Goal: Information Seeking & Learning: Learn about a topic

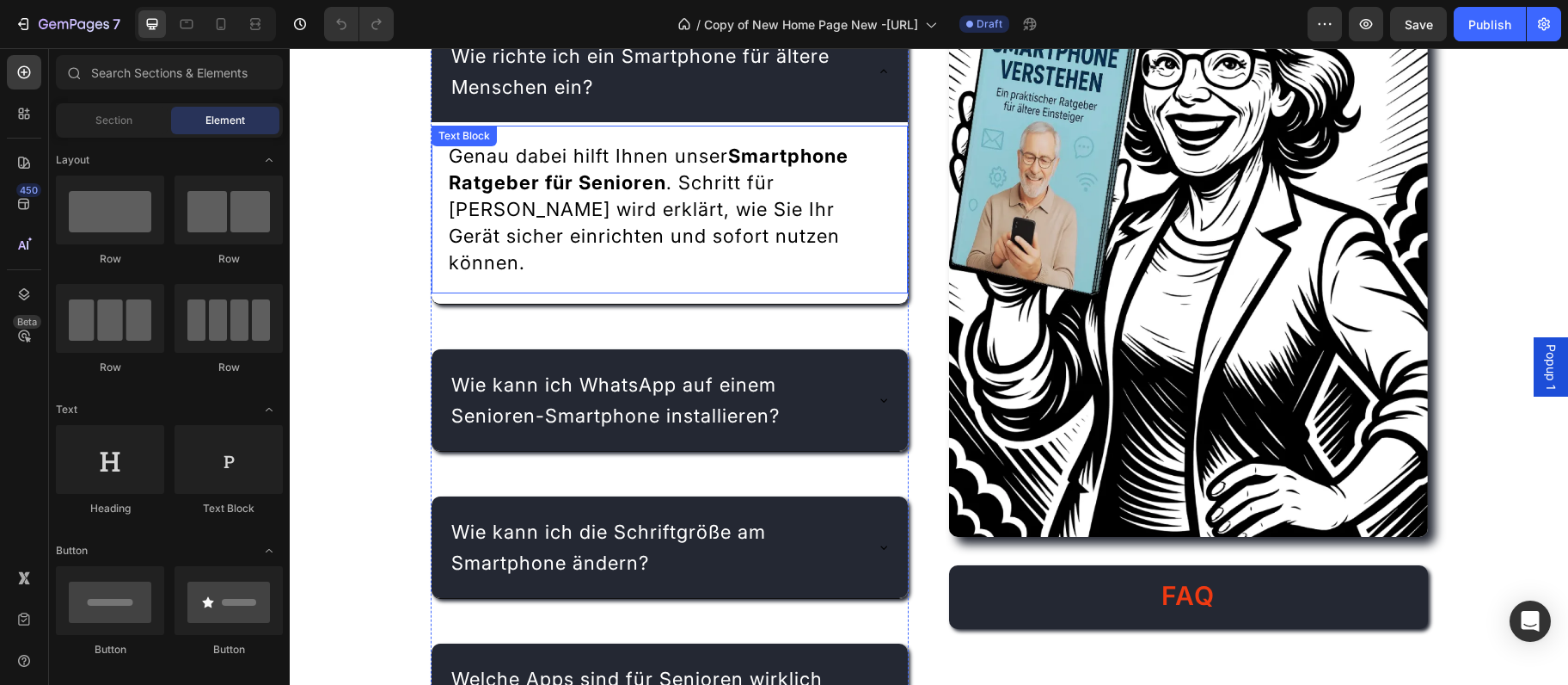
scroll to position [2422, 0]
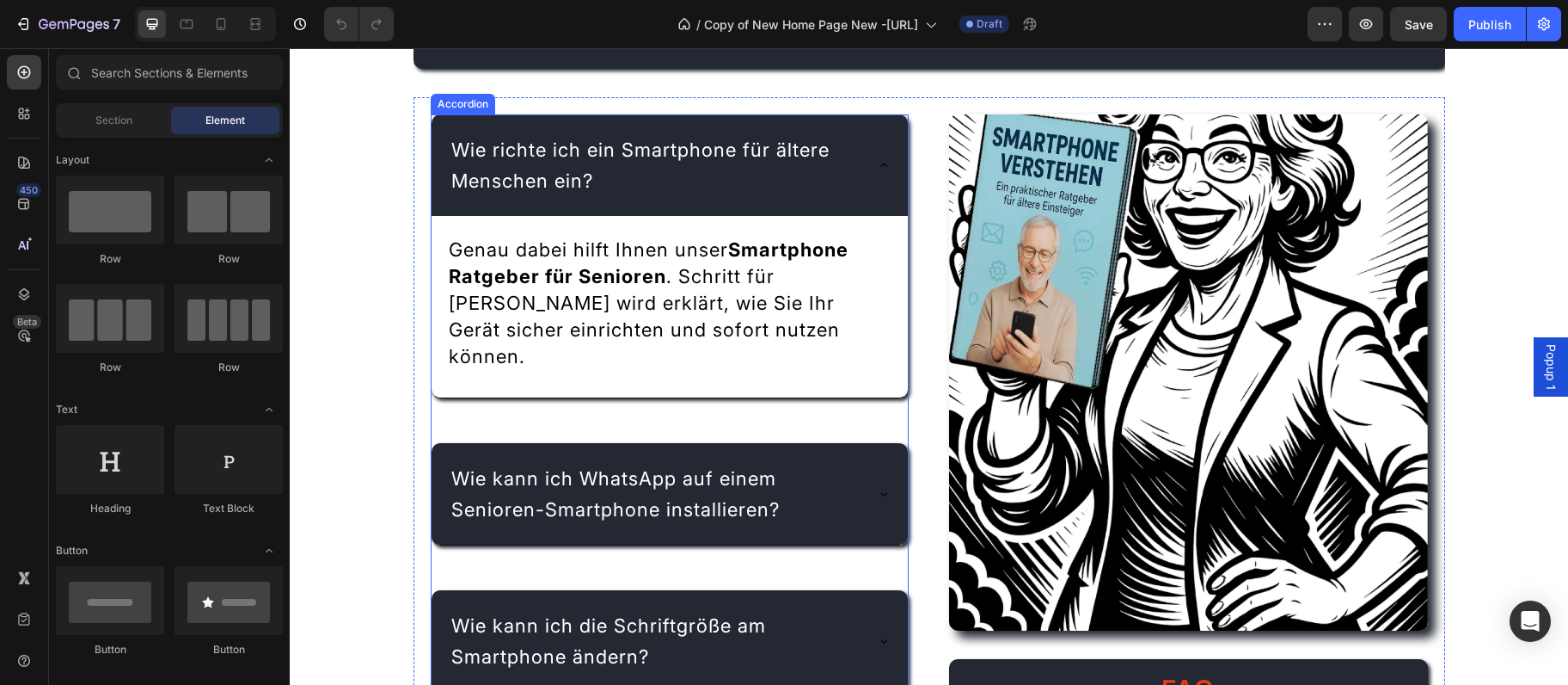
click at [650, 151] on span "Wie richte ich ein Smartphone für ältere Menschen ein?" at bounding box center [641, 164] width 379 height 53
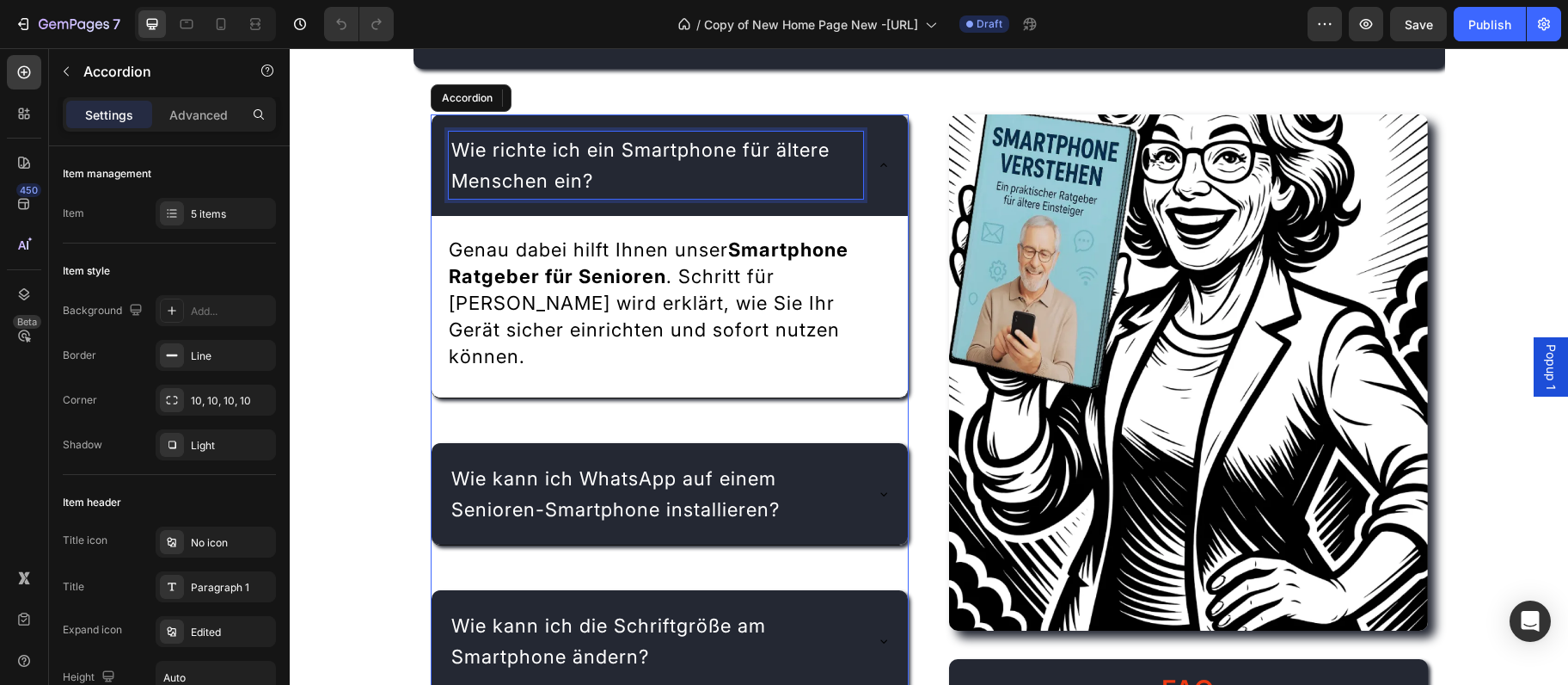
click at [650, 151] on span "Wie richte ich ein Smartphone für ältere Menschen ein?" at bounding box center [641, 164] width 379 height 53
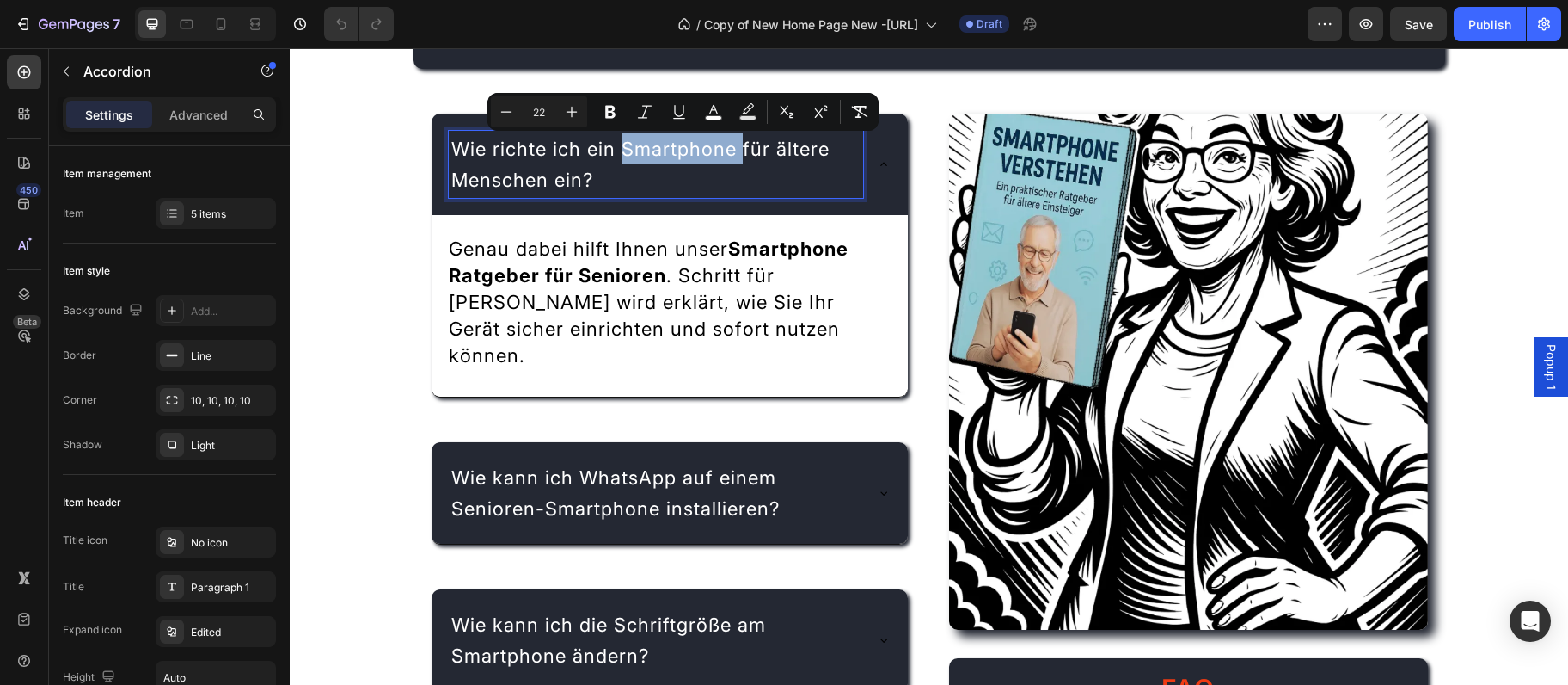
click at [647, 148] on span "Wie richte ich ein Smartphone für ältere Menschen ein?" at bounding box center [641, 163] width 379 height 53
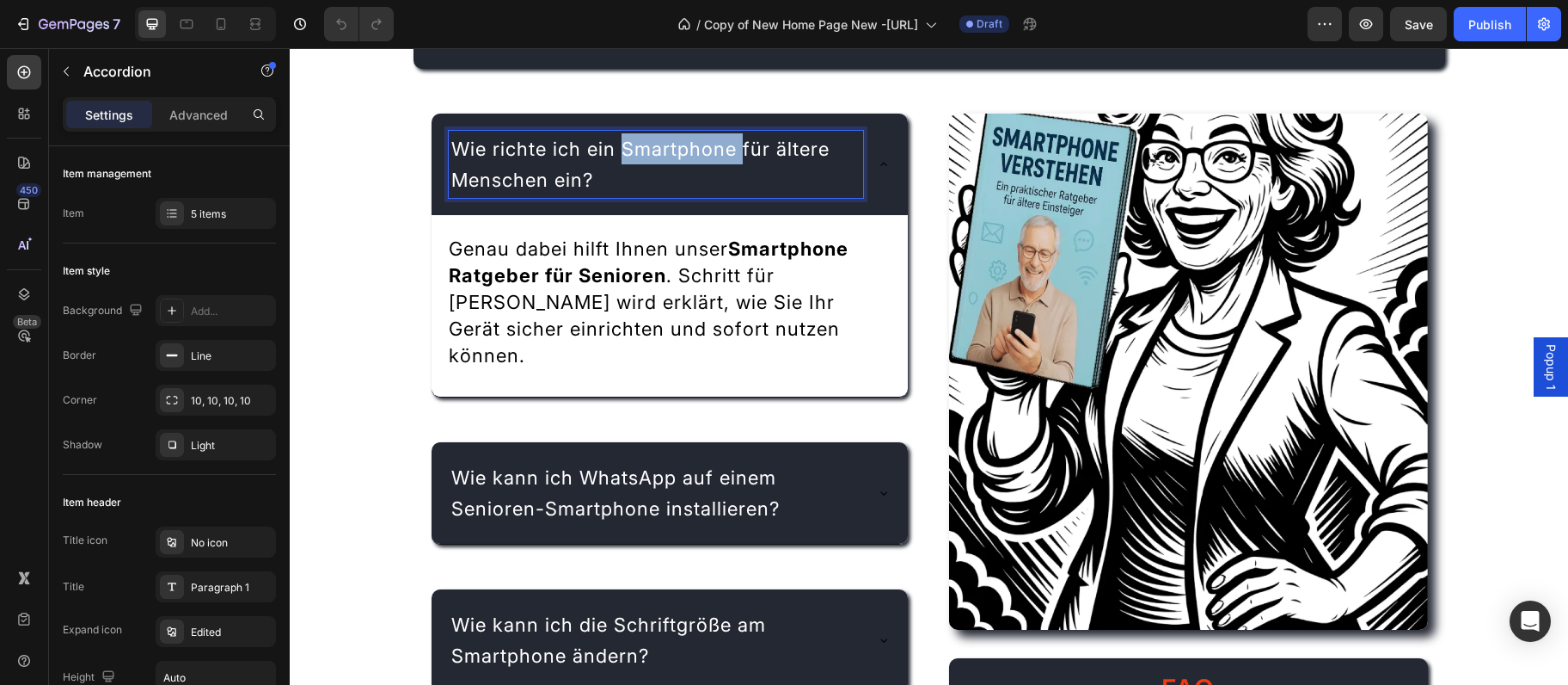
click at [645, 148] on span "Wie richte ich ein Smartphone für ältere Menschen ein?" at bounding box center [641, 163] width 379 height 53
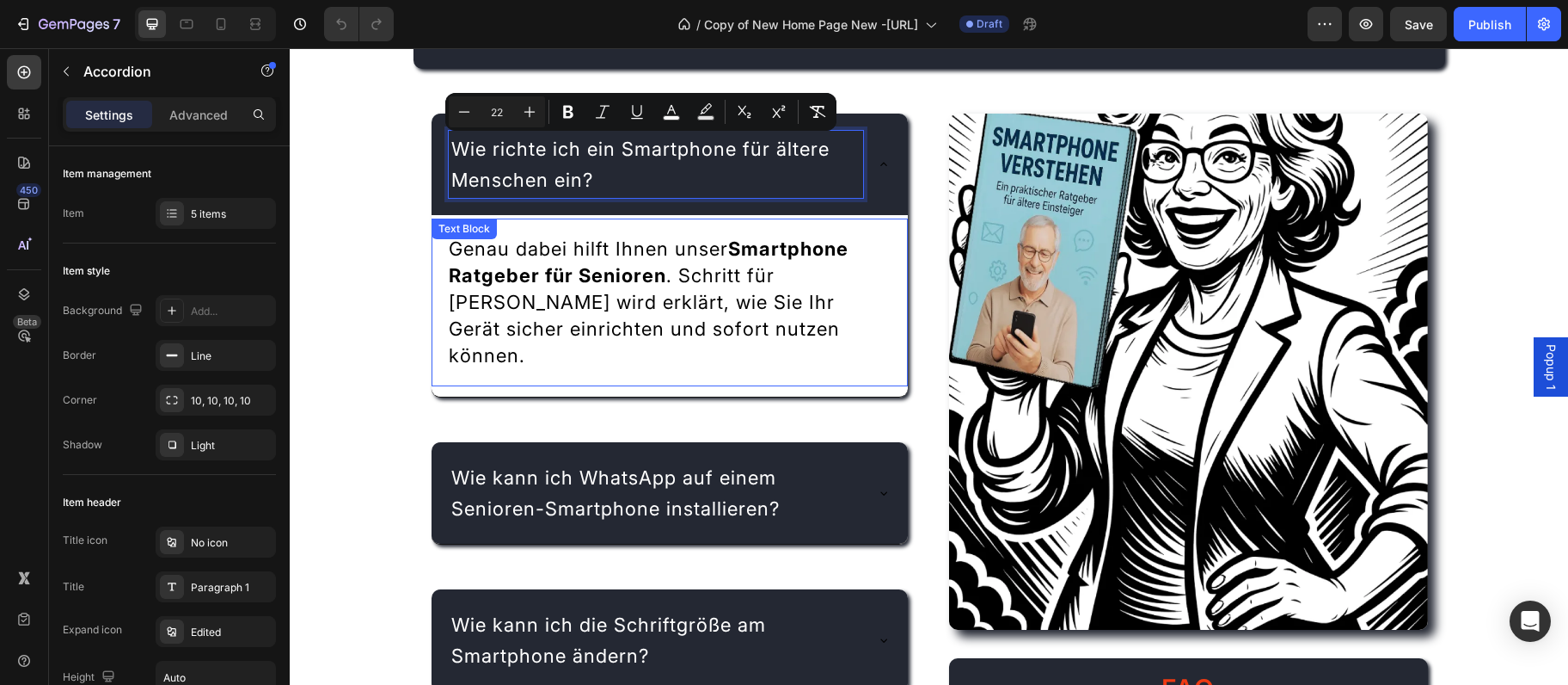
click at [629, 269] on strong "Smartphone Ratgeber für Senioren" at bounding box center [648, 261] width 400 height 49
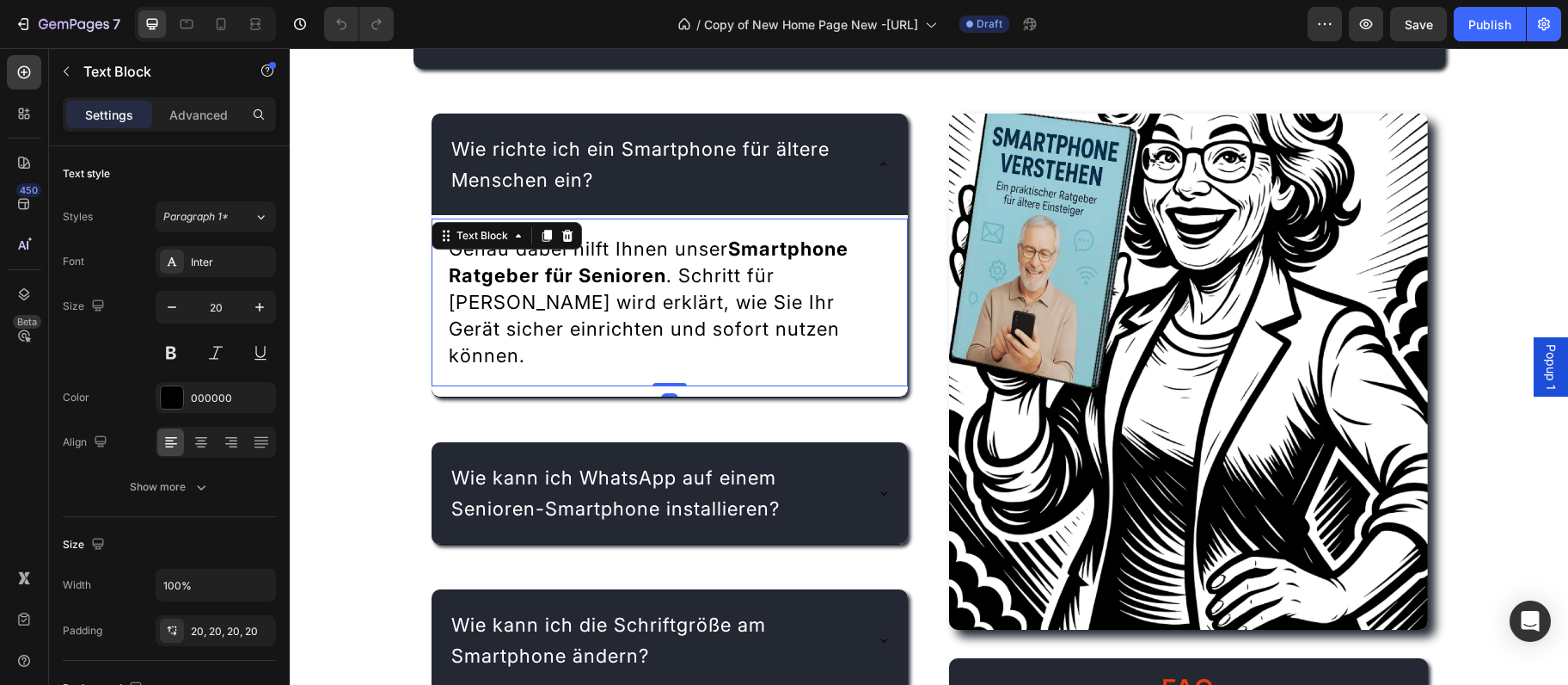
click at [629, 269] on strong "Smartphone Ratgeber für Senioren" at bounding box center [648, 261] width 400 height 49
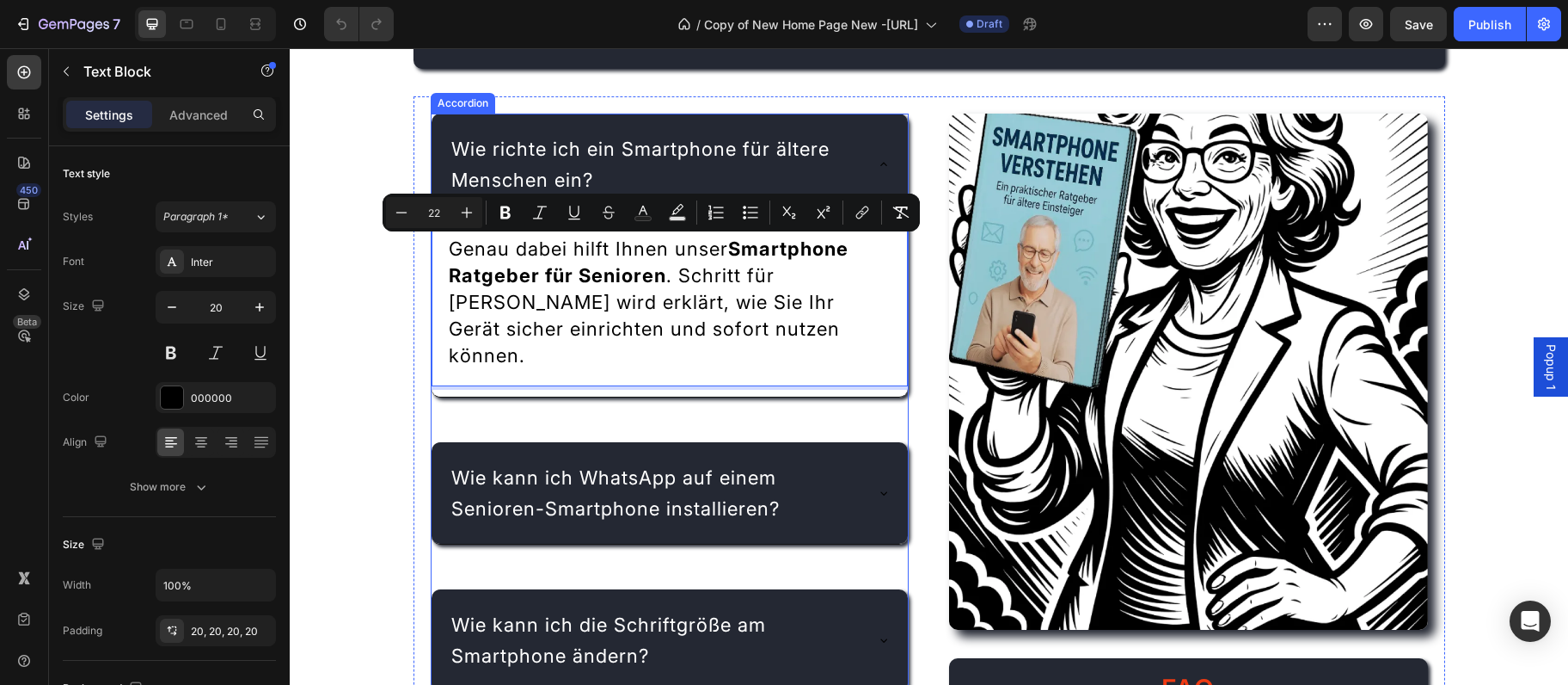
click at [612, 469] on p "Wie kann ich WhatsApp auf einem Senioren-Smartphone installieren?" at bounding box center [657, 493] width 410 height 62
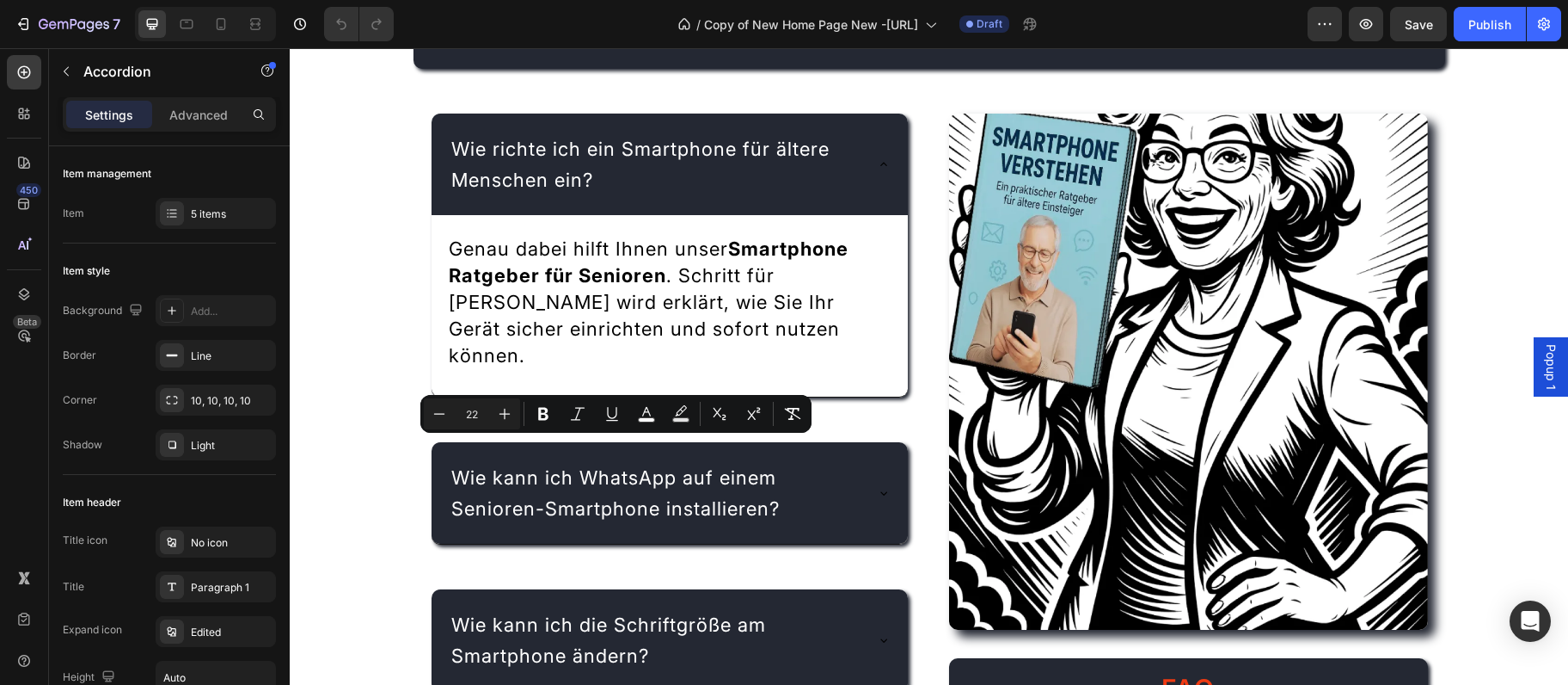
click at [891, 147] on div "Wie richte ich ein Smartphone für ältere Menschen ein?" at bounding box center [671, 164] width 478 height 102
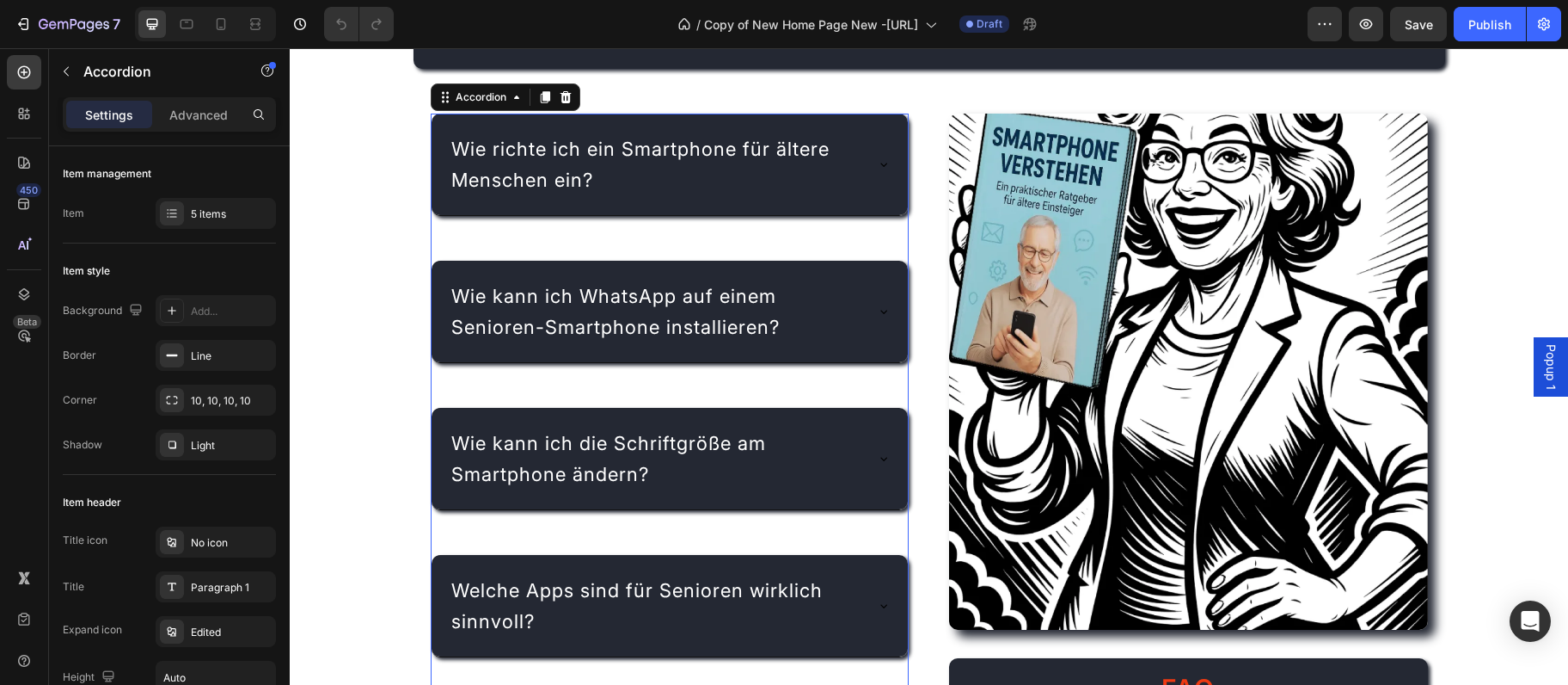
click at [884, 300] on div "Wie kann ich WhatsApp auf einem Senioren-Smartphone installieren?" at bounding box center [671, 311] width 478 height 102
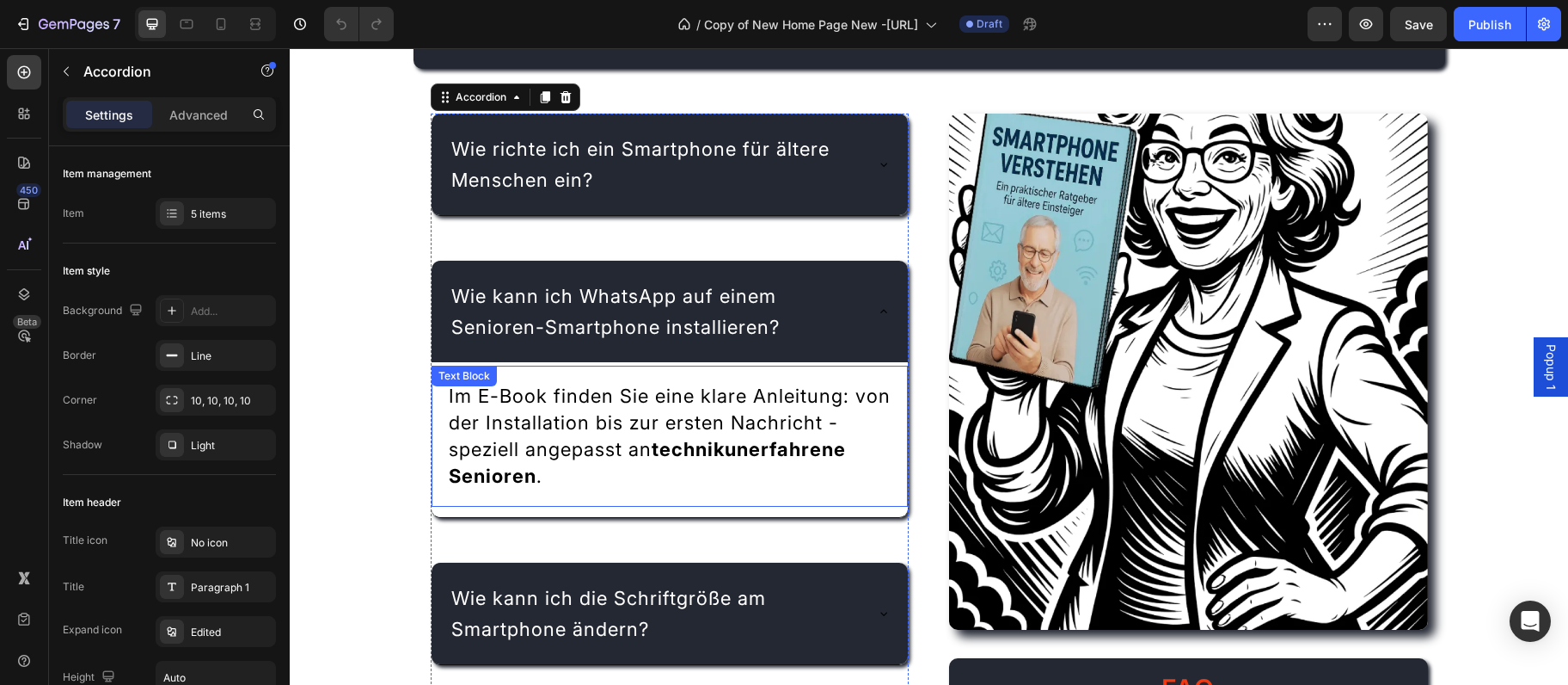
click at [644, 447] on span "Im E-Book finden Sie eine klare Anleitung: von der Installation bis zur ersten …" at bounding box center [670, 436] width 442 height 103
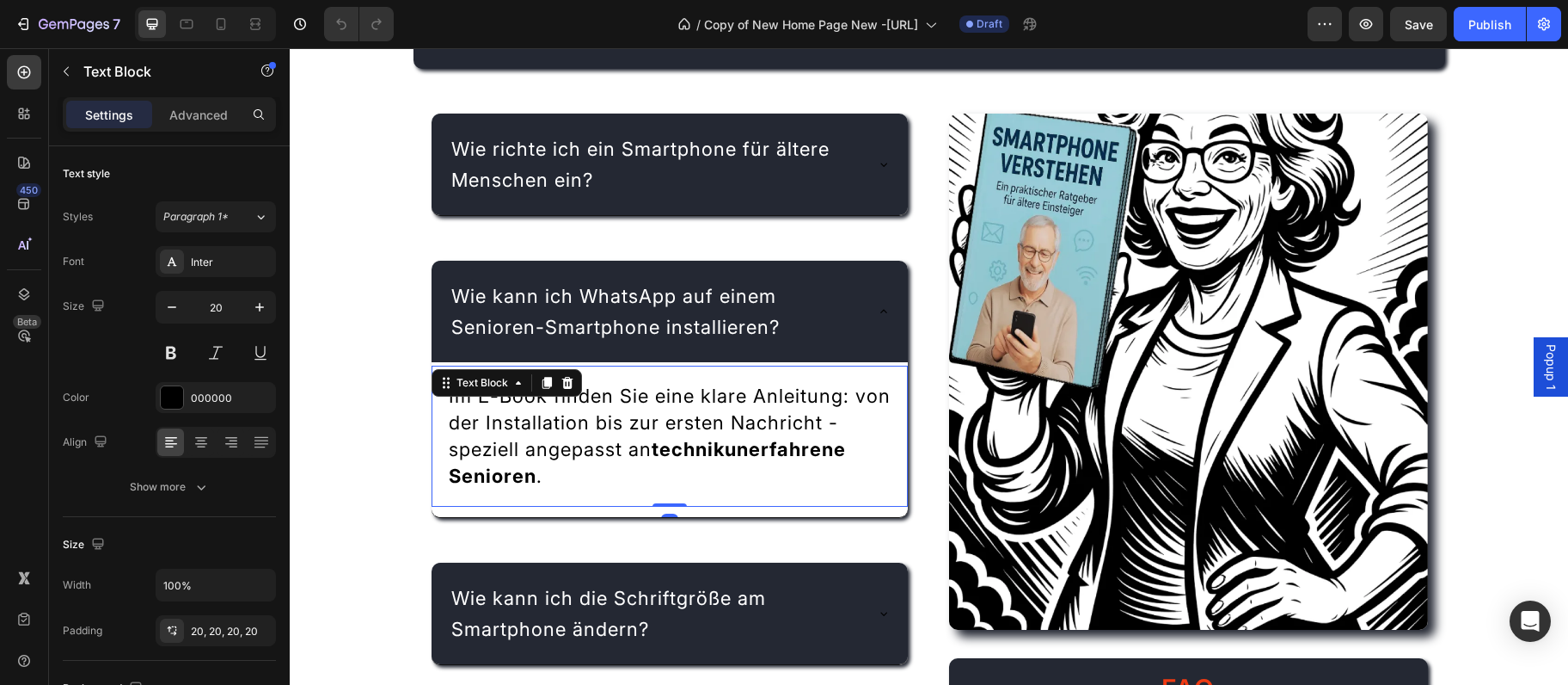
click at [644, 447] on span "Im E-Book finden Sie eine klare Anleitung: von der Installation bis zur ersten …" at bounding box center [670, 436] width 442 height 103
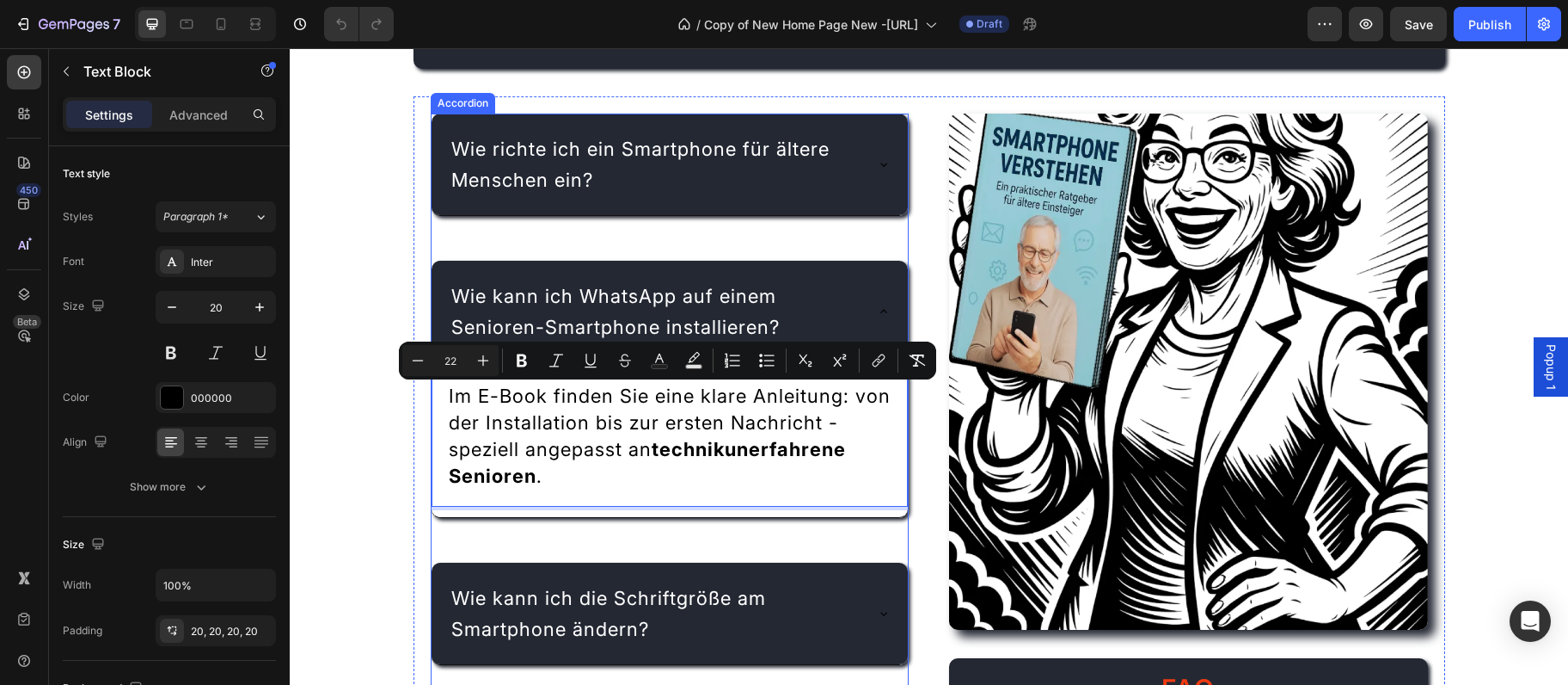
click at [891, 308] on div "Wie kann ich WhatsApp auf einem Senioren-Smartphone installieren?" at bounding box center [671, 311] width 478 height 102
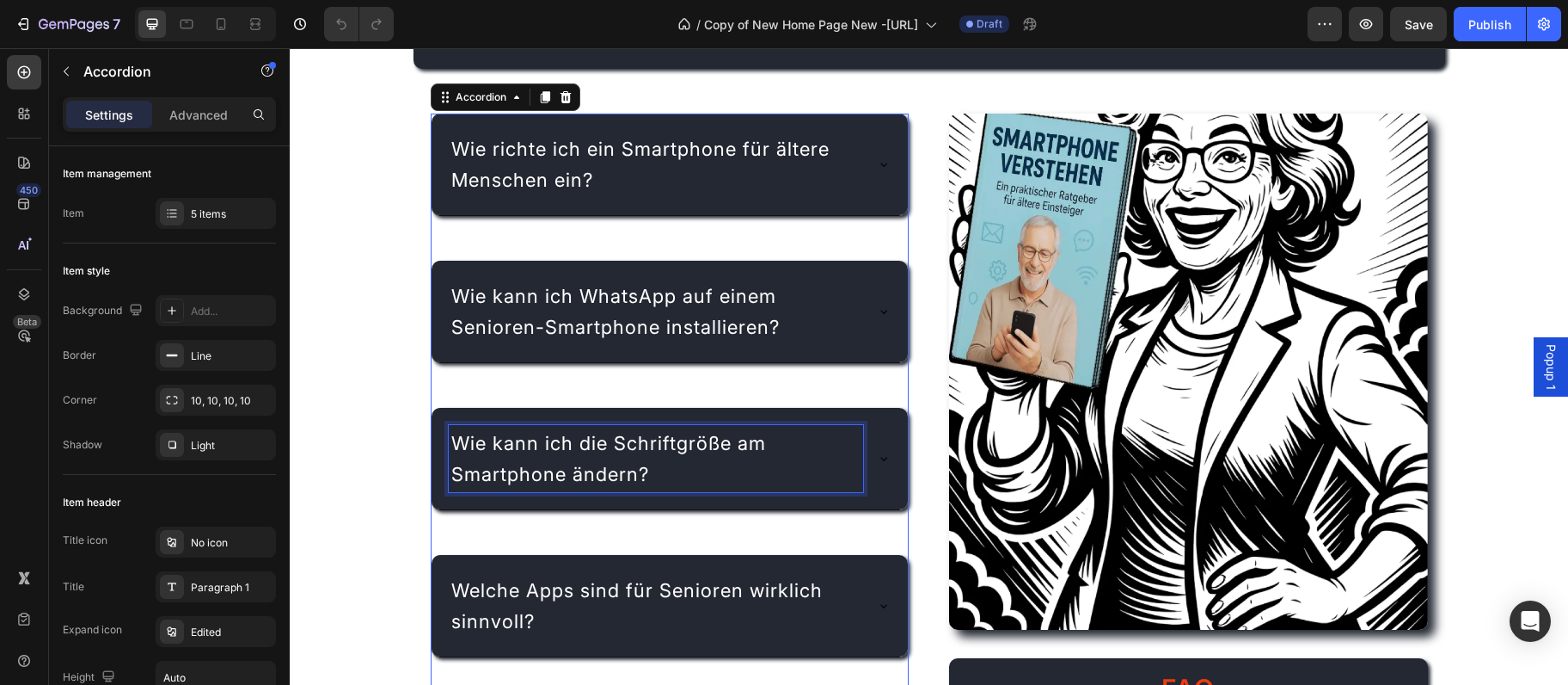
click at [663, 455] on span "Wie kann ich die Schriftgröße am Smartphone ändern?" at bounding box center [608, 458] width 314 height 53
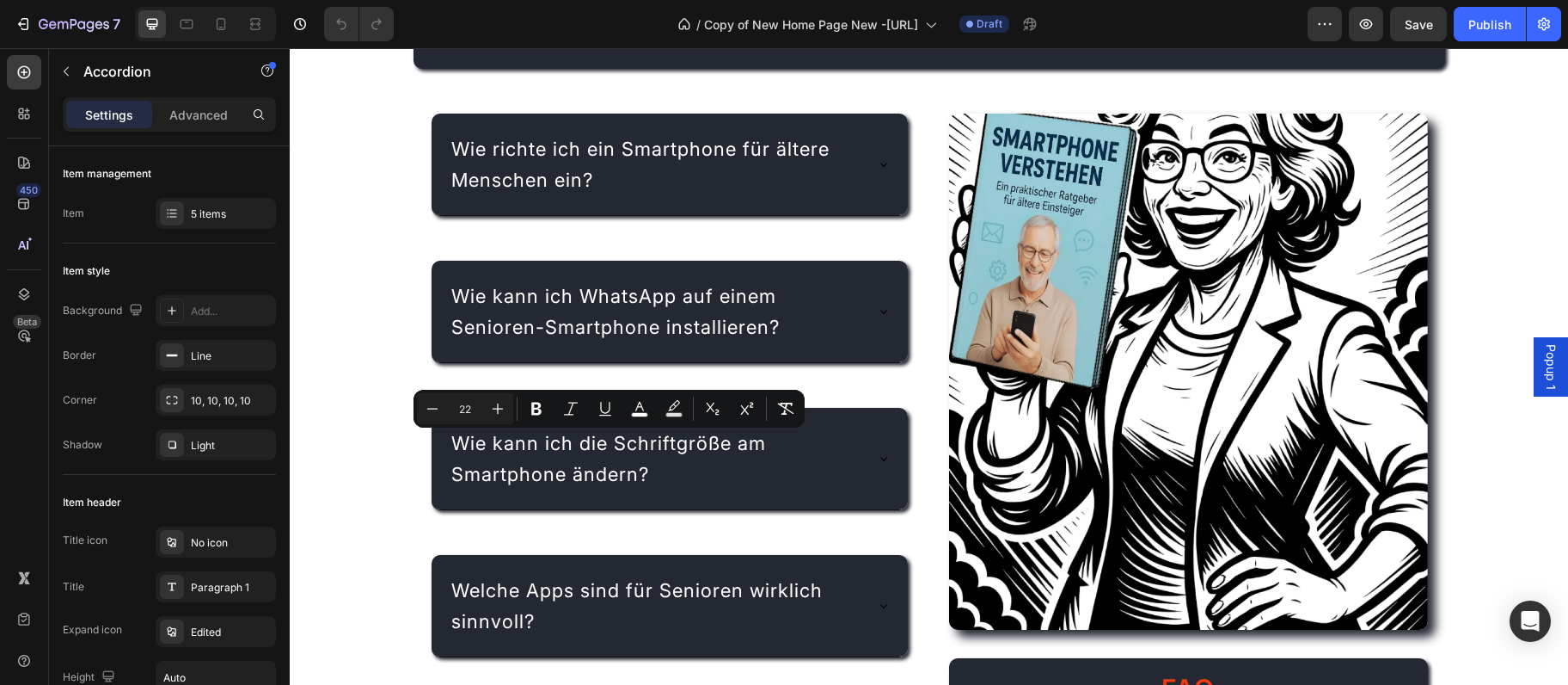
click at [883, 442] on div "Wie kann ich die Schriftgröße am Smartphone ändern?" at bounding box center [671, 458] width 478 height 102
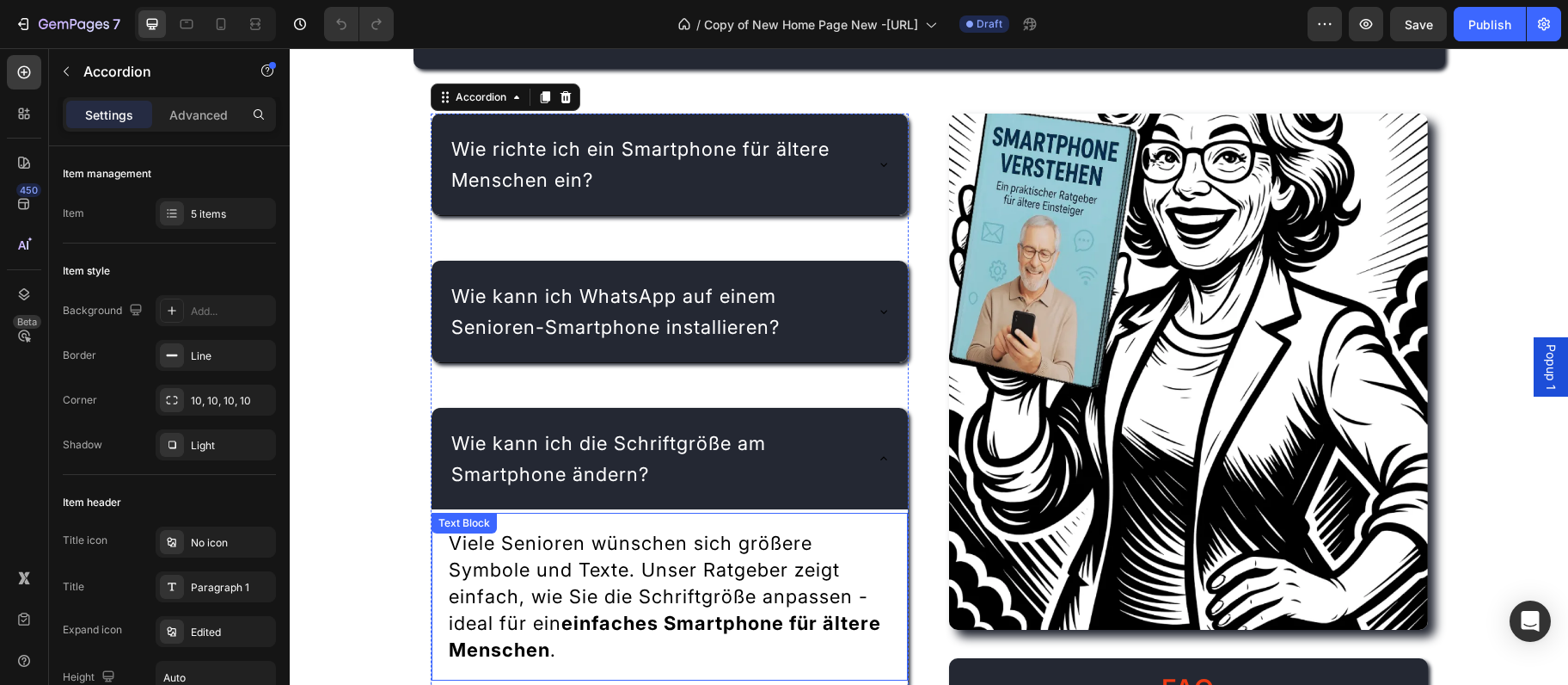
click at [589, 542] on span "Viele Senioren wünschen sich größere Symbole und Texte. Unser Ratgeber zeigt ei…" at bounding box center [665, 596] width 433 height 129
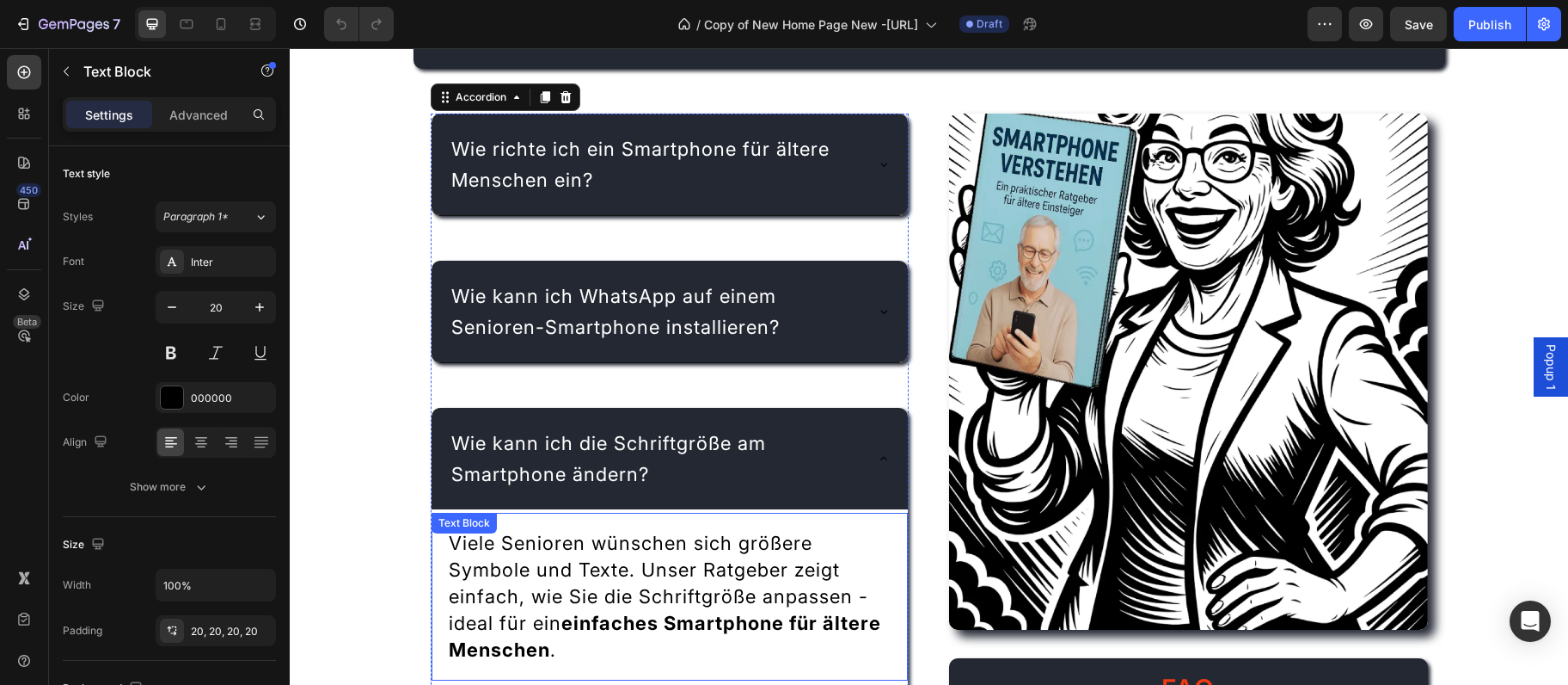
click at [589, 542] on span "Viele Senioren wünschen sich größere Symbole und Texte. Unser Ratgeber zeigt ei…" at bounding box center [665, 596] width 433 height 129
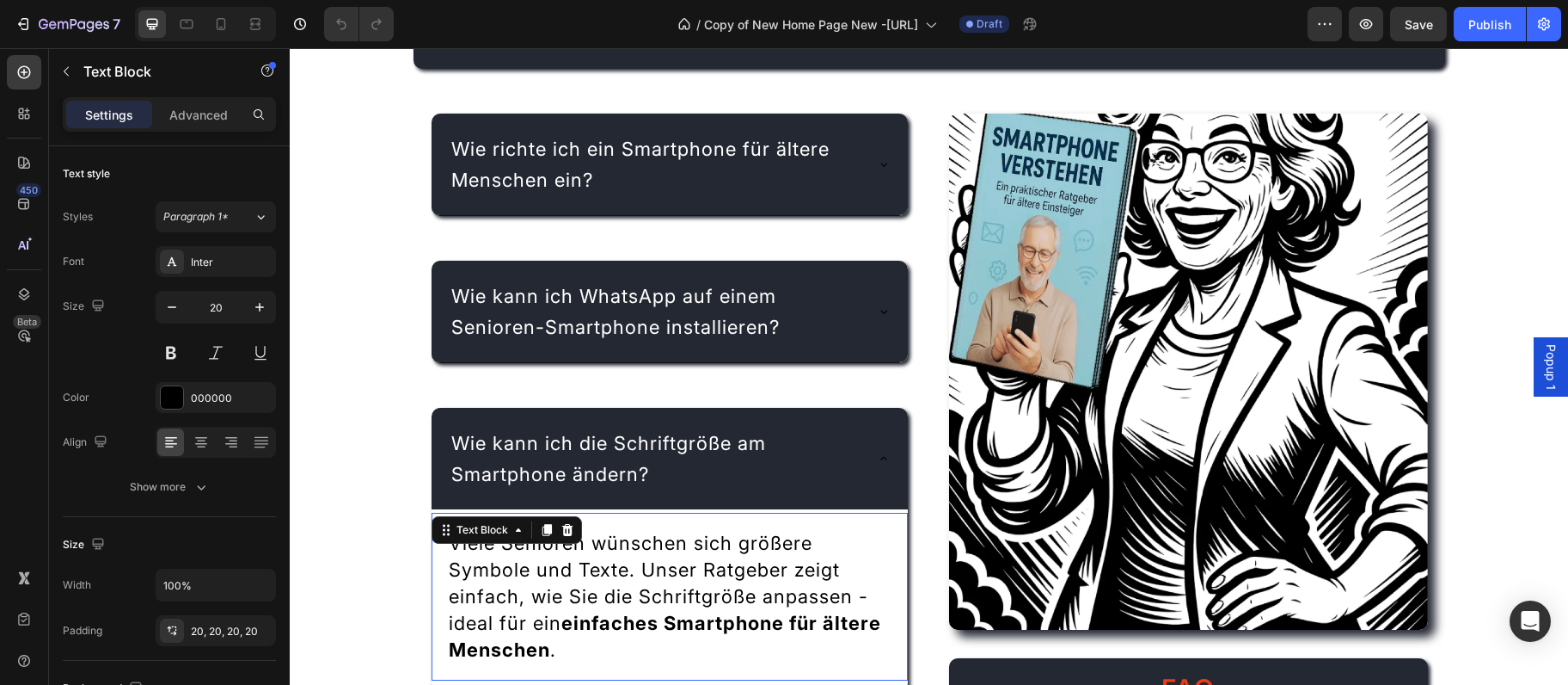
click at [589, 542] on span "Viele Senioren wünschen sich größere Symbole und Texte. Unser Ratgeber zeigt ei…" at bounding box center [665, 596] width 433 height 129
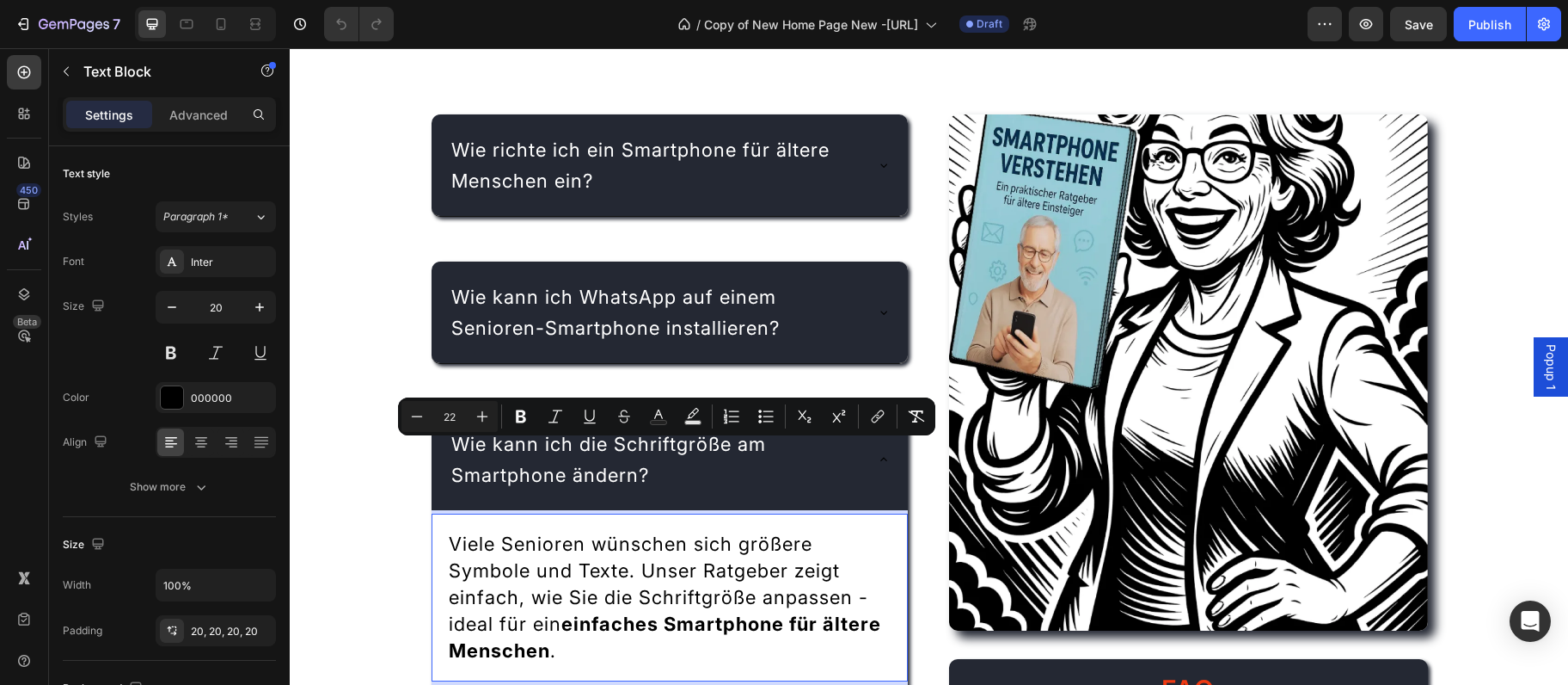
scroll to position [2701, 0]
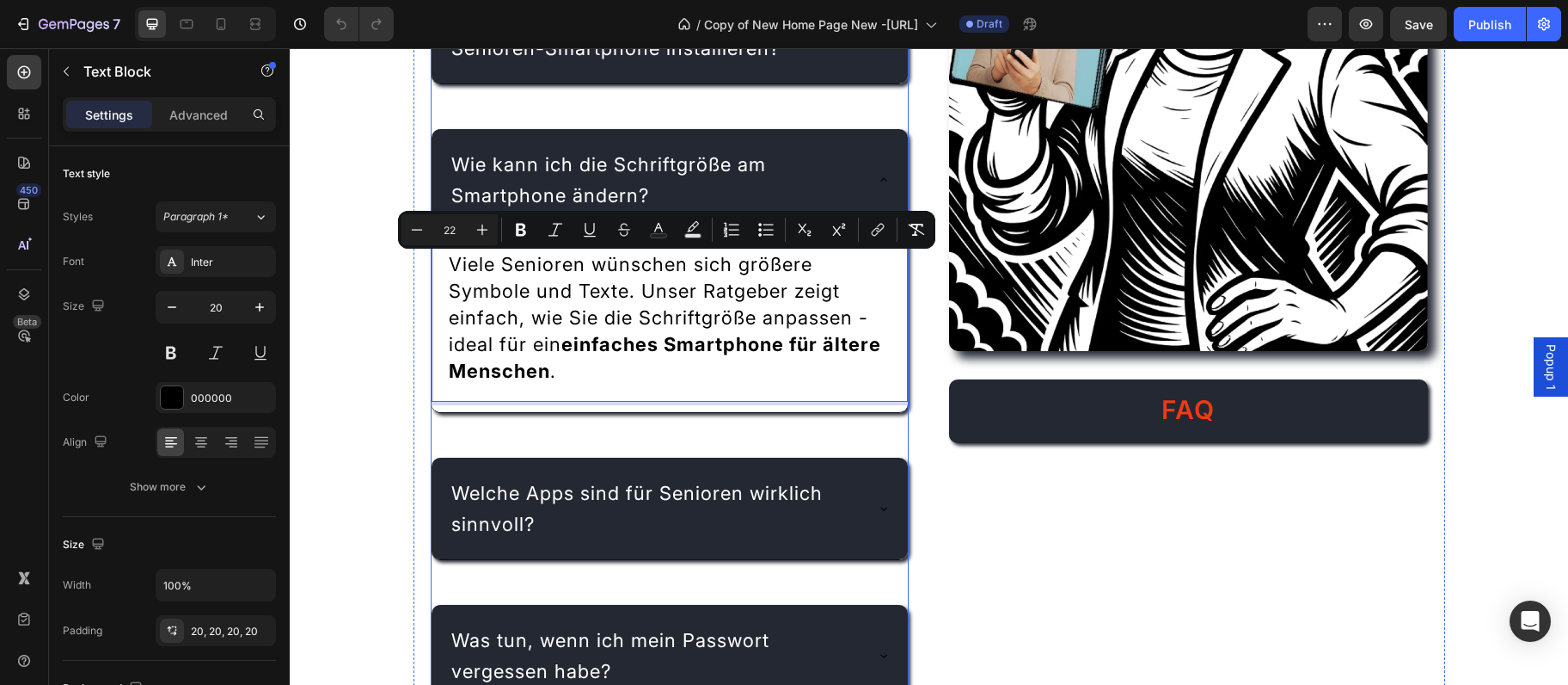
click at [874, 151] on div "Wie kann ich die Schriftgröße am Smartphone ändern?" at bounding box center [671, 179] width 478 height 102
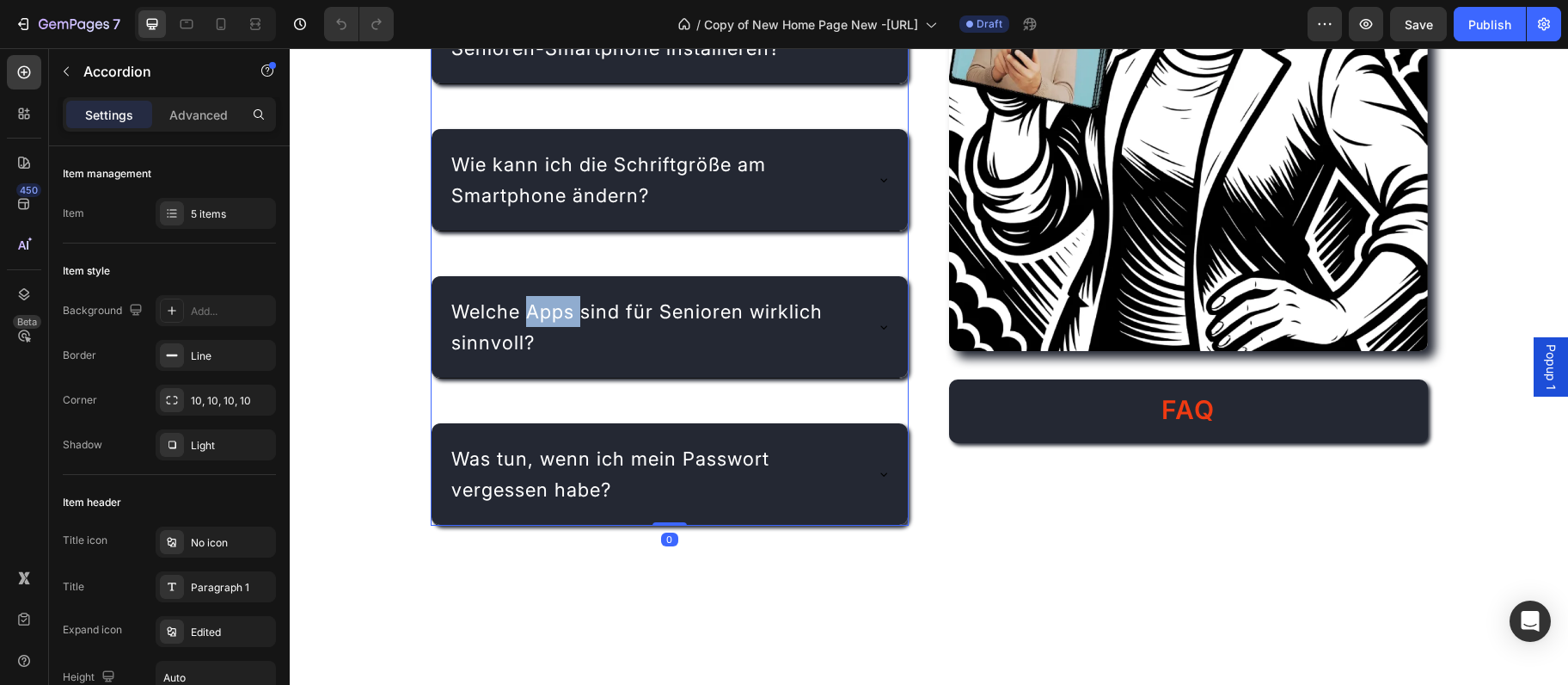
click at [535, 313] on span "Welche Apps sind für Senioren wirklich sinnvoll?" at bounding box center [637, 327] width 371 height 53
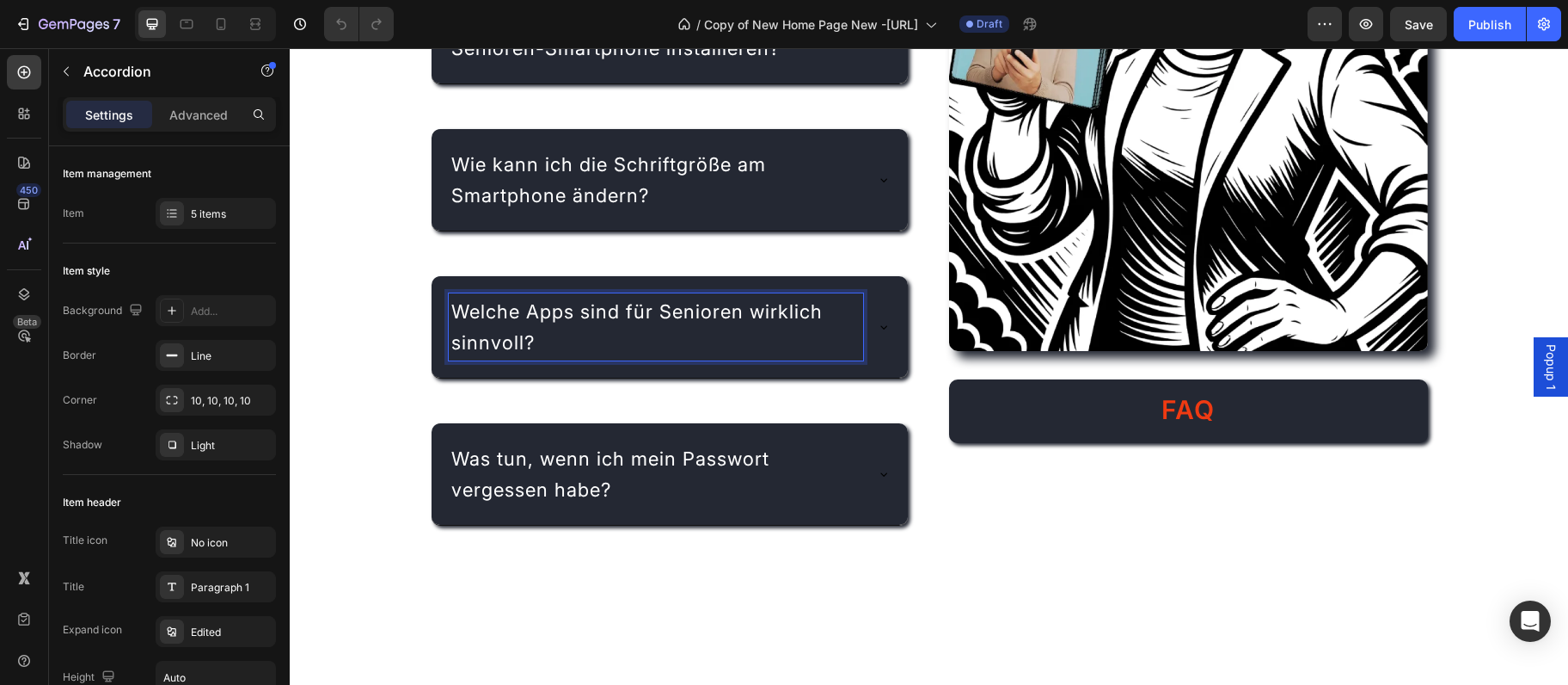
click at [535, 313] on span "Welche Apps sind für Senioren wirklich sinnvoll?" at bounding box center [637, 327] width 371 height 53
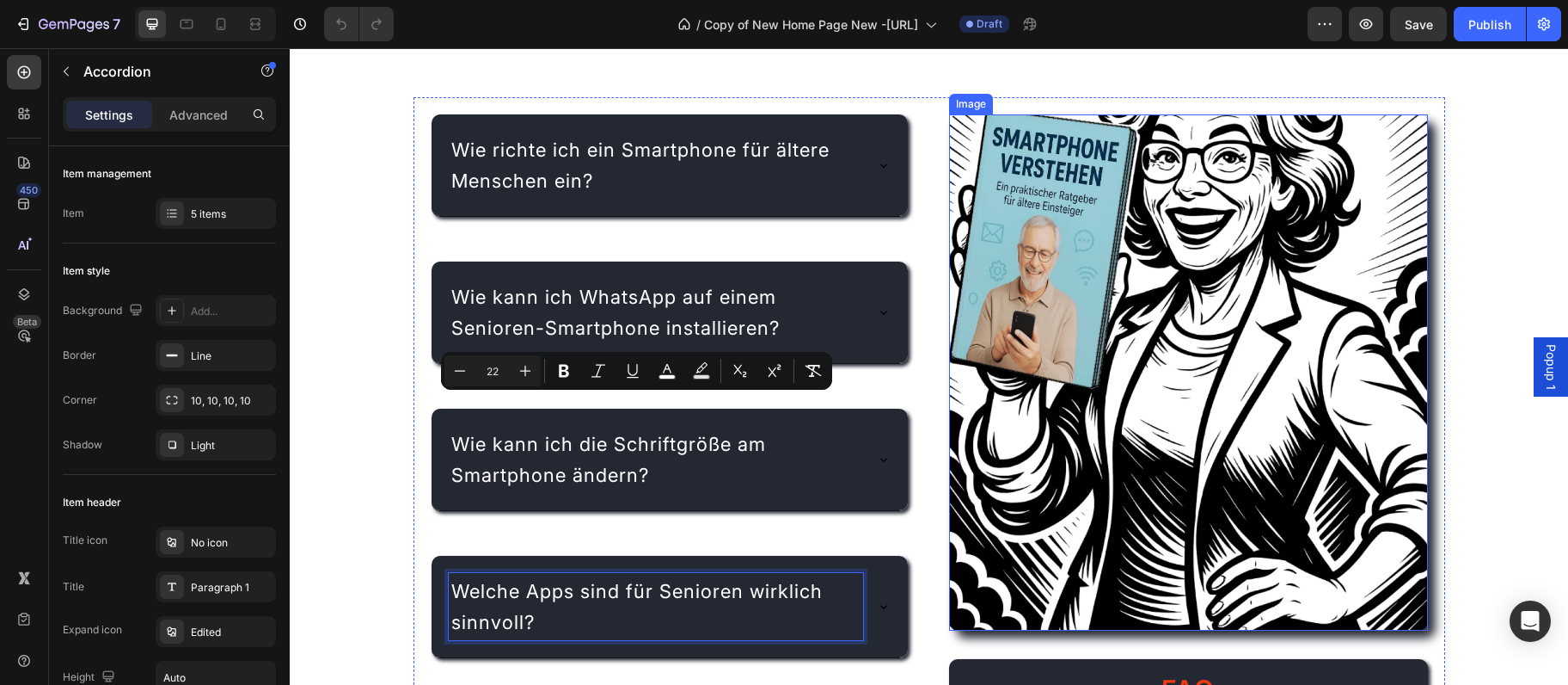
scroll to position [2608, 0]
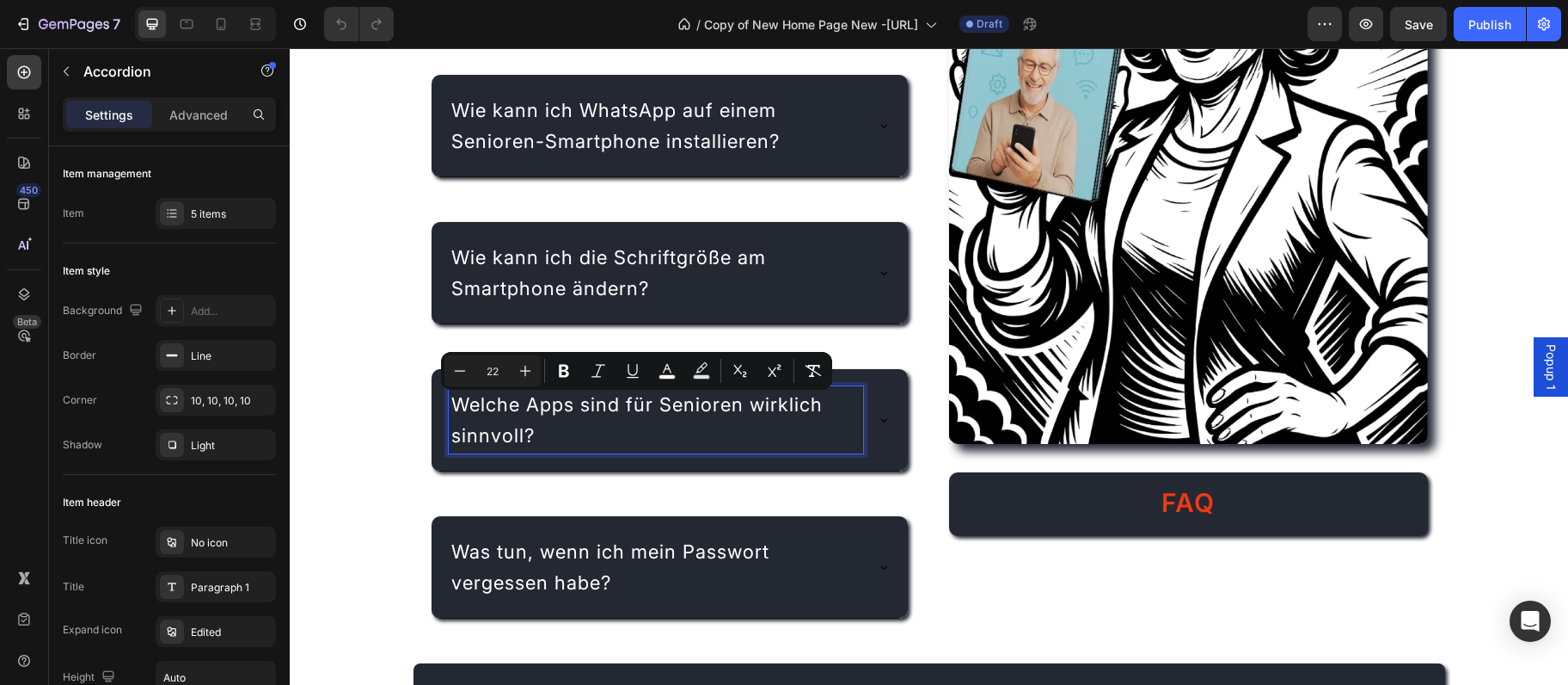
click at [883, 418] on icon at bounding box center [883, 419] width 14 height 14
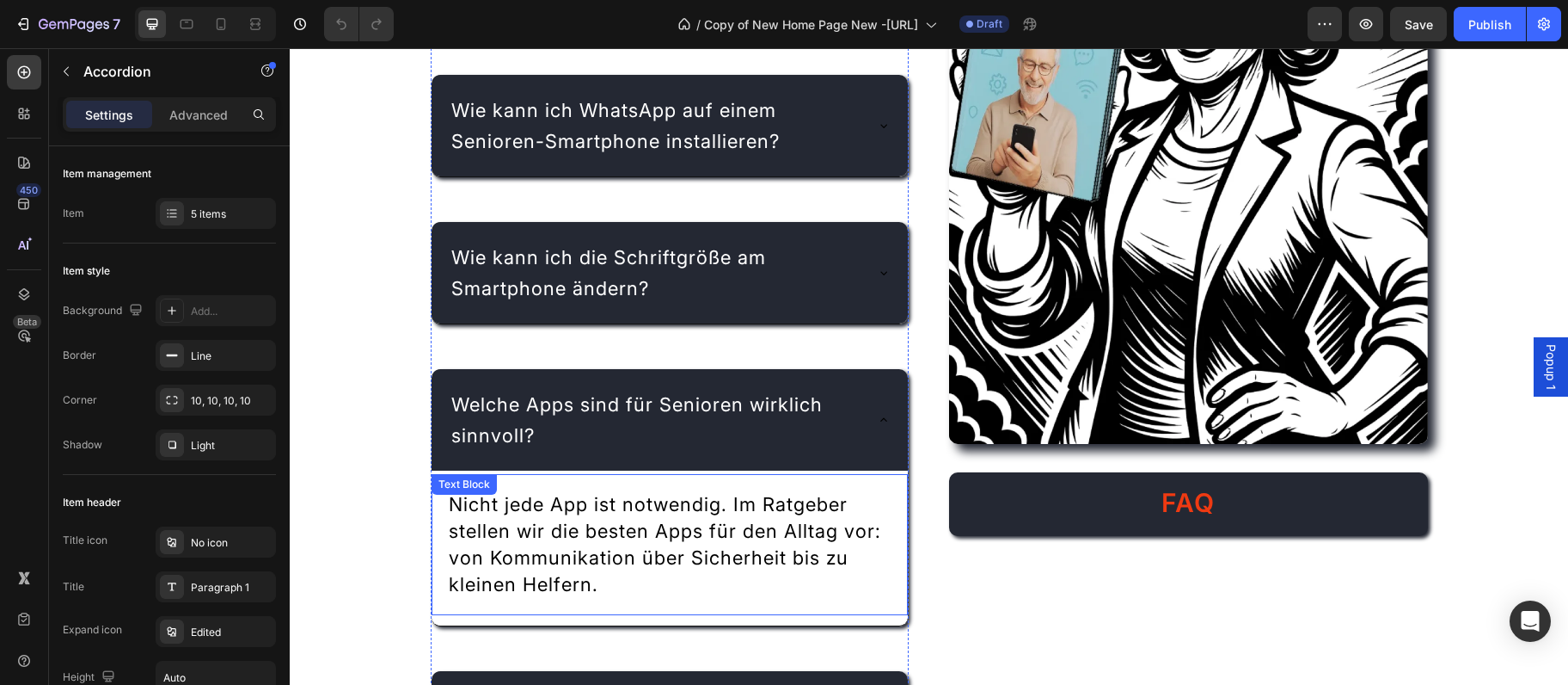
click at [542, 516] on span "Nicht jede App ist notwendig. Im Ratgeber stellen wir die besten Apps für den A…" at bounding box center [665, 544] width 433 height 103
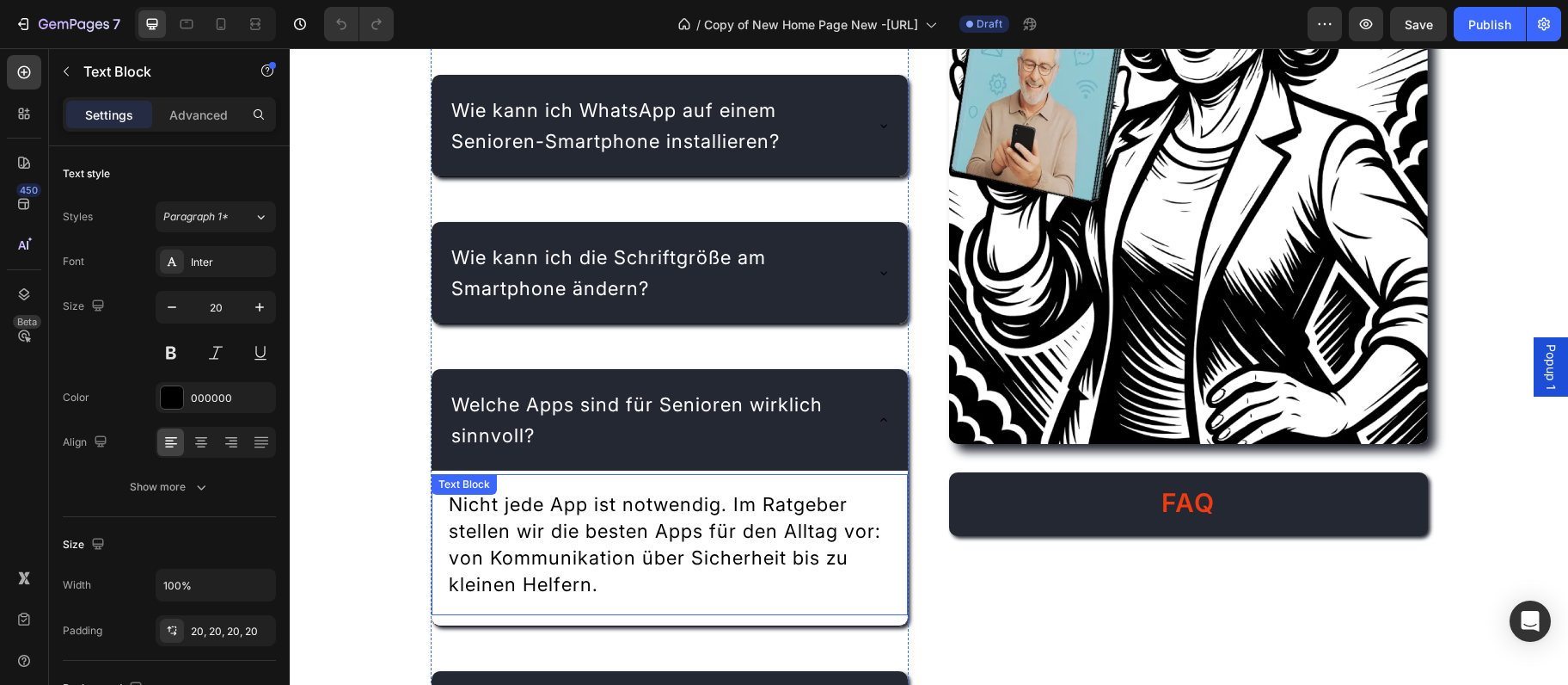
click at [542, 516] on span "Nicht jede App ist notwendig. Im Ratgeber stellen wir die besten Apps für den A…" at bounding box center [665, 544] width 433 height 103
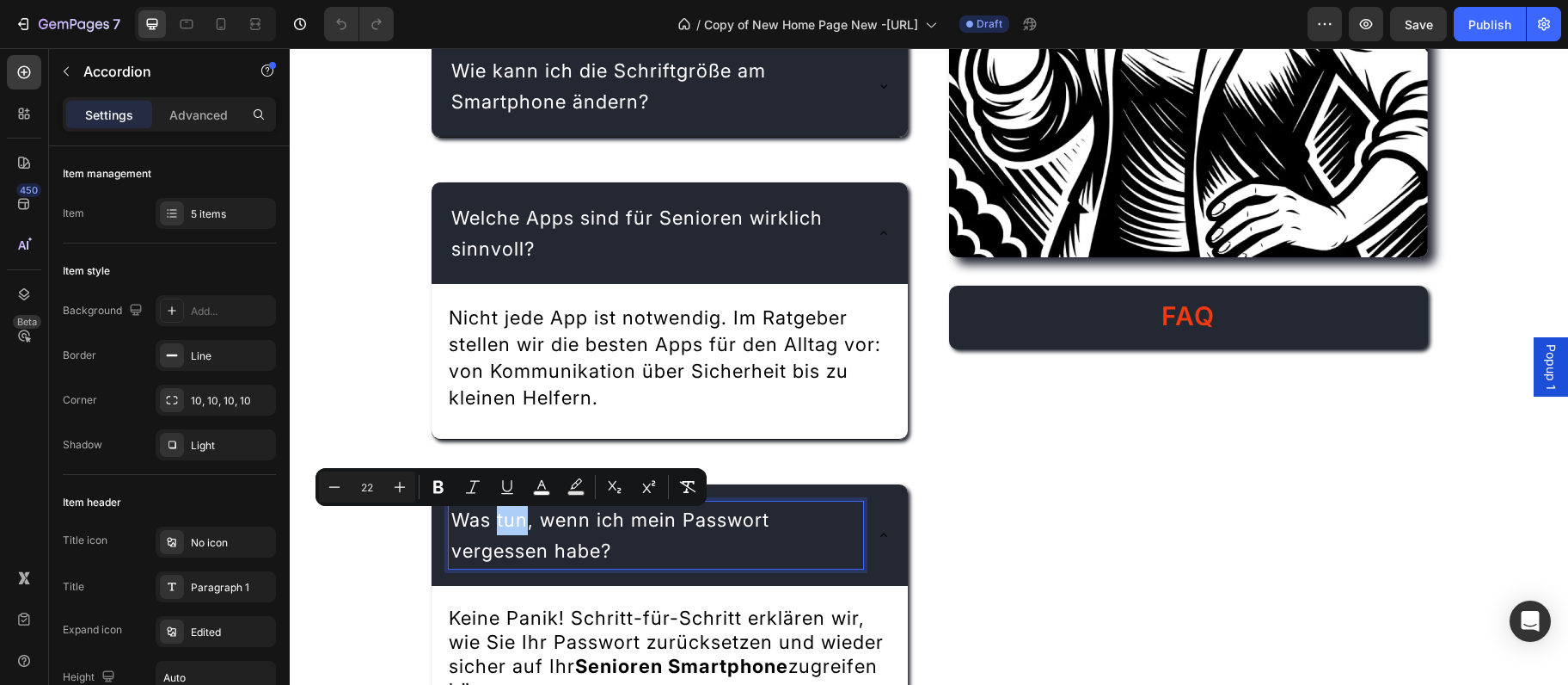
click at [456, 479] on div "Minus 22 Plus Bold Italic Underline color Text Background Color Subscript Super…" at bounding box center [511, 486] width 384 height 31
click at [488, 538] on p "Was tun, wenn ich mein Passwort vergessen habe?" at bounding box center [657, 535] width 410 height 62
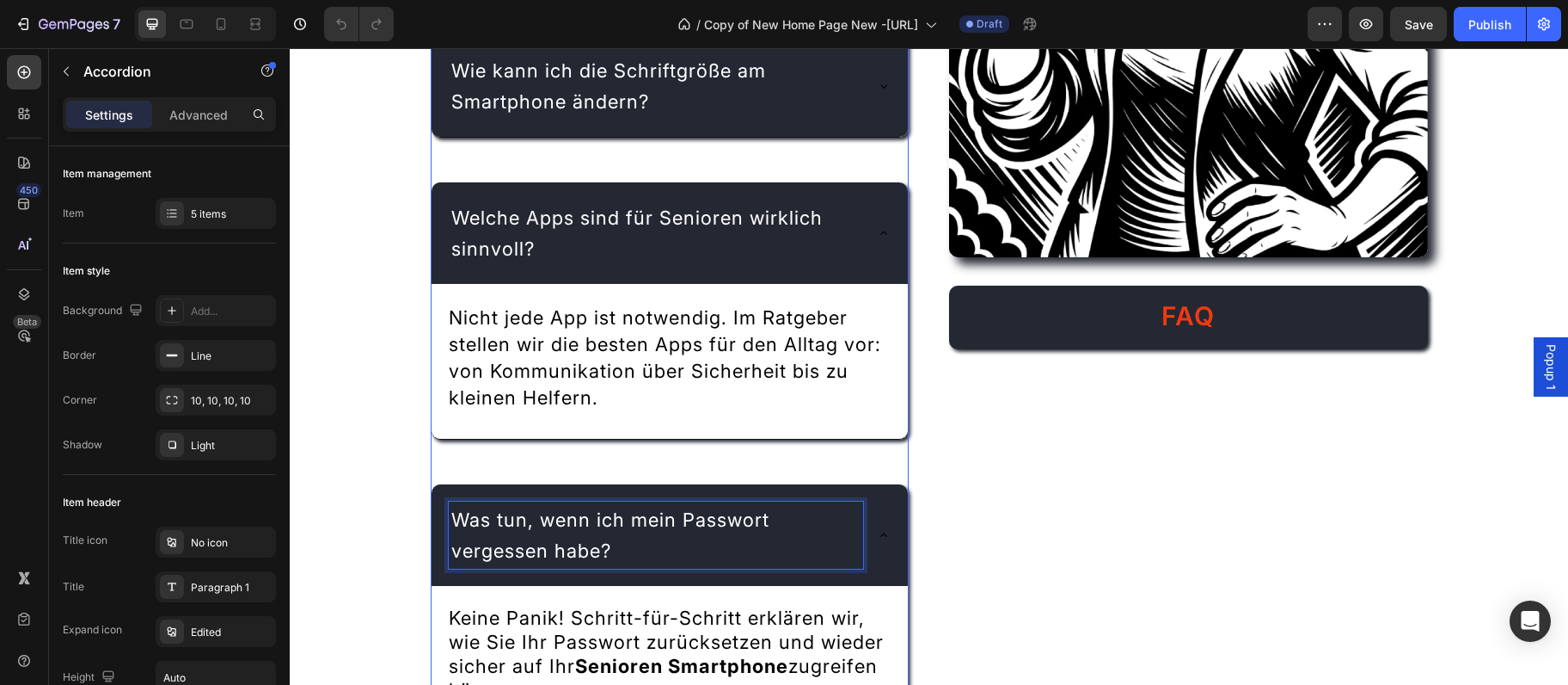
click at [488, 538] on p "Was tun, wenn ich mein Passwort vergessen habe?" at bounding box center [657, 535] width 410 height 62
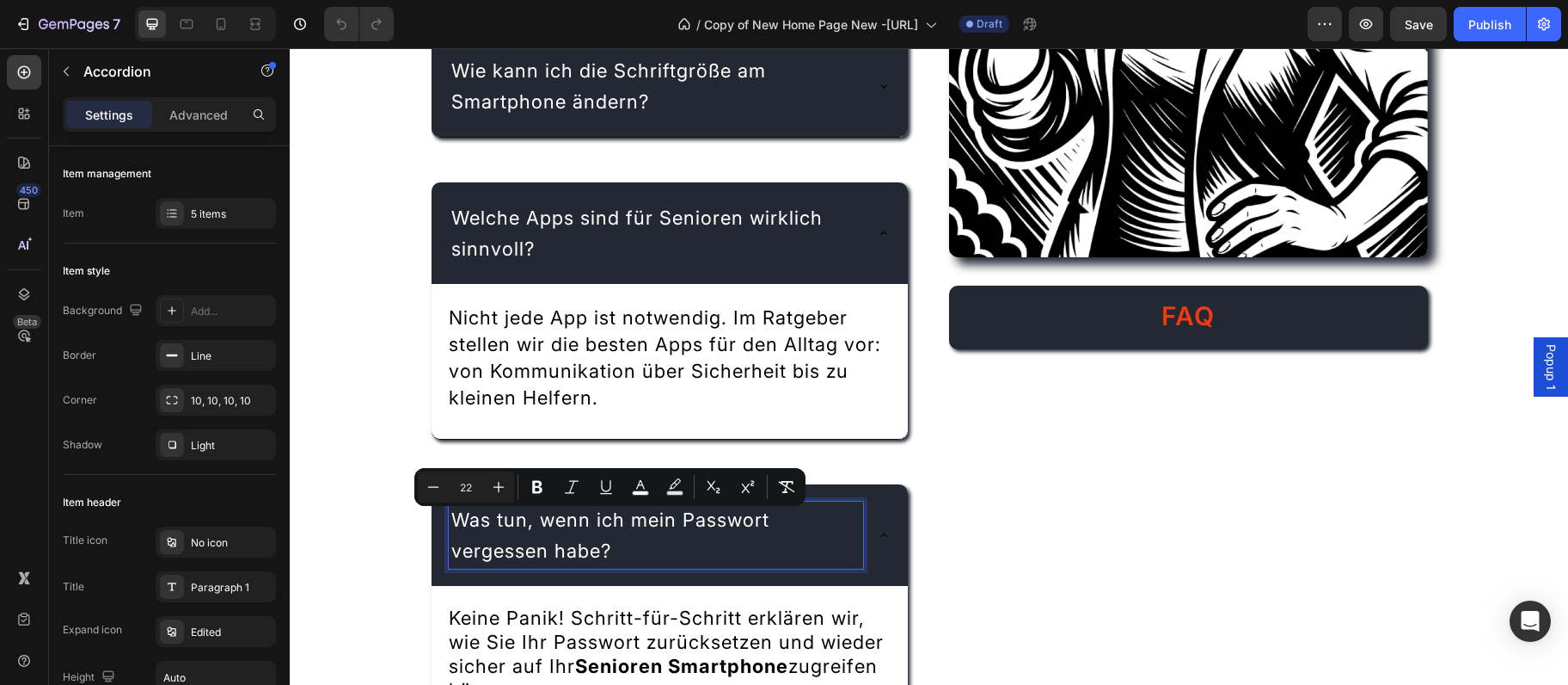
click at [488, 538] on p "Was tun, wenn ich mein Passwort vergessen habe?" at bounding box center [657, 535] width 410 height 62
click at [544, 636] on p "Keine Panik! Schritt-für-Schritt erklären wir, wie Sie Ihr Passwort zurücksetze…" at bounding box center [670, 654] width 443 height 96
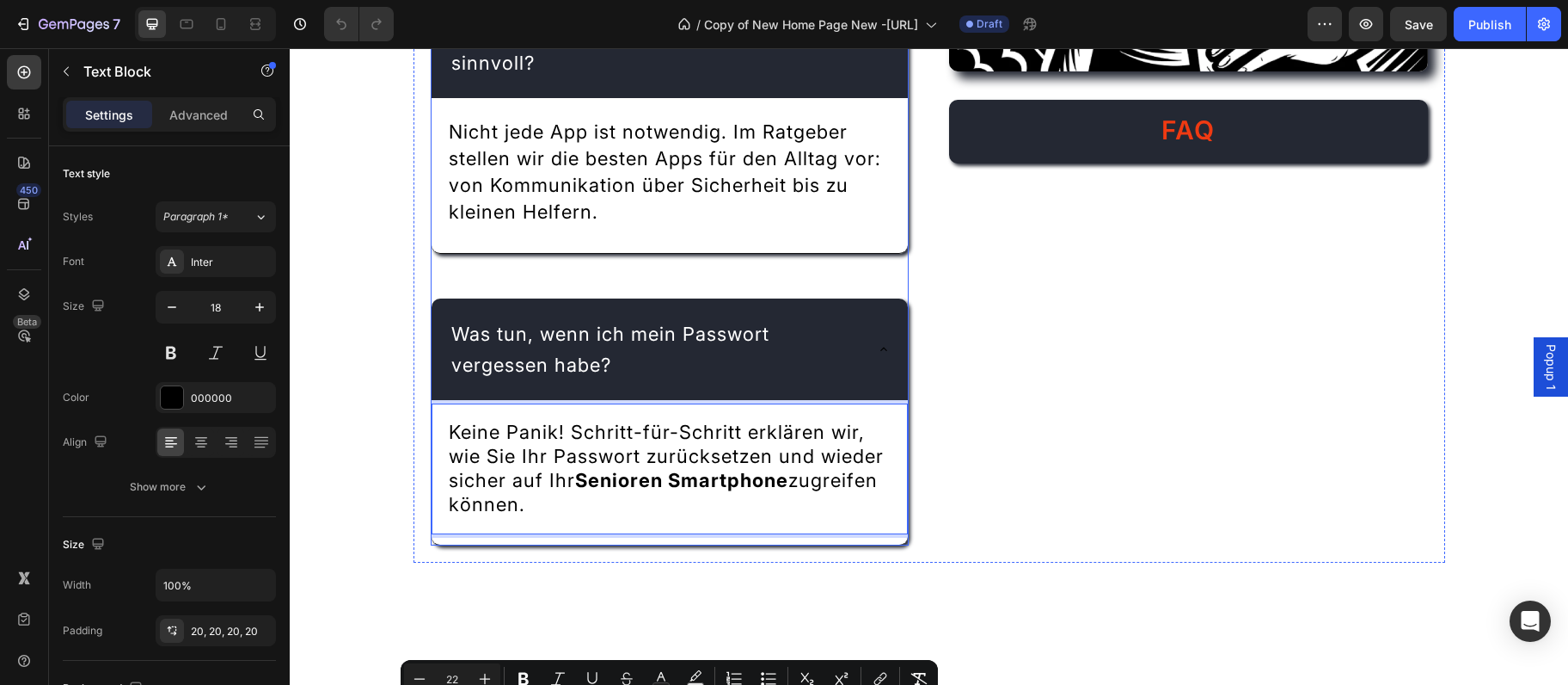
scroll to position [2701, 0]
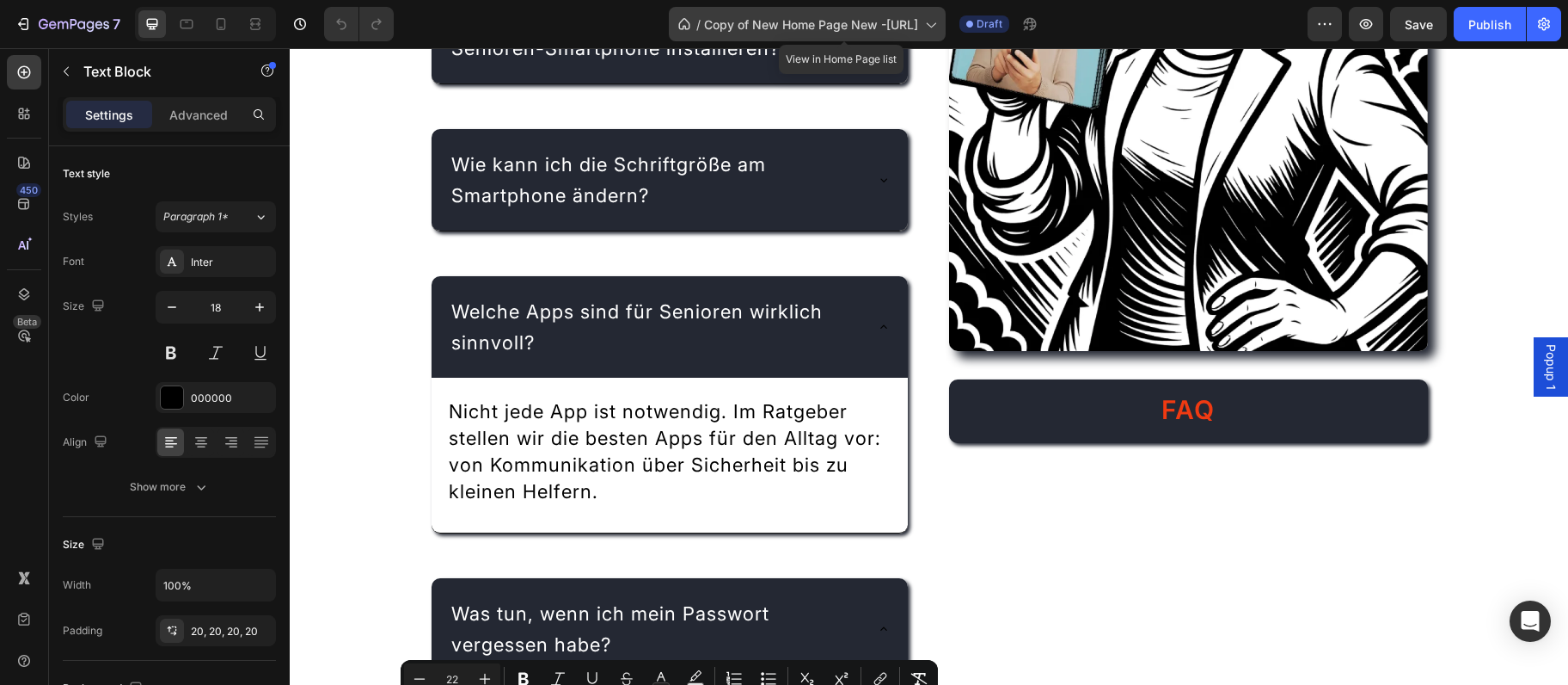
click at [869, 30] on span "Copy of New Home Page New -Digitalebrucke.de" at bounding box center [812, 24] width 215 height 18
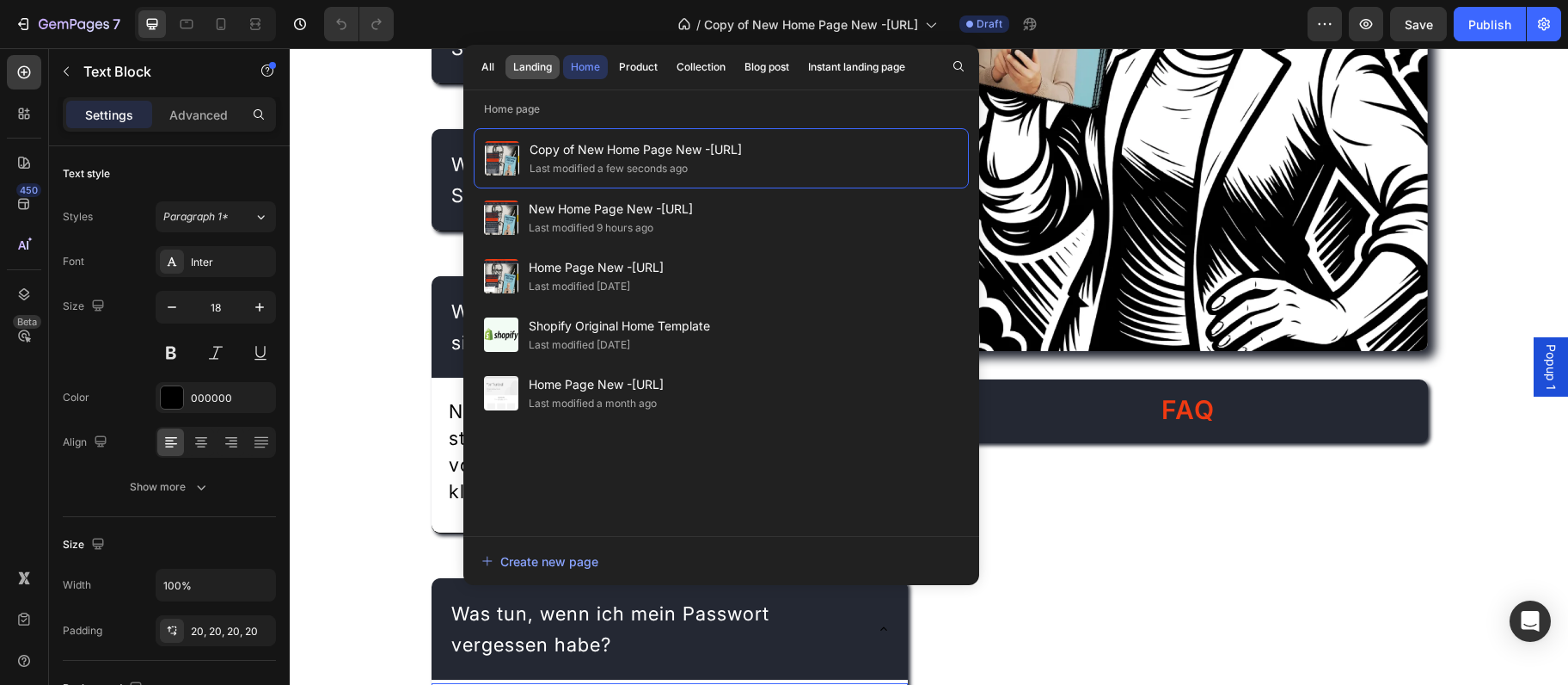
click at [527, 70] on div "Landing" at bounding box center [532, 67] width 38 height 16
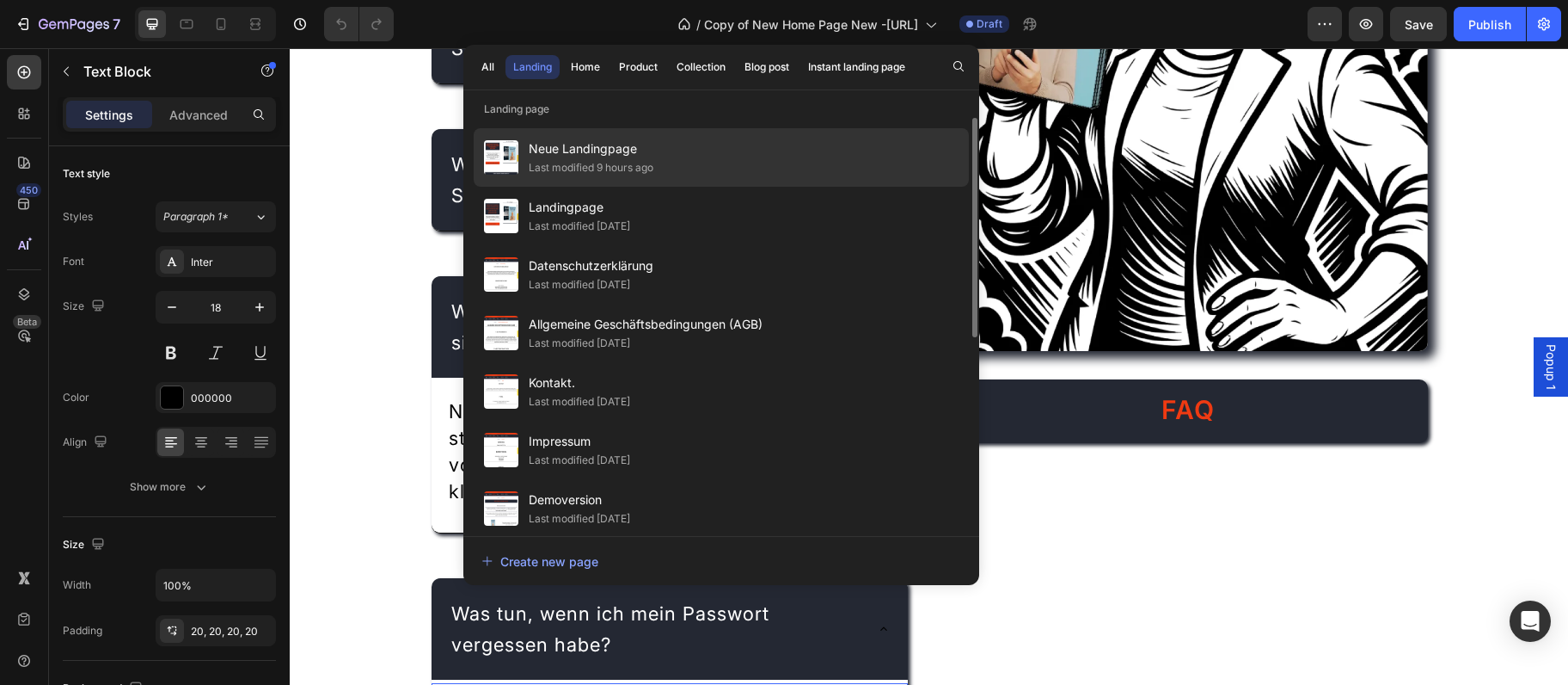
click at [560, 155] on span "Neue Landingpage" at bounding box center [591, 148] width 125 height 21
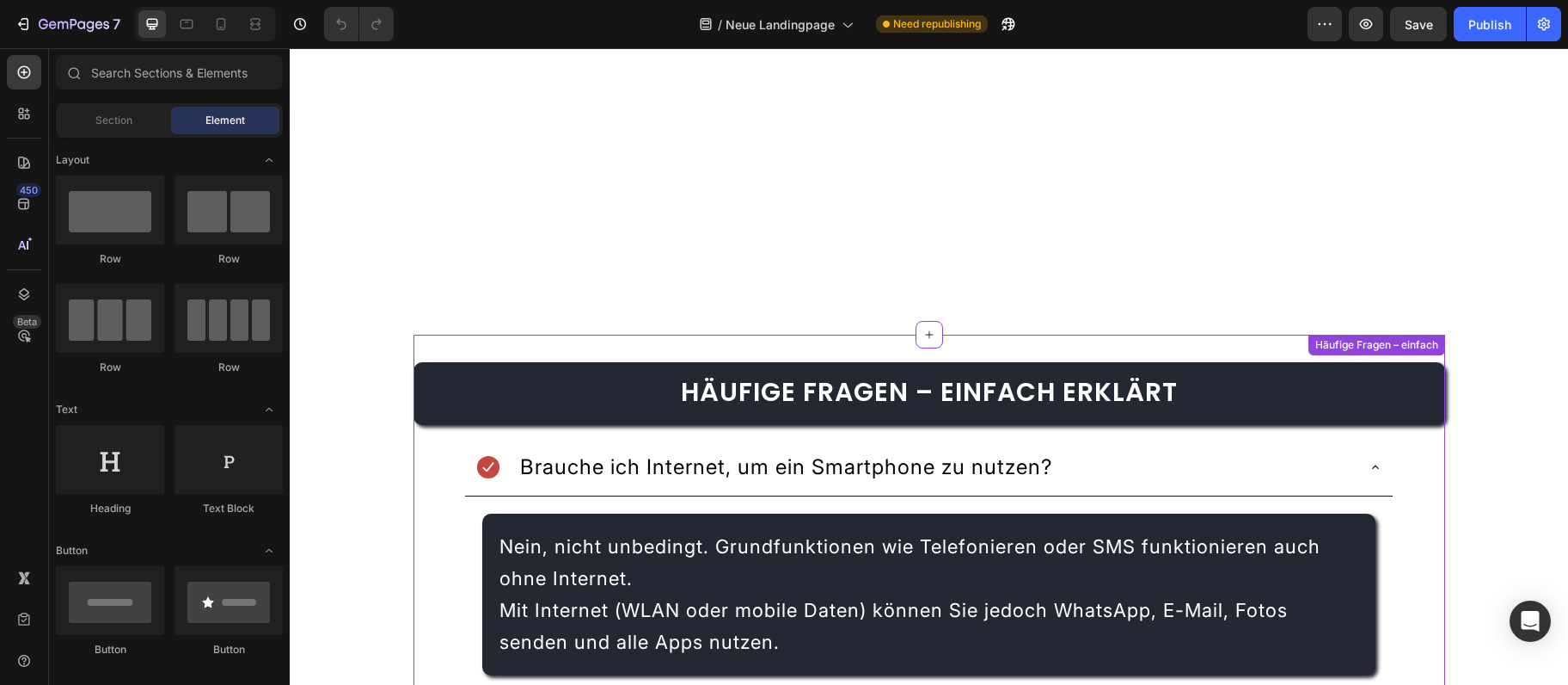
scroll to position [3726, 0]
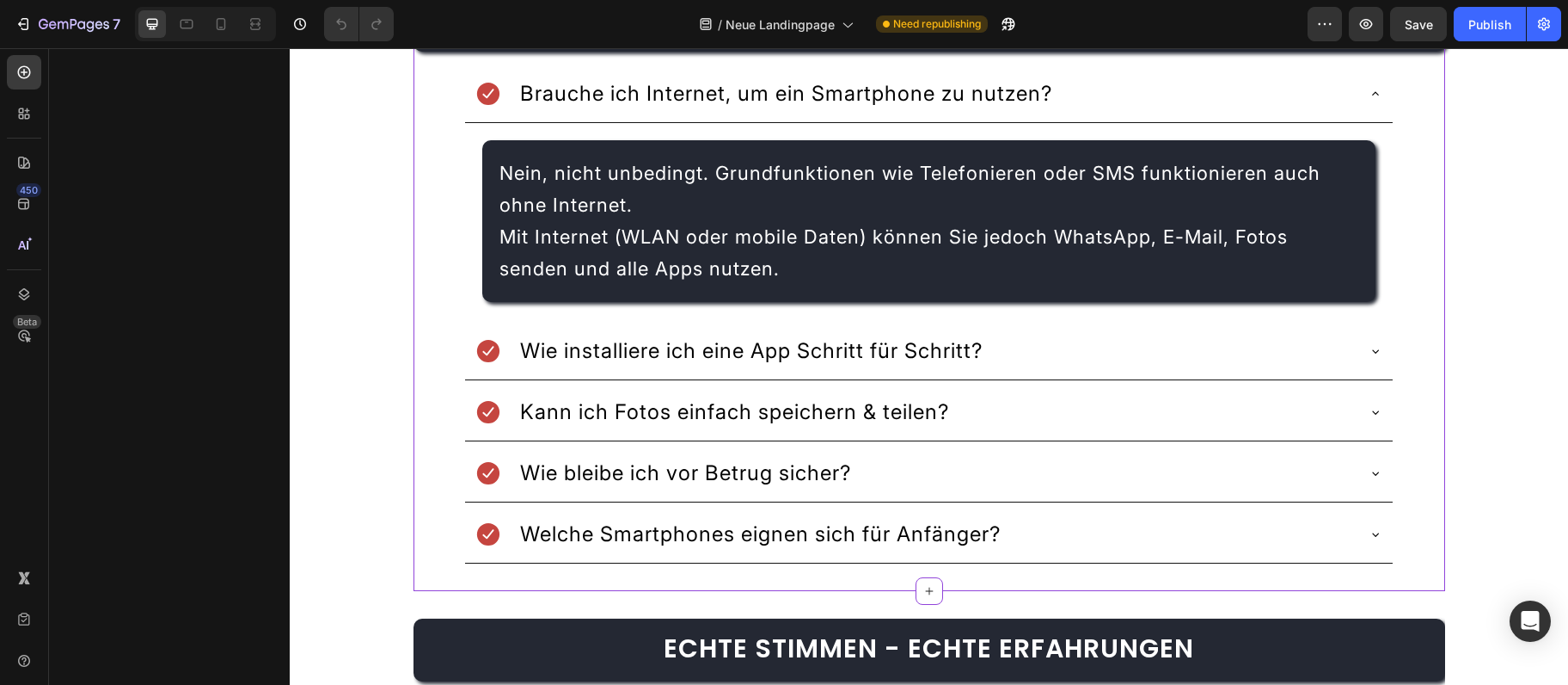
click at [695, 78] on div "Brauche ich Internet, um ein Smartphone zu nutzen?" at bounding box center [786, 93] width 537 height 36
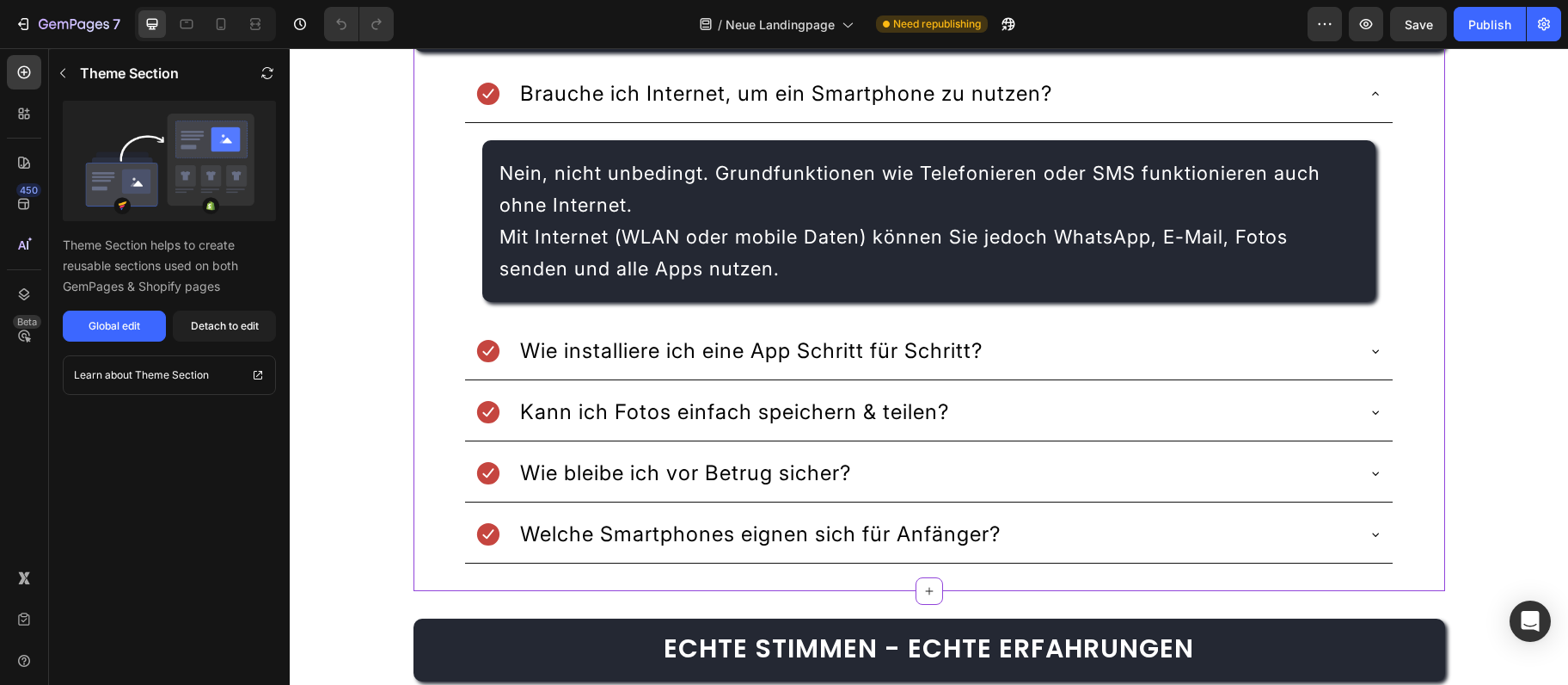
click at [695, 78] on div "Brauche ich Internet, um ein Smartphone zu nutzen?" at bounding box center [786, 93] width 537 height 36
click at [701, 83] on span "Brauche ich Internet, um ein Smartphone zu nutzen?" at bounding box center [786, 93] width 533 height 25
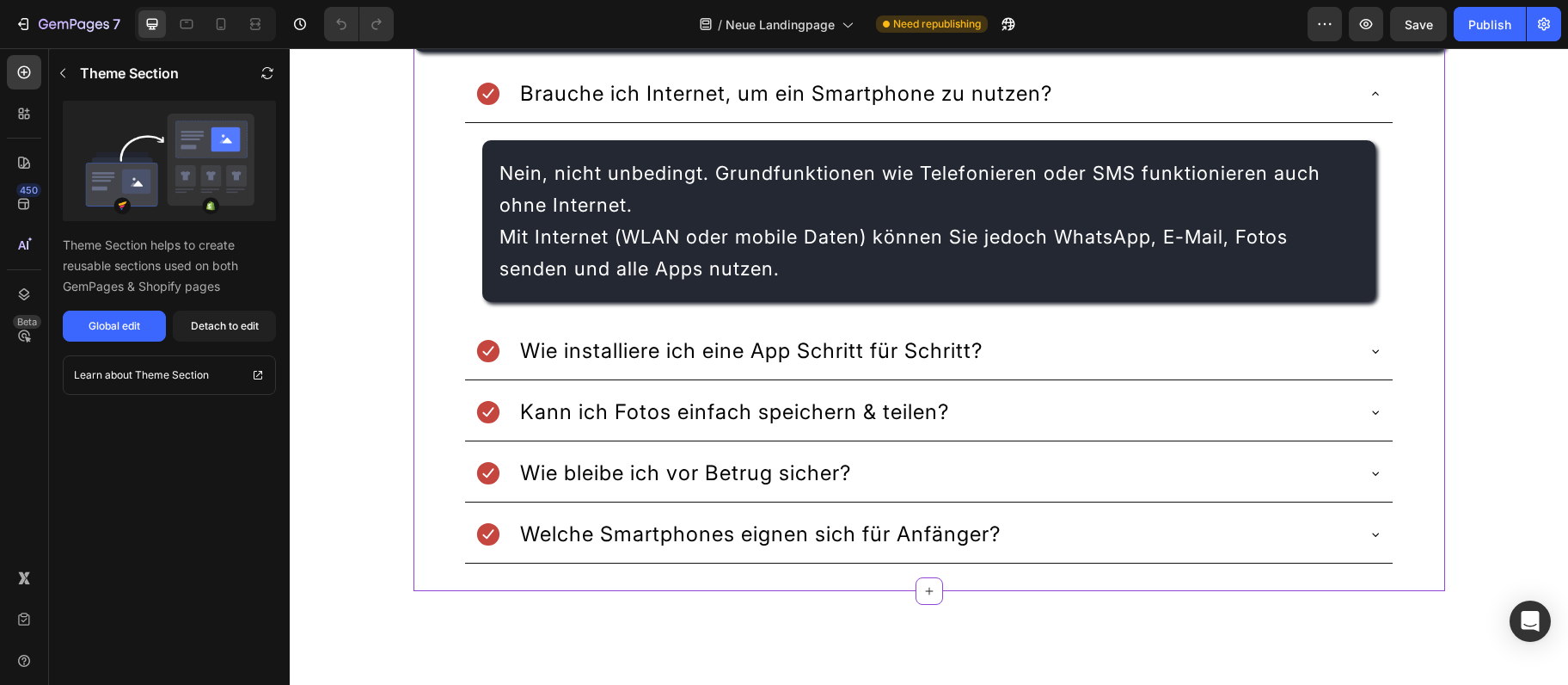
scroll to position [3540, 0]
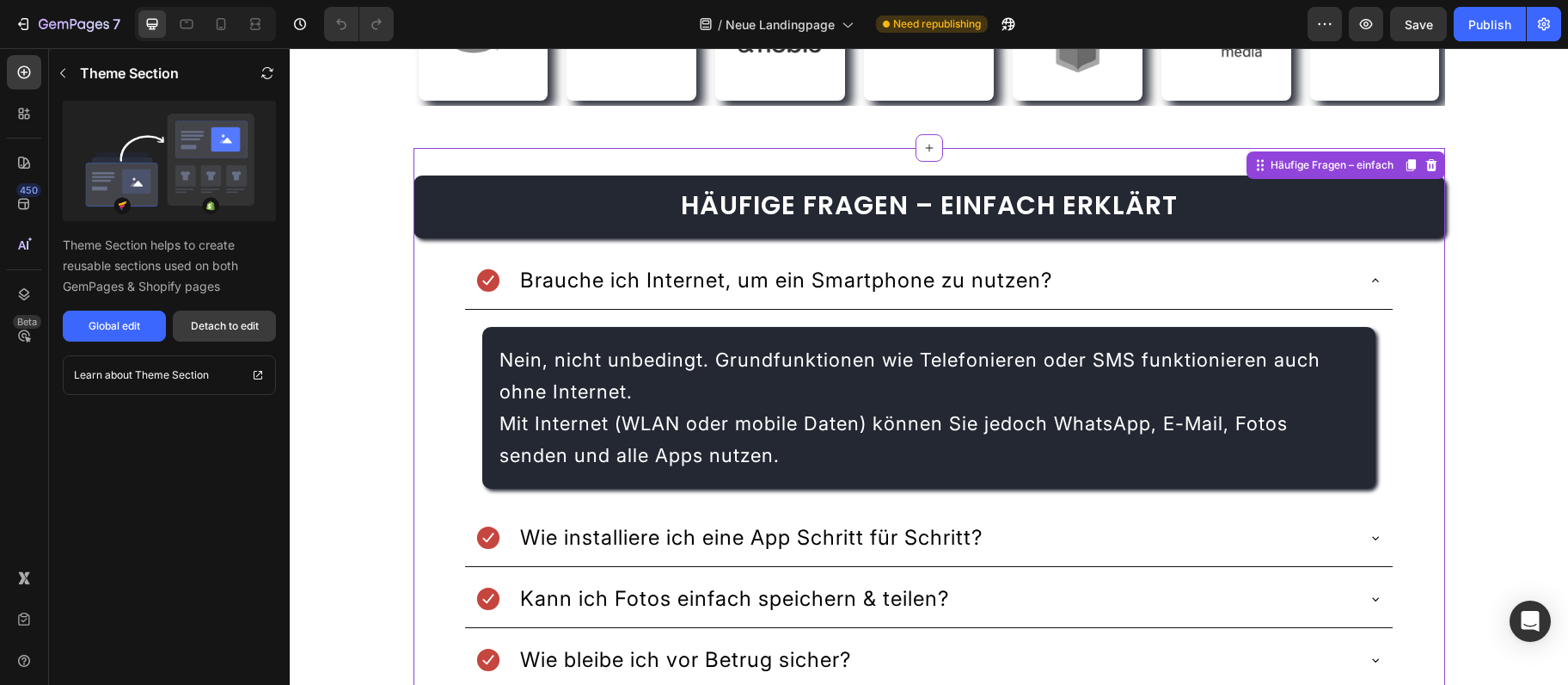
click at [217, 332] on div "Detach to edit" at bounding box center [225, 326] width 68 height 16
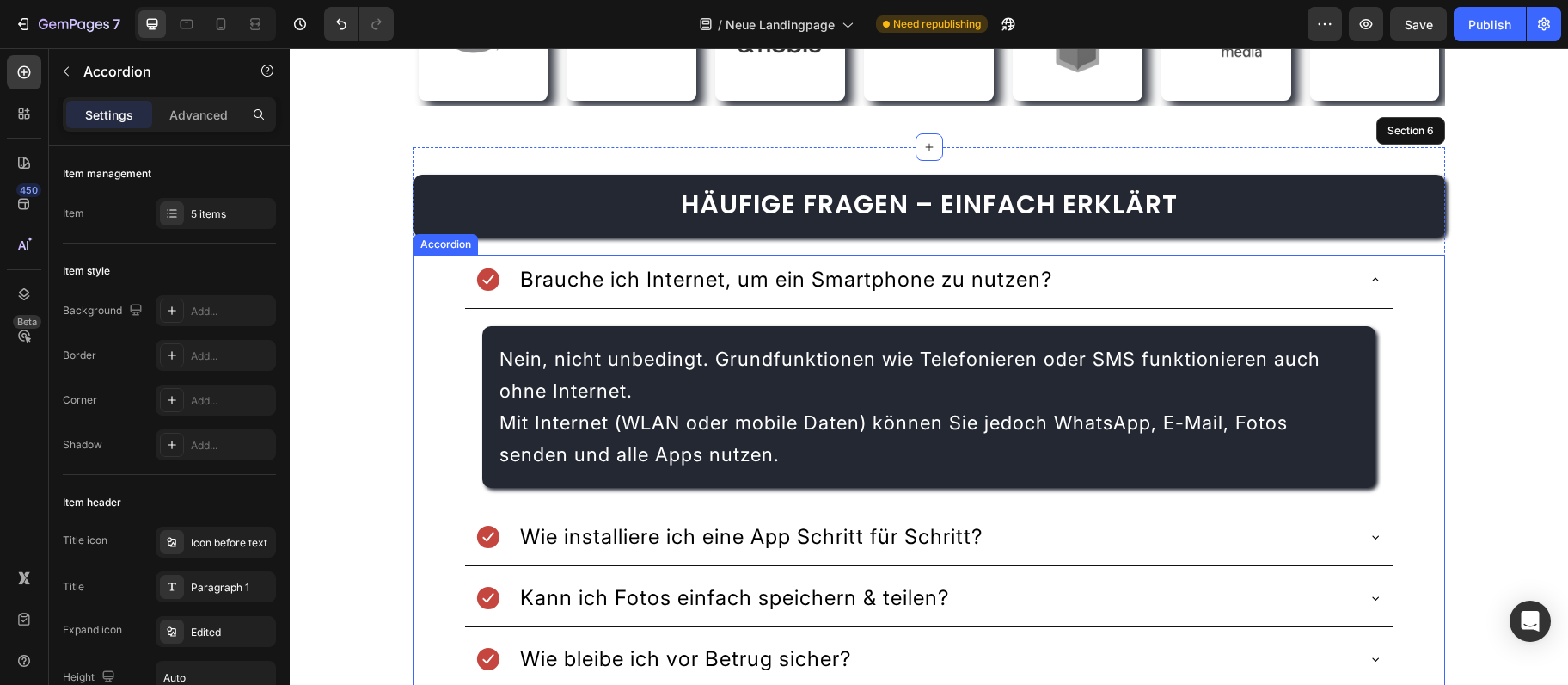
click at [653, 279] on span "Brauche ich Internet, um ein Smartphone zu nutzen?" at bounding box center [786, 279] width 533 height 25
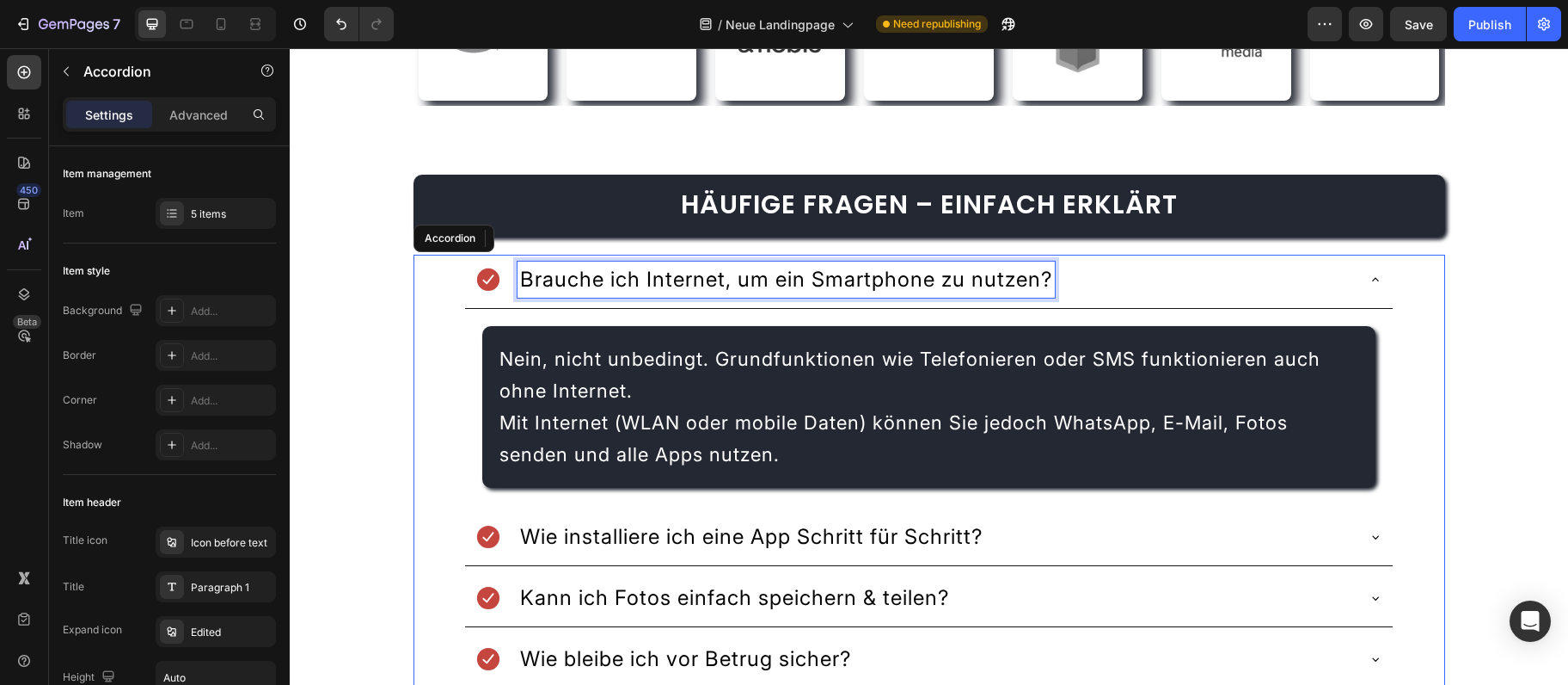
click at [653, 279] on span "Brauche ich Internet, um ein Smartphone zu nutzen?" at bounding box center [786, 279] width 533 height 25
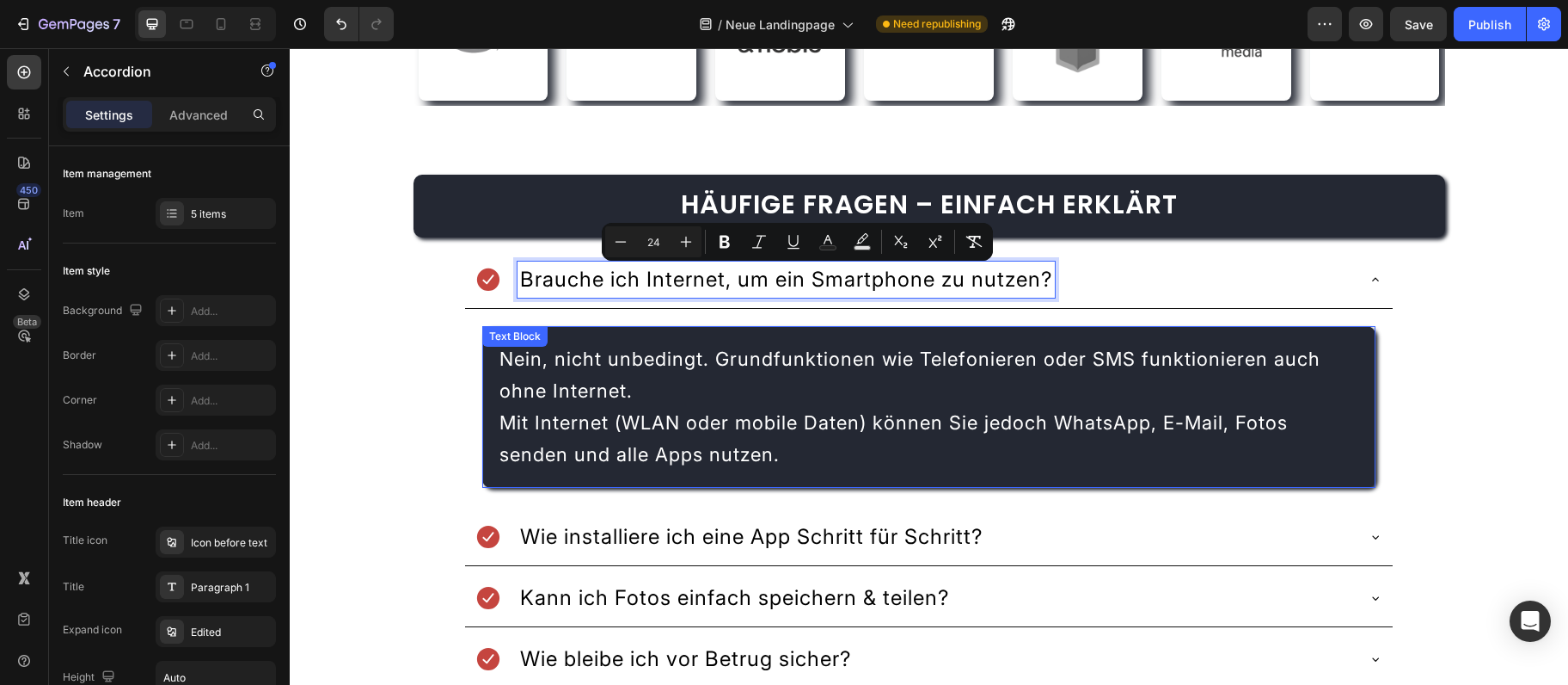
click at [598, 402] on p "Nein, nicht unbedingt. Grundfunktionen wie Telefonieren oder SMS funktionieren …" at bounding box center [929, 407] width 858 height 127
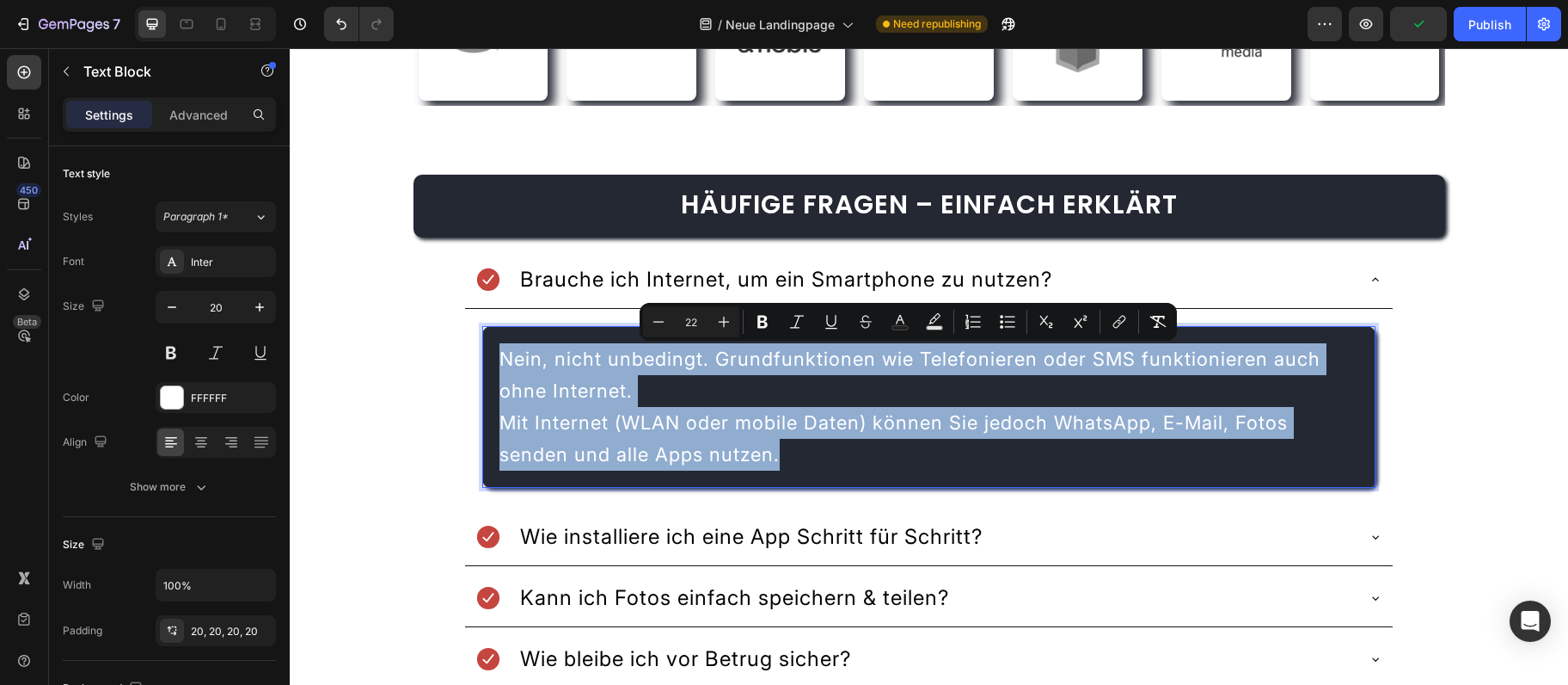
drag, startPoint x: 841, startPoint y: 467, endPoint x: 490, endPoint y: 355, distance: 368.4
click at [490, 352] on div "Nein, nicht unbedingt. Grundfunktionen wie Telefonieren oder SMS funktionieren …" at bounding box center [928, 406] width 893 height 161
copy p "Nein, nicht unbedingt. Grundfunktionen wie Telefonieren oder SMS funktionieren …"
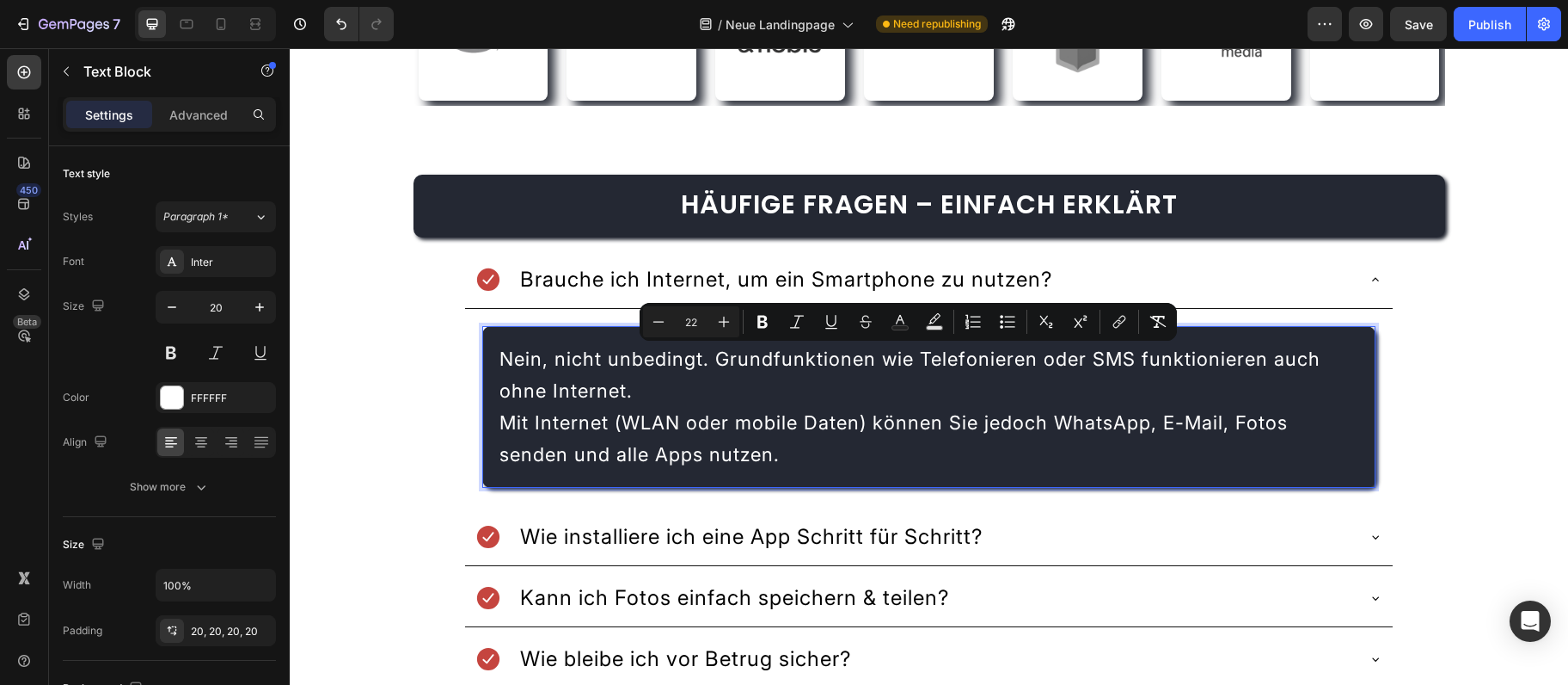
click at [1356, 340] on div "Nein, nicht unbedingt. Grundfunktionen wie Telefonieren oder SMS funktionieren …" at bounding box center [928, 406] width 893 height 161
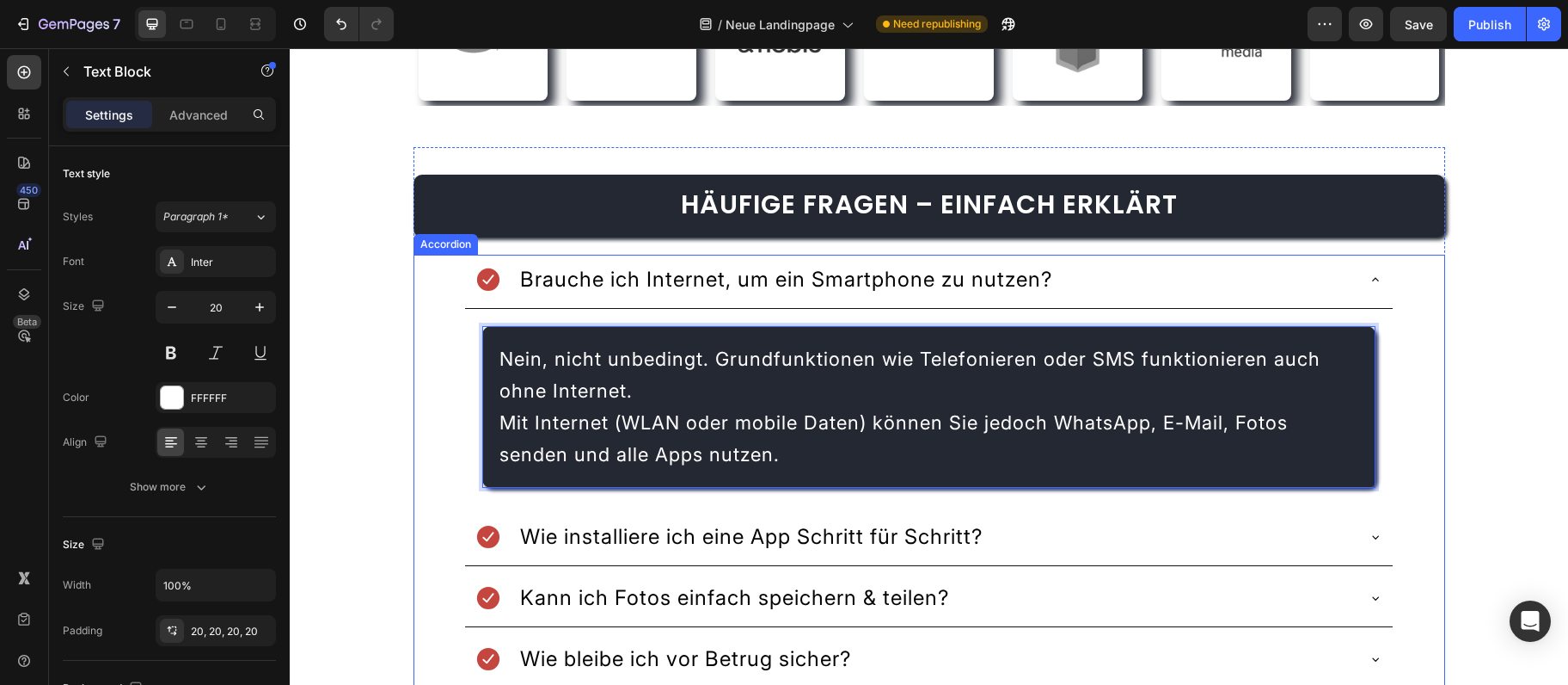
click at [562, 269] on p "Brauche ich Internet, um ein Smartphone zu nutzen?" at bounding box center [786, 279] width 533 height 31
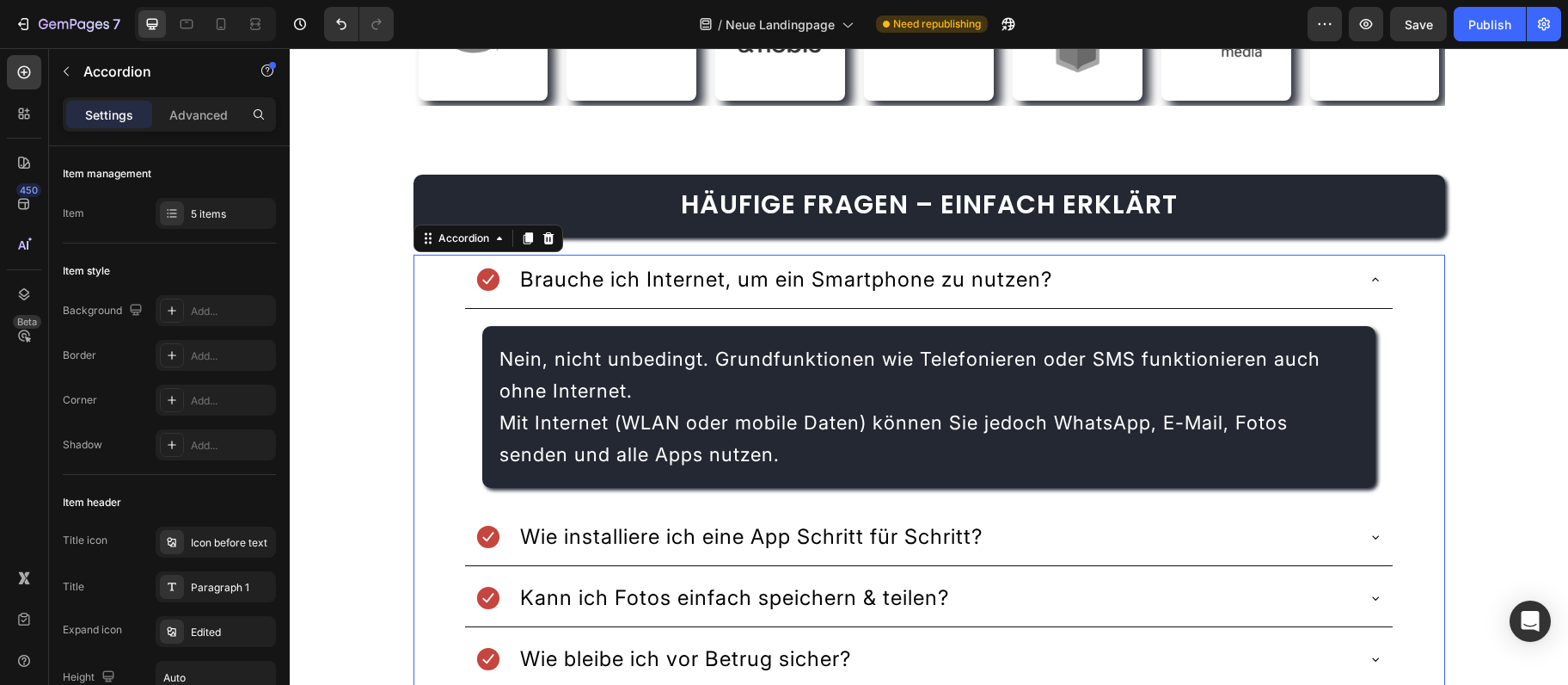
click at [1376, 289] on div "Brauche ich Internet, um ein Smartphone zu nutzen?" at bounding box center [929, 282] width 927 height 54
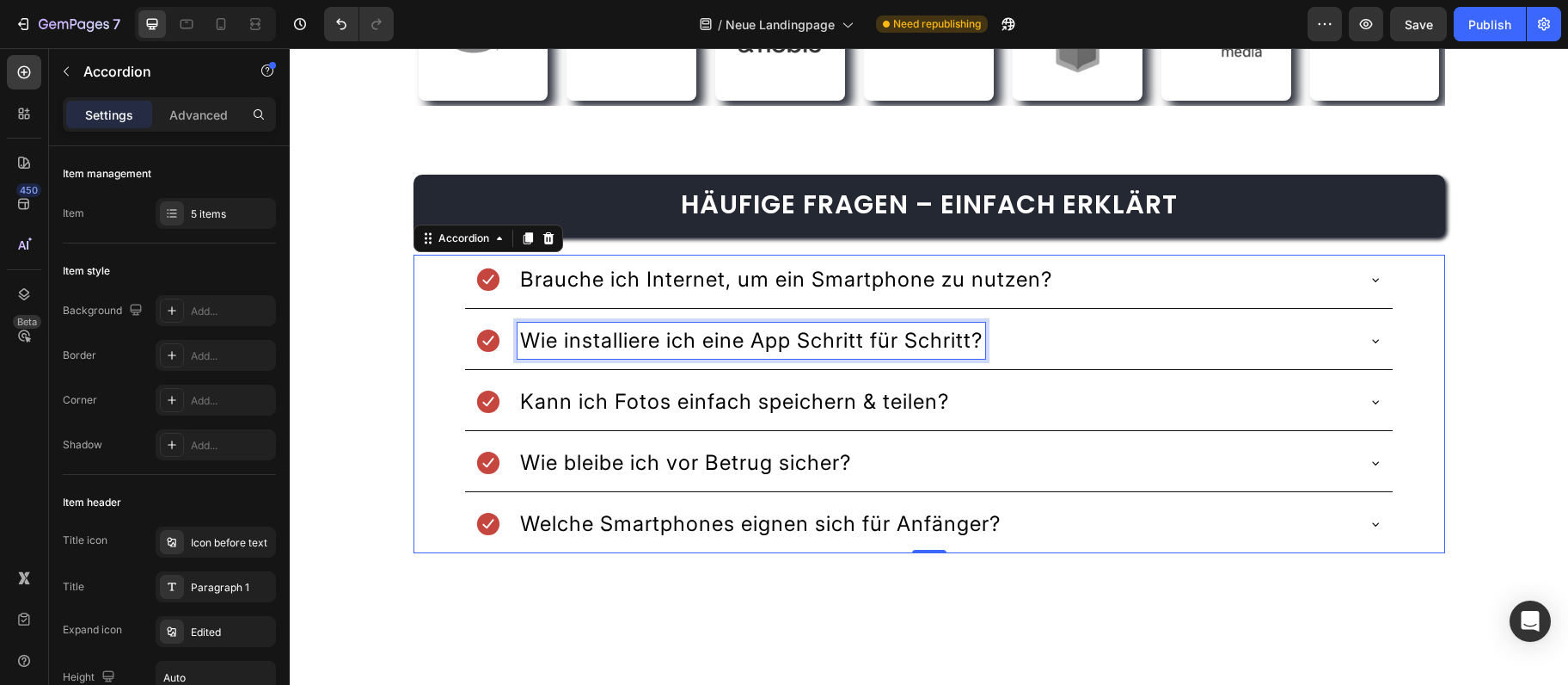
click at [982, 336] on span "Wie installiere ich eine App Schritt für Schritt?" at bounding box center [752, 340] width 463 height 25
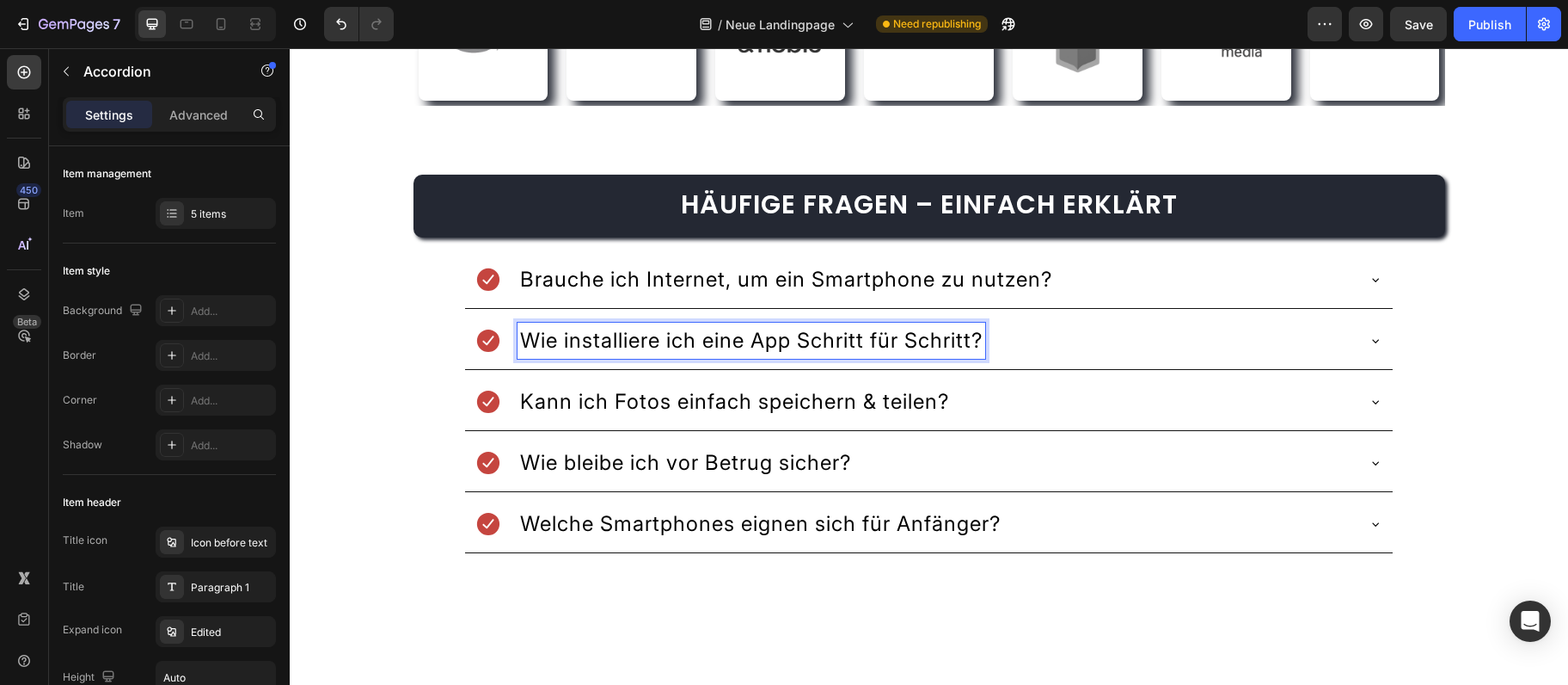
click at [290, 49] on lt-div at bounding box center [290, 49] width 0 height 0
select select "de-de"
click at [765, 334] on span "Wie installiere ich eine App Schritt für Schritt?" at bounding box center [752, 340] width 463 height 25
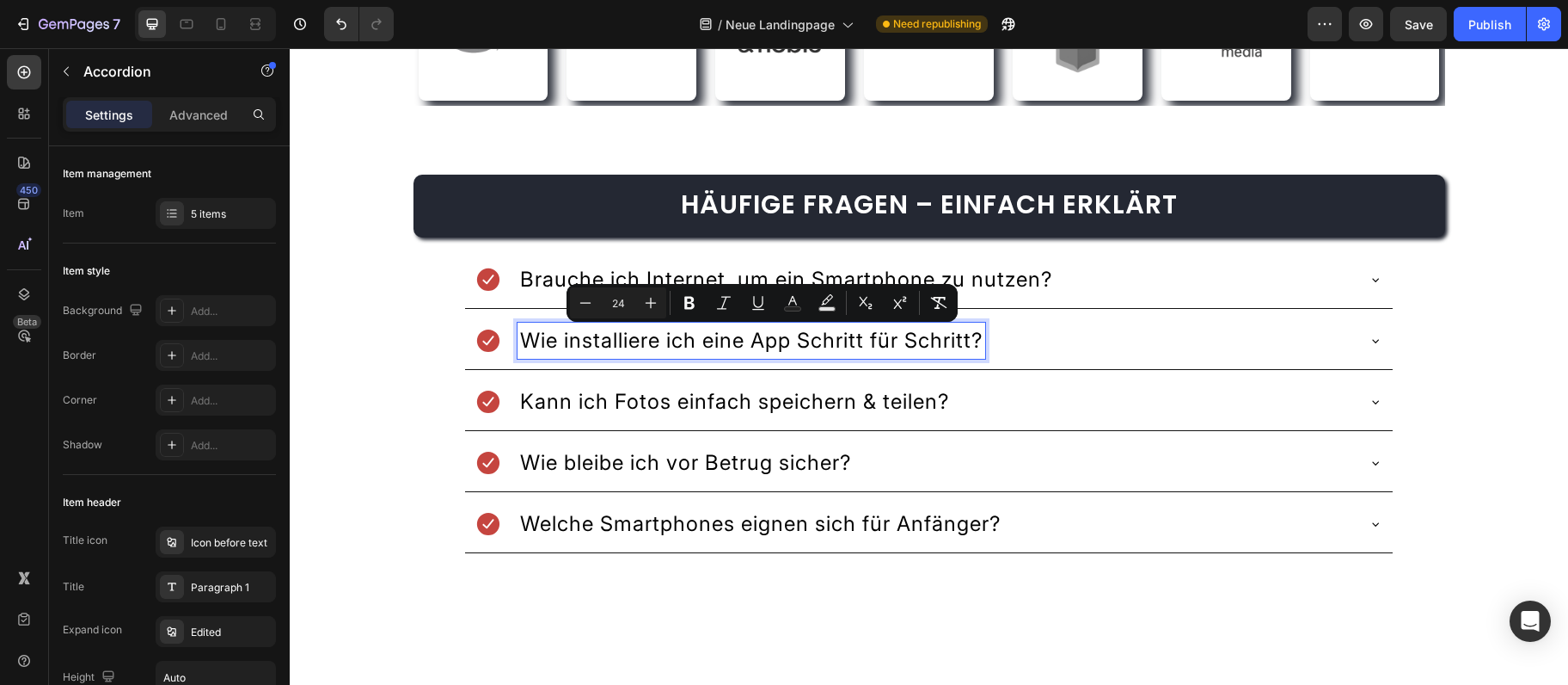
click at [1373, 341] on icon at bounding box center [1375, 342] width 7 height 4
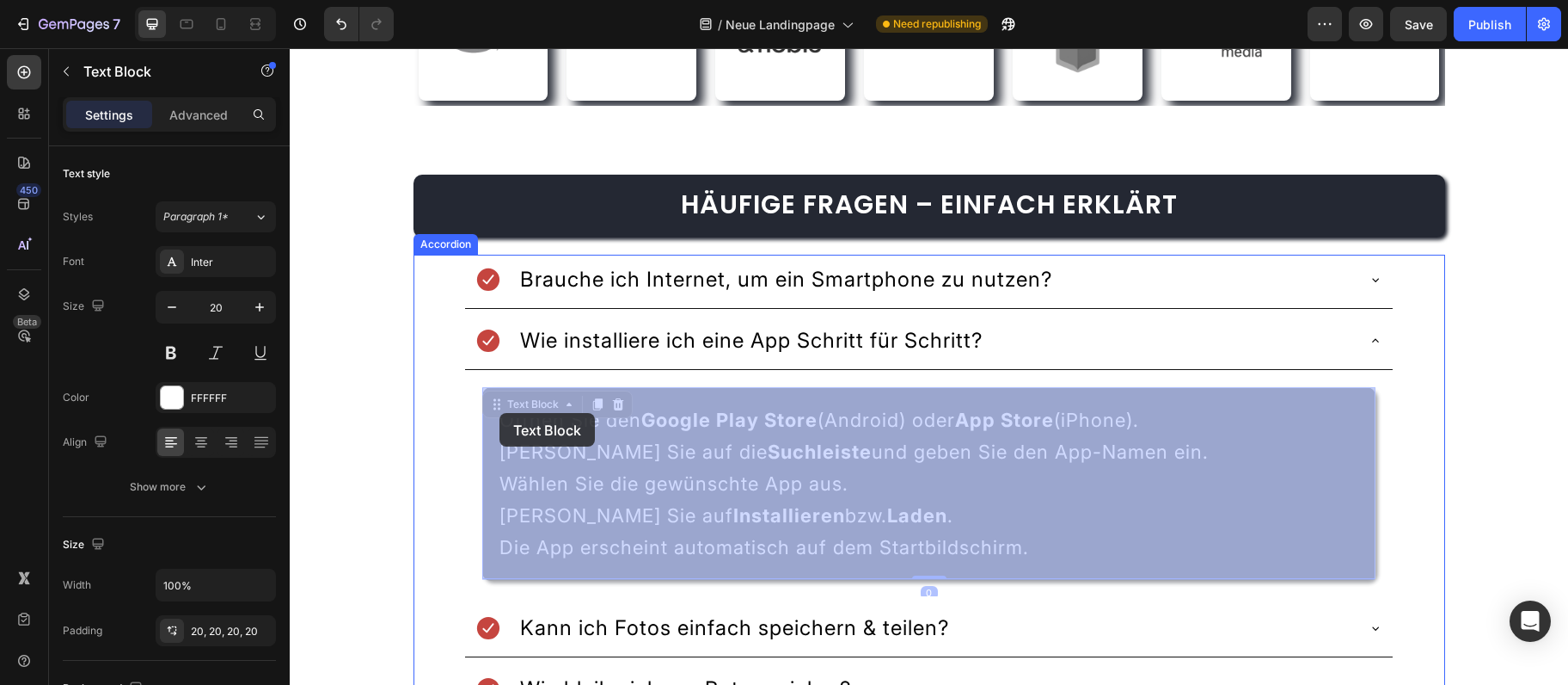
drag, startPoint x: 1046, startPoint y: 551, endPoint x: 537, endPoint y: 435, distance: 522.1
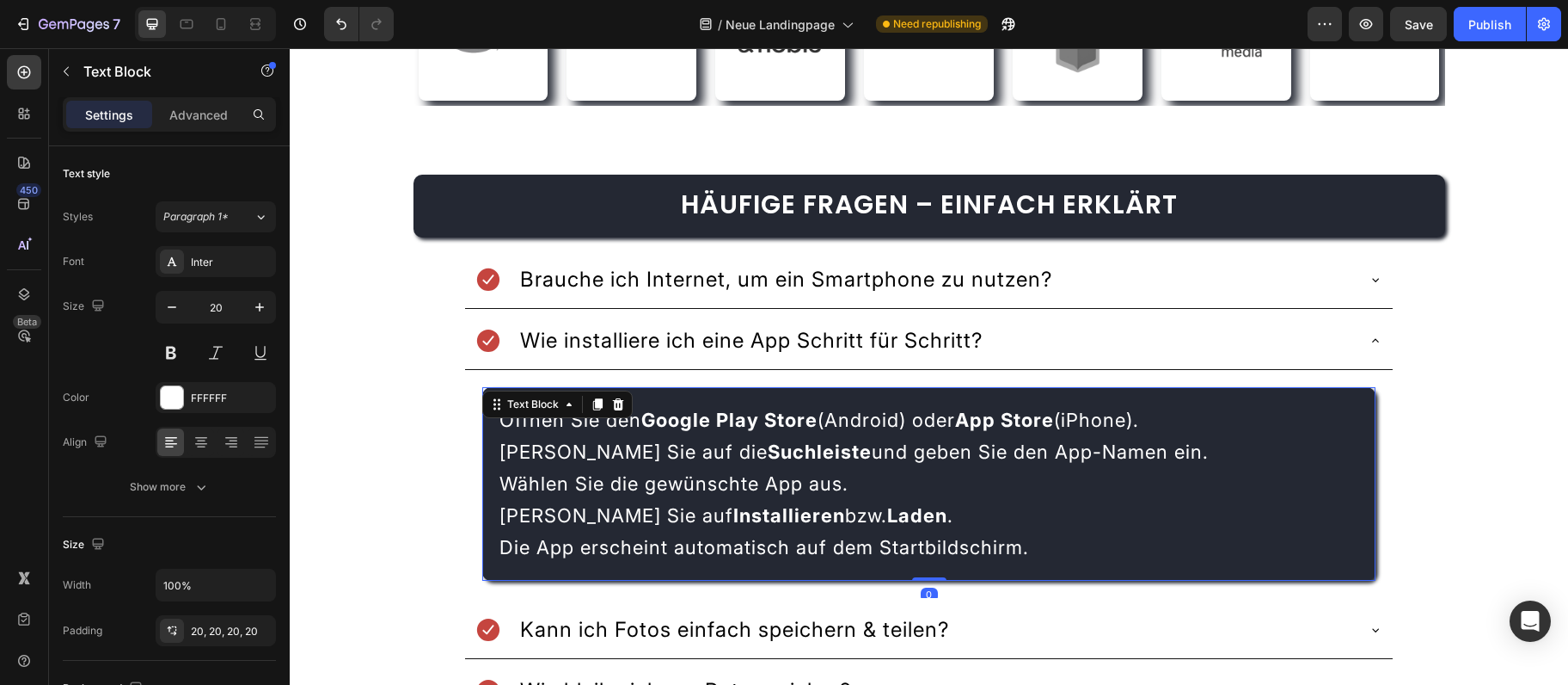
click at [893, 506] on p "Tippen Sie auf Installieren bzw. Laden . Die App erscheint automatisch auf dem …" at bounding box center [929, 532] width 858 height 63
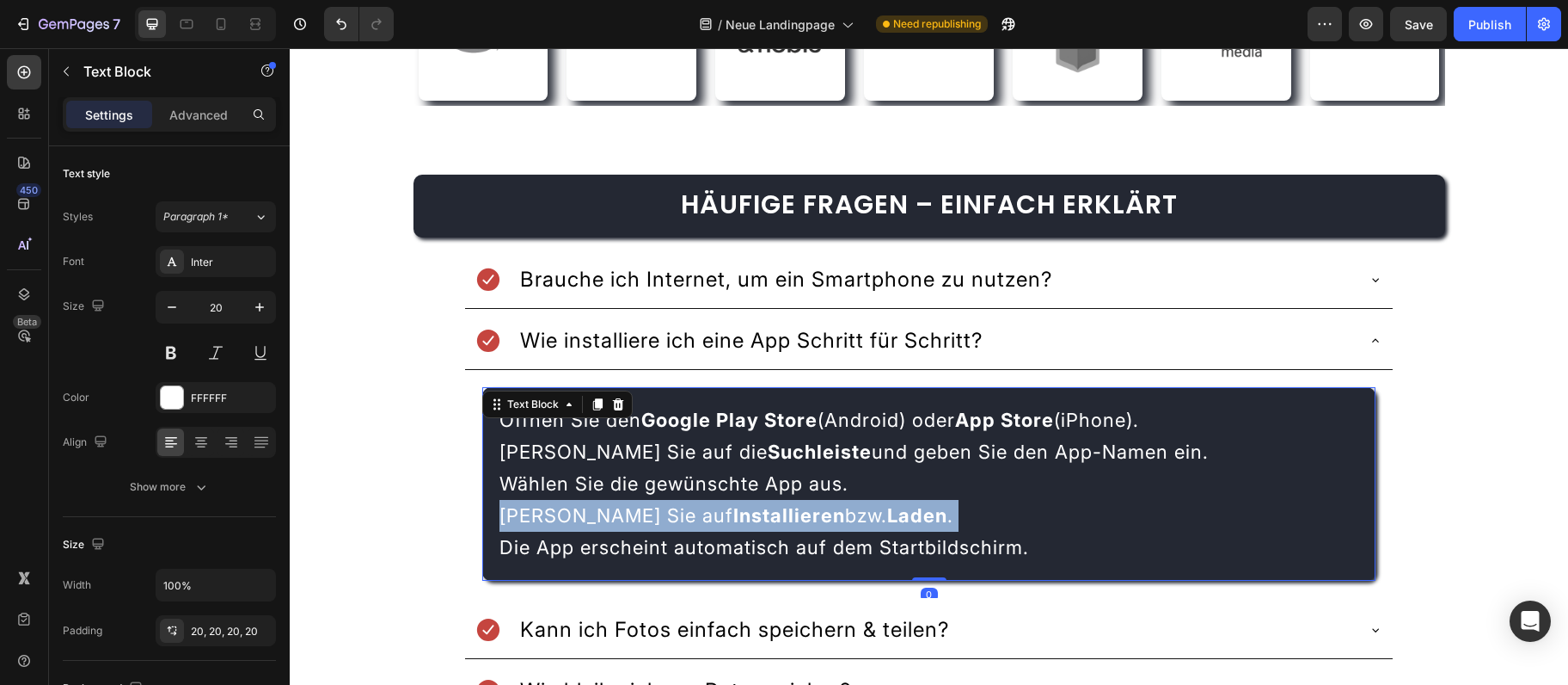
click at [893, 506] on p "Tippen Sie auf Installieren bzw. Laden . Die App erscheint automatisch auf dem …" at bounding box center [929, 532] width 858 height 63
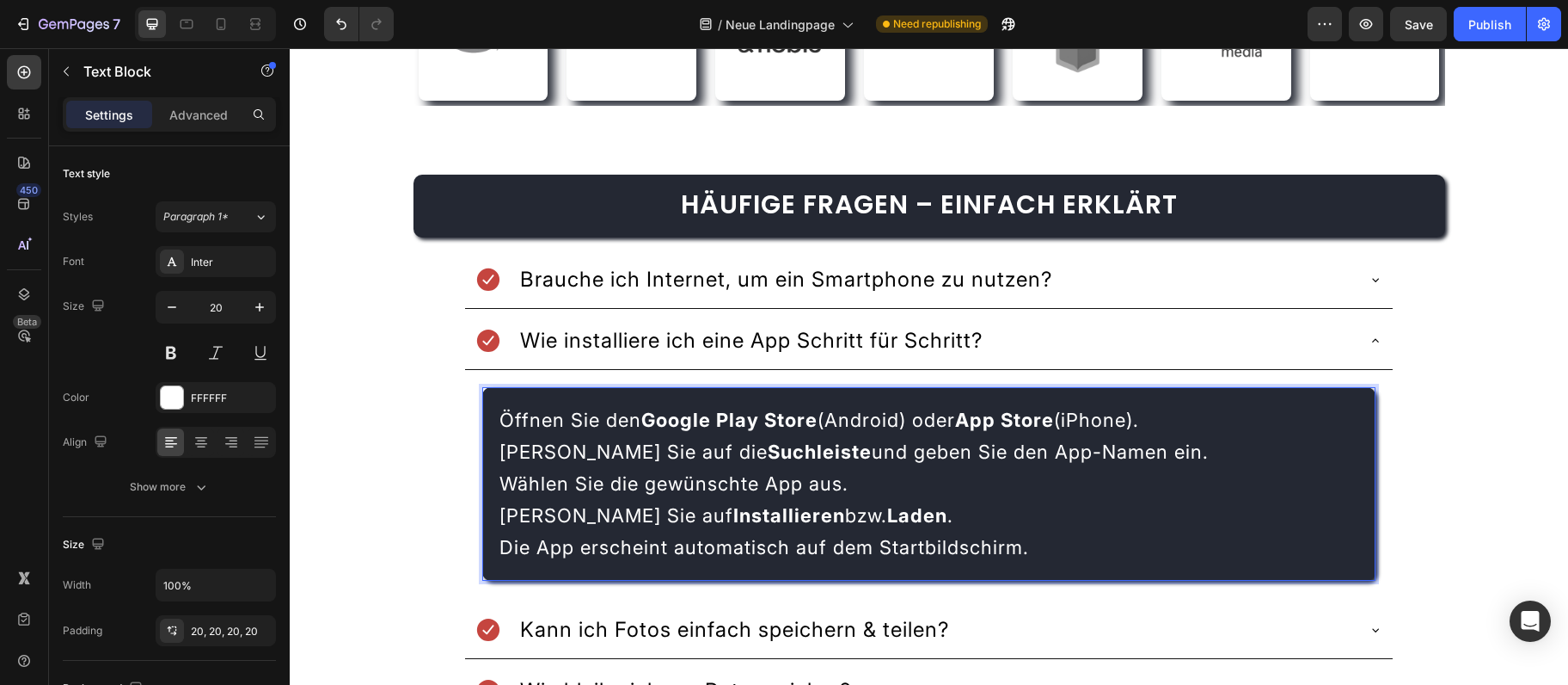
click at [893, 506] on p "Tippen Sie auf Installieren bzw. Laden . Die App erscheint automatisch auf dem …" at bounding box center [929, 532] width 858 height 63
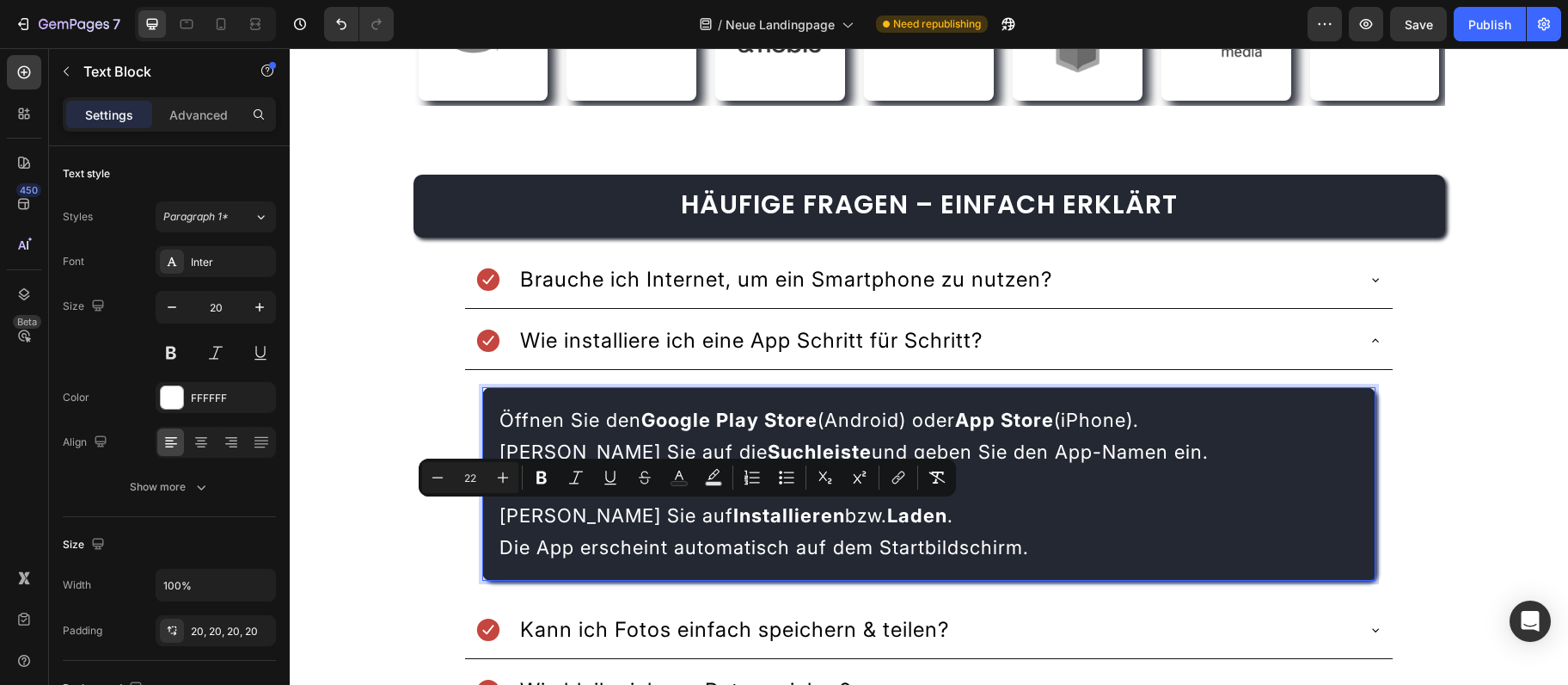
click at [1071, 552] on p "Tippen Sie auf Installieren bzw. Laden . Die App erscheint automatisch auf dem …" at bounding box center [929, 532] width 858 height 63
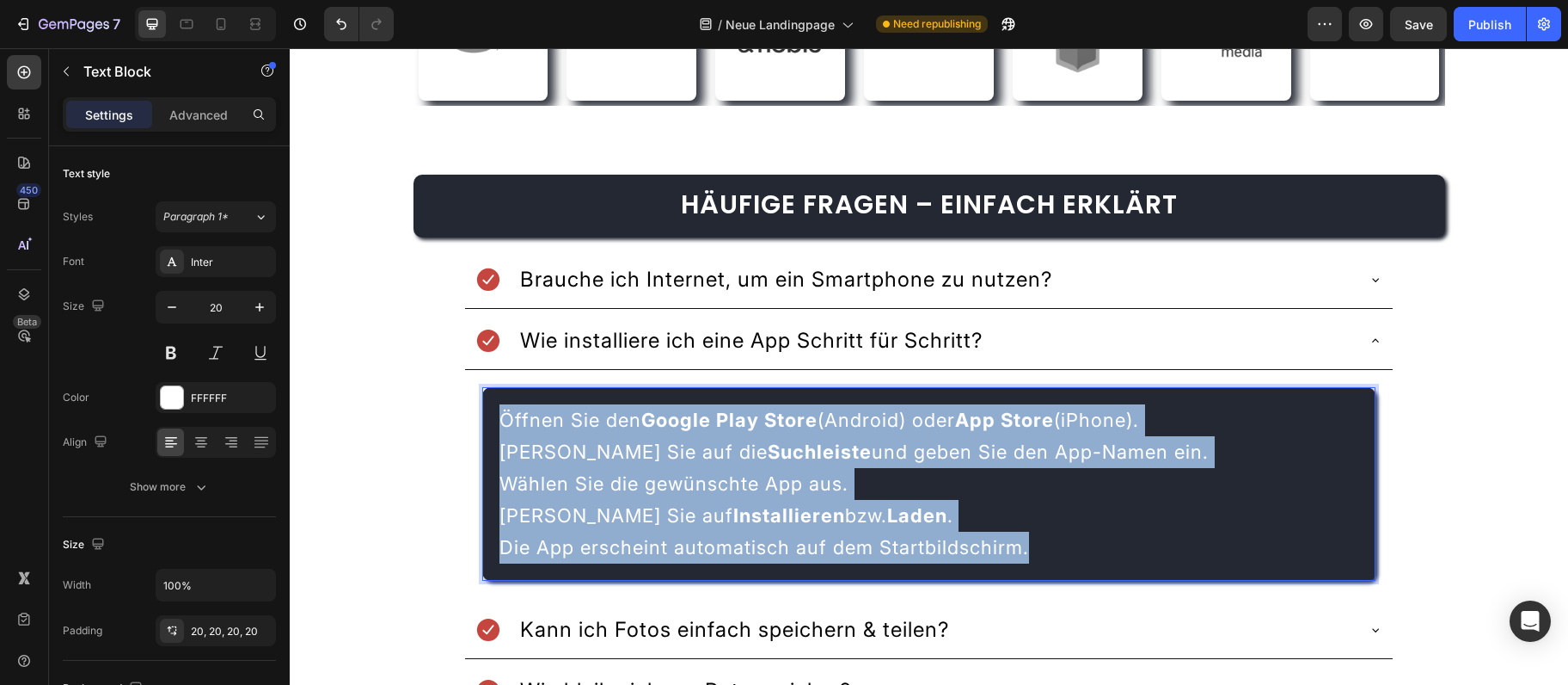
drag, startPoint x: 1071, startPoint y: 550, endPoint x: 446, endPoint y: 385, distance: 646.4
click at [482, 387] on div "Öffnen Sie den Google Play Store (Android) oder App Store (iPhone). Tippen Sie …" at bounding box center [928, 483] width 893 height 193
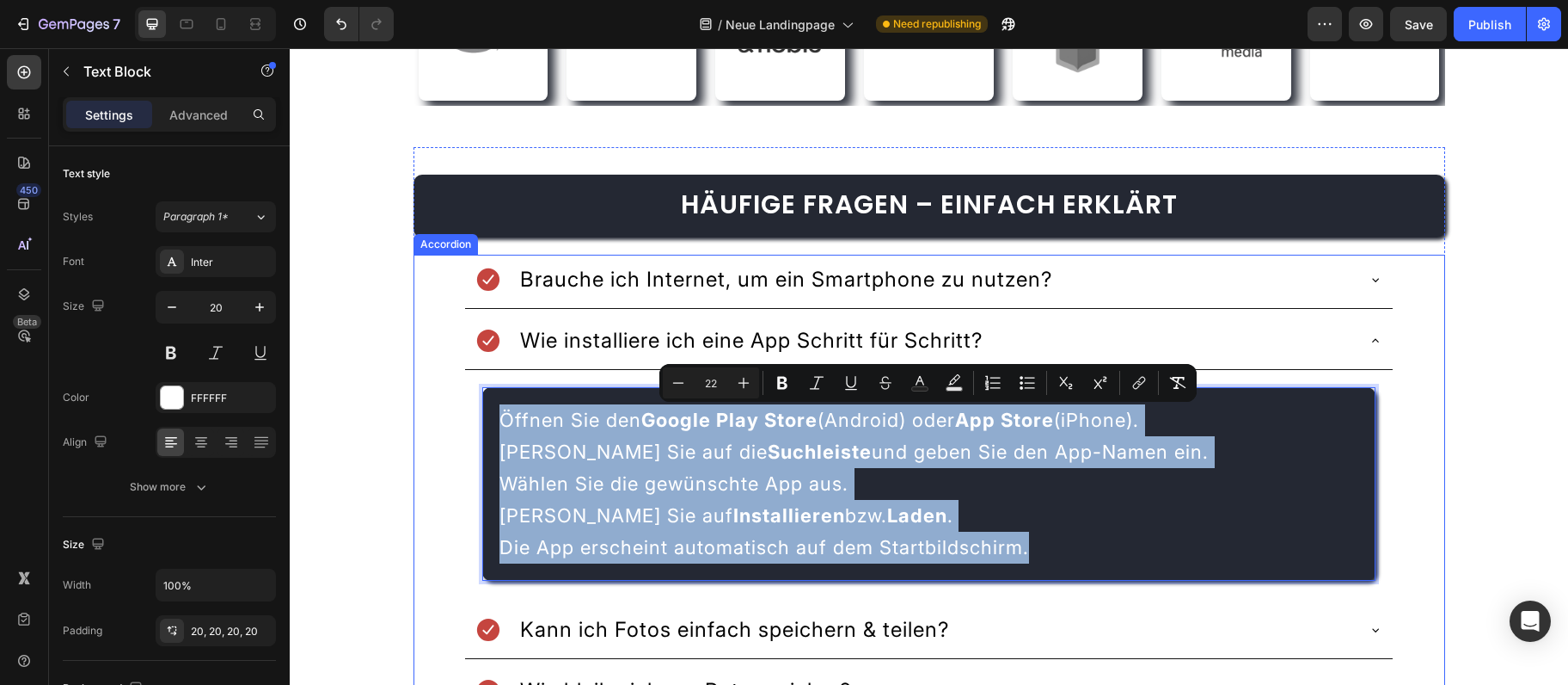
copy div "Öffnen Sie den Google Play Store (Android) oder App Store (iPhone). Tippen Sie …"
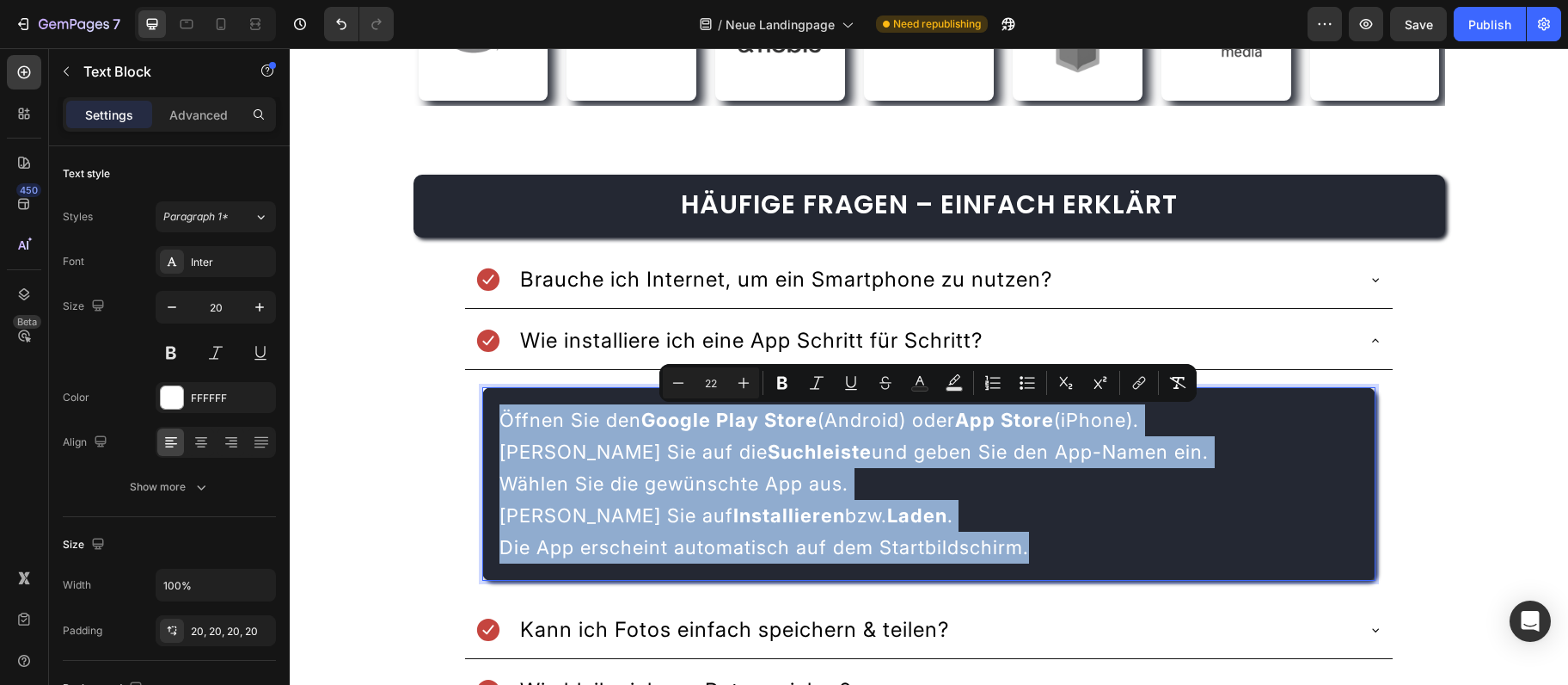
scroll to position [3632, 0]
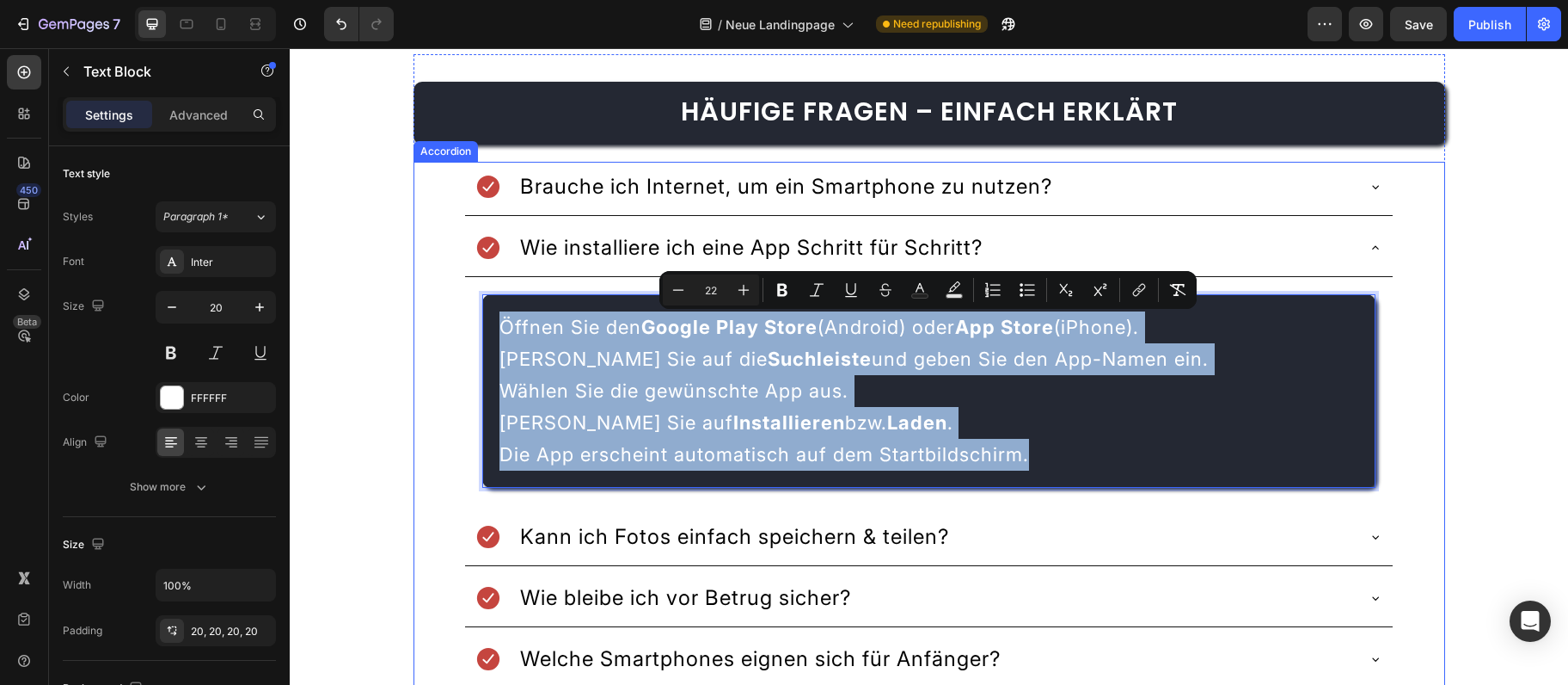
click at [1170, 559] on div "Kann ich Fotos einfach speichern & teilen?" at bounding box center [929, 538] width 927 height 54
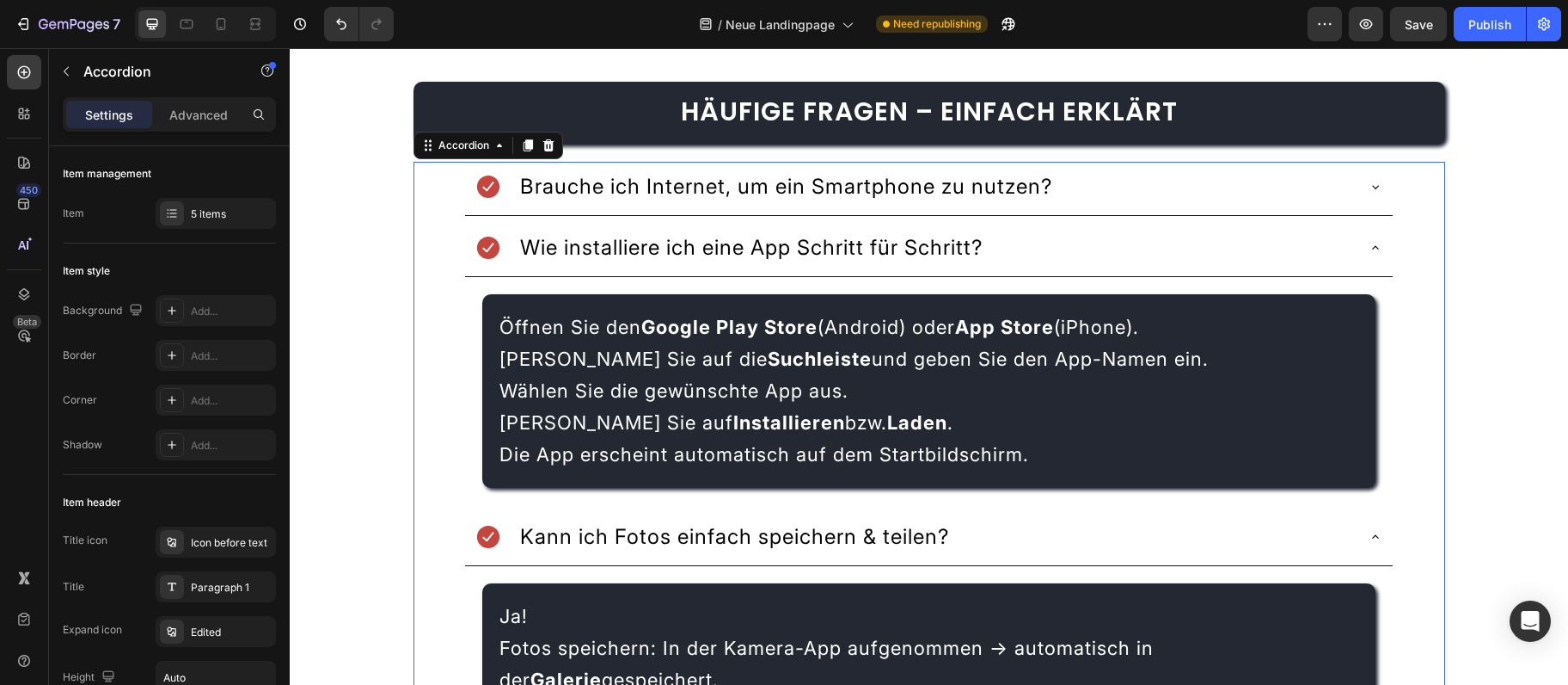
click at [1171, 530] on div "Kann ich Fotos einfach speichern & teilen?" at bounding box center [915, 537] width 879 height 36
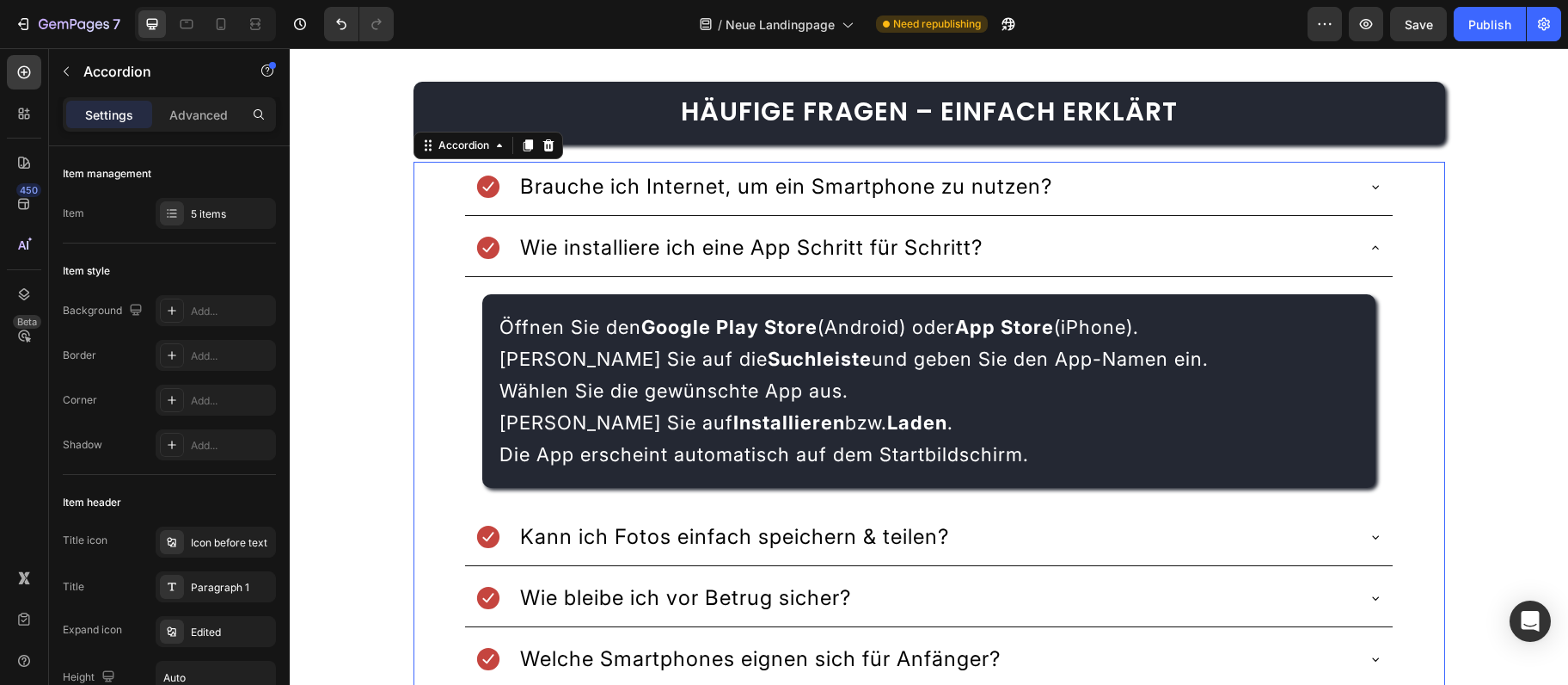
click at [1326, 242] on div "Wie installiere ich eine App Schritt für Schritt?" at bounding box center [915, 247] width 879 height 36
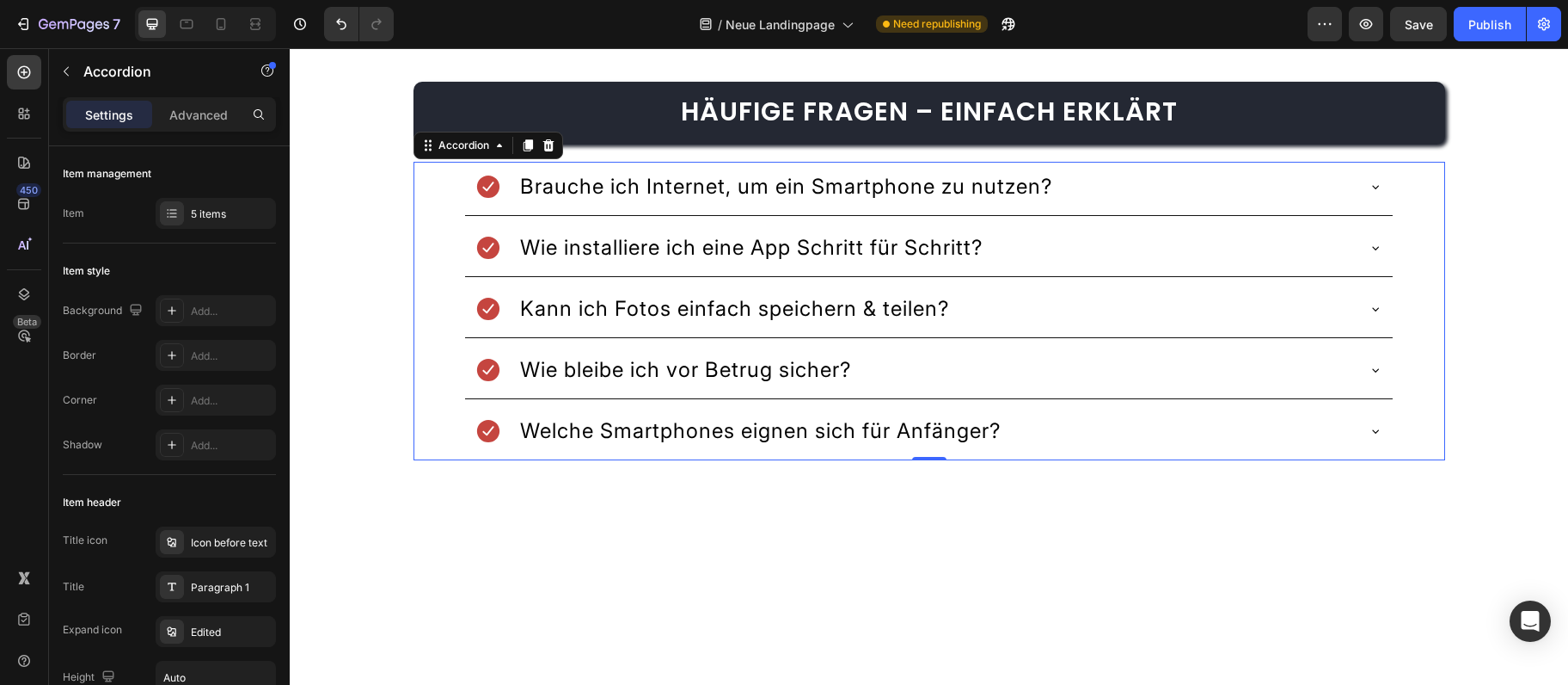
click at [1153, 317] on div "Kann ich Fotos einfach speichern & teilen?" at bounding box center [915, 309] width 879 height 36
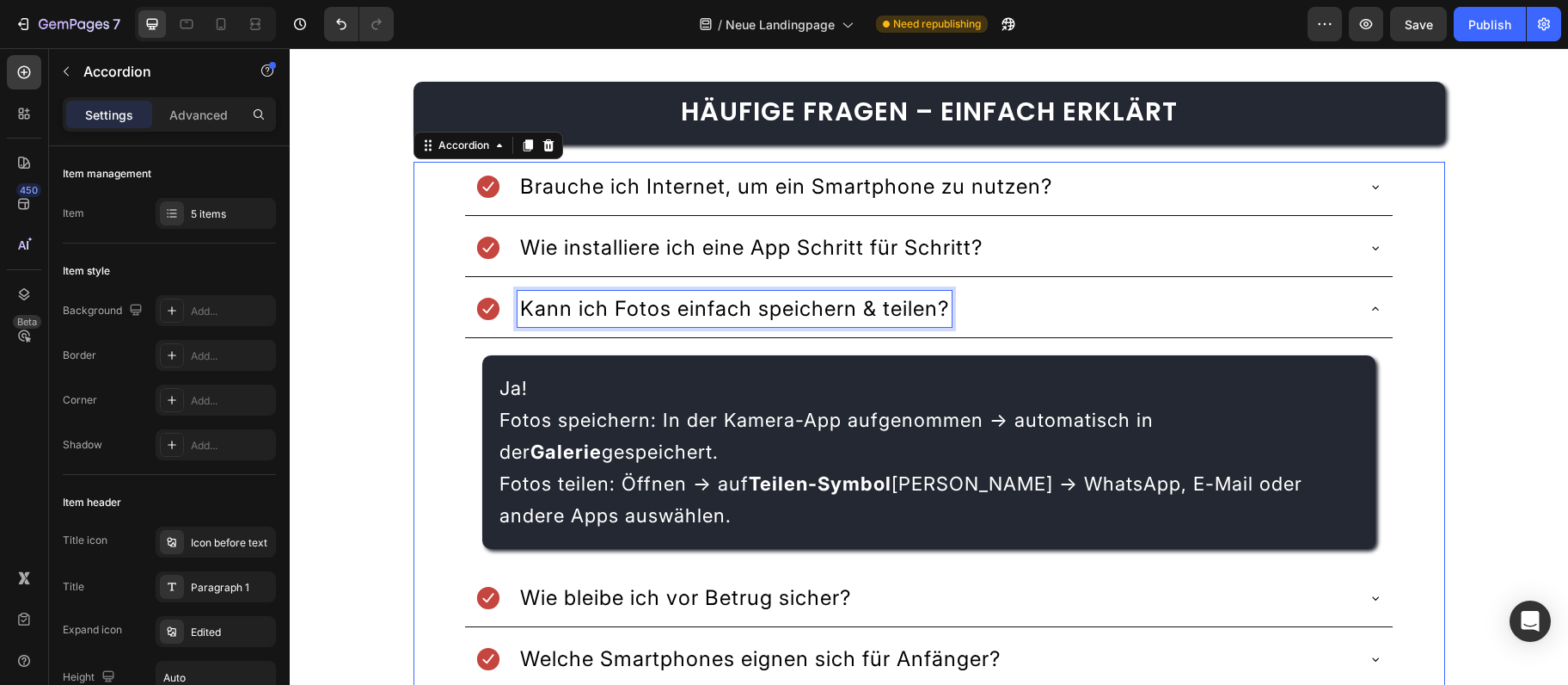
click at [811, 313] on span "Kann ich Fotos einfach speichern & teilen?" at bounding box center [735, 308] width 429 height 25
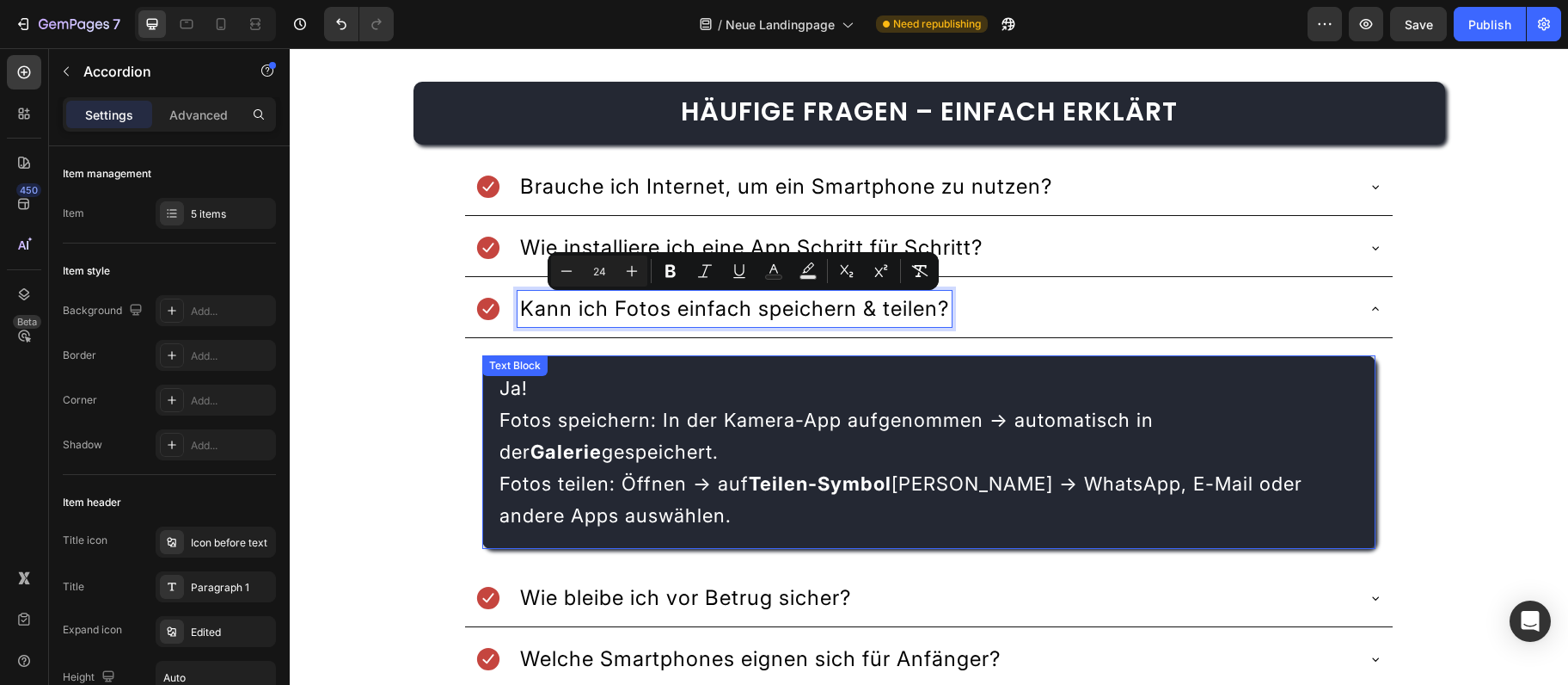
scroll to position [3726, 0]
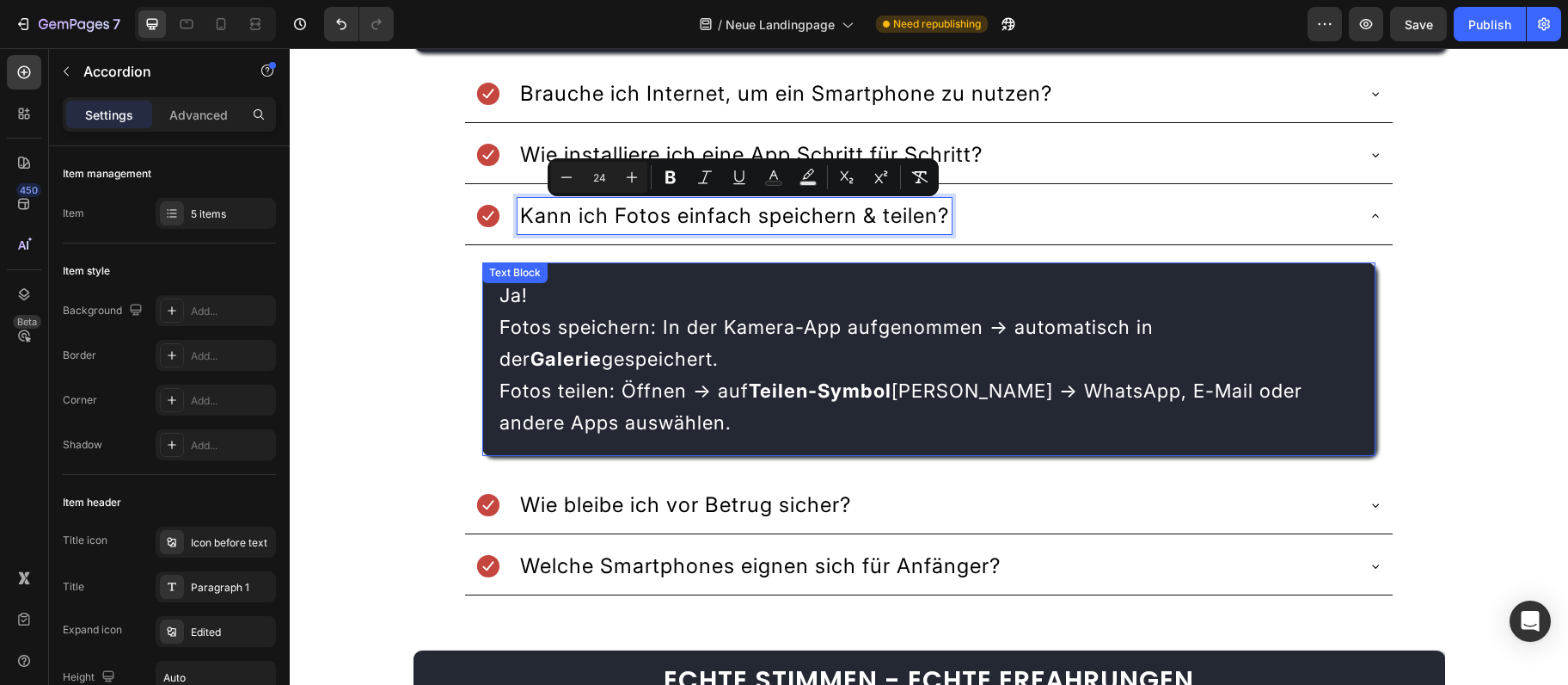
click at [643, 423] on p "Fotos teilen: Öffnen → auf Teilen-Symbol tippen → WhatsApp, E-Mail oder andere …" at bounding box center [929, 407] width 858 height 63
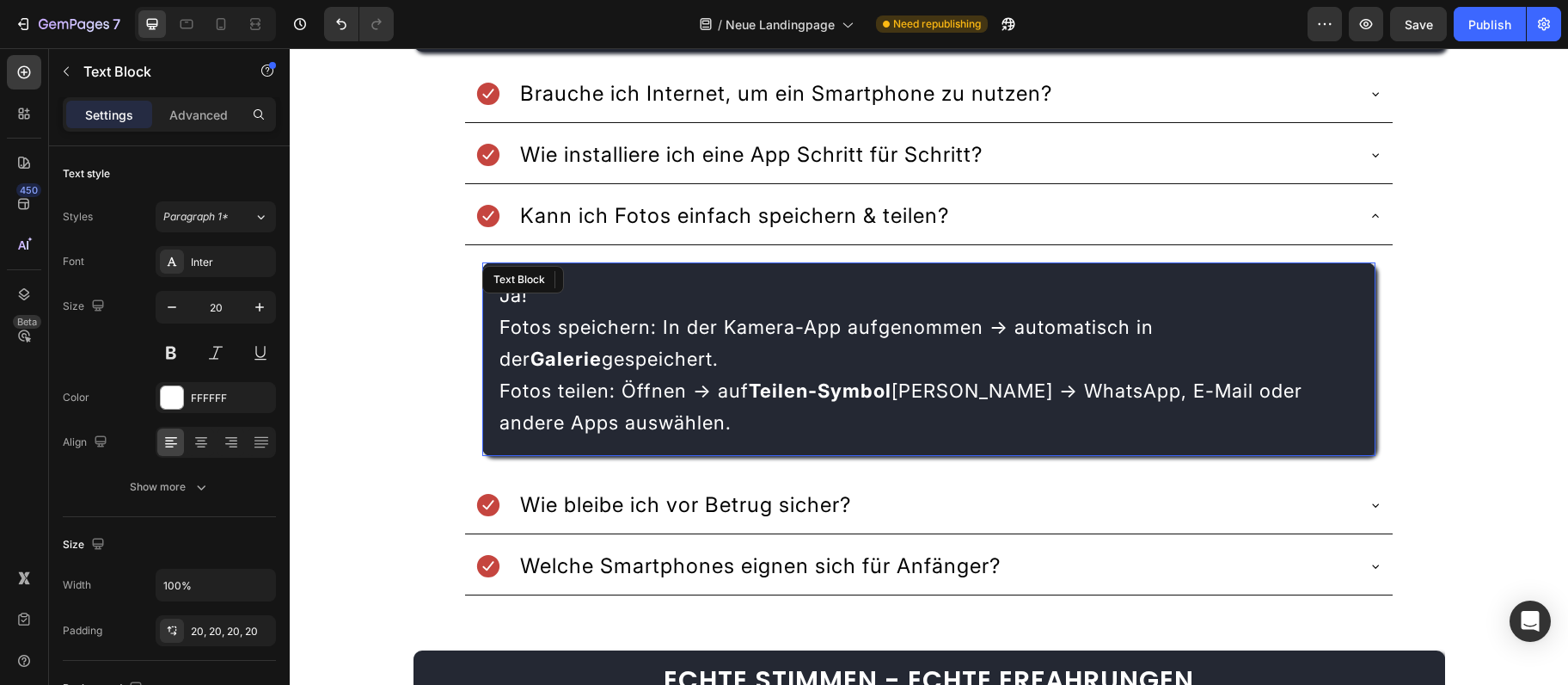
click at [620, 424] on p "Fotos teilen: Öffnen → auf Teilen-Symbol tippen → WhatsApp, E-Mail oder andere …" at bounding box center [929, 407] width 858 height 63
click at [620, 423] on p "Fotos teilen: Öffnen → auf Teilen-Symbol tippen → WhatsApp, E-Mail oder andere …" at bounding box center [929, 407] width 858 height 63
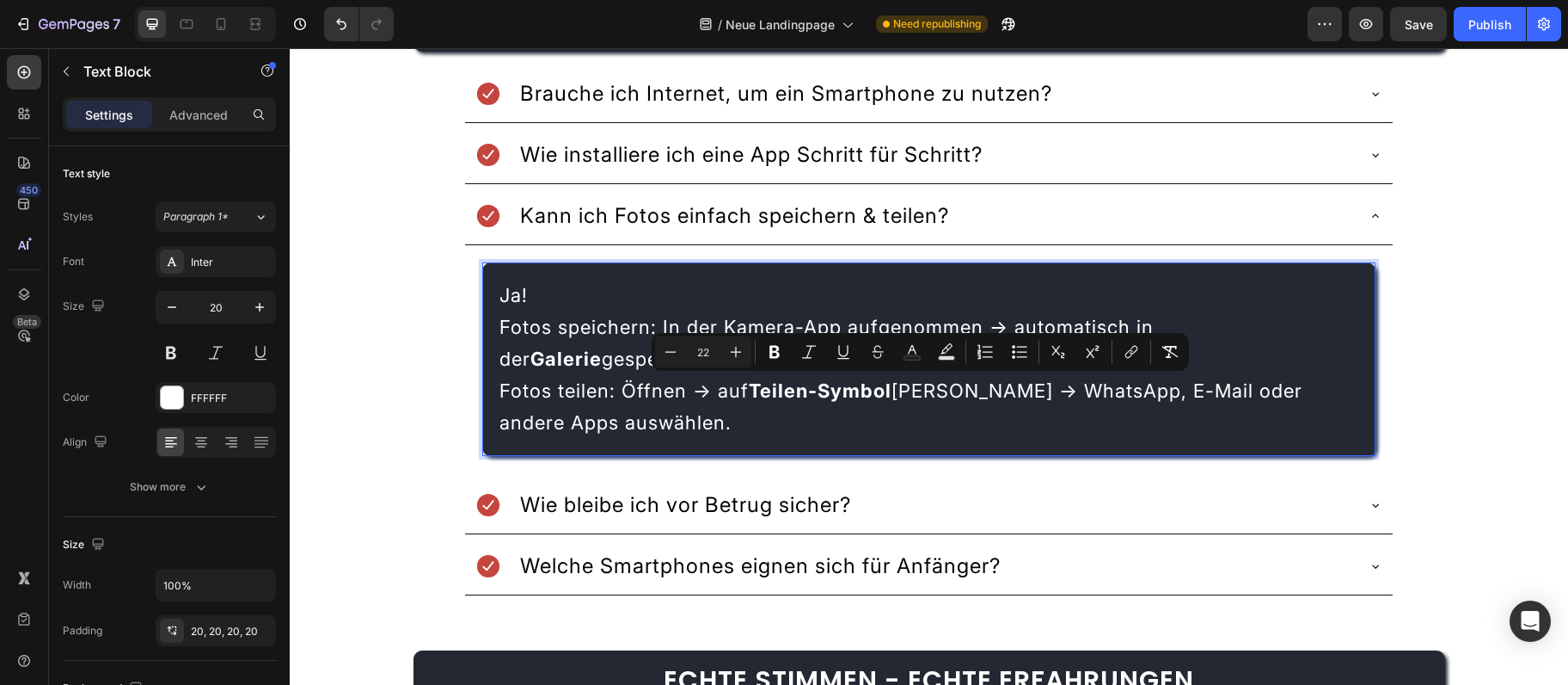
click at [620, 423] on p "Fotos teilen: Öffnen → auf Teilen-Symbol tippen → WhatsApp, E-Mail oder andere …" at bounding box center [929, 407] width 858 height 63
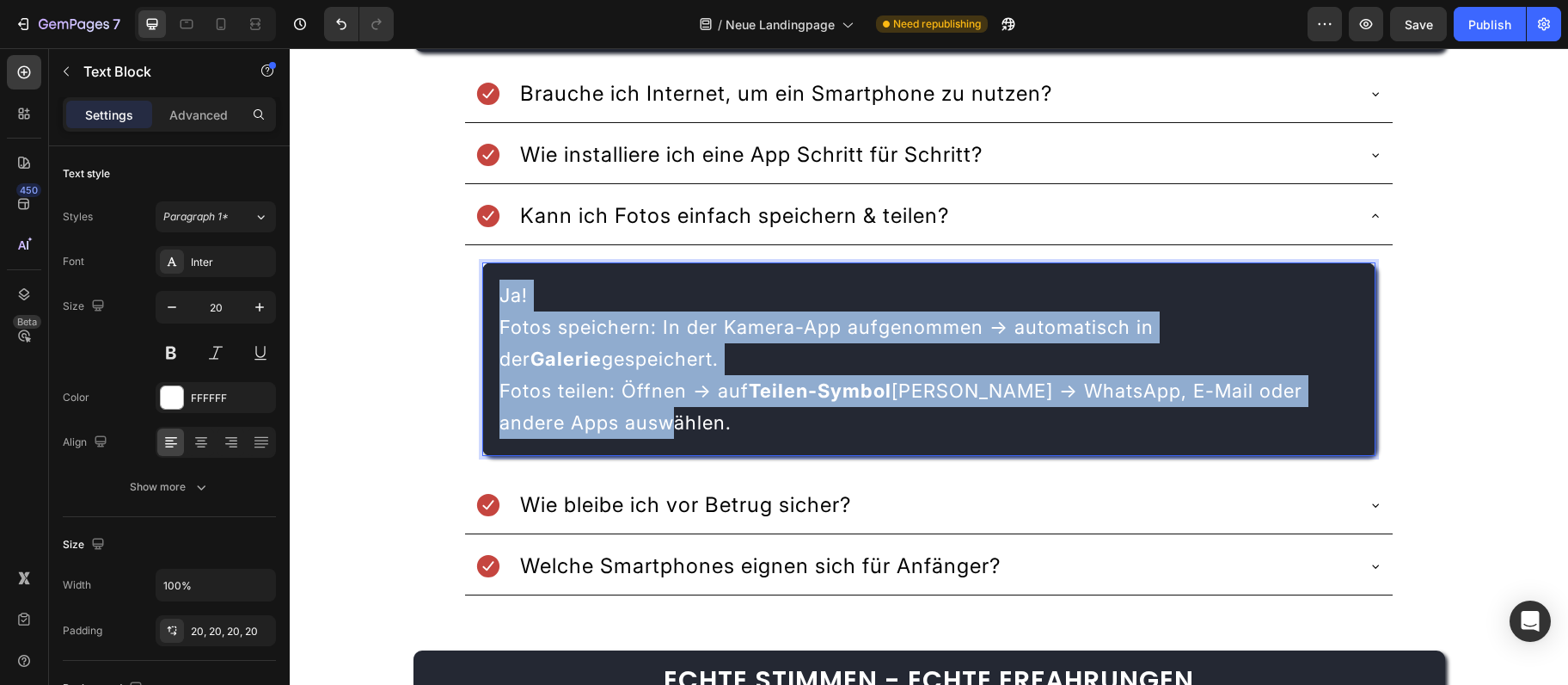
drag, startPoint x: 620, startPoint y: 423, endPoint x: 483, endPoint y: 295, distance: 187.5
click at [483, 295] on div "Ja! Fotos speichern: In der Kamera-App aufgenommen → automatisch in der Galerie…" at bounding box center [928, 358] width 893 height 193
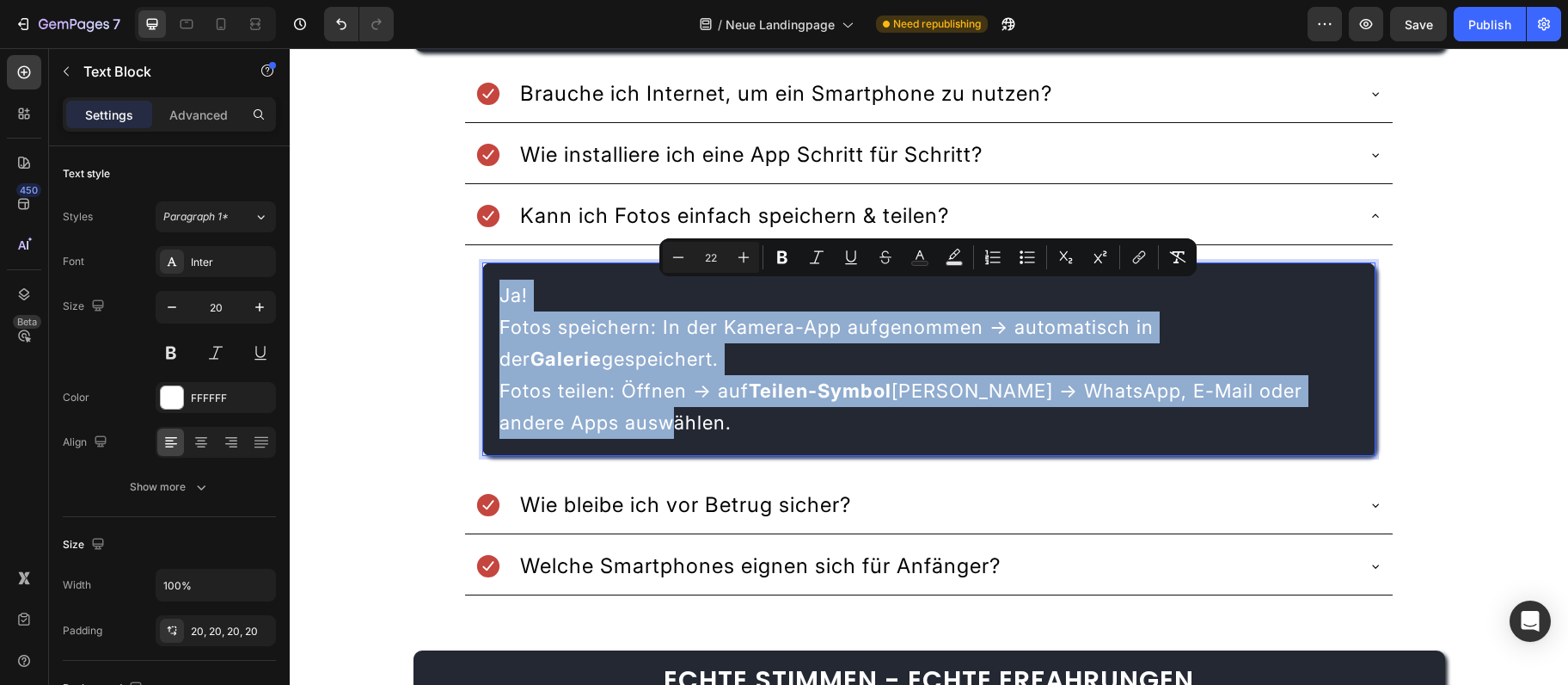
copy div "Ja! Fotos speichern: In der Kamera-App aufgenommen → automatisch in der Galerie…"
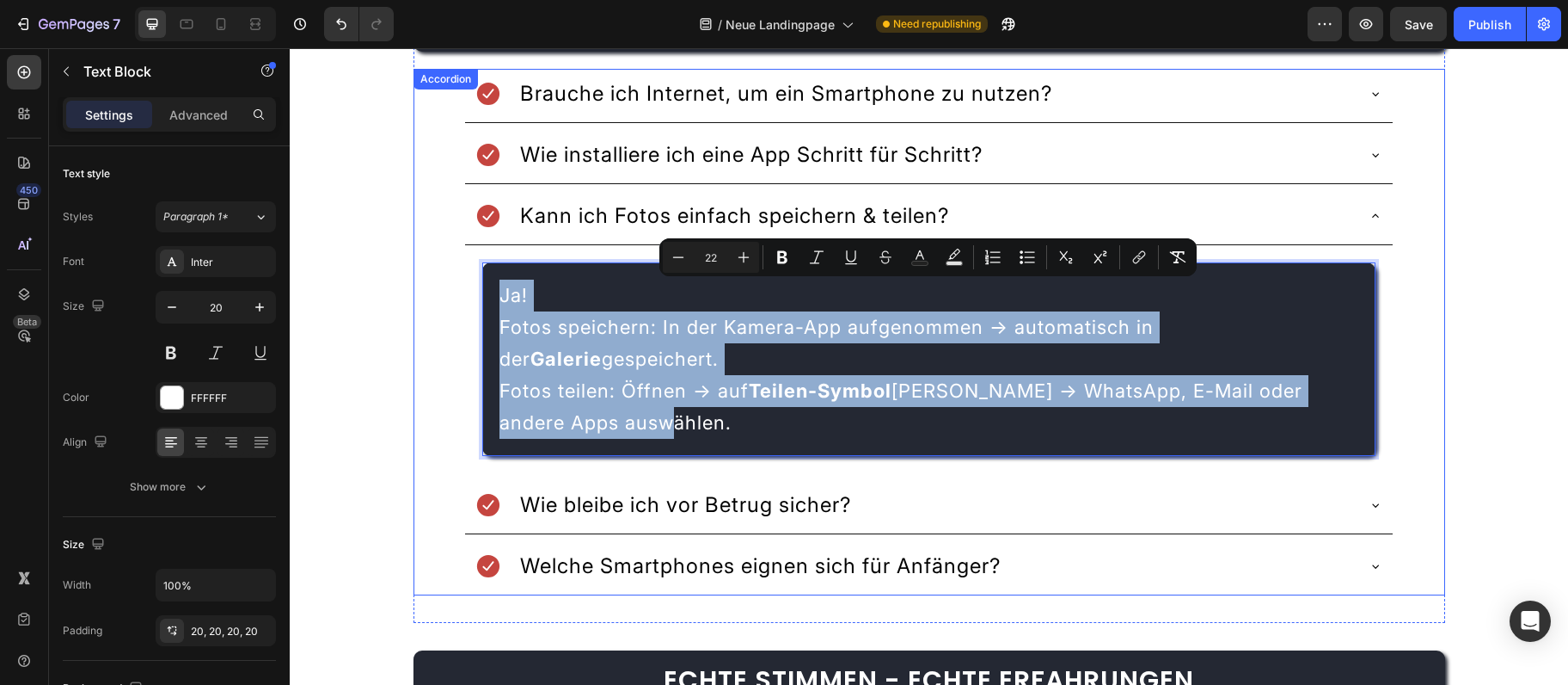
click at [1366, 215] on div "Kann ich Fotos einfach speichern & teilen?" at bounding box center [929, 218] width 927 height 54
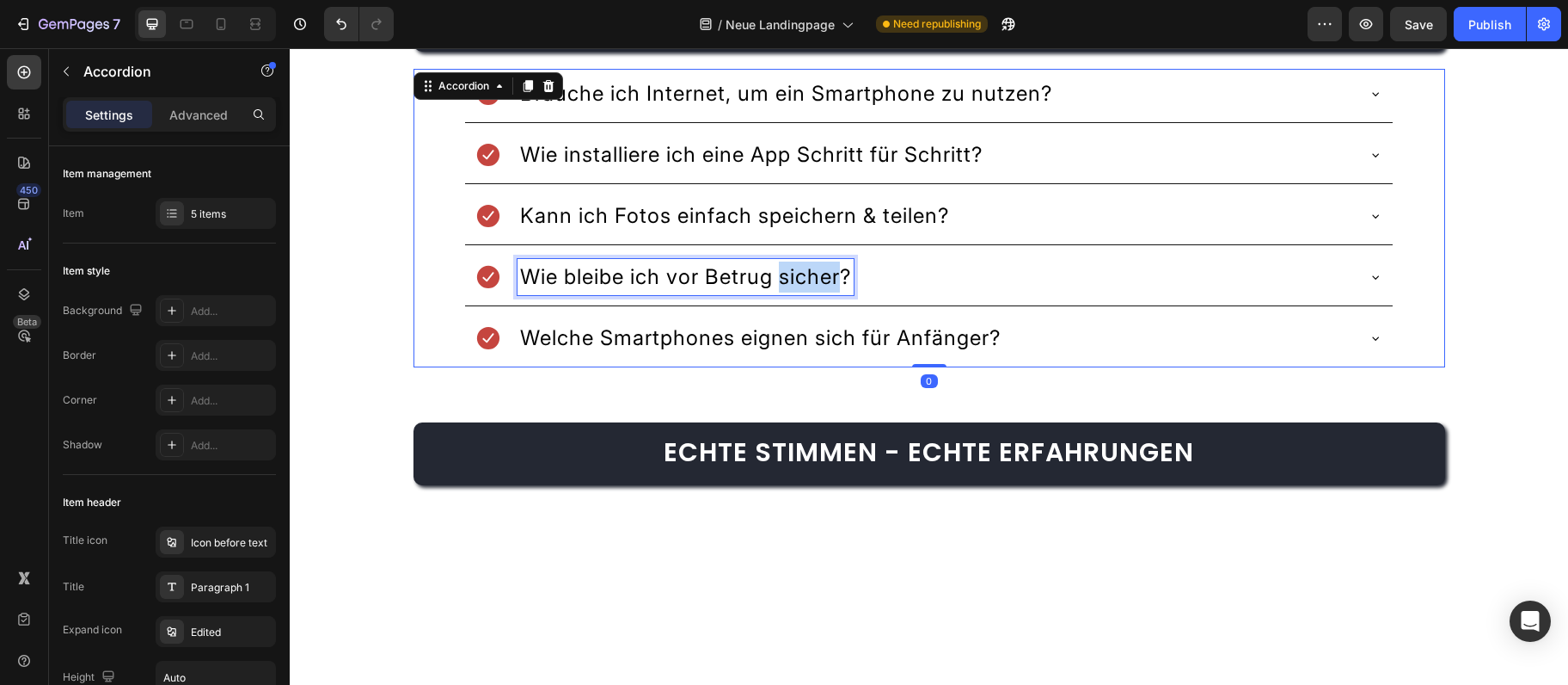
click at [812, 271] on span "Wie bleibe ich vor Betrug sicher?" at bounding box center [686, 276] width 331 height 25
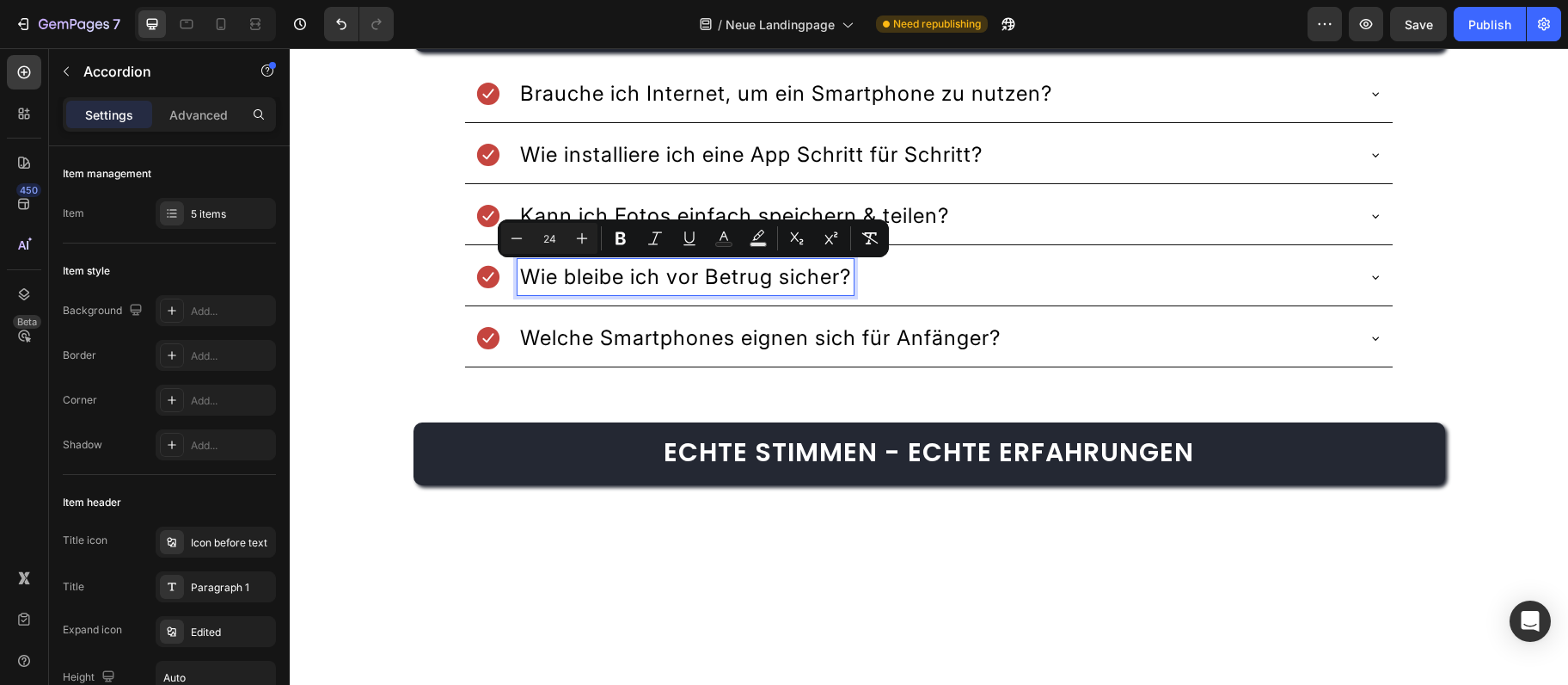
click at [1369, 281] on icon at bounding box center [1375, 276] width 14 height 14
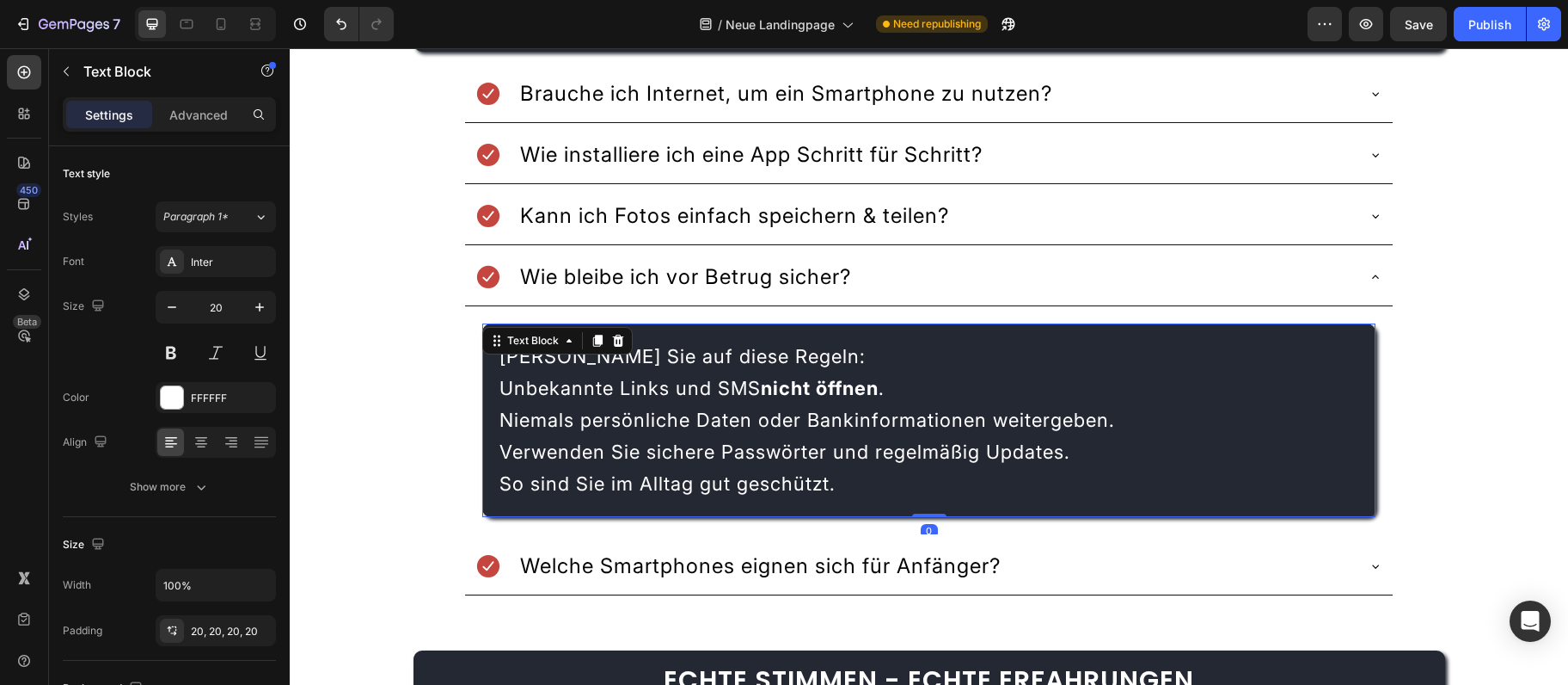
click at [534, 371] on div "Achten Sie auf diese Regeln: Unbekannte Links und SMS nicht öffnen . Niemals pe…" at bounding box center [928, 420] width 893 height 193
click at [534, 371] on p "Achten Sie auf diese Regeln:" at bounding box center [929, 356] width 858 height 32
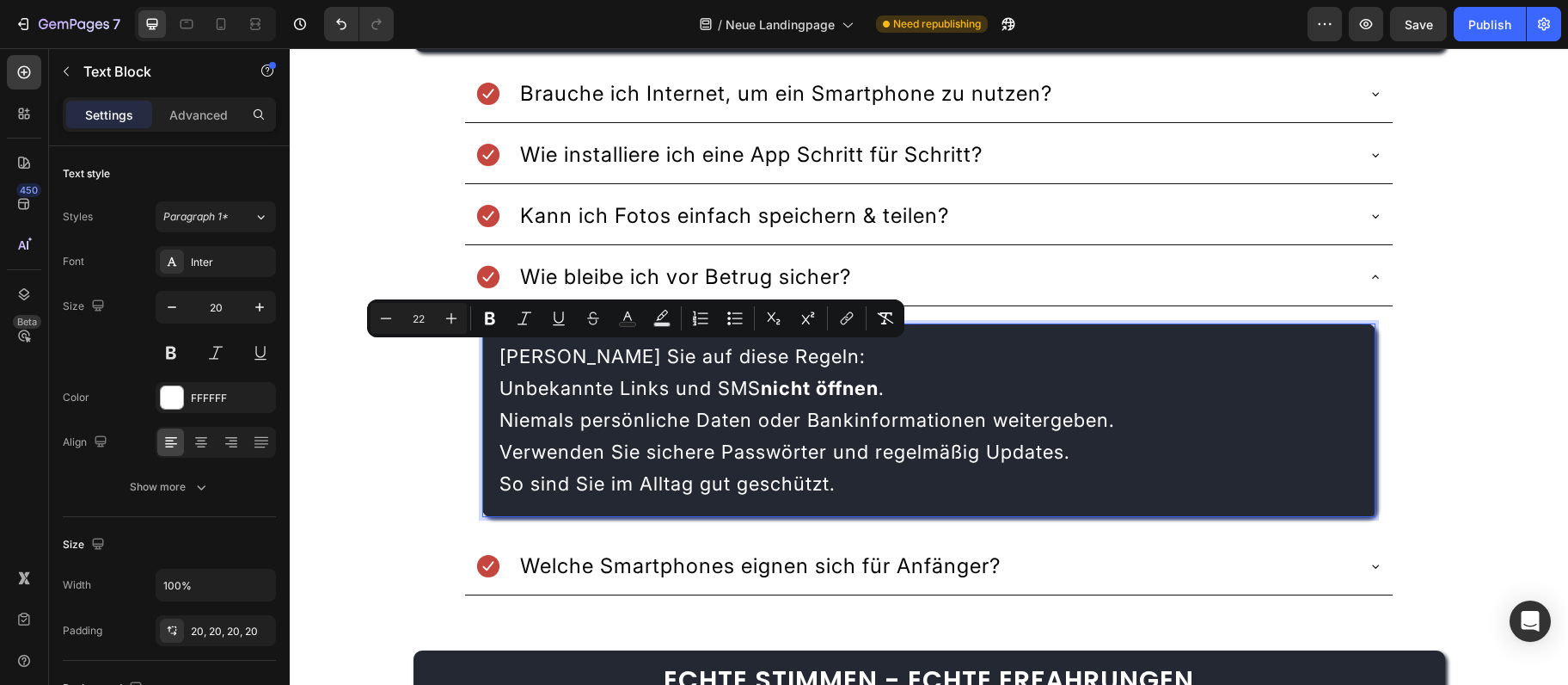
click at [534, 371] on p "Achten Sie auf diese Regeln:" at bounding box center [929, 356] width 858 height 32
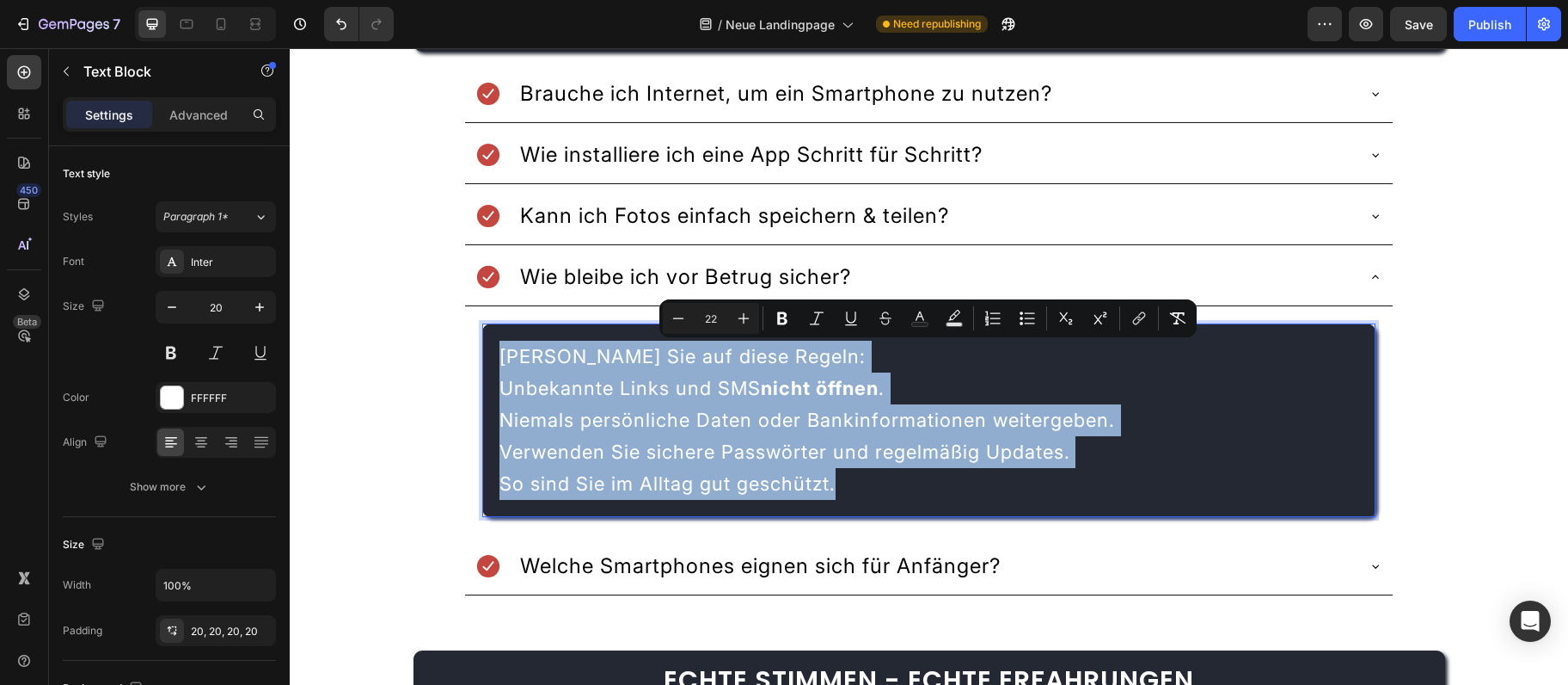
drag, startPoint x: 500, startPoint y: 351, endPoint x: 904, endPoint y: 496, distance: 429.2
click at [904, 496] on div "Achten Sie auf diese Regeln: Unbekannte Links und SMS nicht öffnen . Niemals pe…" at bounding box center [928, 420] width 893 height 193
copy div "Achten Sie auf diese Regeln: Unbekannte Links und SMS nicht öffnen . Niemals pe…"
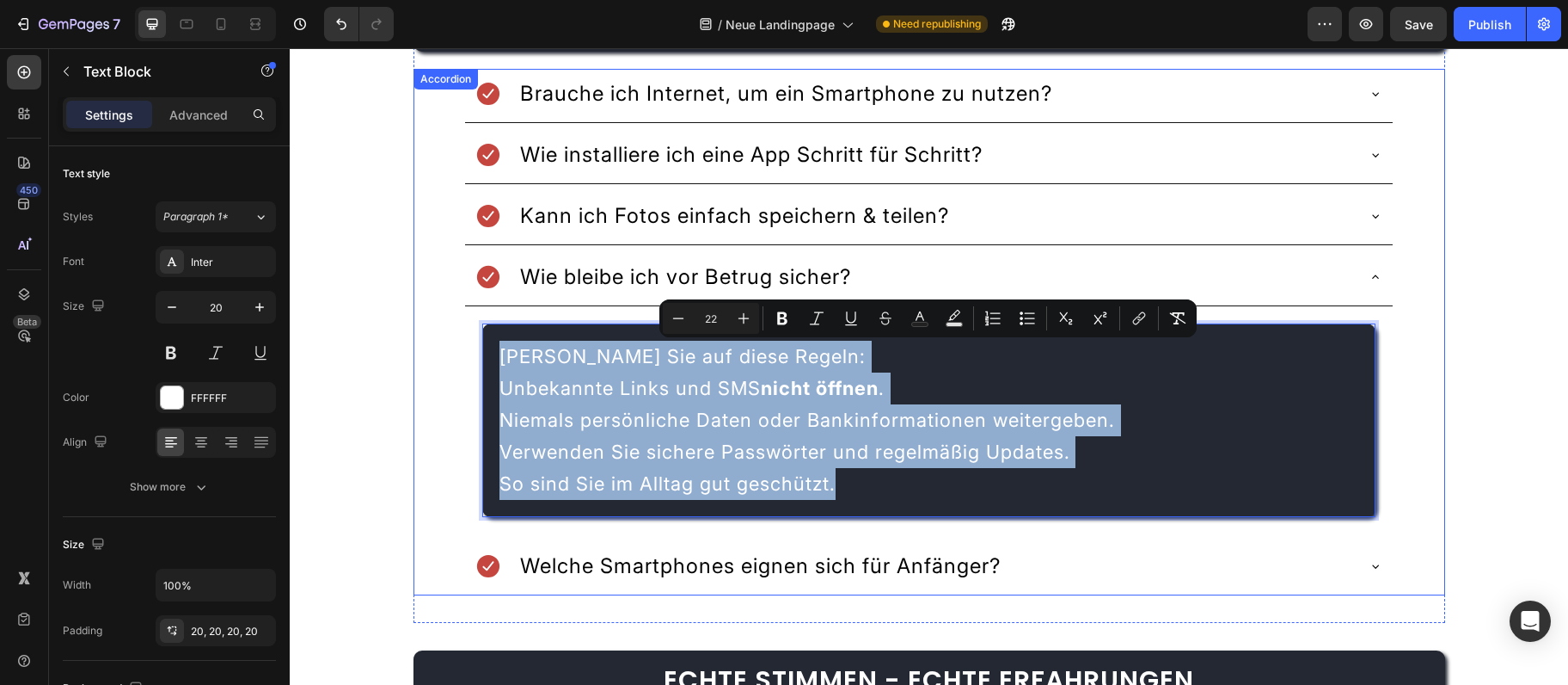
click at [1354, 267] on div "Wie bleibe ich vor Betrug sicher?" at bounding box center [915, 276] width 879 height 36
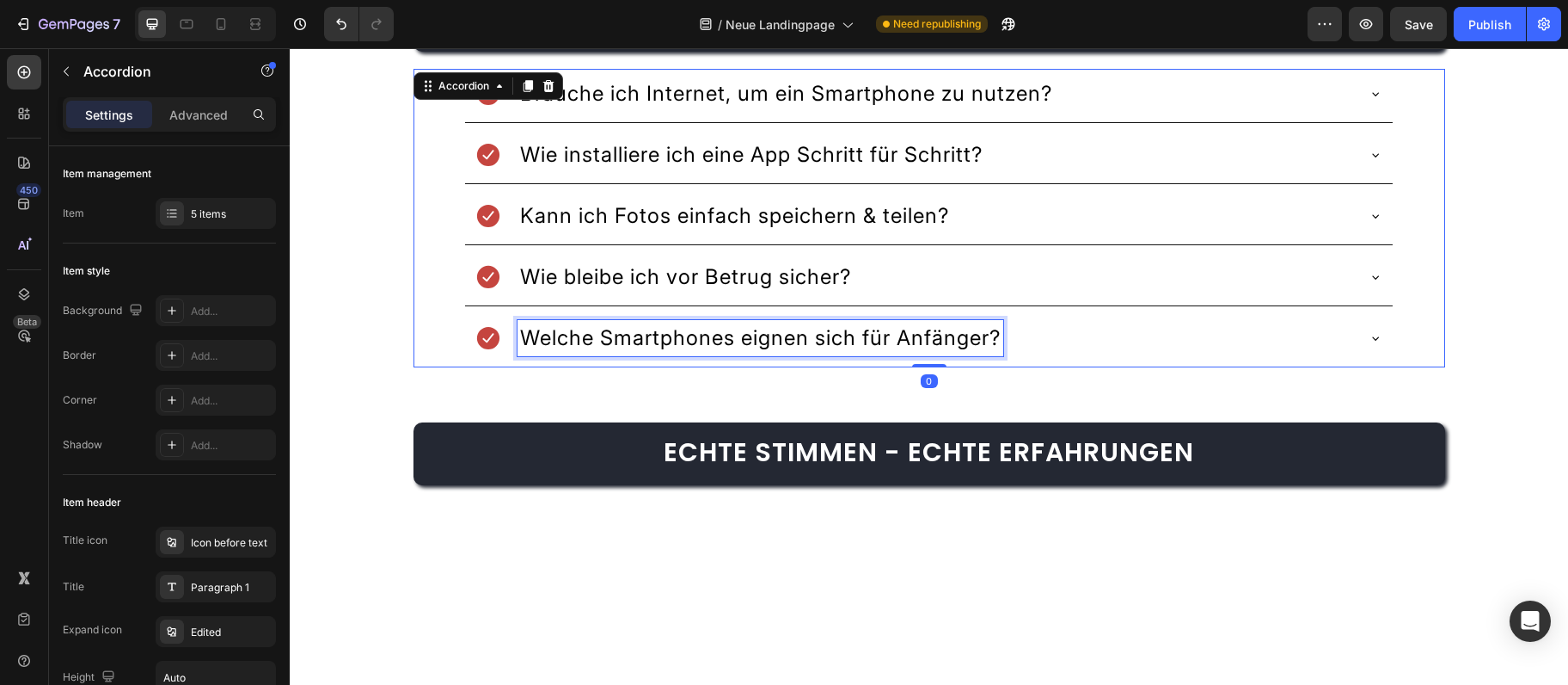
click at [915, 327] on span "Welche Smartphones eignen sich für Anfänger?" at bounding box center [760, 337] width 480 height 25
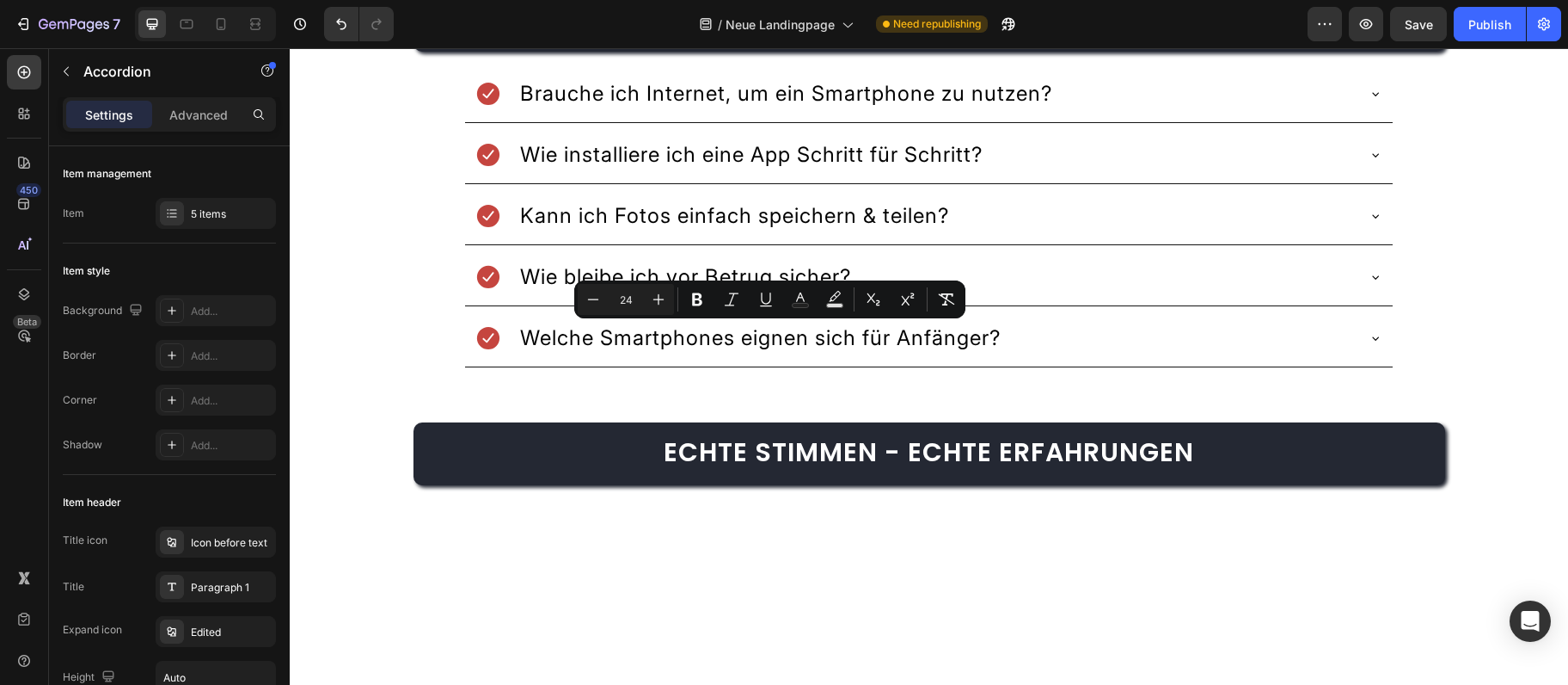
click at [1351, 347] on div "Welche Smartphones eignen sich für Anfänger?" at bounding box center [915, 338] width 879 height 36
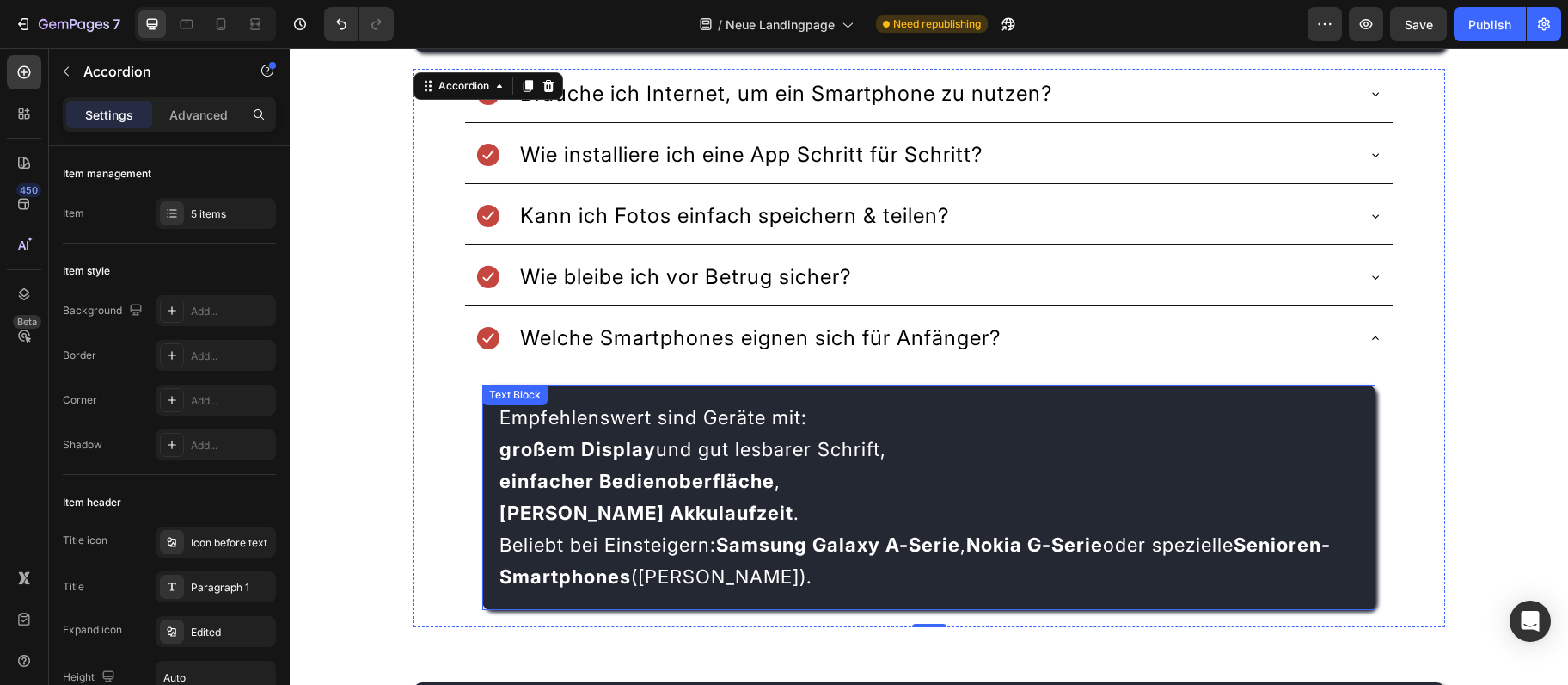
click at [909, 573] on p "lange Akkulaufzeit . Beliebt bei Einsteigern: Samsung Galaxy A-Serie , Nokia G-…" at bounding box center [929, 545] width 858 height 95
click at [884, 577] on p "lange Akkulaufzeit . Beliebt bei Einsteigern: Samsung Galaxy A-Serie , Nokia G-…" at bounding box center [929, 545] width 858 height 95
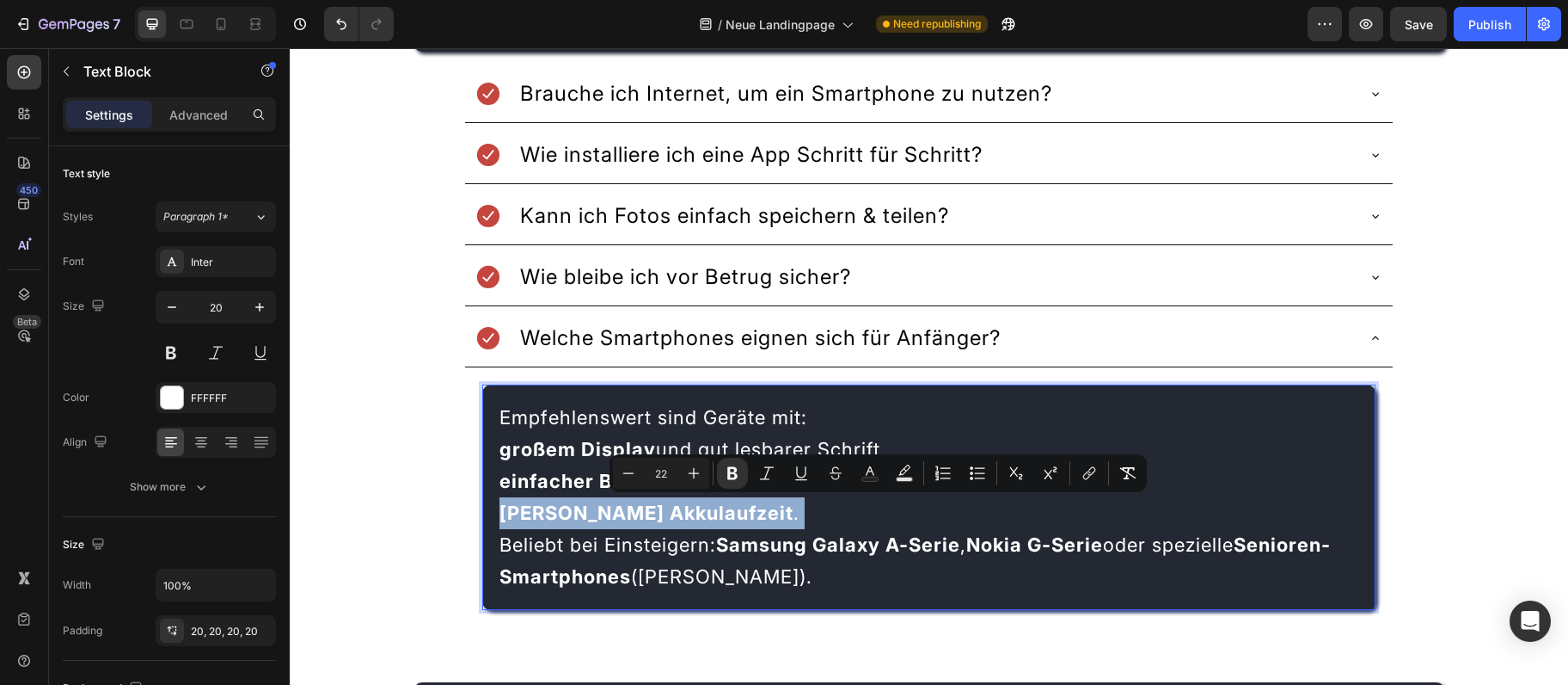
click at [884, 577] on p "lange Akkulaufzeit . Beliebt bei Einsteigern: Samsung Galaxy A-Serie , Nokia G-…" at bounding box center [929, 545] width 858 height 95
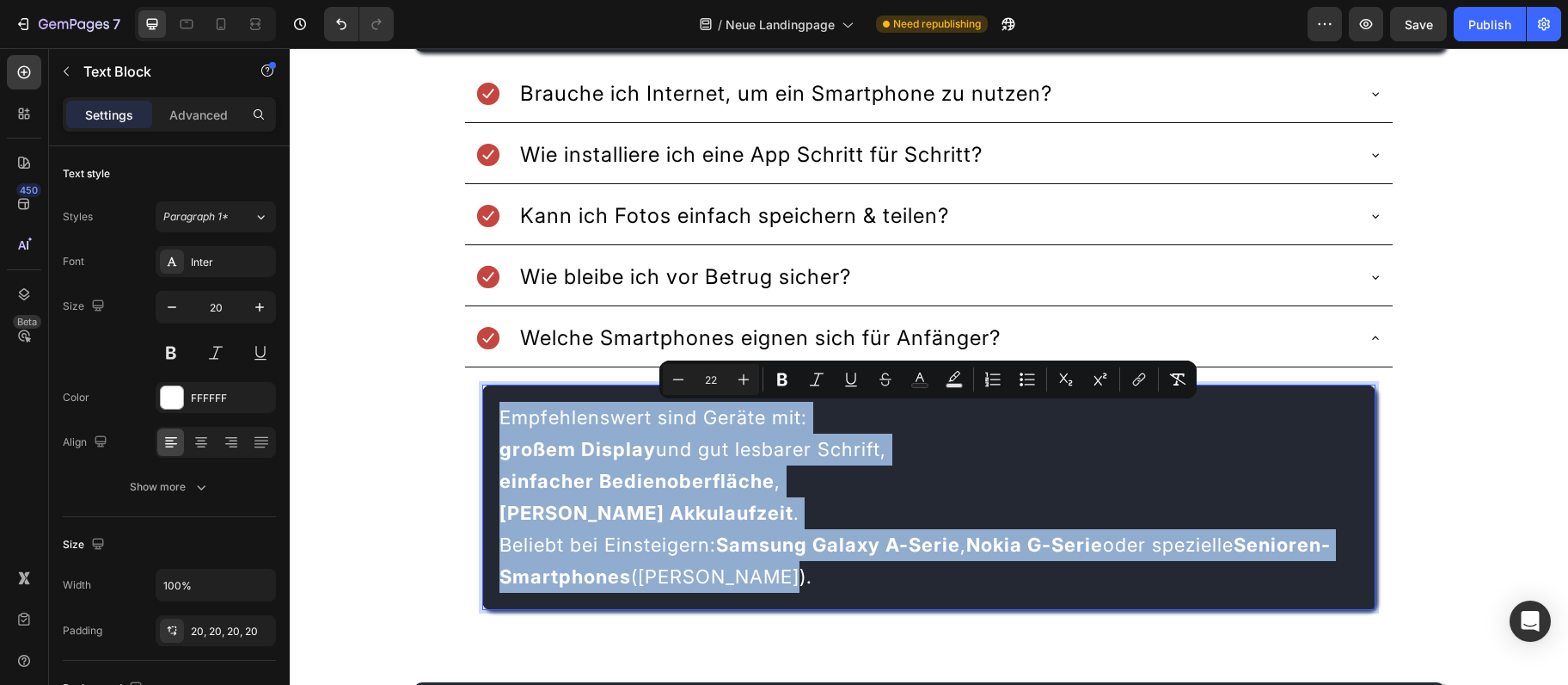
drag, startPoint x: 873, startPoint y: 578, endPoint x: 483, endPoint y: 414, distance: 423.1
click at [483, 414] on div "Empfehlenswert sind Geräte mit: großem Display und gut lesbarer Schrift, einfac…" at bounding box center [928, 496] width 893 height 225
copy div "Empfehlenswert sind Geräte mit: großem Display und gut lesbarer Schrift, einfac…"
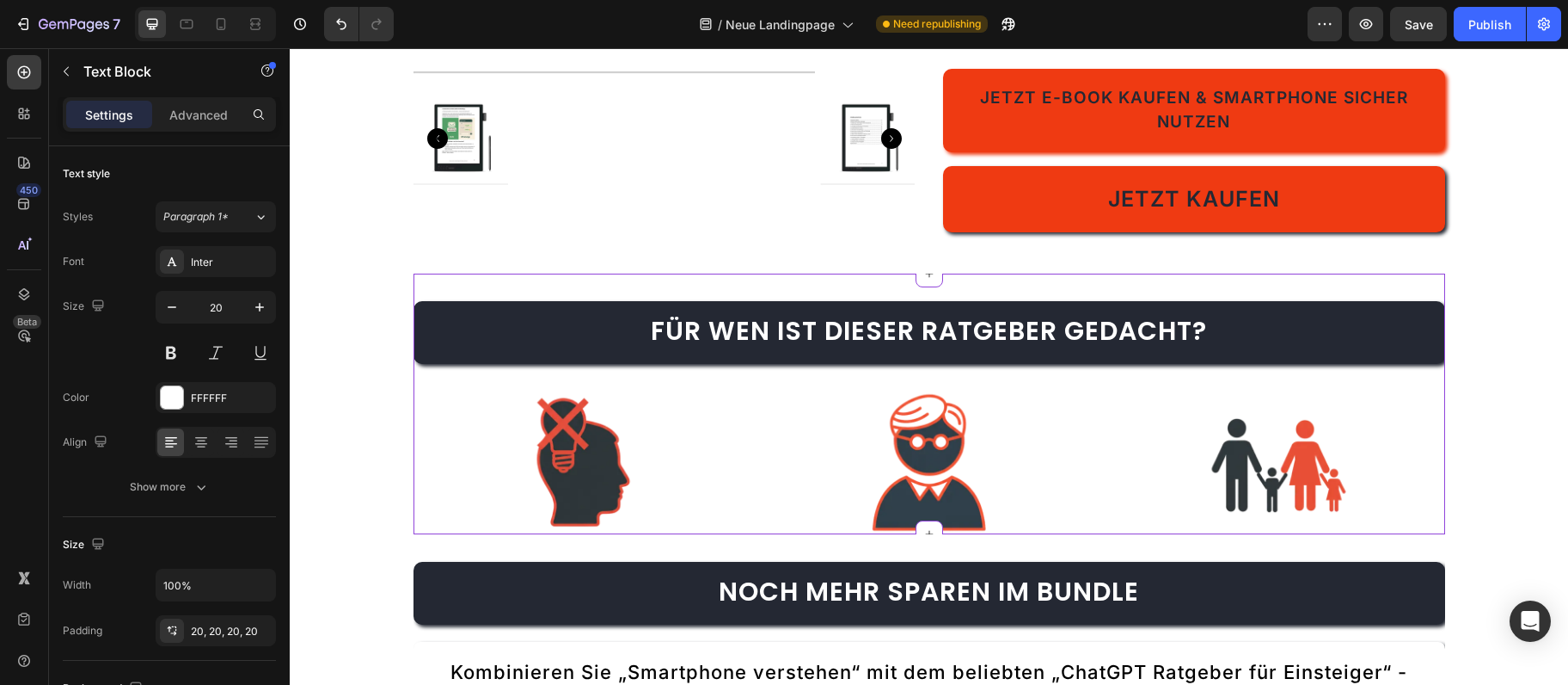
scroll to position [4564, 0]
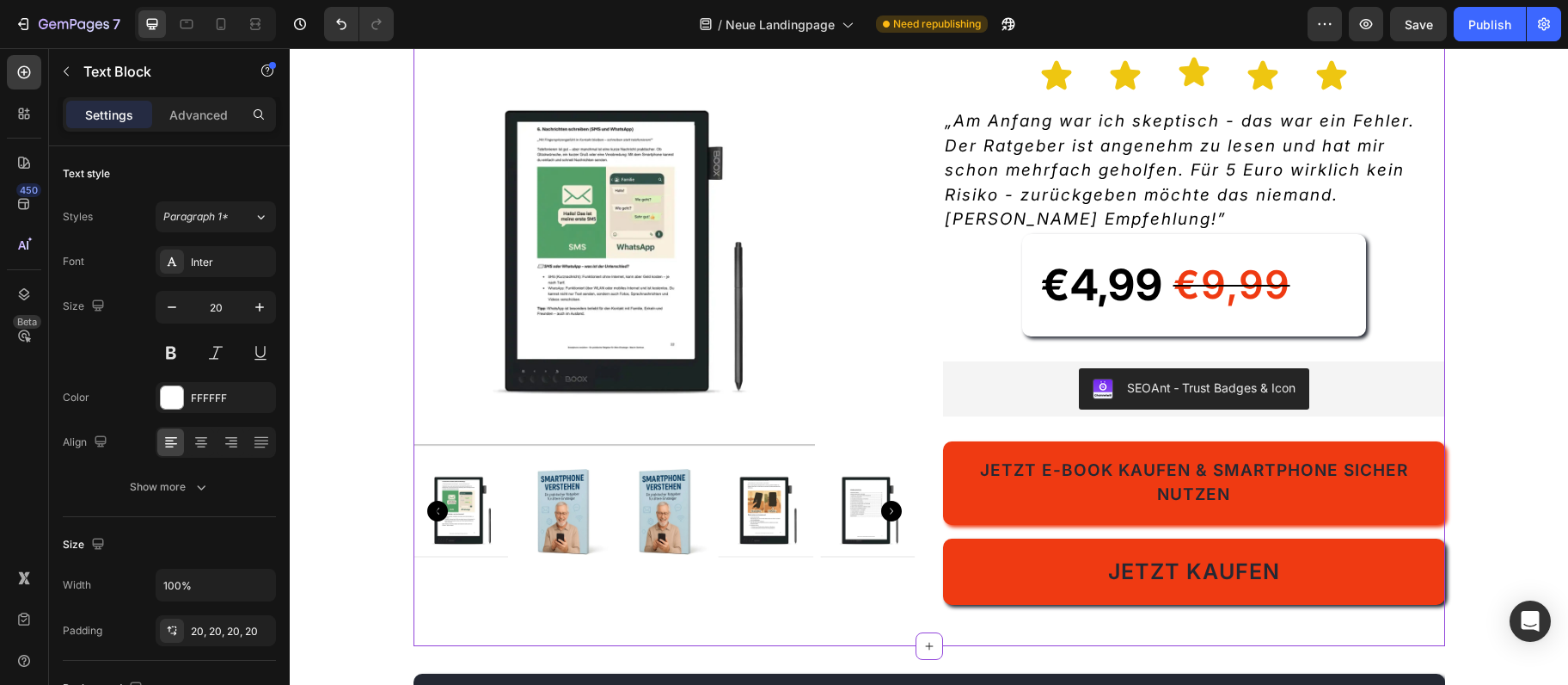
click at [631, 270] on img at bounding box center [613, 256] width 401 height 401
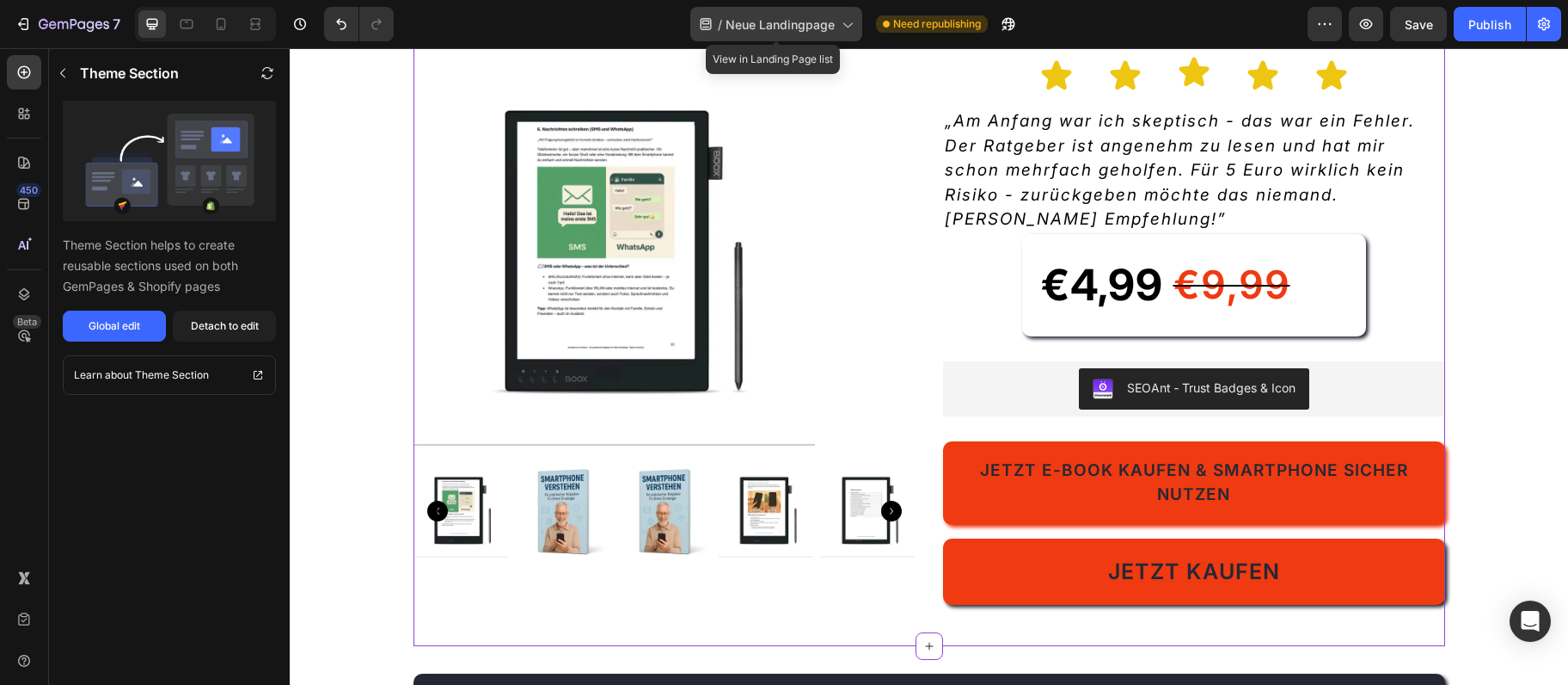
click at [815, 24] on span "Neue Landingpage" at bounding box center [780, 24] width 109 height 18
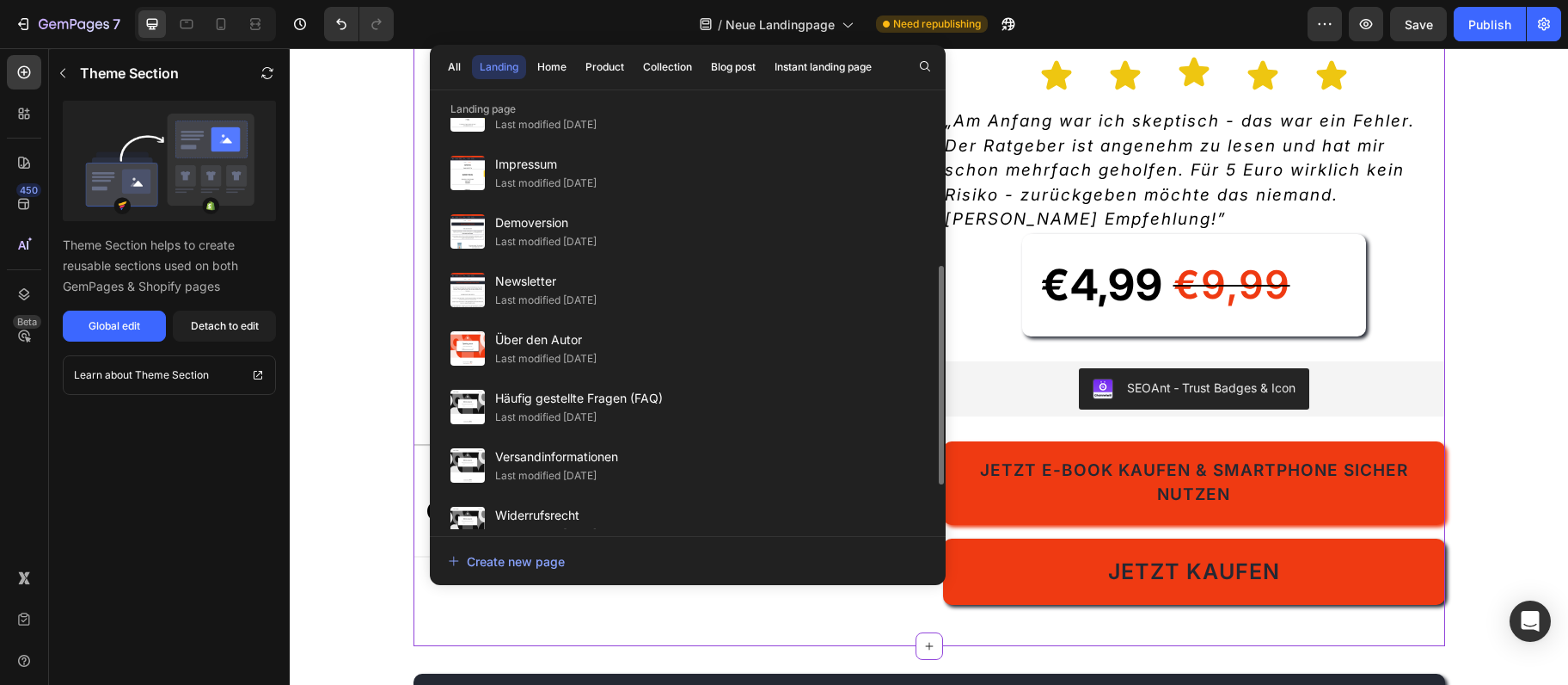
scroll to position [93, 0]
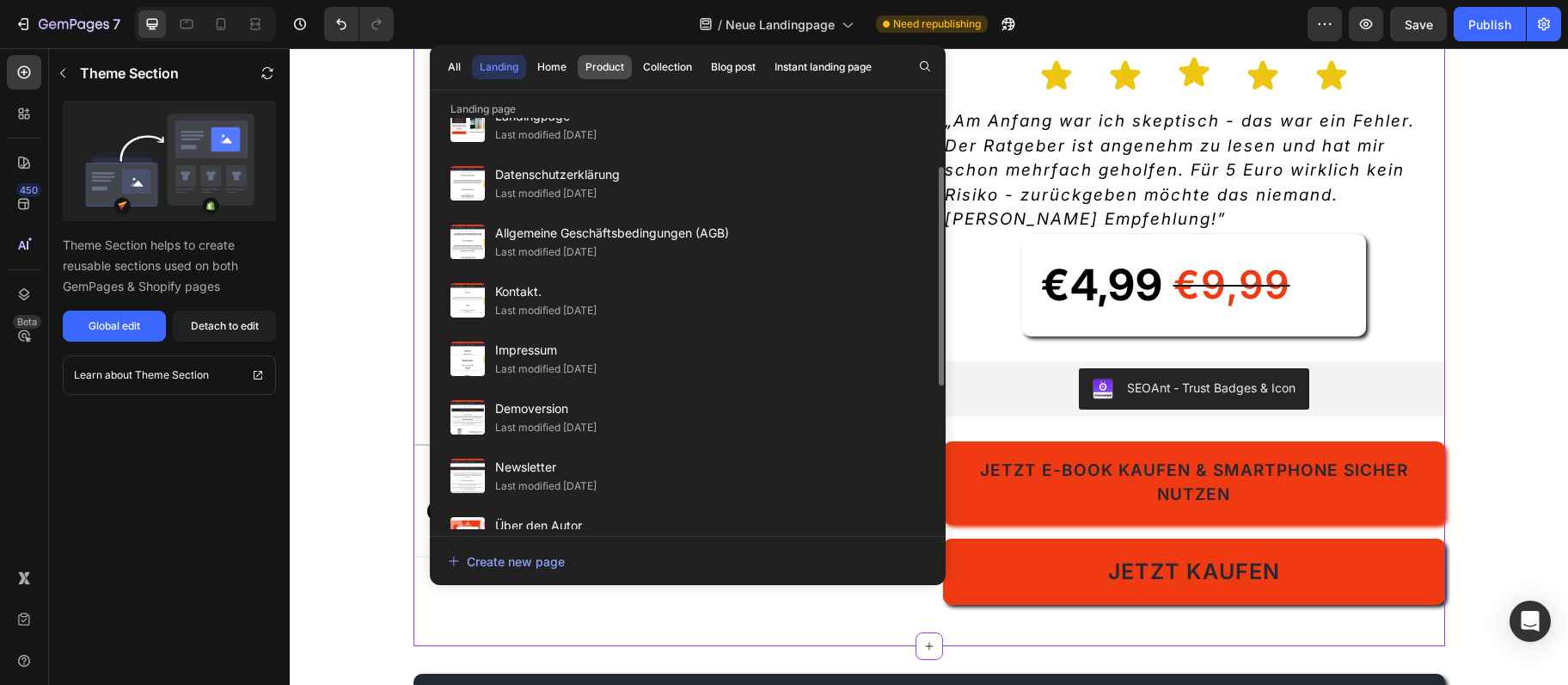
click at [615, 63] on div "Product" at bounding box center [604, 67] width 38 height 16
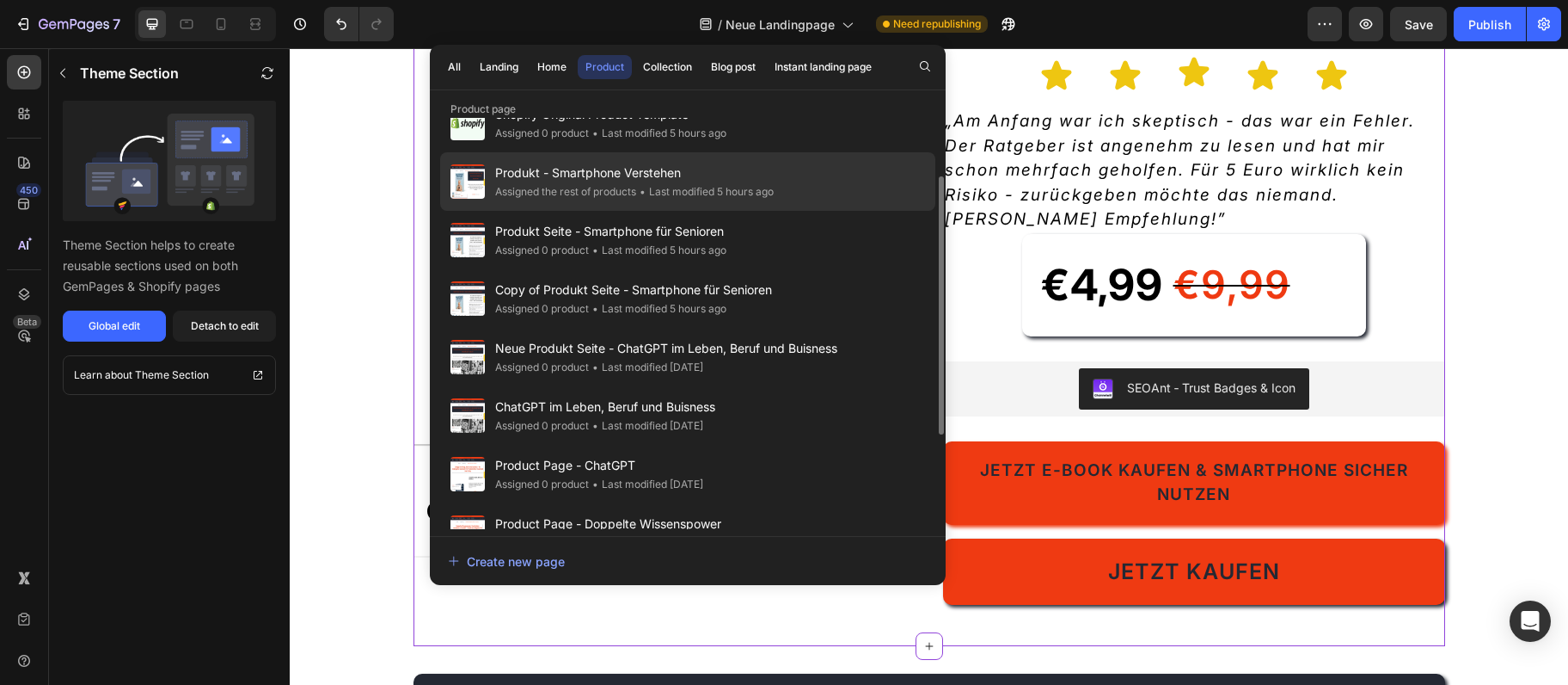
scroll to position [0, 0]
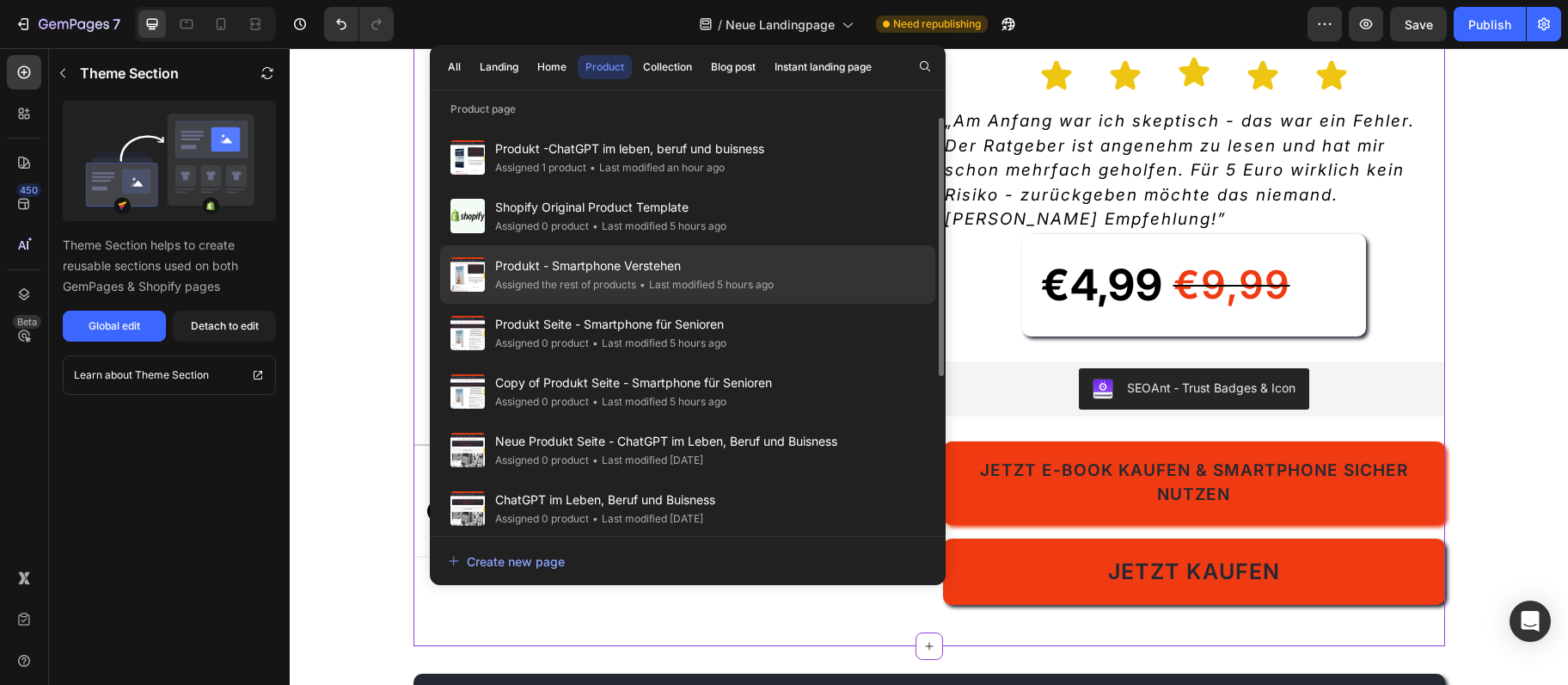
click at [575, 281] on div "Assigned the rest of products" at bounding box center [565, 285] width 141 height 17
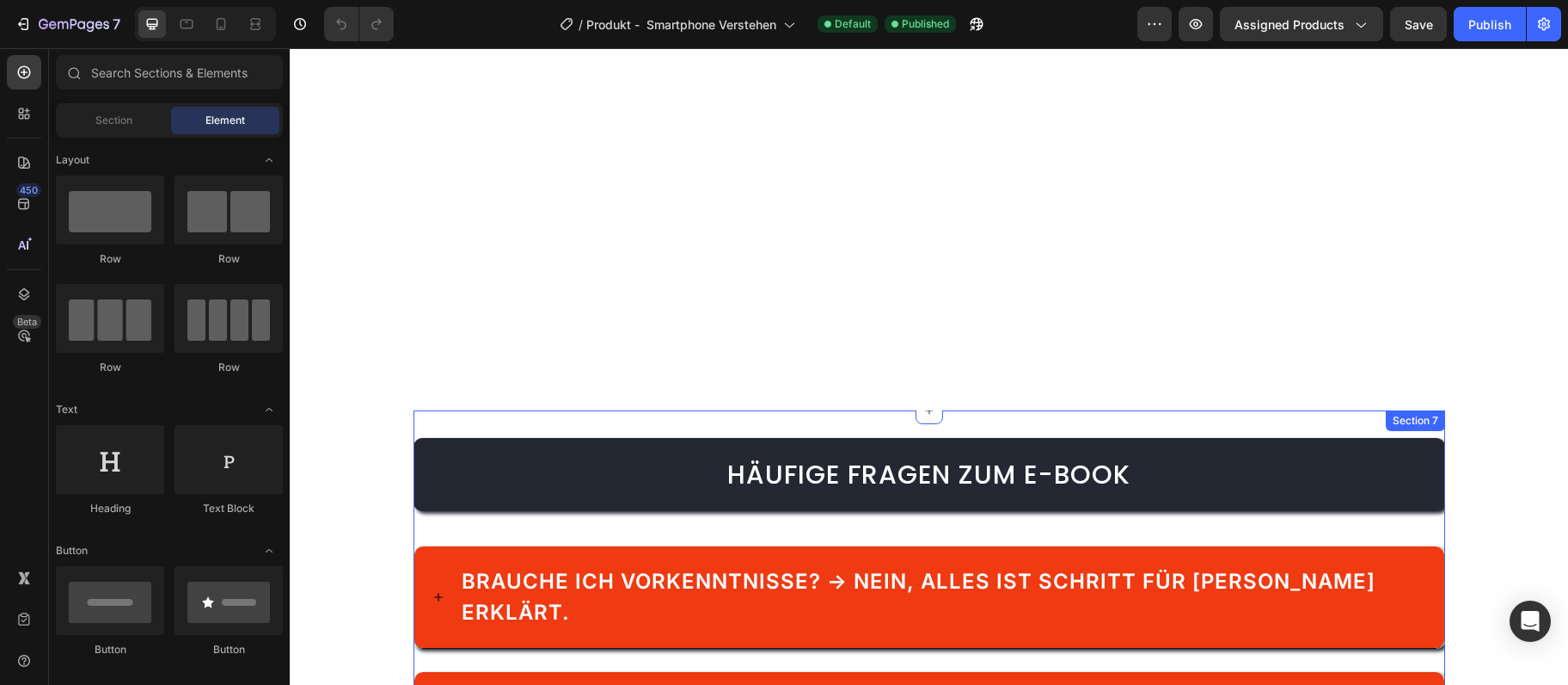
scroll to position [3167, 0]
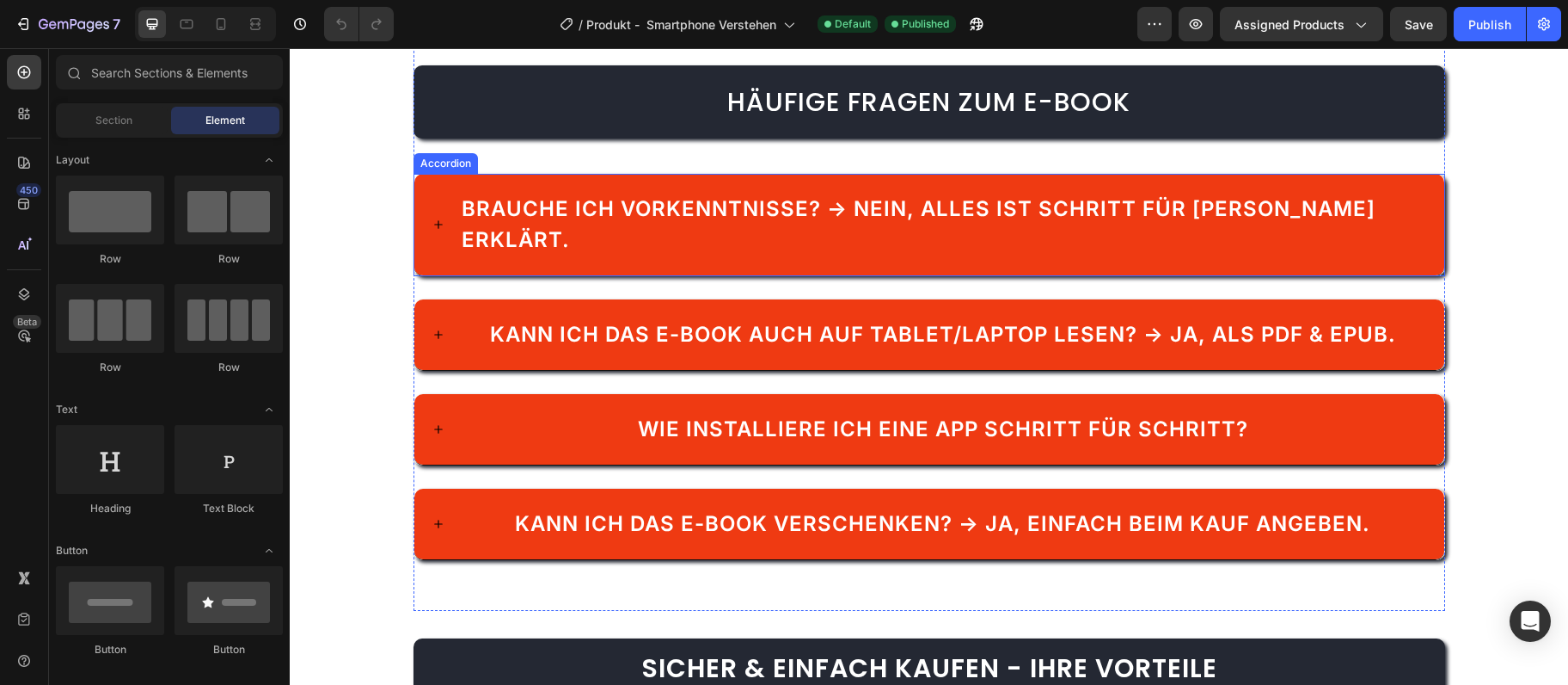
click at [1257, 217] on span "Brauche ich Vorkenntnisse? → Nein, alles ist Schritt für [PERSON_NAME] erklärt." at bounding box center [919, 224] width 914 height 56
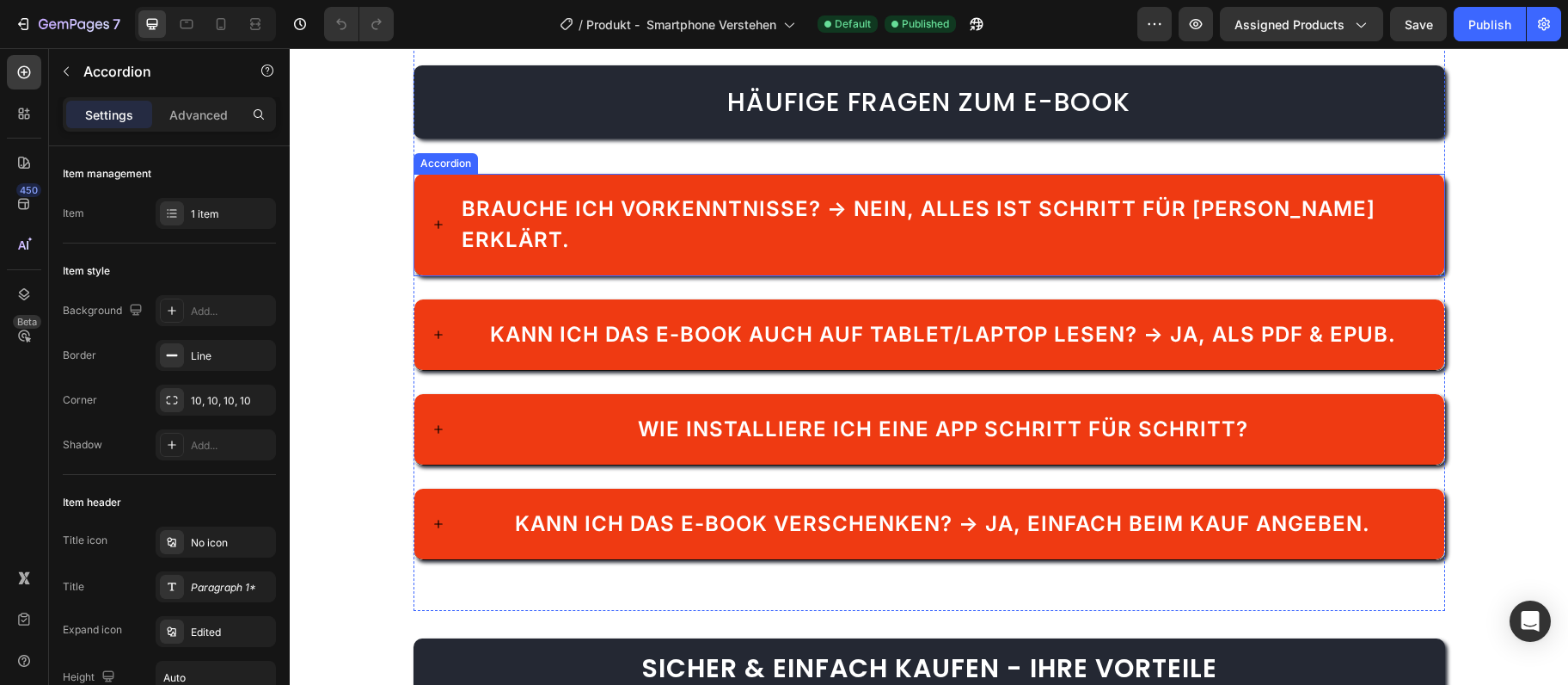
click at [1257, 217] on span "Brauche ich Vorkenntnisse? → Nein, alles ist Schritt für [PERSON_NAME] erklärt." at bounding box center [919, 224] width 914 height 56
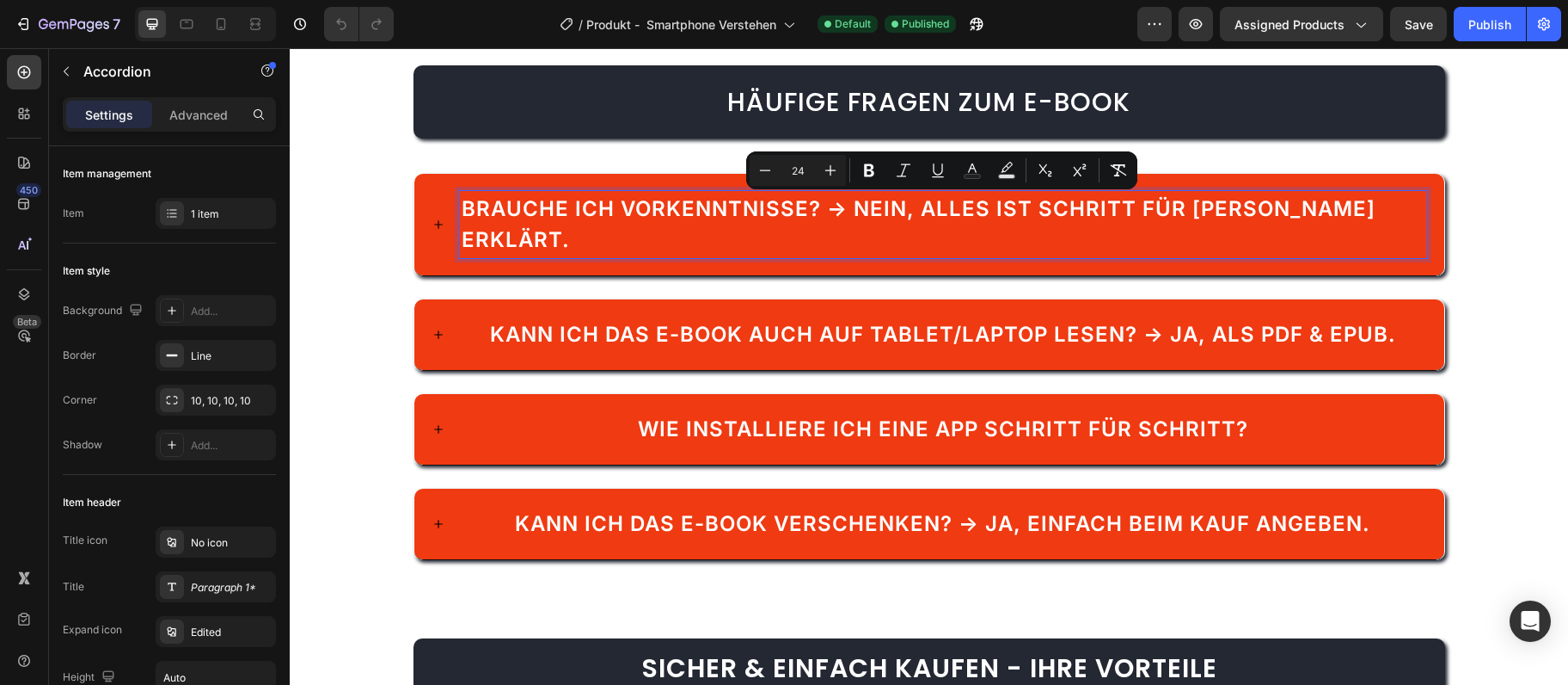
click at [437, 225] on div "Brauche ich Vorkenntnisse? → Nein, alles ist Schritt für [PERSON_NAME] erklärt." at bounding box center [929, 224] width 1030 height 102
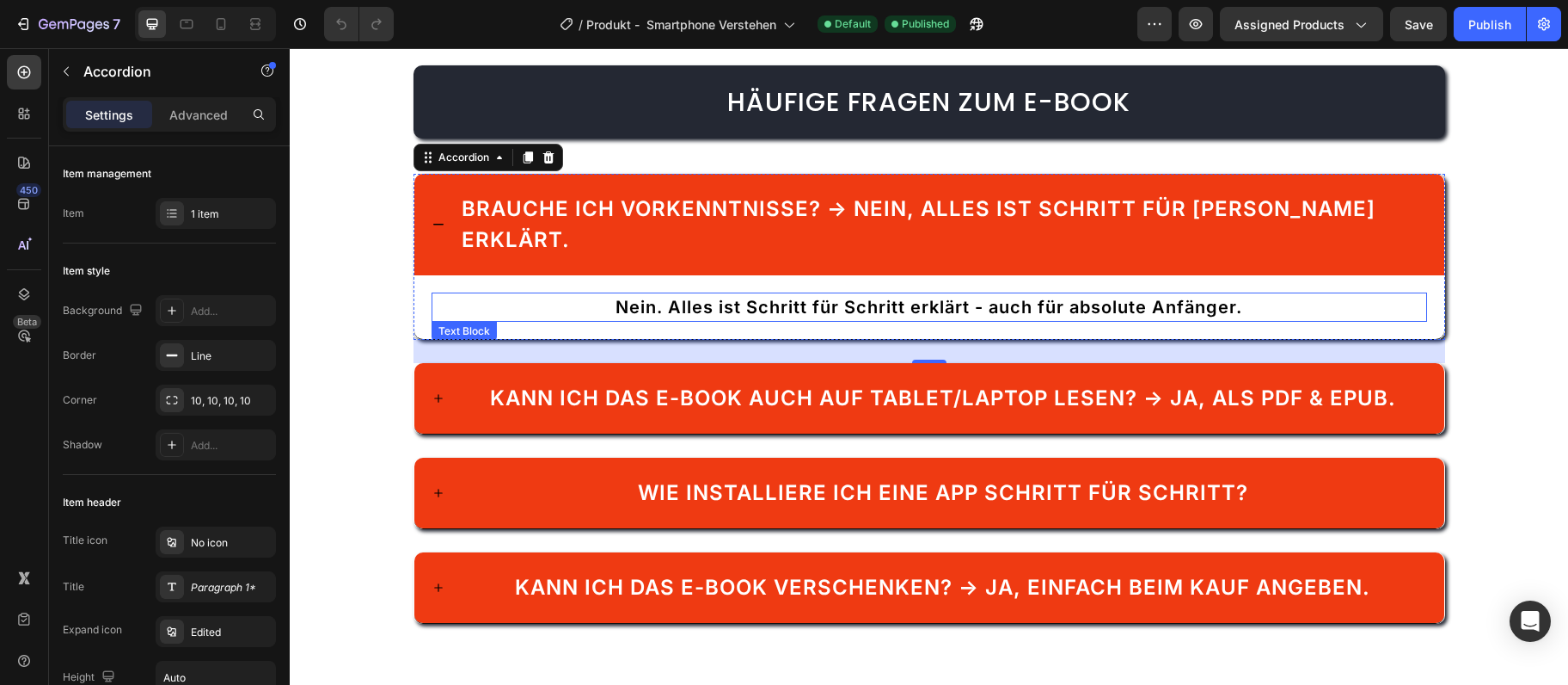
click at [774, 297] on span "Nein. Alles ist Schritt für Schritt erklärt - auch für absolute Anfänger." at bounding box center [929, 307] width 627 height 21
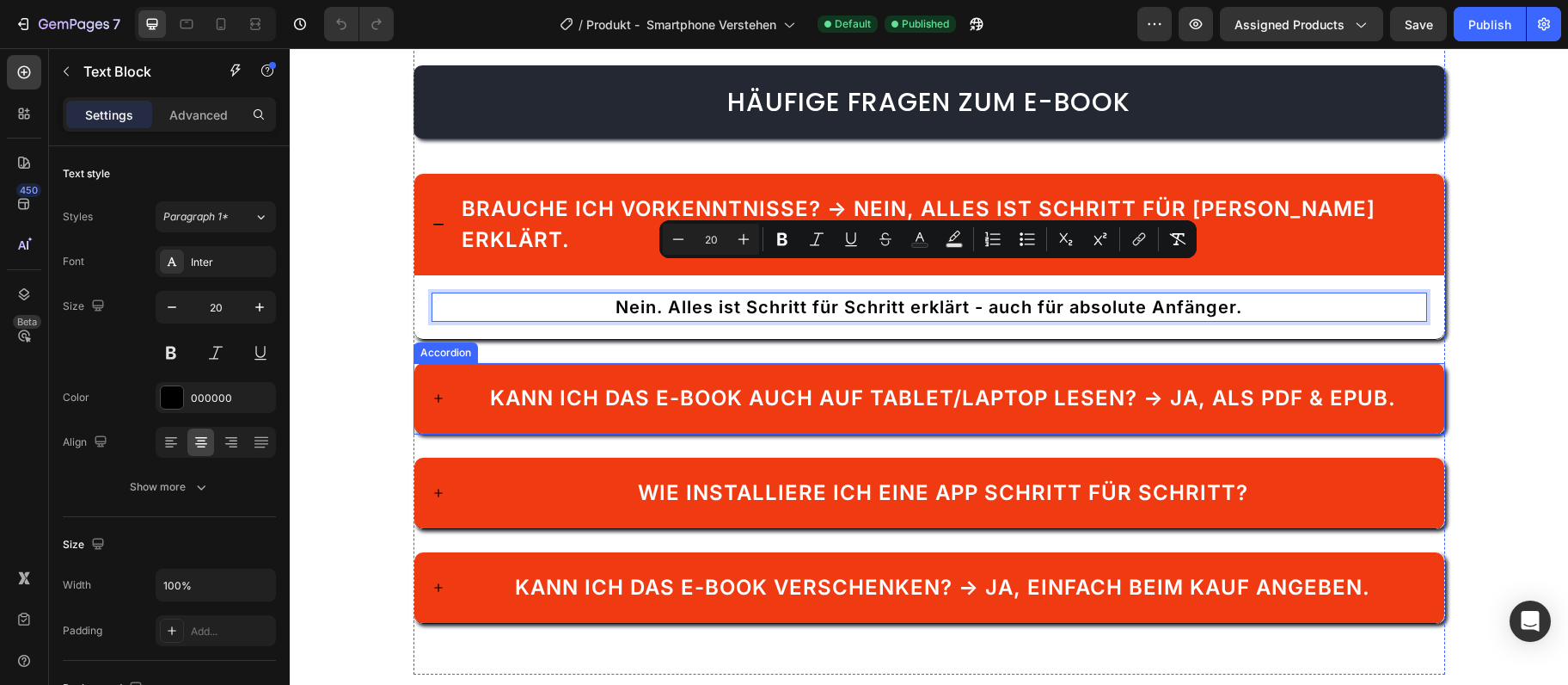
click at [571, 363] on div "Kann ich das E-Book auch auf Tablet/Laptop lesen? → Ja, als PDF & EPUB." at bounding box center [929, 398] width 1030 height 71
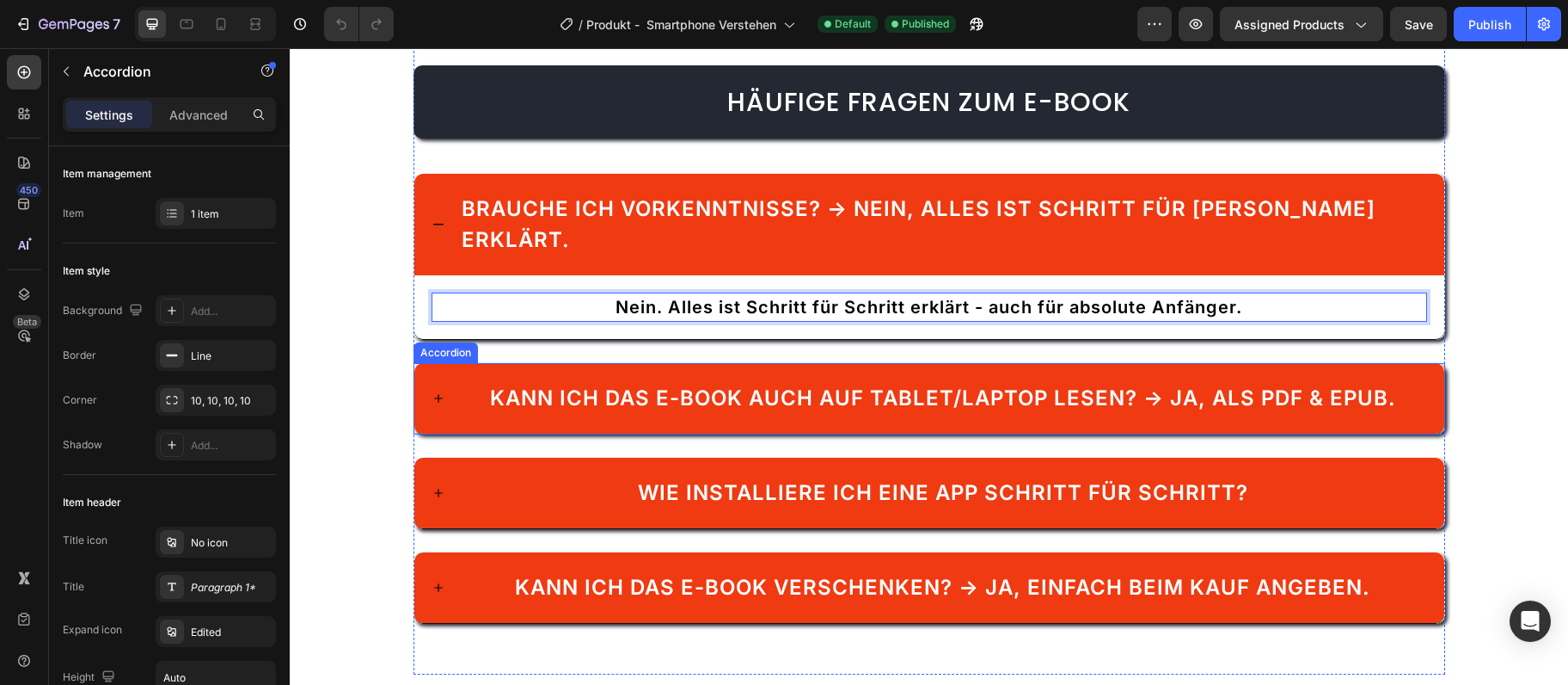
click at [571, 363] on div "Kann ich das E-Book auch auf Tablet/Laptop lesen? → Ja, als PDF & EPUB." at bounding box center [929, 398] width 1030 height 71
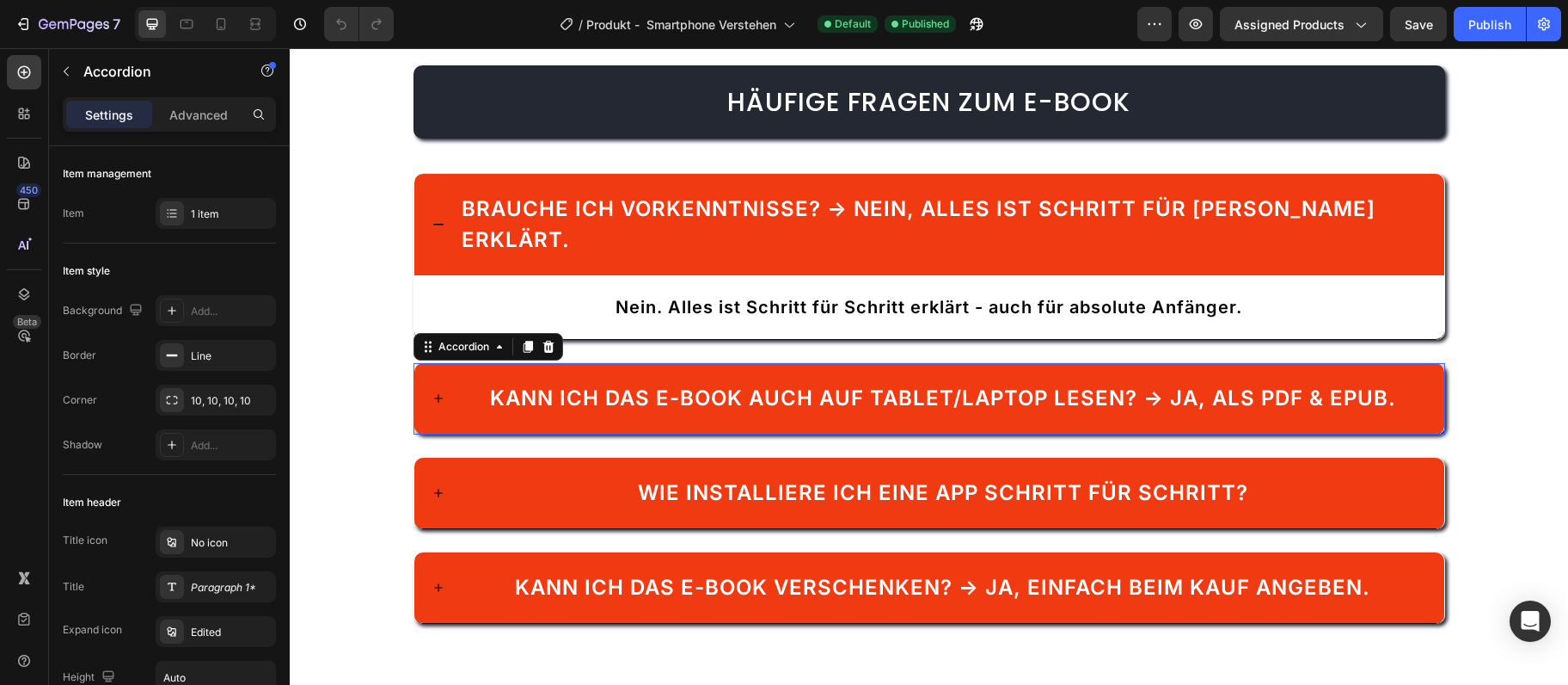
click at [571, 363] on div "Kann ich das E-Book auch auf Tablet/Laptop lesen? → Ja, als PDF & EPUB." at bounding box center [929, 398] width 1030 height 71
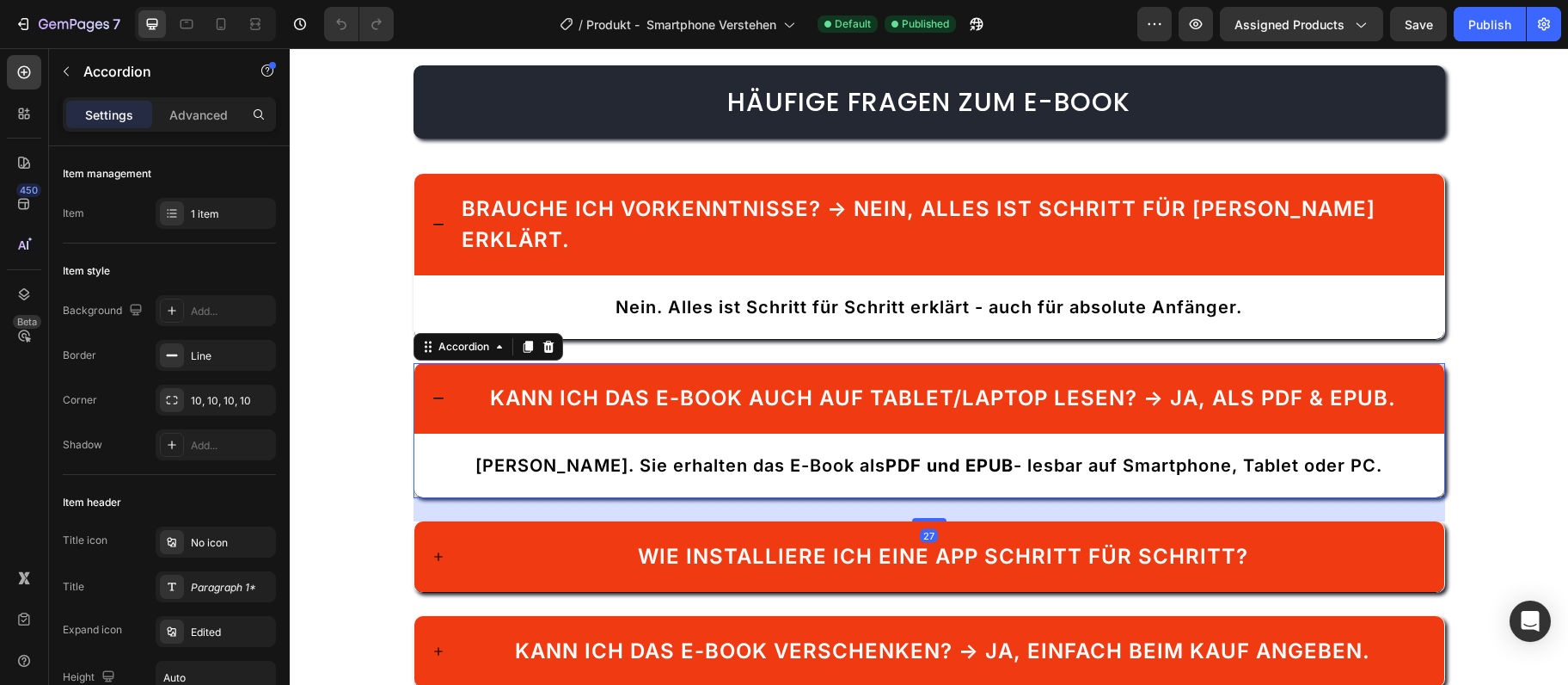
click at [571, 380] on div "Kann ich das E-Book auch auf Tablet/Laptop lesen? → Ja, als PDF & EPUB." at bounding box center [943, 398] width 911 height 36
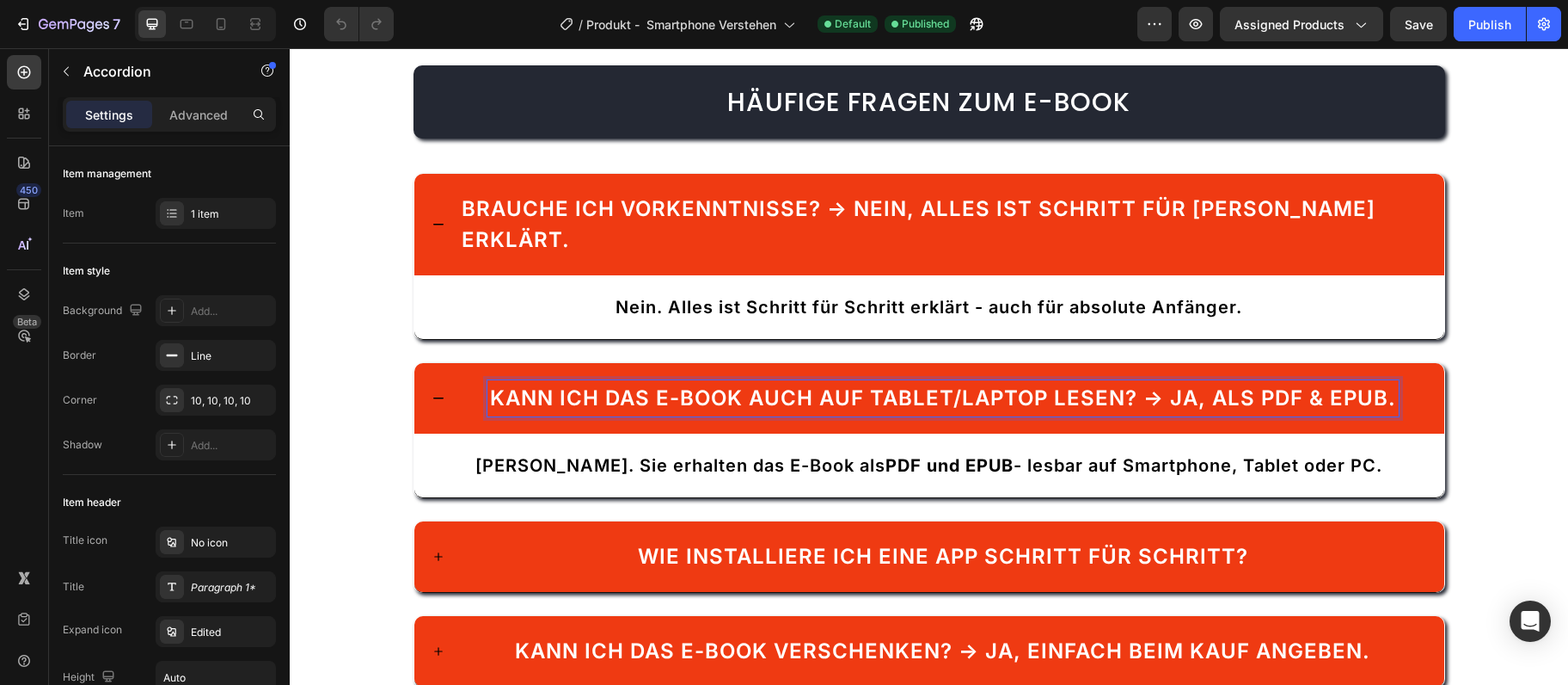
click at [571, 380] on div "Kann ich das E-Book auch auf Tablet/Laptop lesen? → Ja, als PDF & EPUB." at bounding box center [943, 398] width 911 height 36
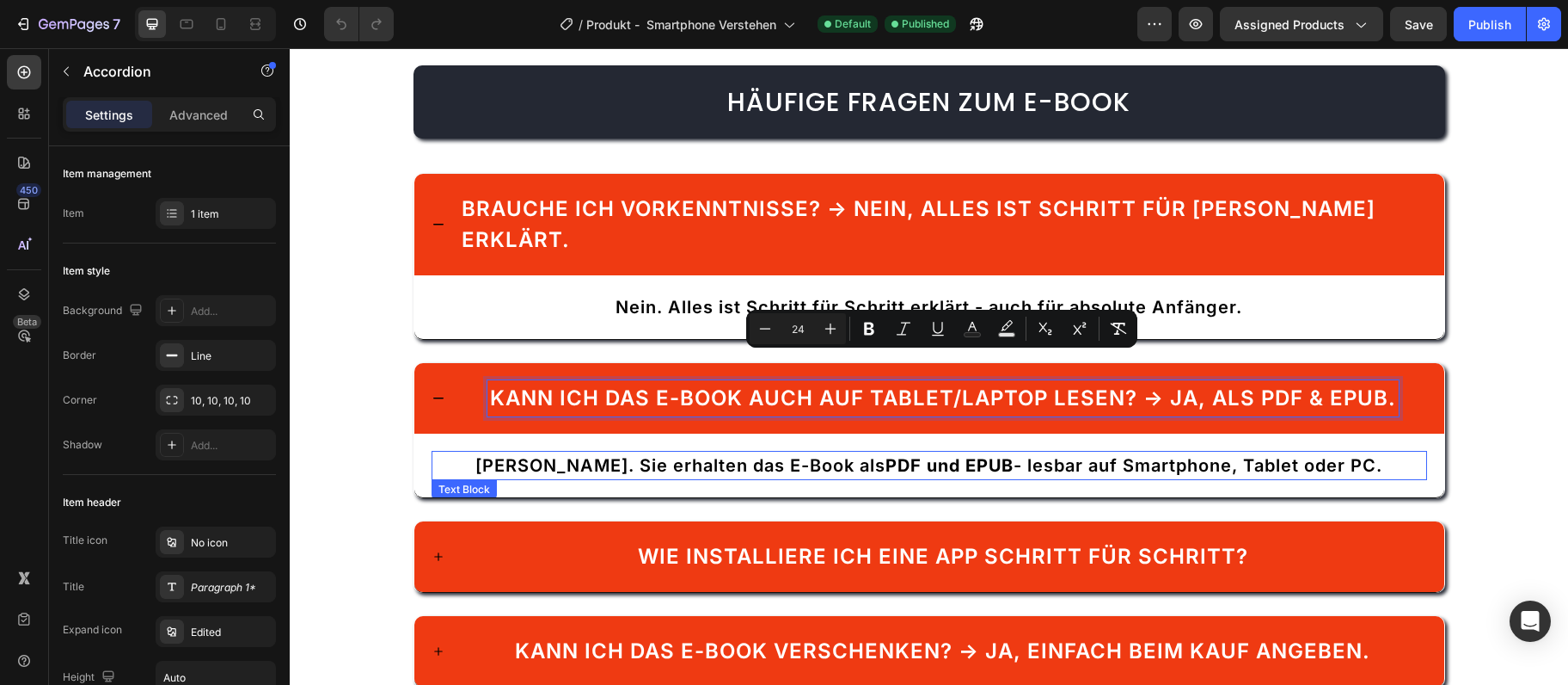
click at [605, 453] on p "[PERSON_NAME]. Sie erhalten das E-Book als PDF und EPUB - lesbar auf Smartphone…" at bounding box center [930, 466] width 992 height 26
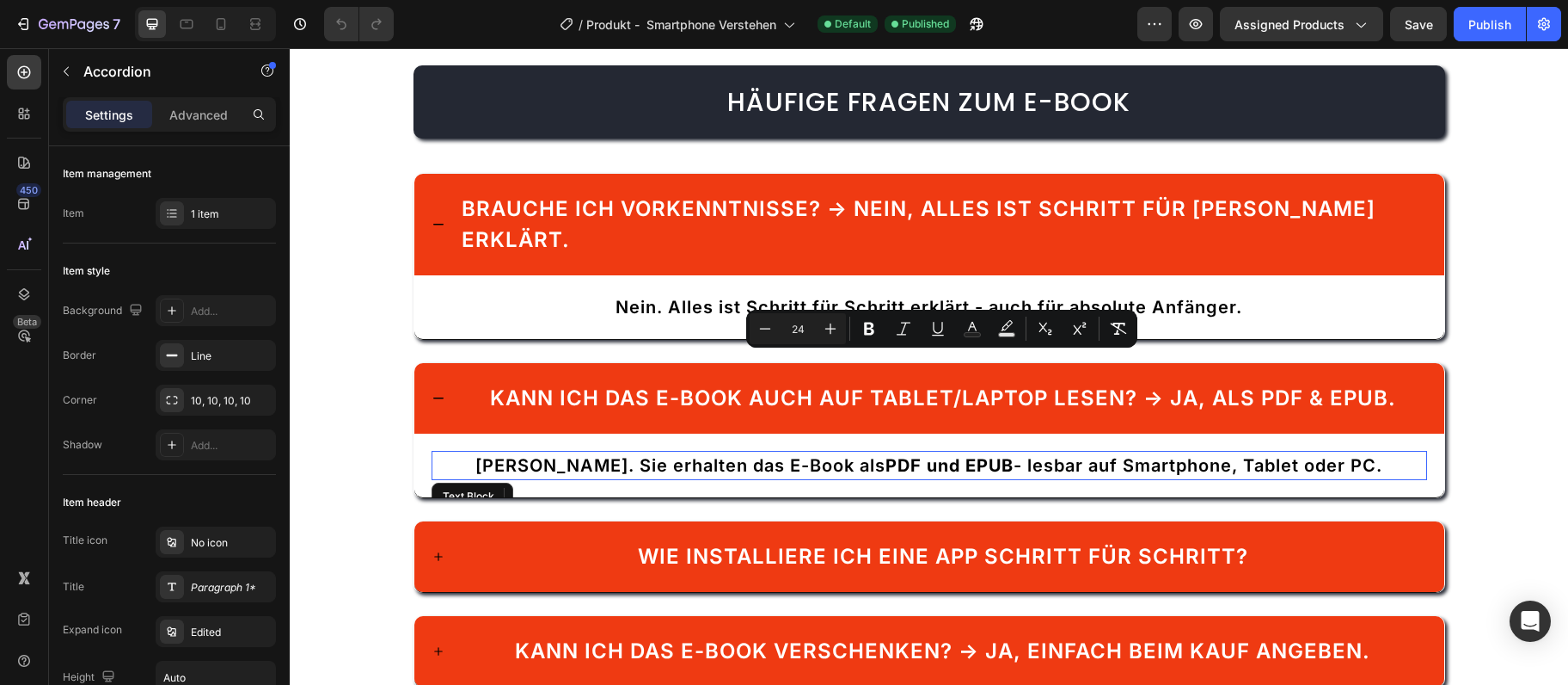
click at [605, 453] on p "[PERSON_NAME]. Sie erhalten das E-Book als PDF und EPUB - lesbar auf Smartphone…" at bounding box center [930, 466] width 992 height 26
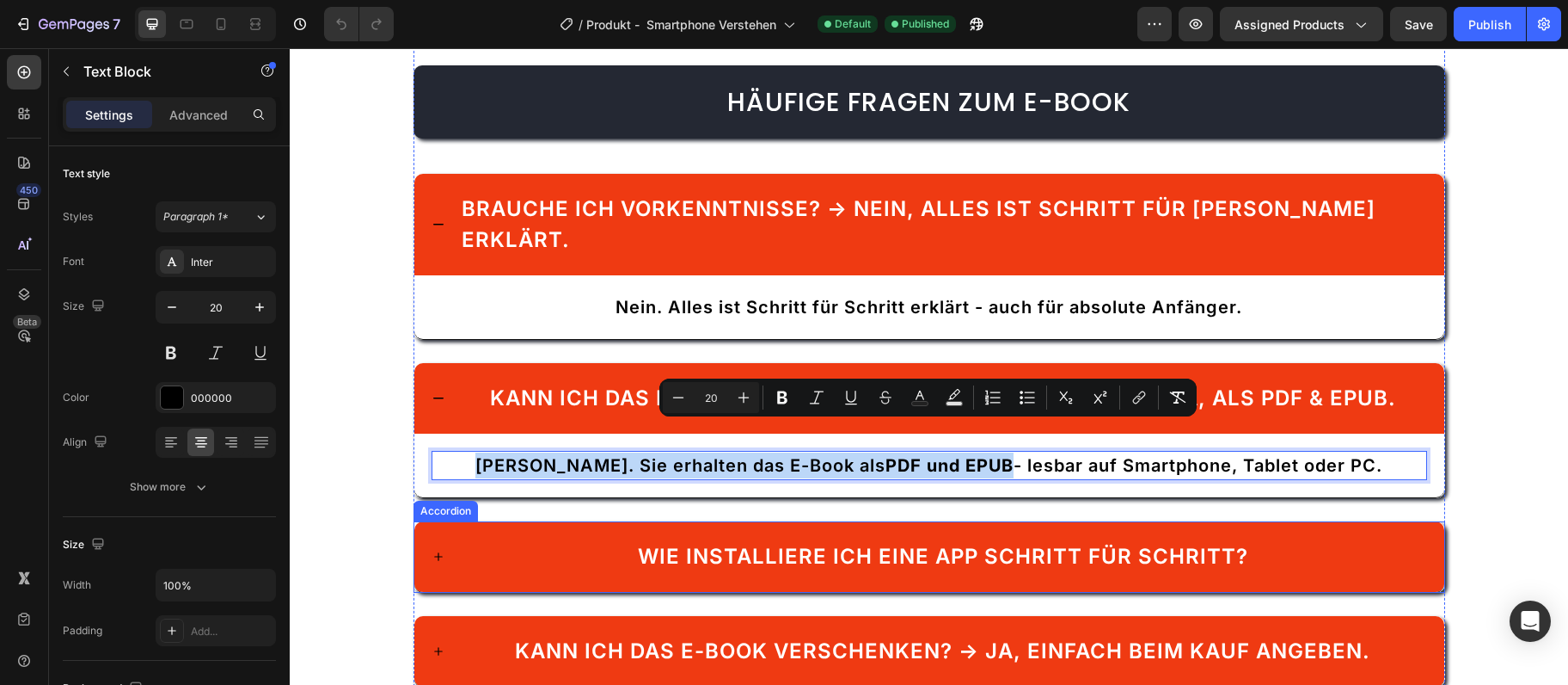
click at [701, 538] on div "Wie installiere ich eine App Schritt für Schritt?" at bounding box center [943, 556] width 616 height 36
click at [702, 544] on span "Wie installiere ich eine App Schritt für Schritt?" at bounding box center [943, 556] width 610 height 25
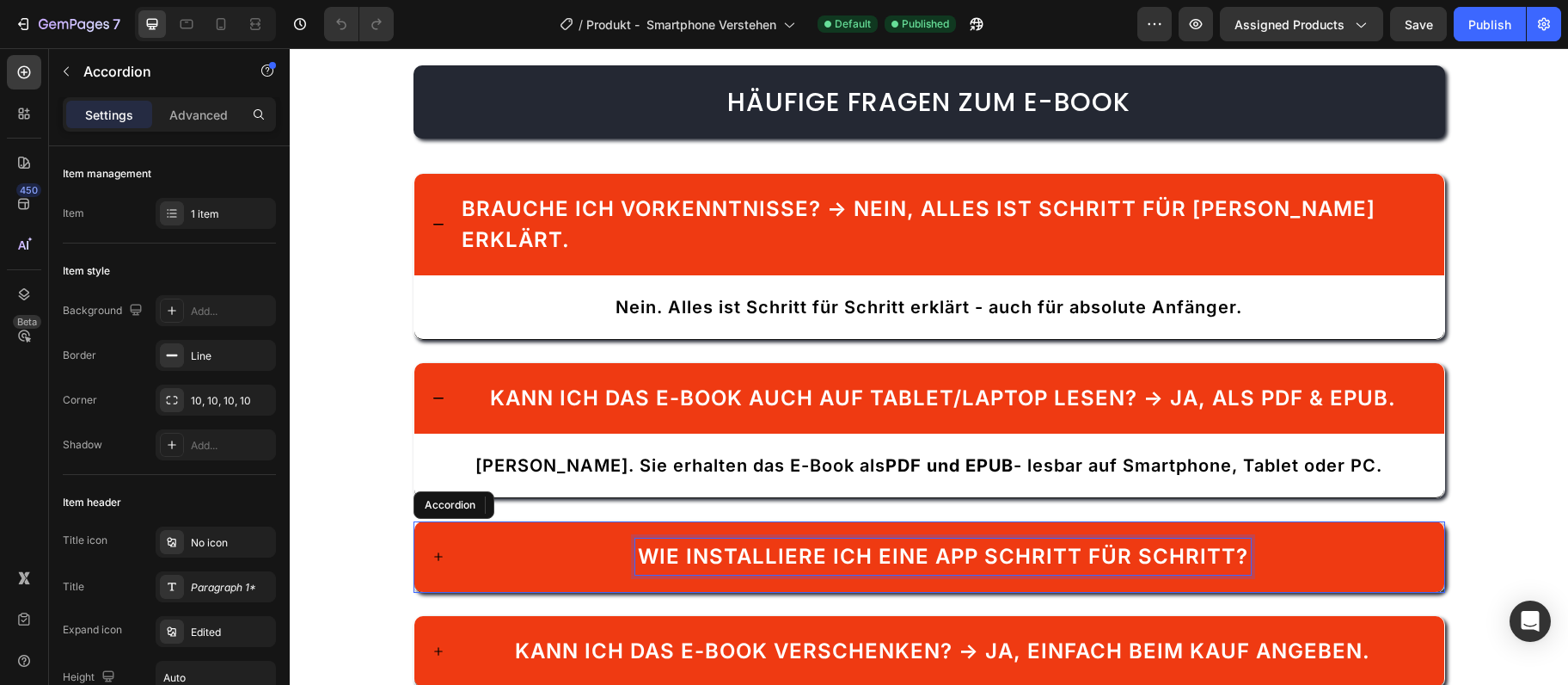
click at [702, 544] on span "Wie installiere ich eine App Schritt für Schritt?" at bounding box center [943, 556] width 610 height 25
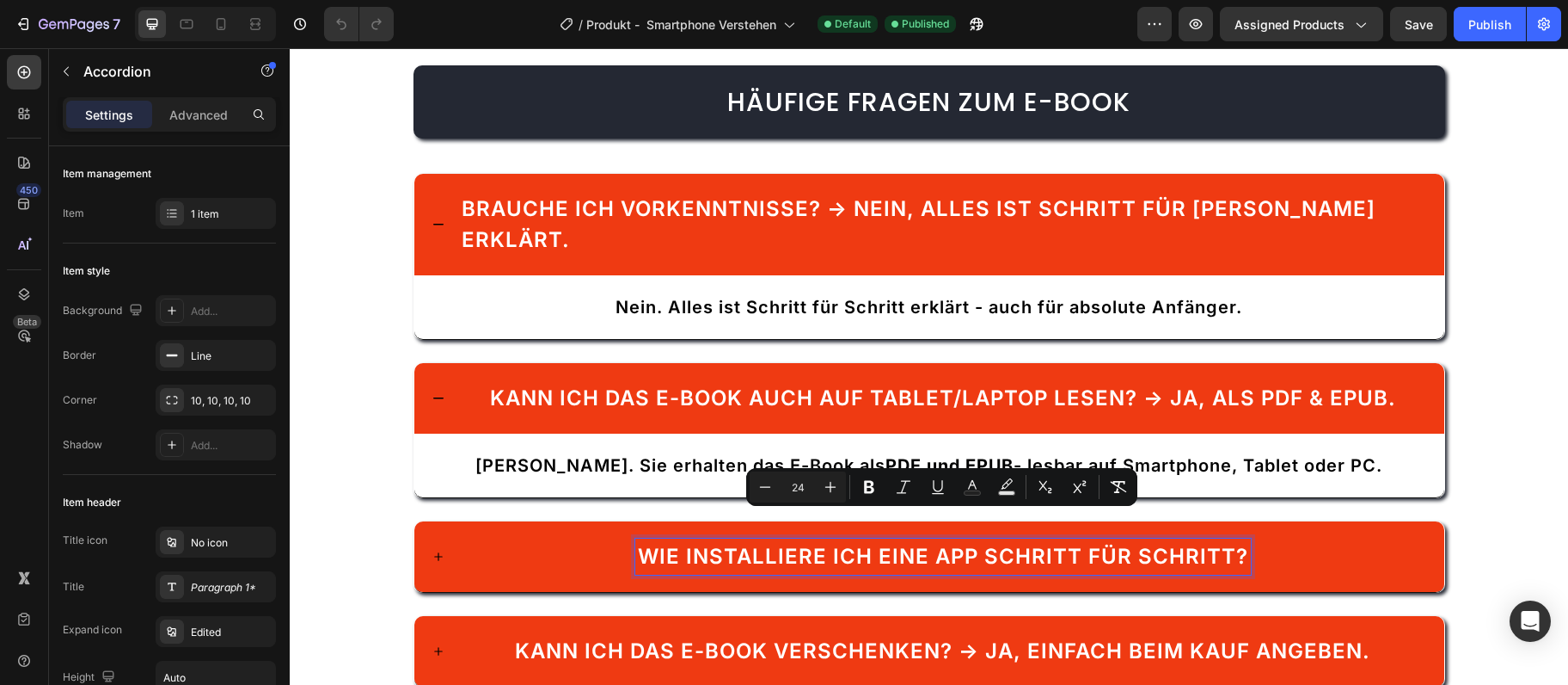
click at [463, 538] on div "Wie installiere ich eine App Schritt für Schritt?" at bounding box center [943, 556] width 968 height 36
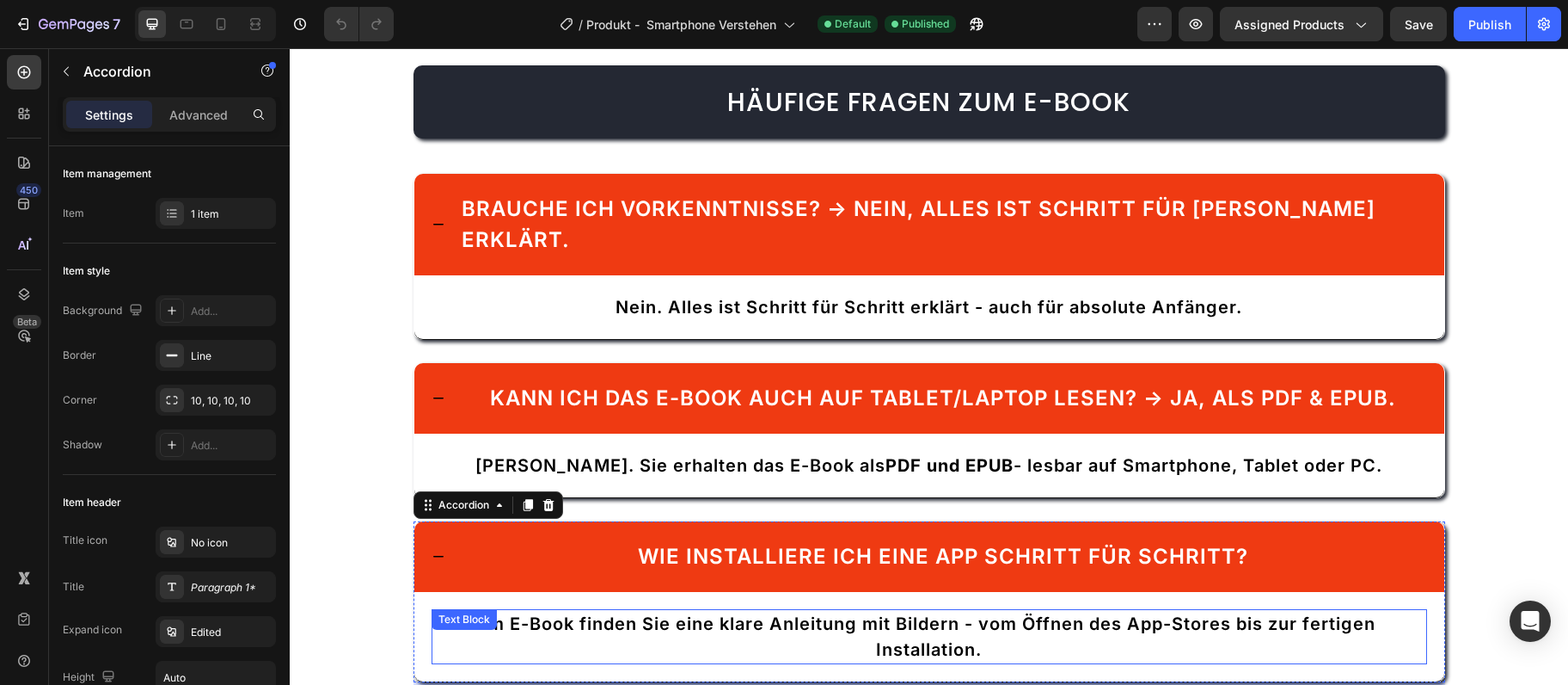
click at [711, 610] on p "Im E-Book finden Sie eine klare Anleitung mit Bildern - vom Öffnen des App-Stor…" at bounding box center [930, 636] width 992 height 51
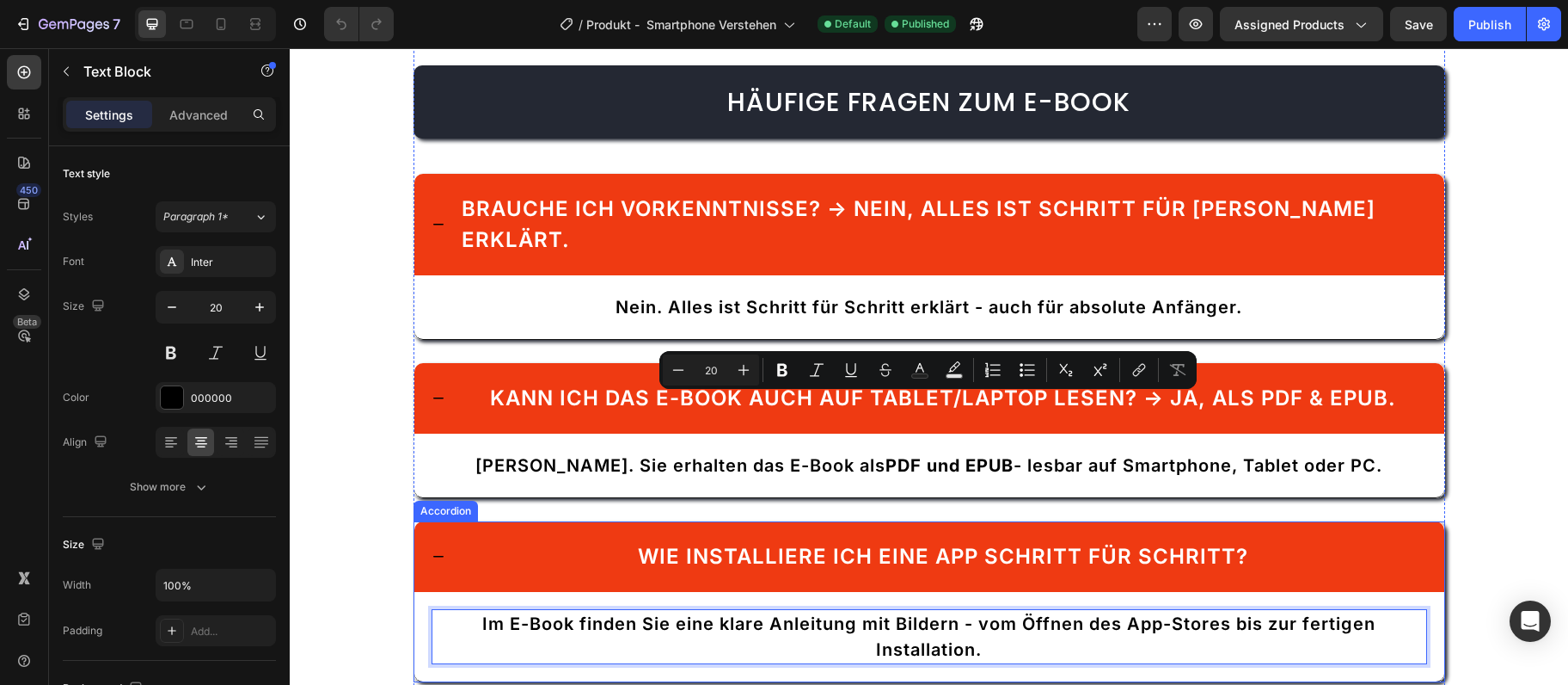
scroll to position [3353, 0]
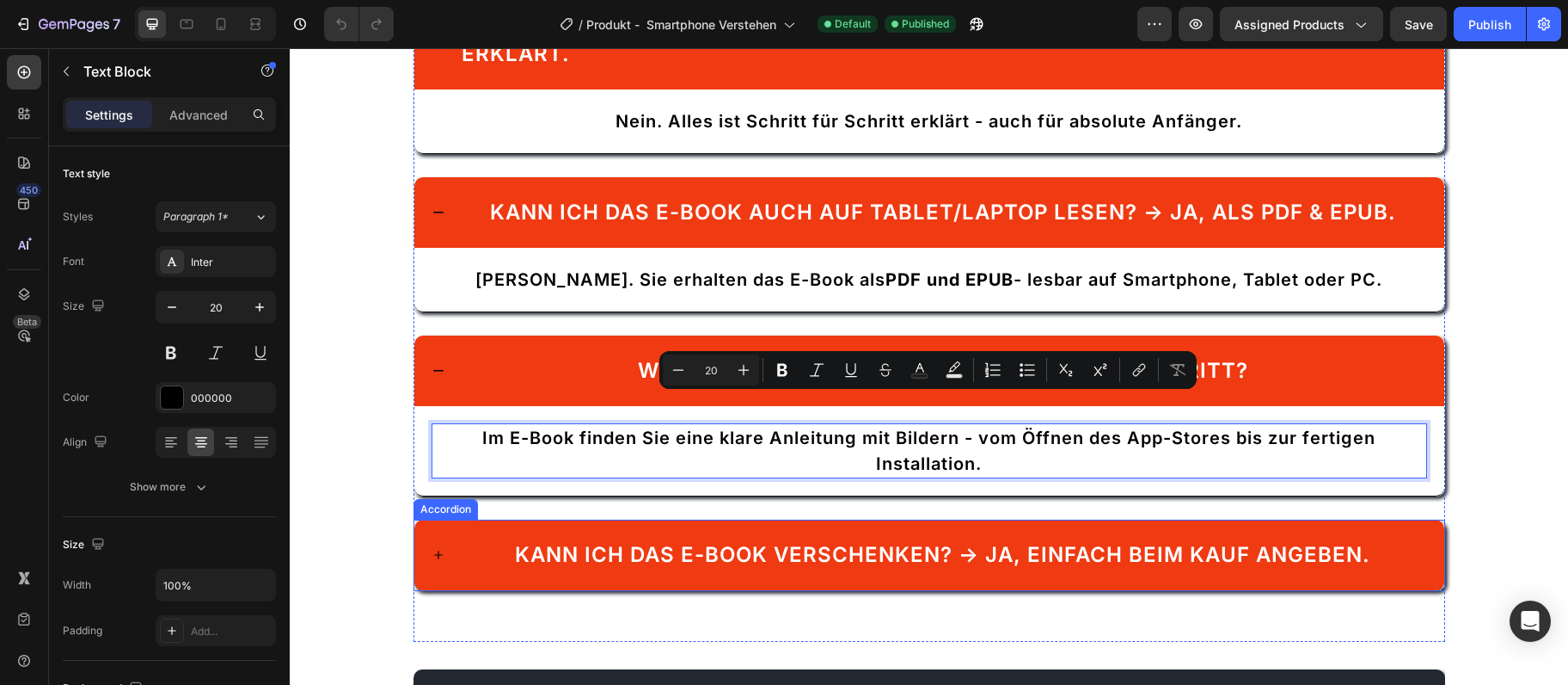
click at [591, 520] on div "Kann ich das E-Book verschenken? → Ja, einfach beim Kauf angeben." at bounding box center [929, 555] width 1030 height 71
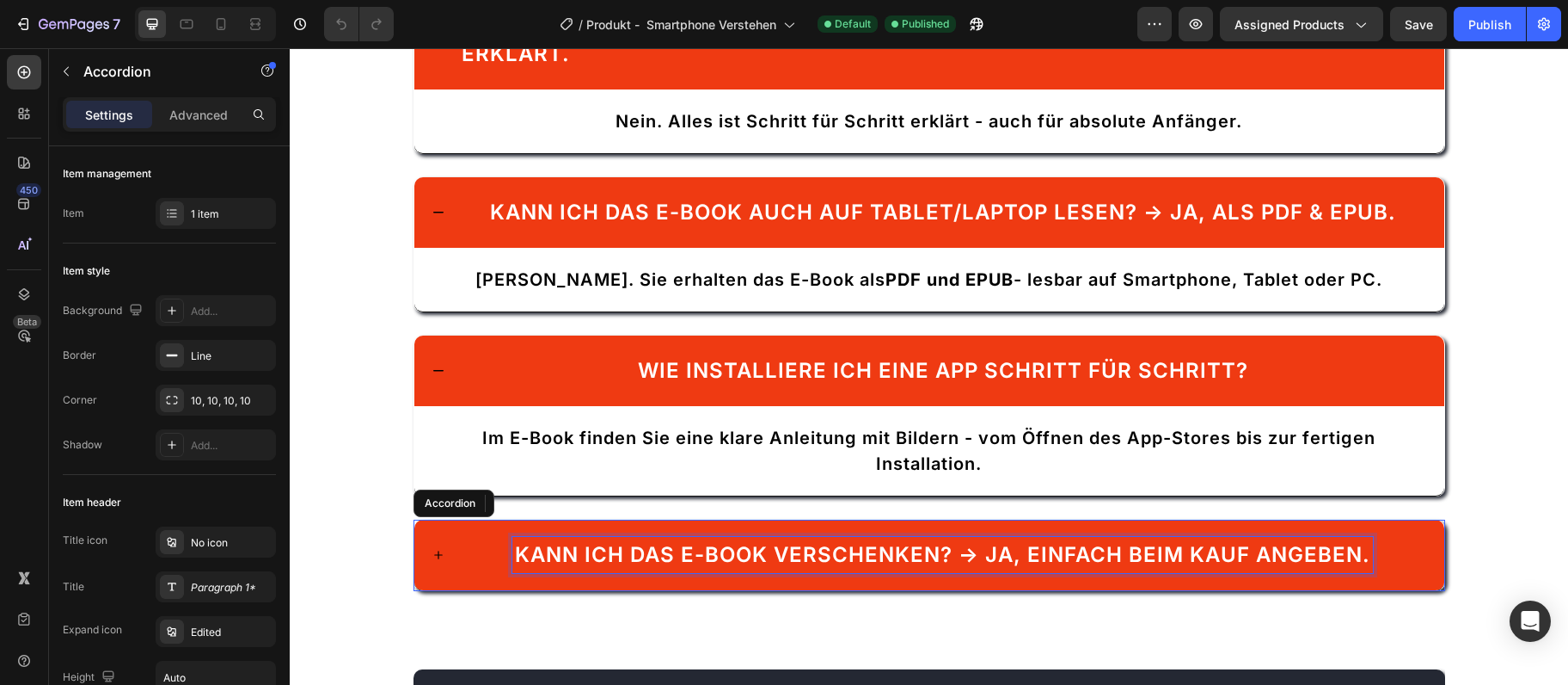
click at [591, 537] on div "Kann ich das E-Book verschenken? → Ja, einfach beim Kauf angeben." at bounding box center [942, 554] width 861 height 36
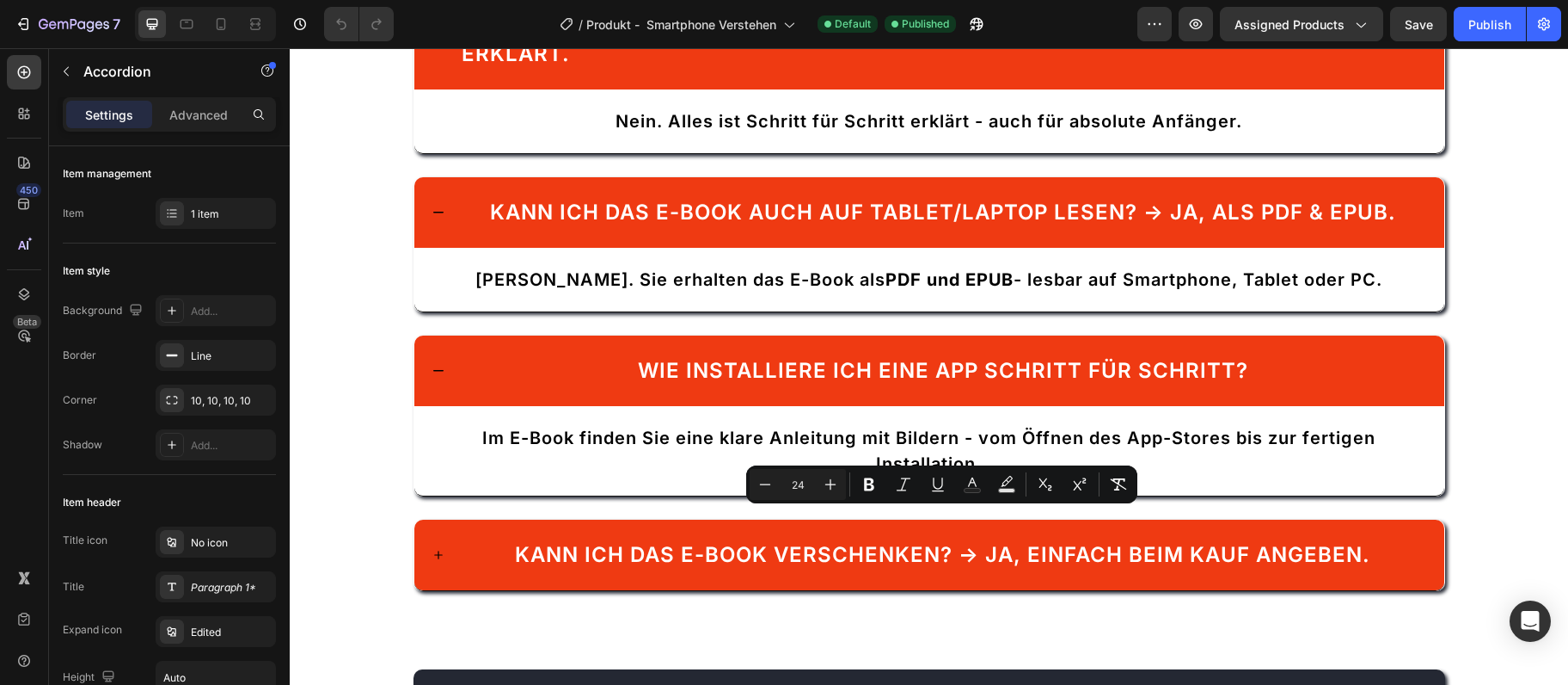
click at [485, 537] on div "Kann ich das E-Book verschenken? → Ja, einfach beim Kauf angeben." at bounding box center [943, 554] width 968 height 36
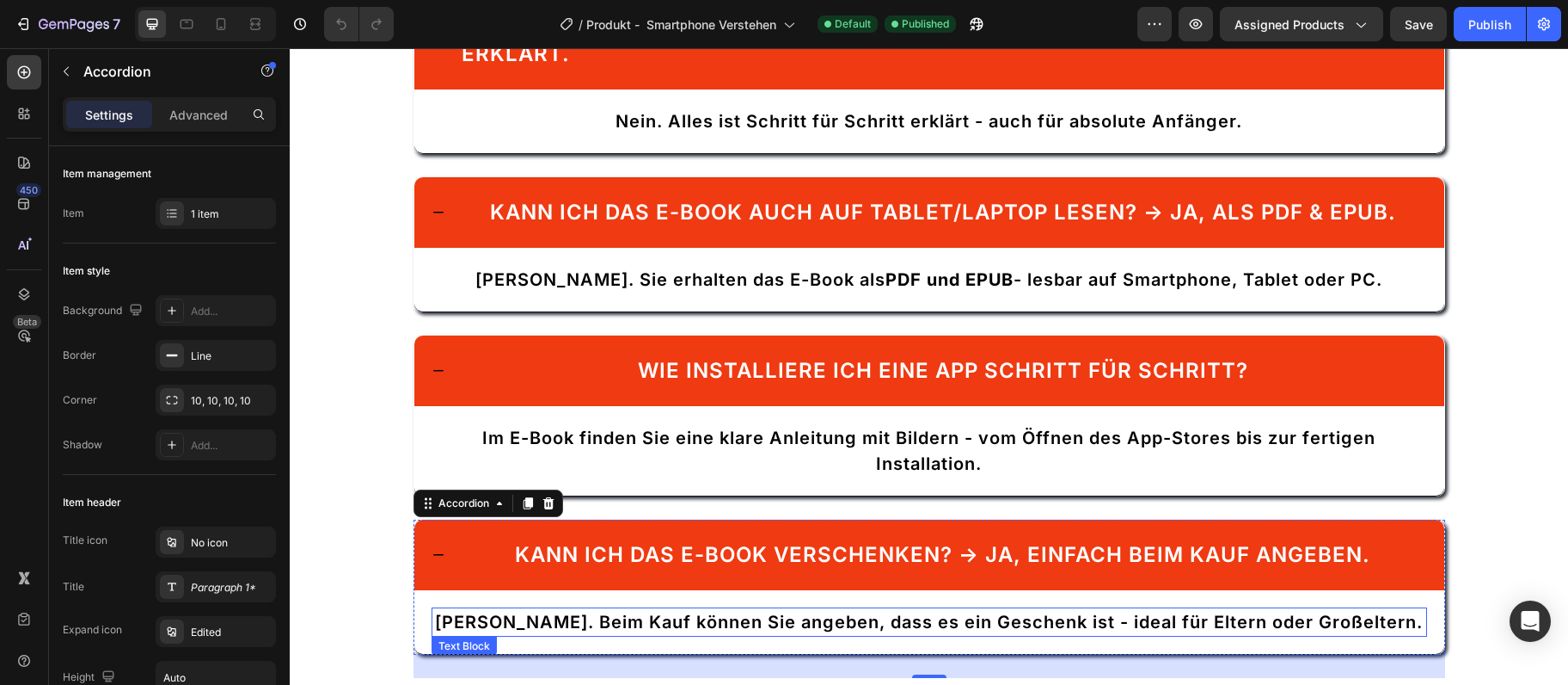
click at [564, 608] on div "[PERSON_NAME]. Beim Kauf können Sie angeben, dass es ein Geschenk ist - ideal f…" at bounding box center [929, 622] width 995 height 29
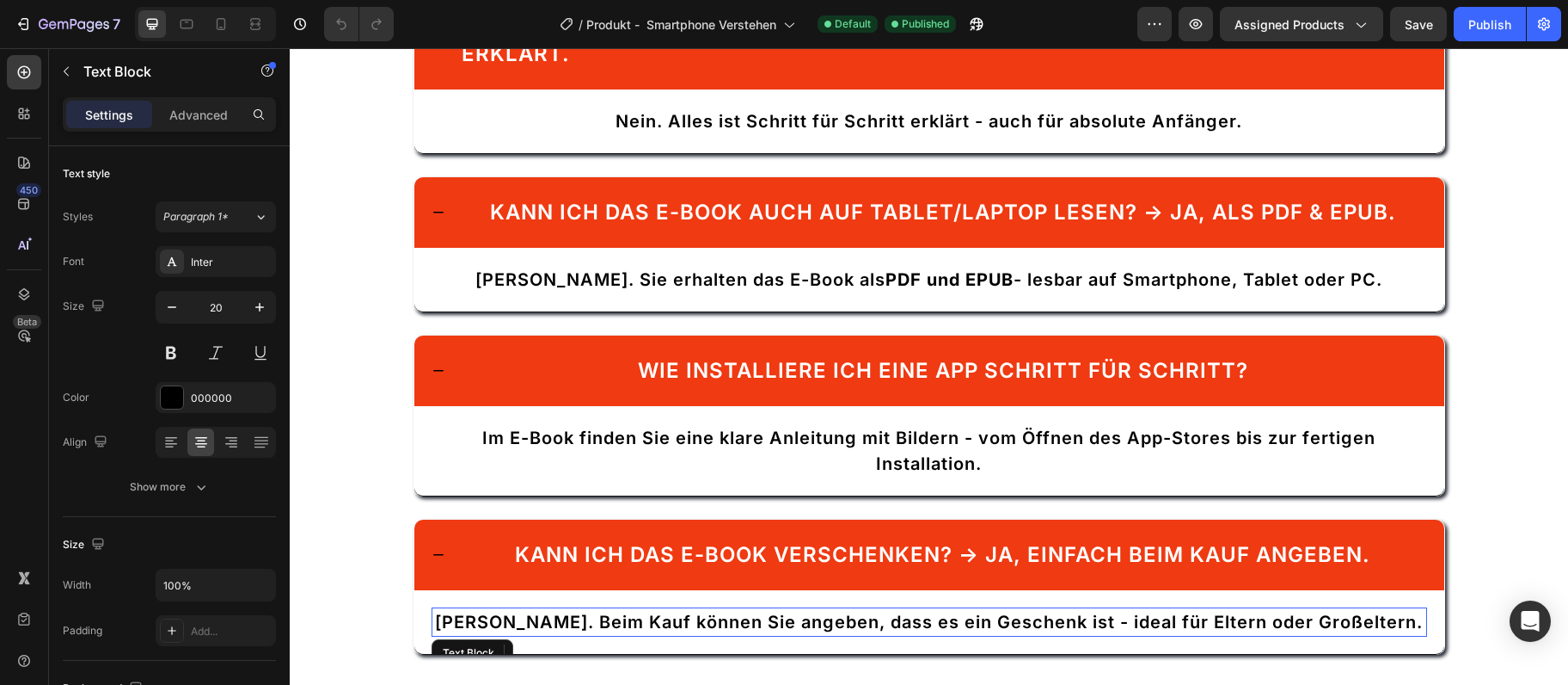
click at [565, 611] on span "[PERSON_NAME]. Beim Kauf können Sie angeben, dass es ein Geschenk ist - ideal f…" at bounding box center [928, 622] width 988 height 21
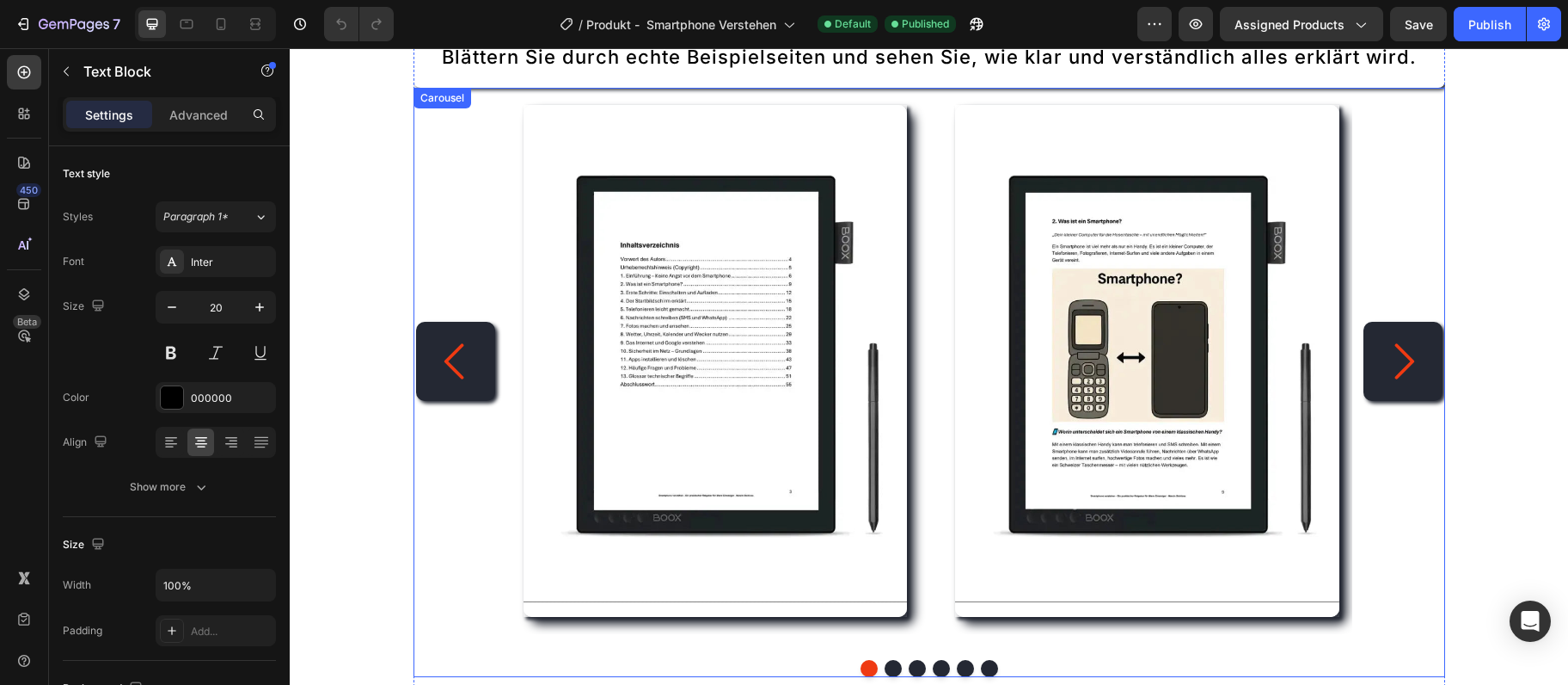
scroll to position [1769, 0]
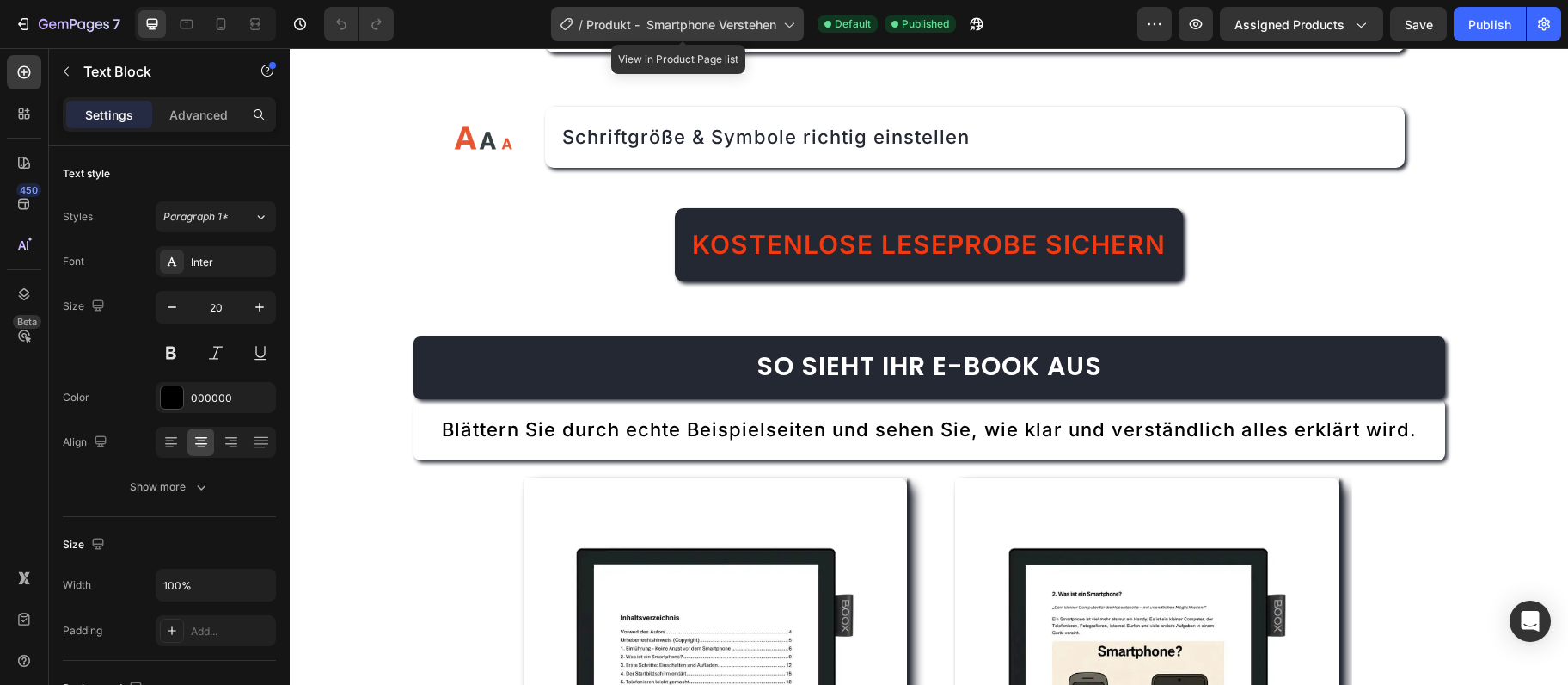
click at [637, 33] on span "Produkt - Smartphone Verstehen" at bounding box center [682, 24] width 190 height 18
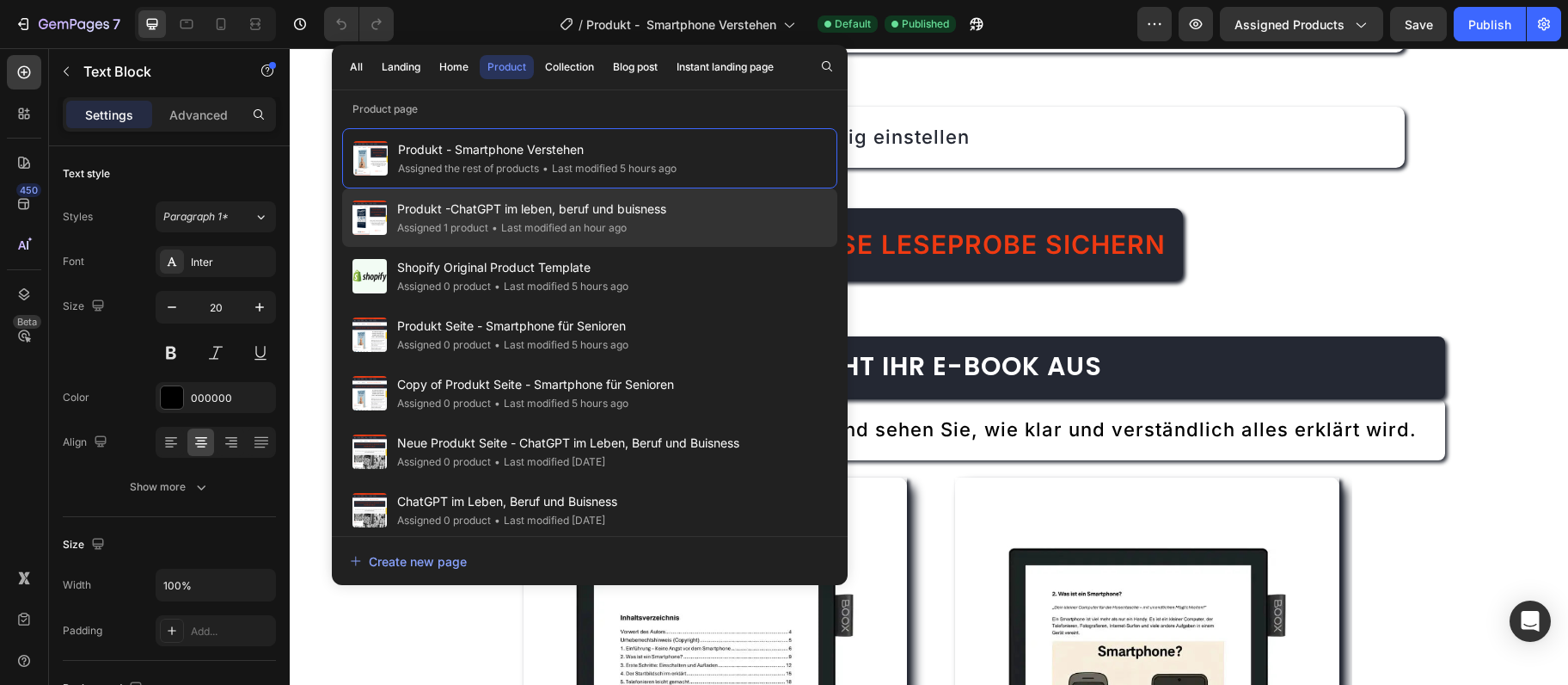
click at [554, 222] on div "• Last modified an hour ago" at bounding box center [558, 228] width 138 height 17
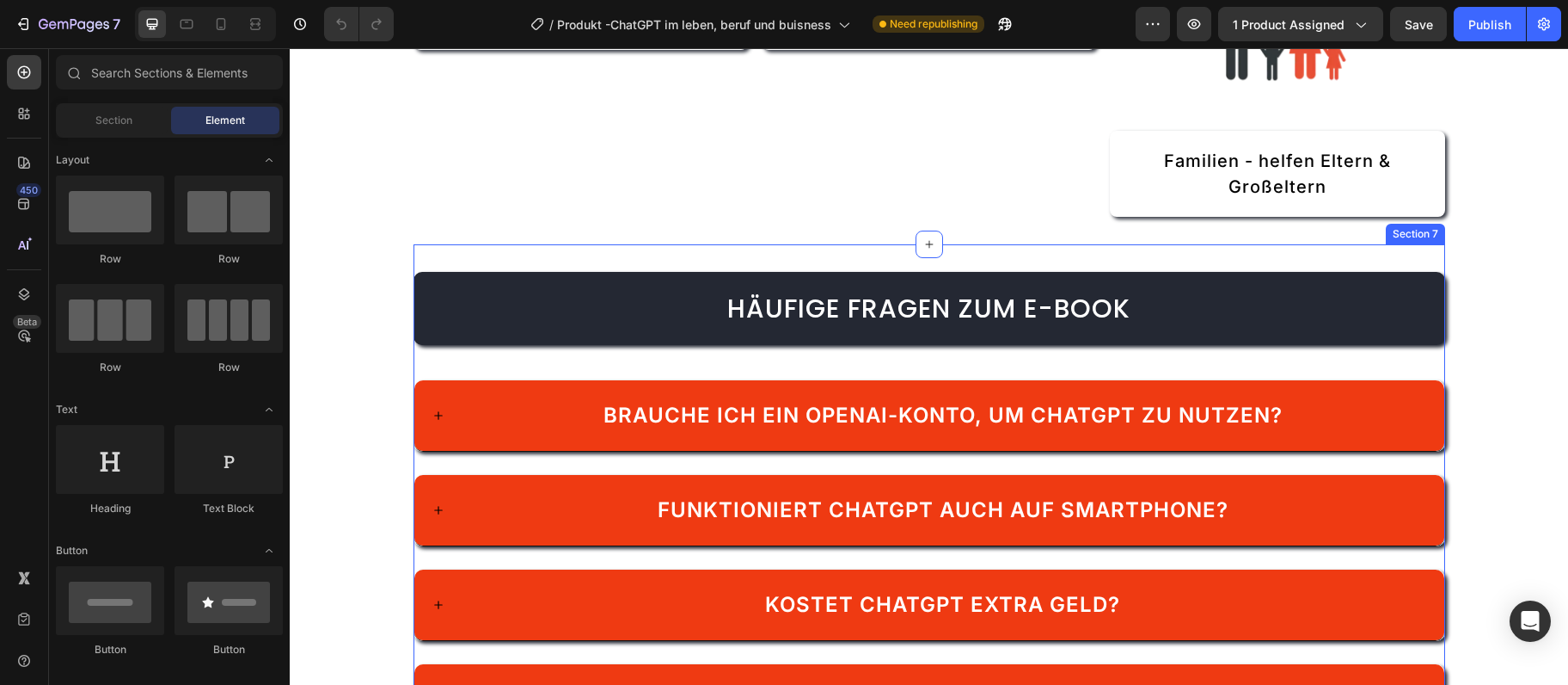
scroll to position [3167, 0]
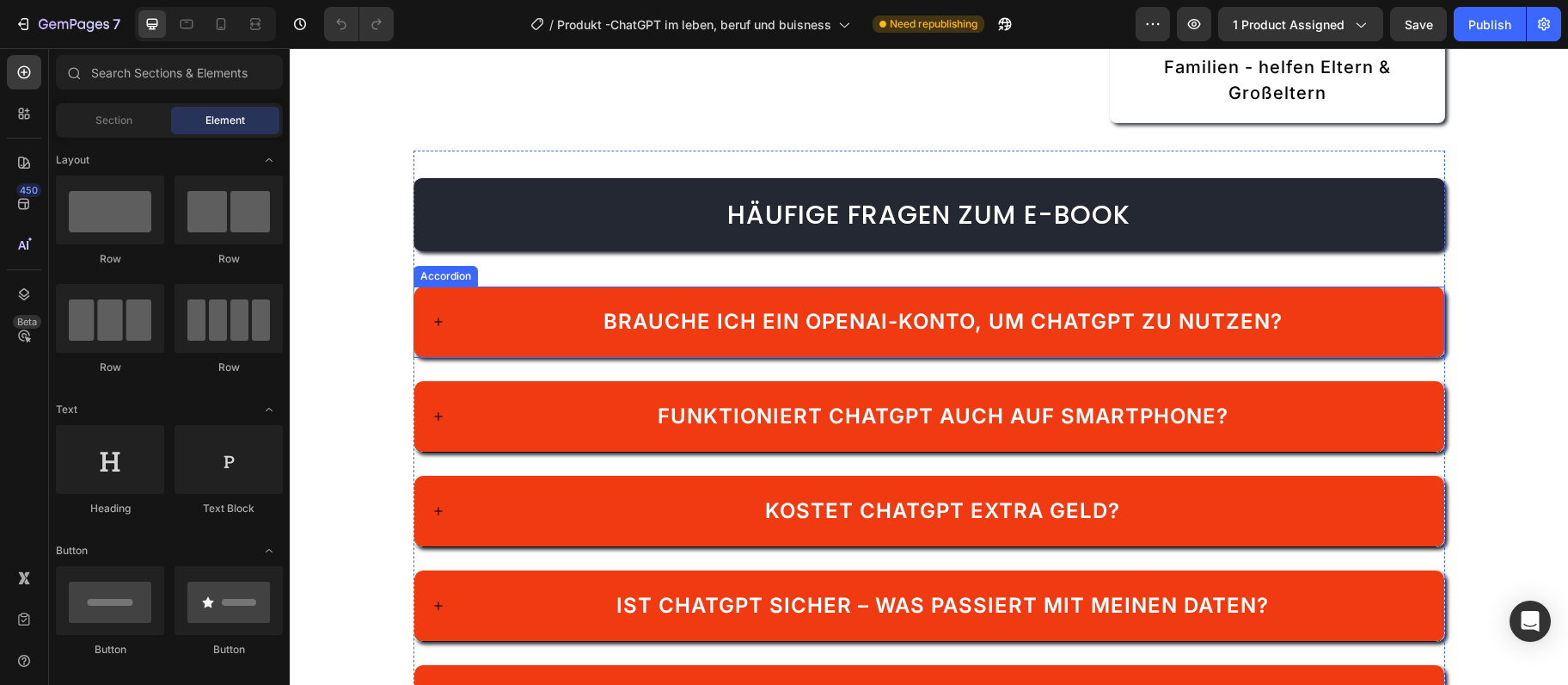
click at [856, 326] on span "Brauche ich ein OpenAI-Konto, um ChatGPT zu nutzen?" at bounding box center [943, 321] width 679 height 25
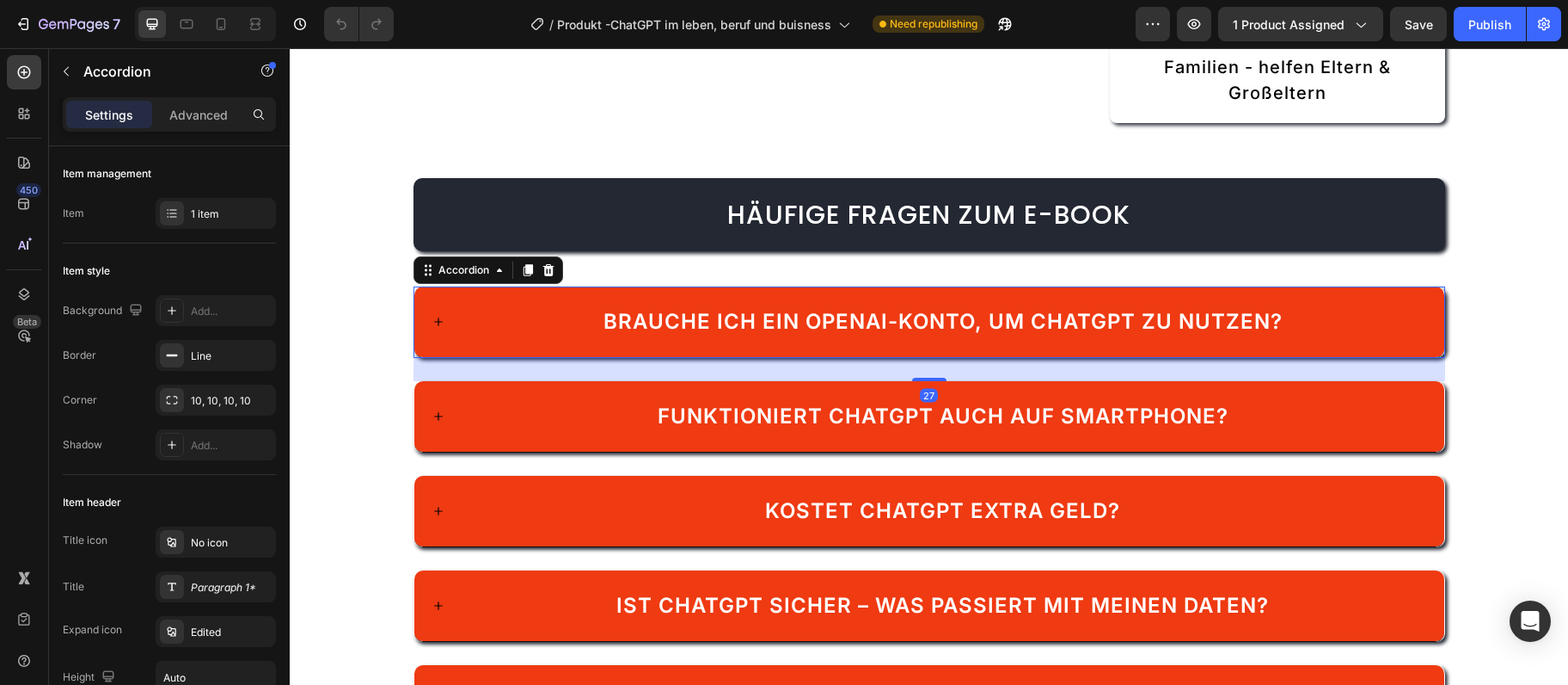
click at [856, 326] on span "Brauche ich ein OpenAI-Konto, um ChatGPT zu nutzen?" at bounding box center [943, 321] width 679 height 25
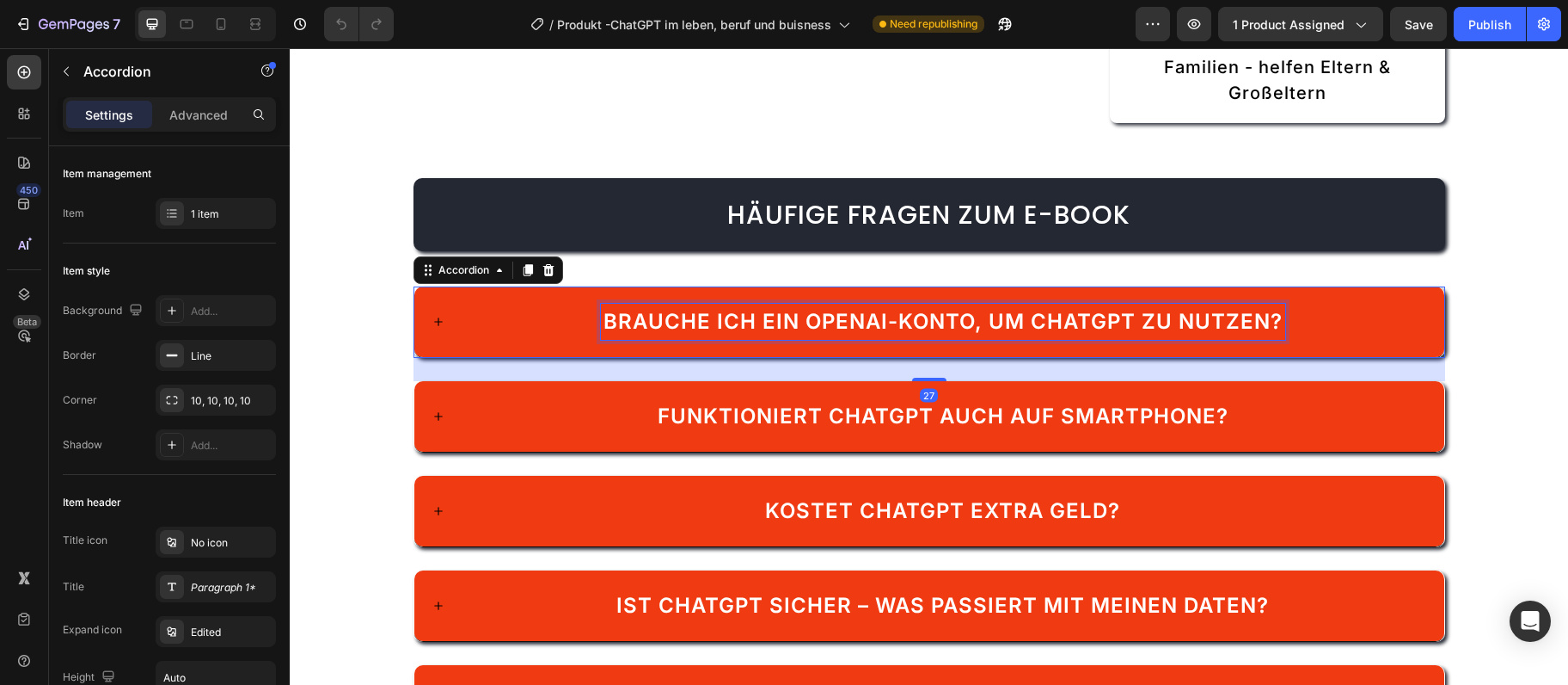
click at [856, 326] on span "Brauche ich ein OpenAI-Konto, um ChatGPT zu nutzen?" at bounding box center [943, 321] width 679 height 25
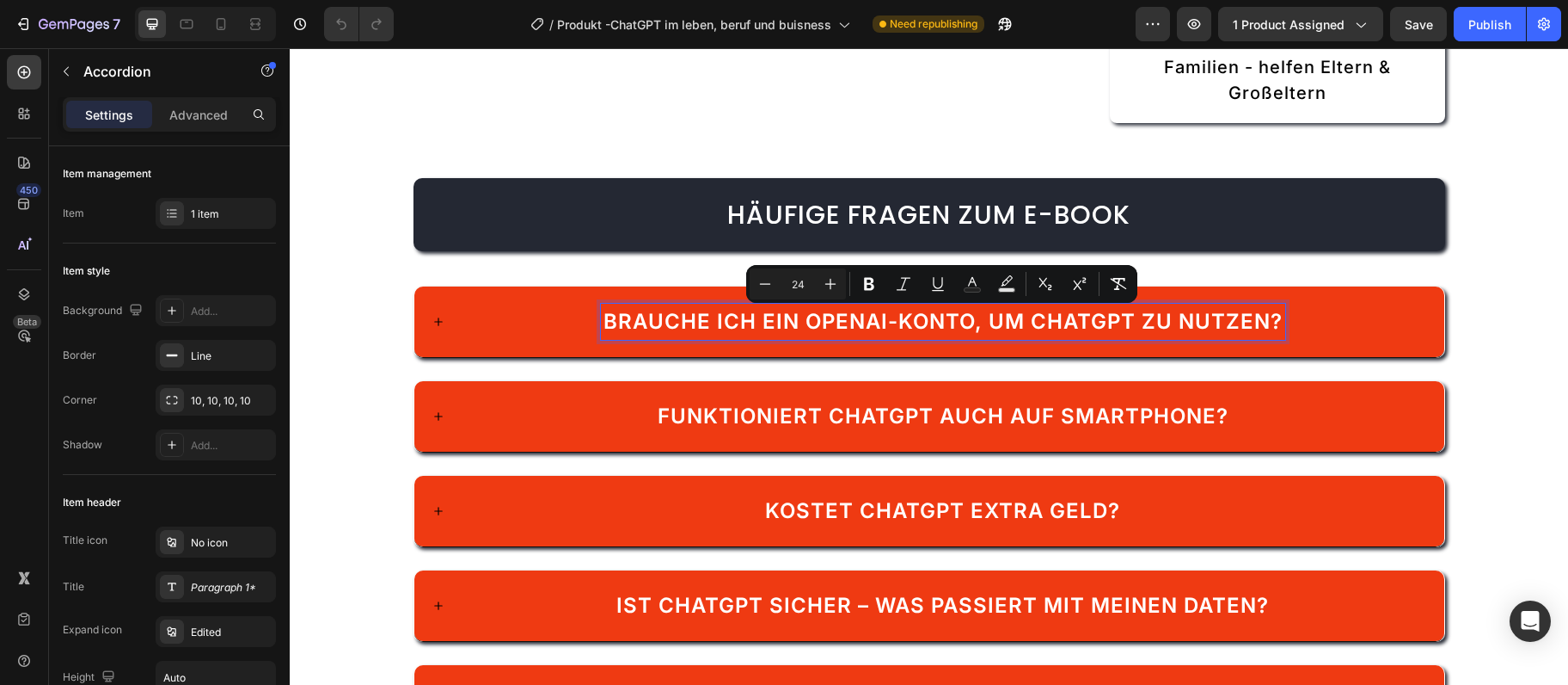
click at [515, 318] on div "Brauche ich ein OpenAI-Konto, um ChatGPT zu nutzen?" at bounding box center [943, 321] width 968 height 36
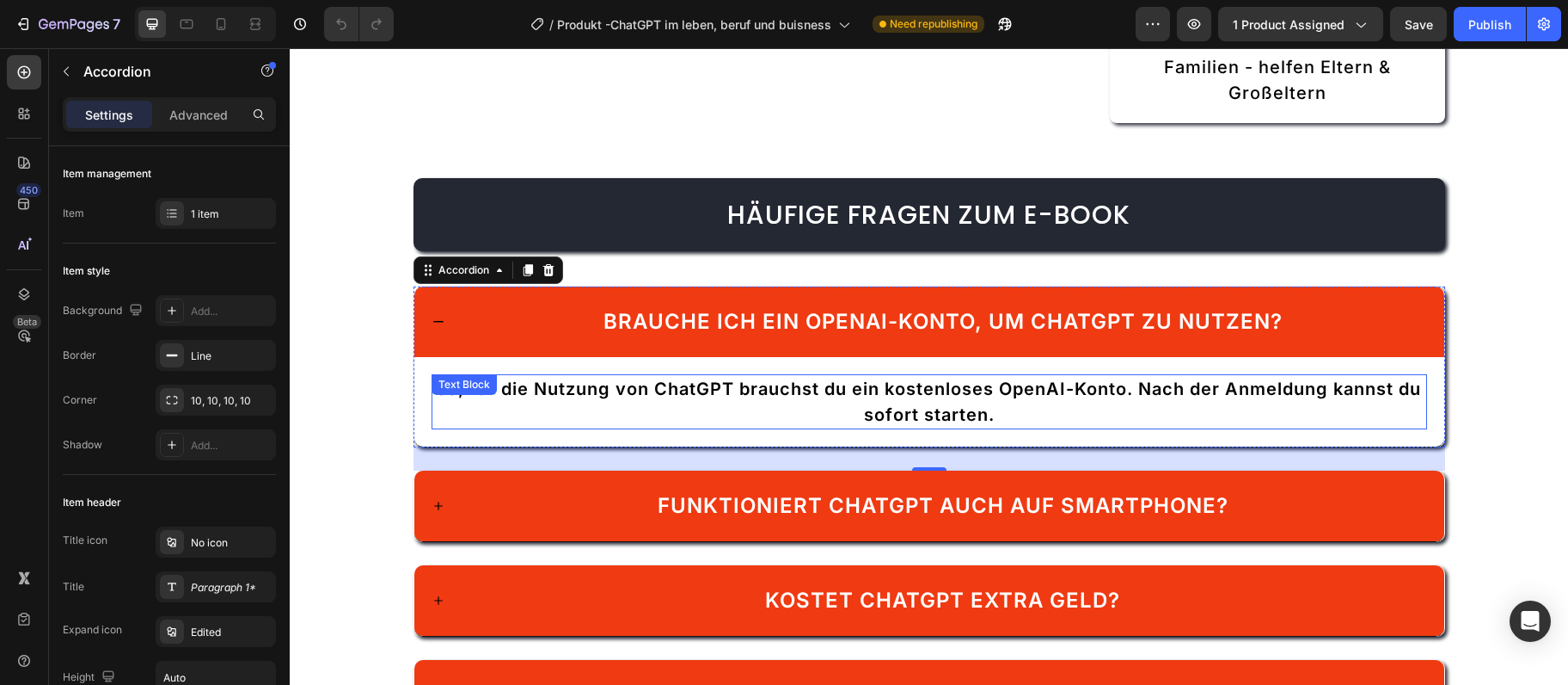
click at [696, 381] on p "Ja, für die Nutzung von ChatGPT brauchst du ein kostenloses OpenAI-Konto. Nach …" at bounding box center [930, 401] width 992 height 51
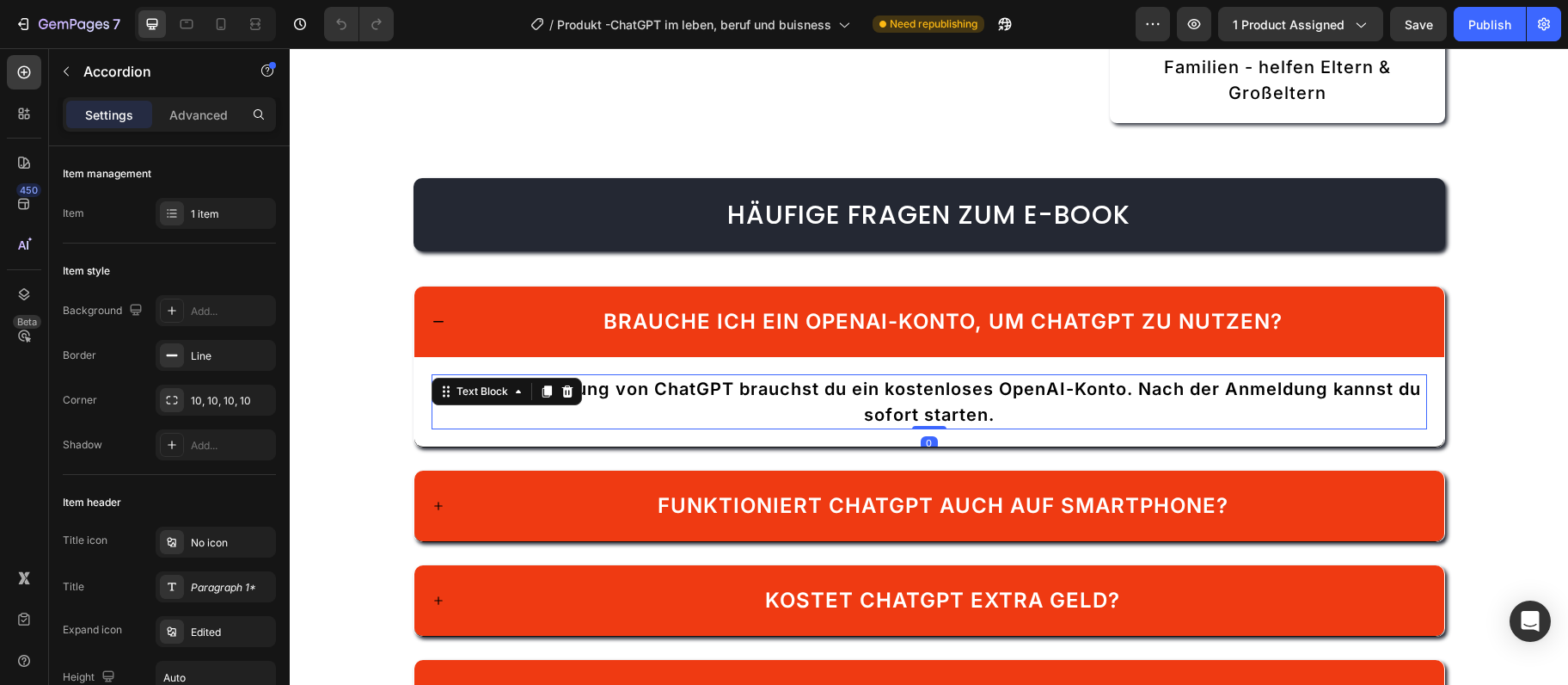
click at [696, 381] on p "Ja, für die Nutzung von ChatGPT brauchst du ein kostenloses OpenAI-Konto. Nach …" at bounding box center [930, 401] width 992 height 51
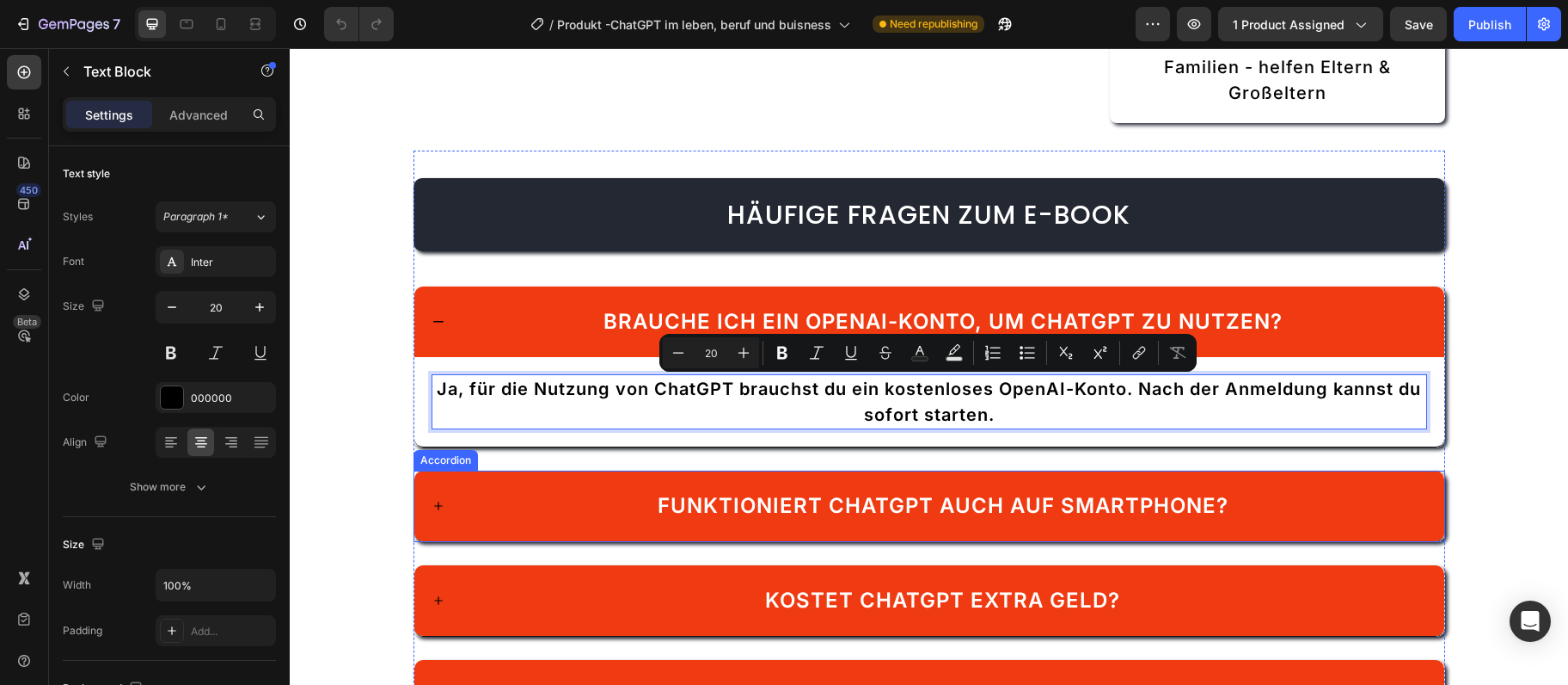
click at [498, 511] on div "Funktioniert ChatGPT auch auf Smartphone?" at bounding box center [943, 506] width 968 height 36
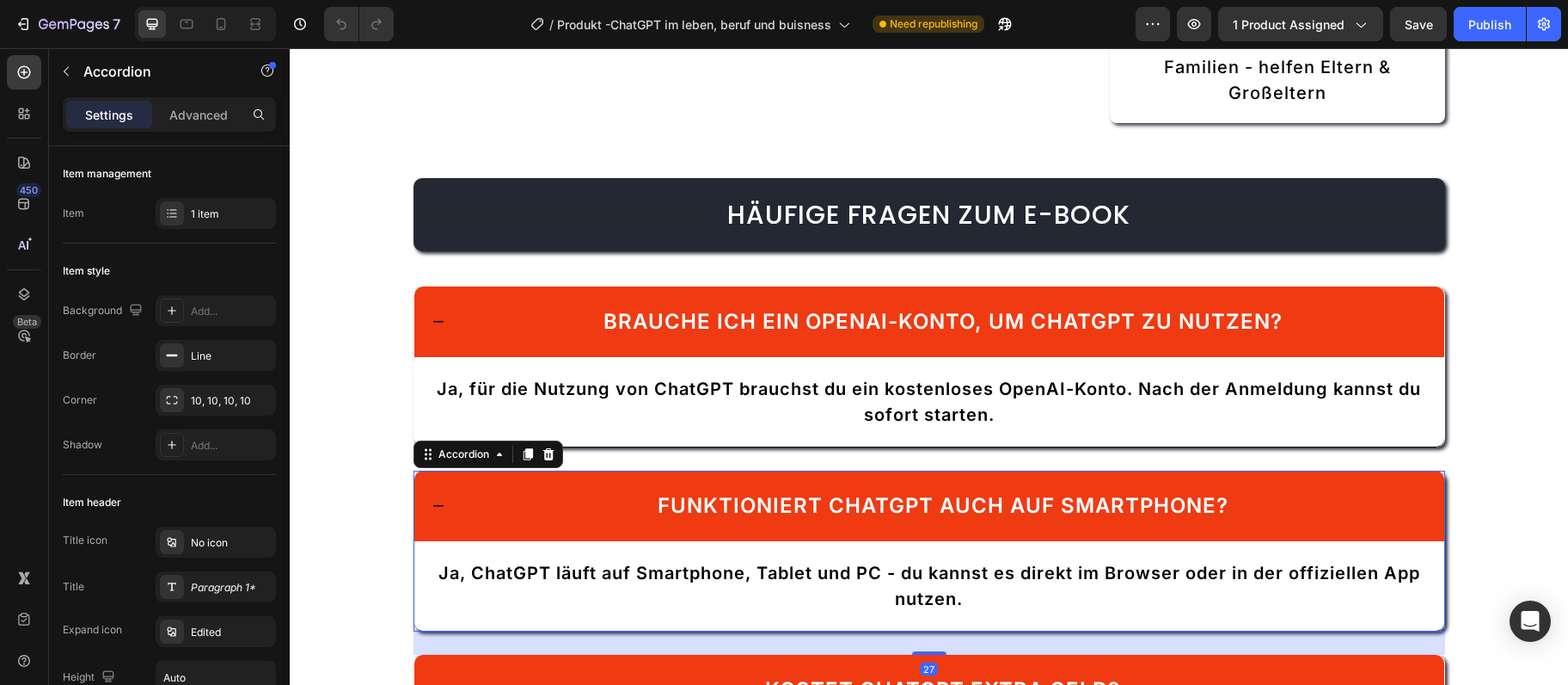
click at [722, 513] on p "Funktioniert ChatGPT auch auf Smartphone?" at bounding box center [943, 505] width 571 height 31
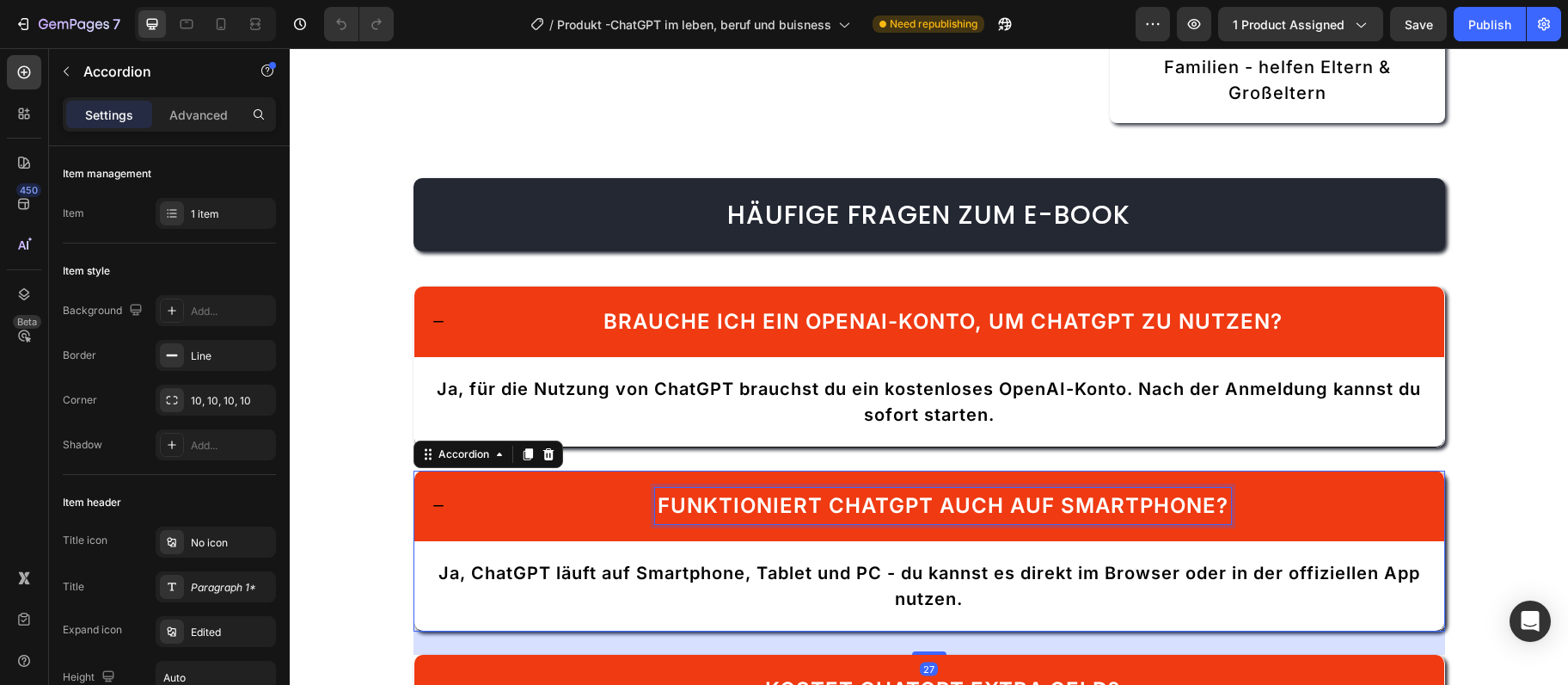
click at [722, 513] on p "Funktioniert ChatGPT auch auf Smartphone?" at bounding box center [943, 505] width 571 height 31
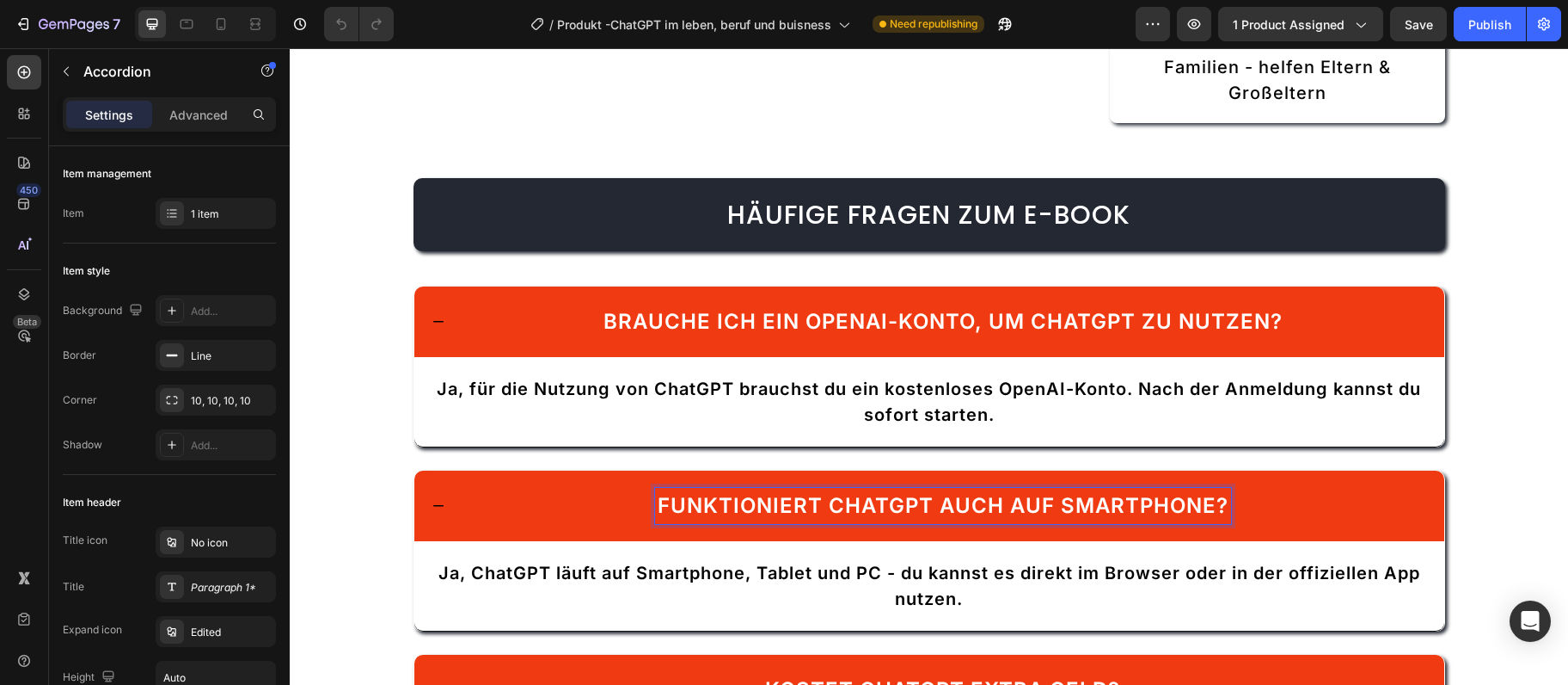
click at [722, 512] on p "Funktioniert ChatGPT auch auf Smartphone?" at bounding box center [943, 505] width 571 height 31
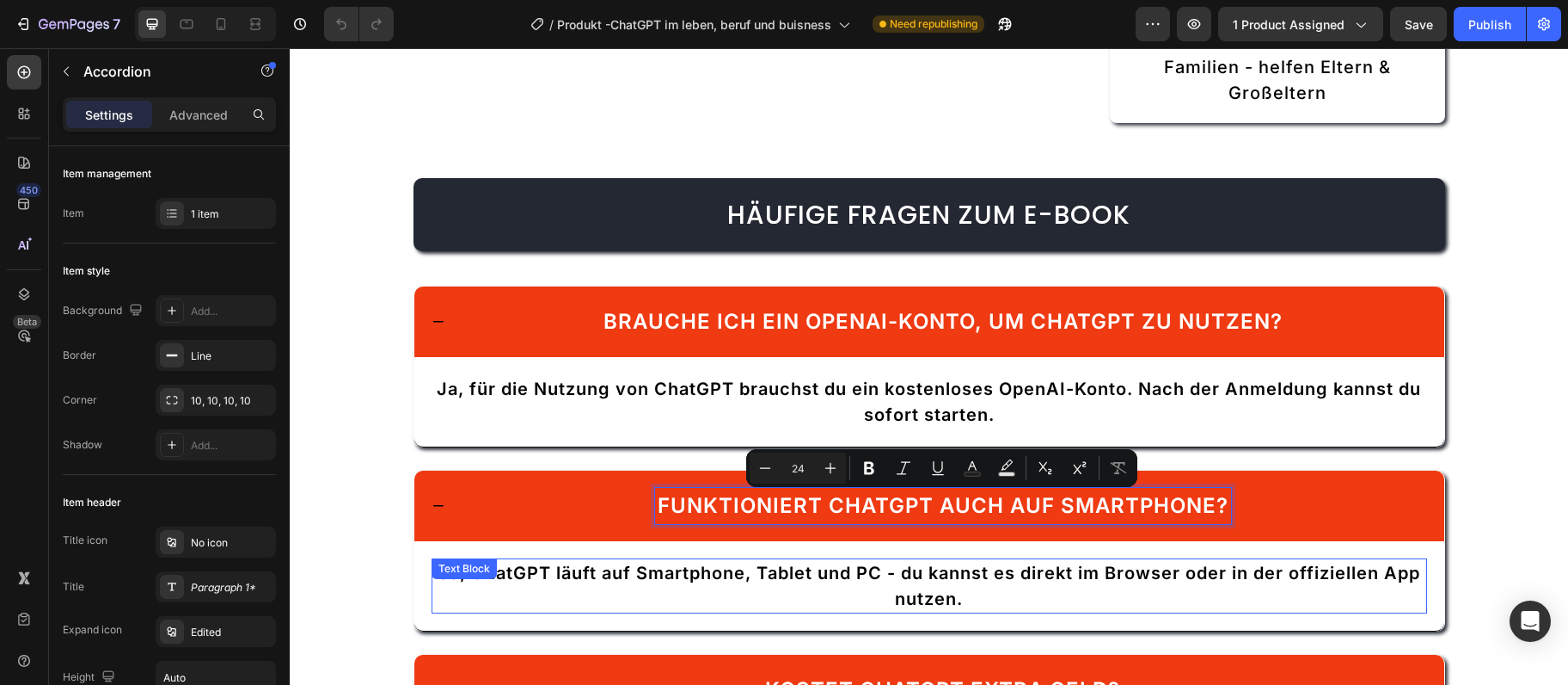
click at [622, 569] on p "Ja, ChatGPT läuft auf Smartphone, Tablet und PC - du kannst es direkt im Browse…" at bounding box center [930, 585] width 992 height 51
click at [622, 568] on p "Ja, ChatGPT läuft auf Smartphone, Tablet und PC - du kannst es direkt im Browse…" at bounding box center [930, 585] width 992 height 51
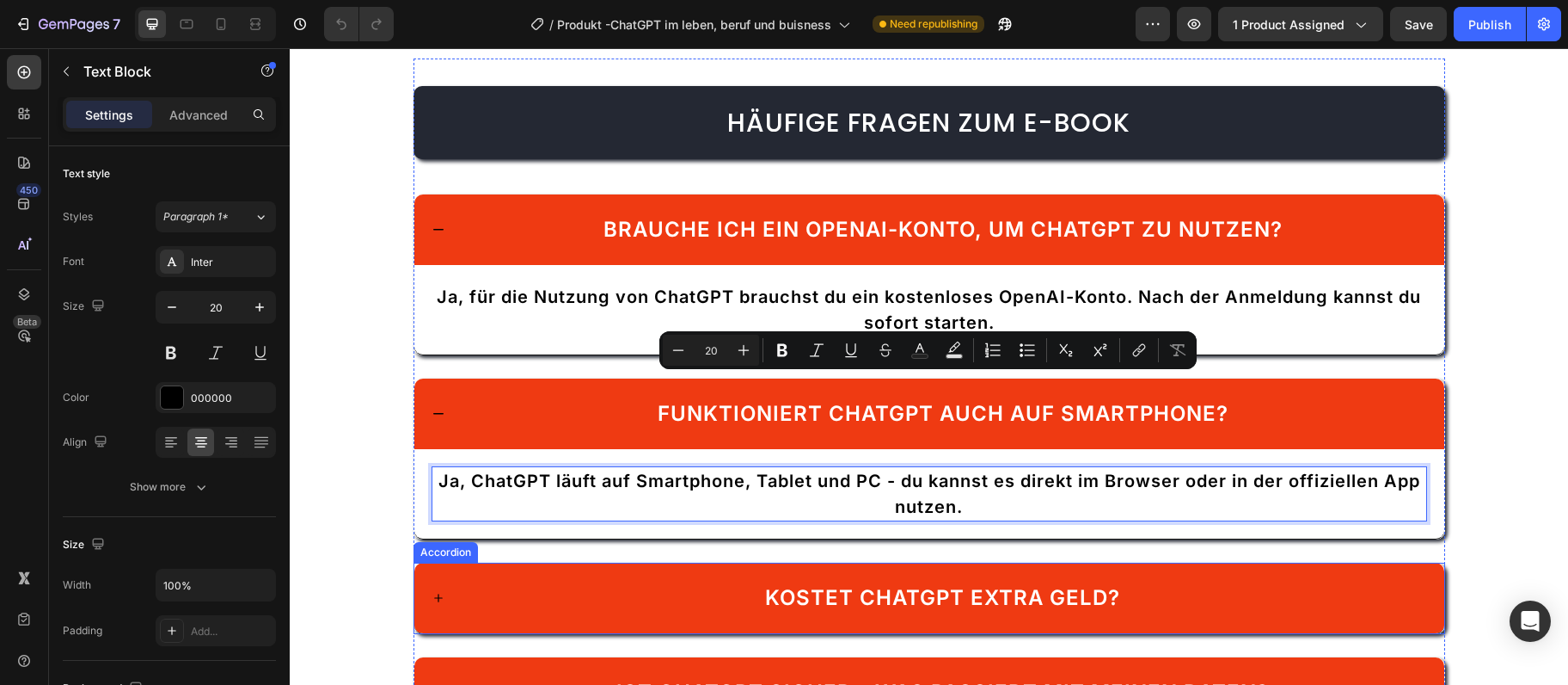
scroll to position [3353, 0]
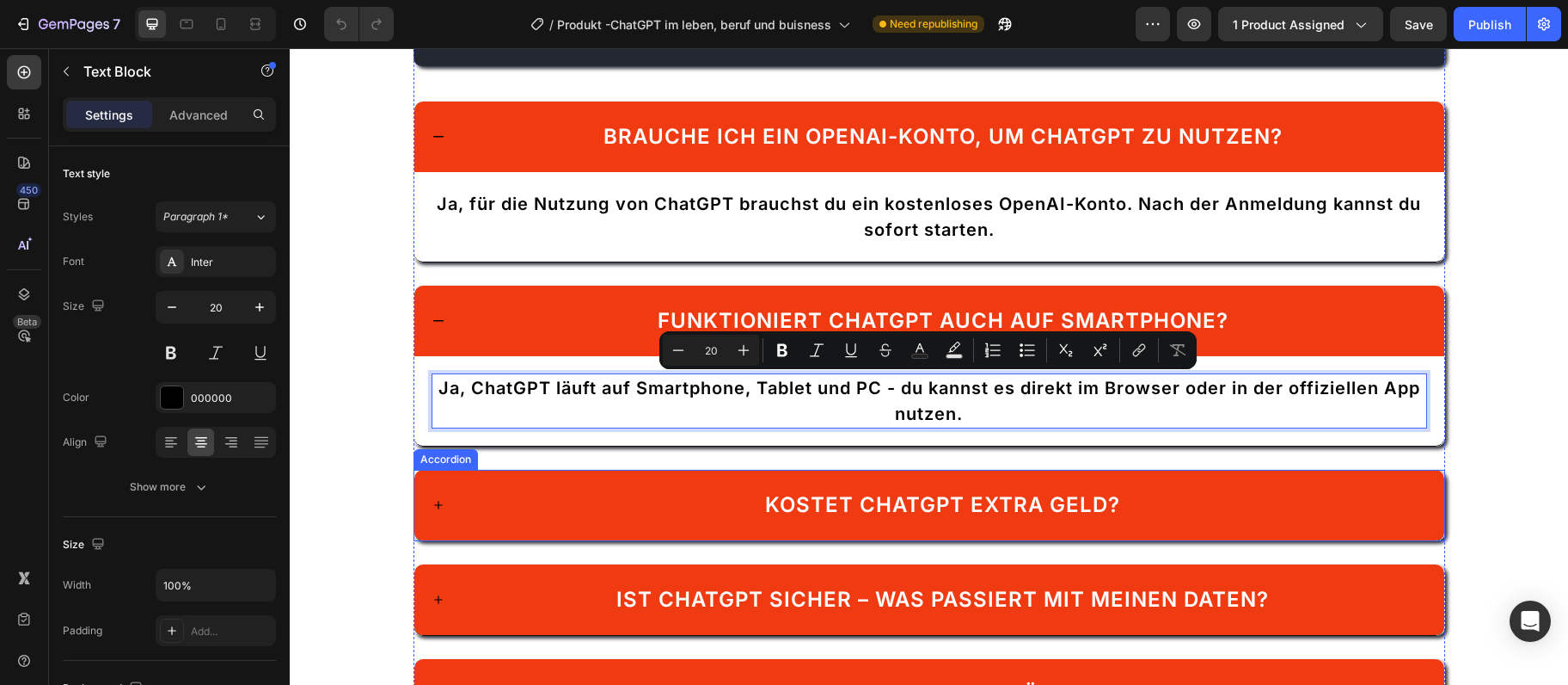
click at [573, 503] on div "Kostet ChatGPT extra Geld?" at bounding box center [943, 505] width 968 height 36
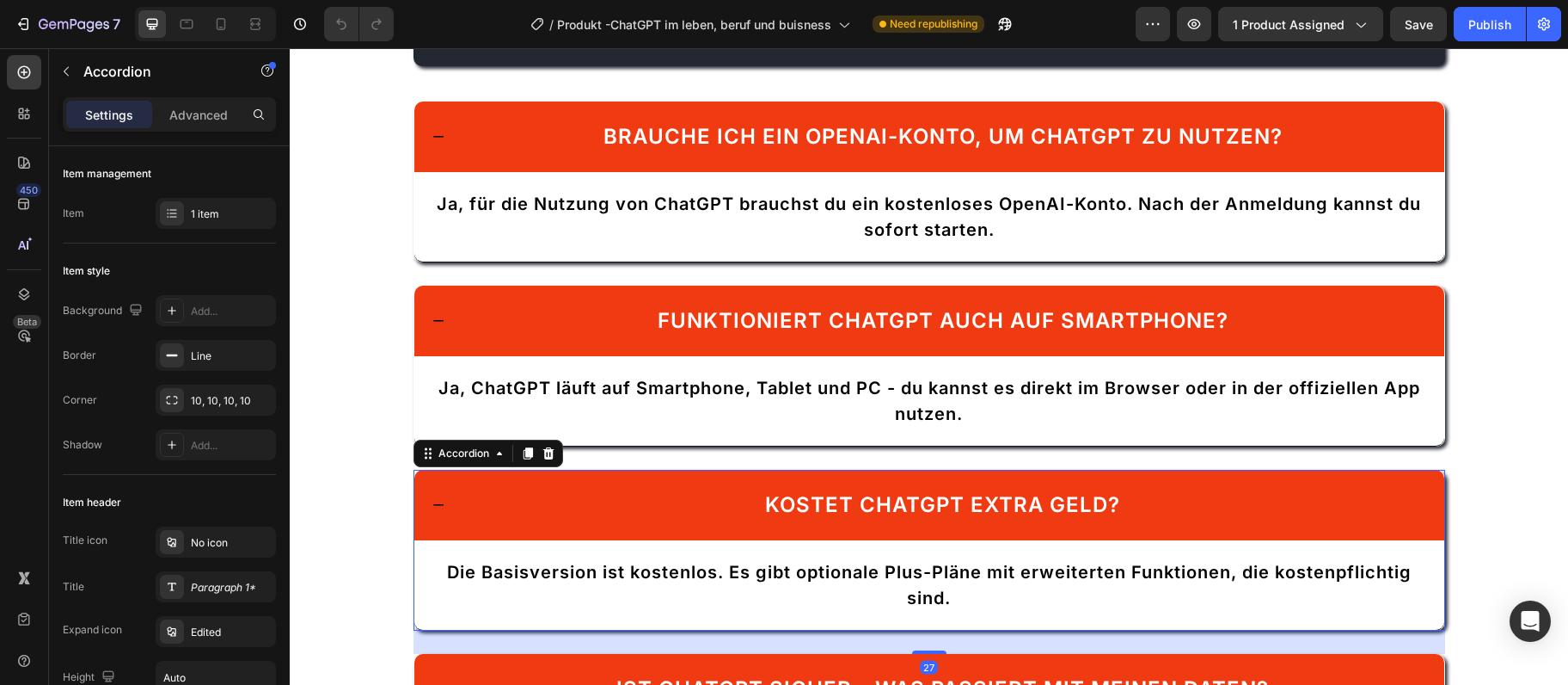
click at [884, 510] on span "Kostet ChatGPT extra Geld?" at bounding box center [942, 504] width 355 height 25
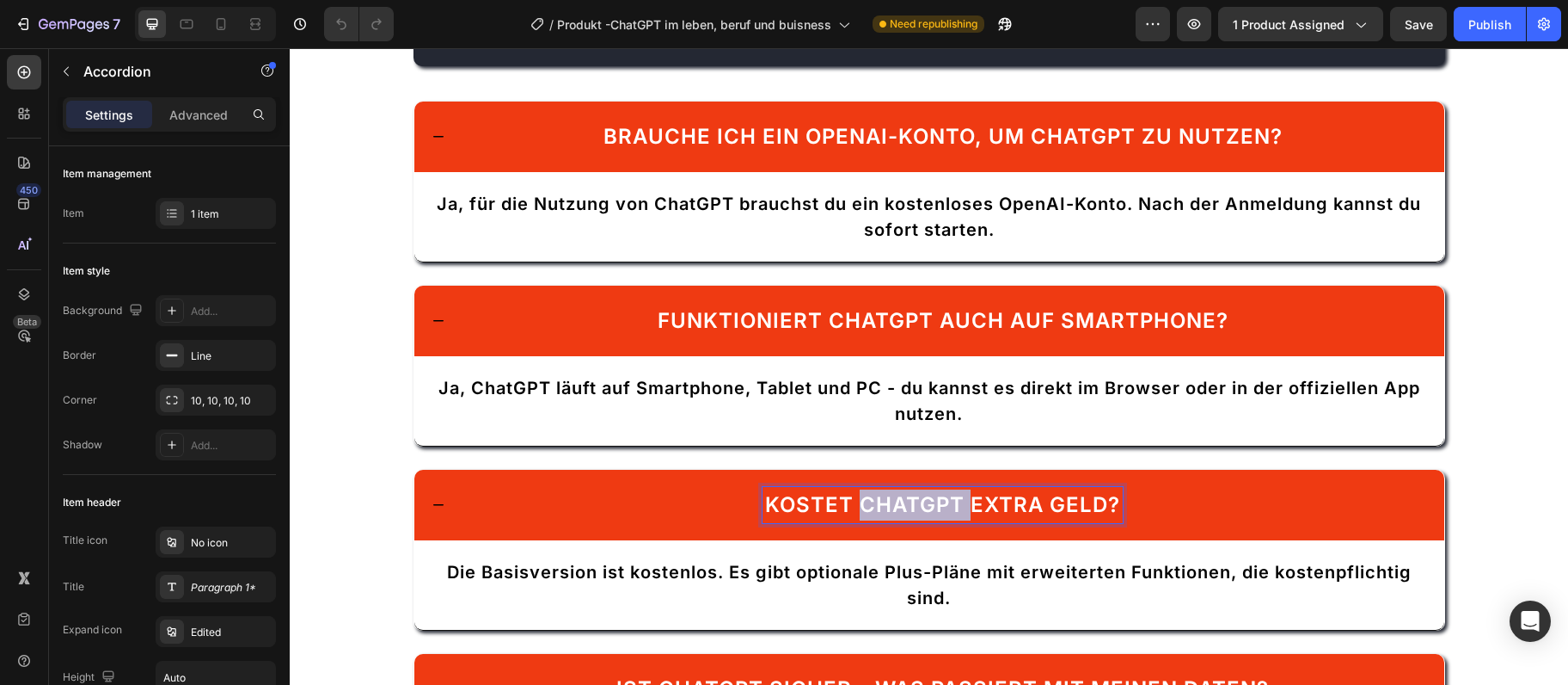
click at [884, 510] on span "Kostet ChatGPT extra Geld?" at bounding box center [942, 504] width 355 height 25
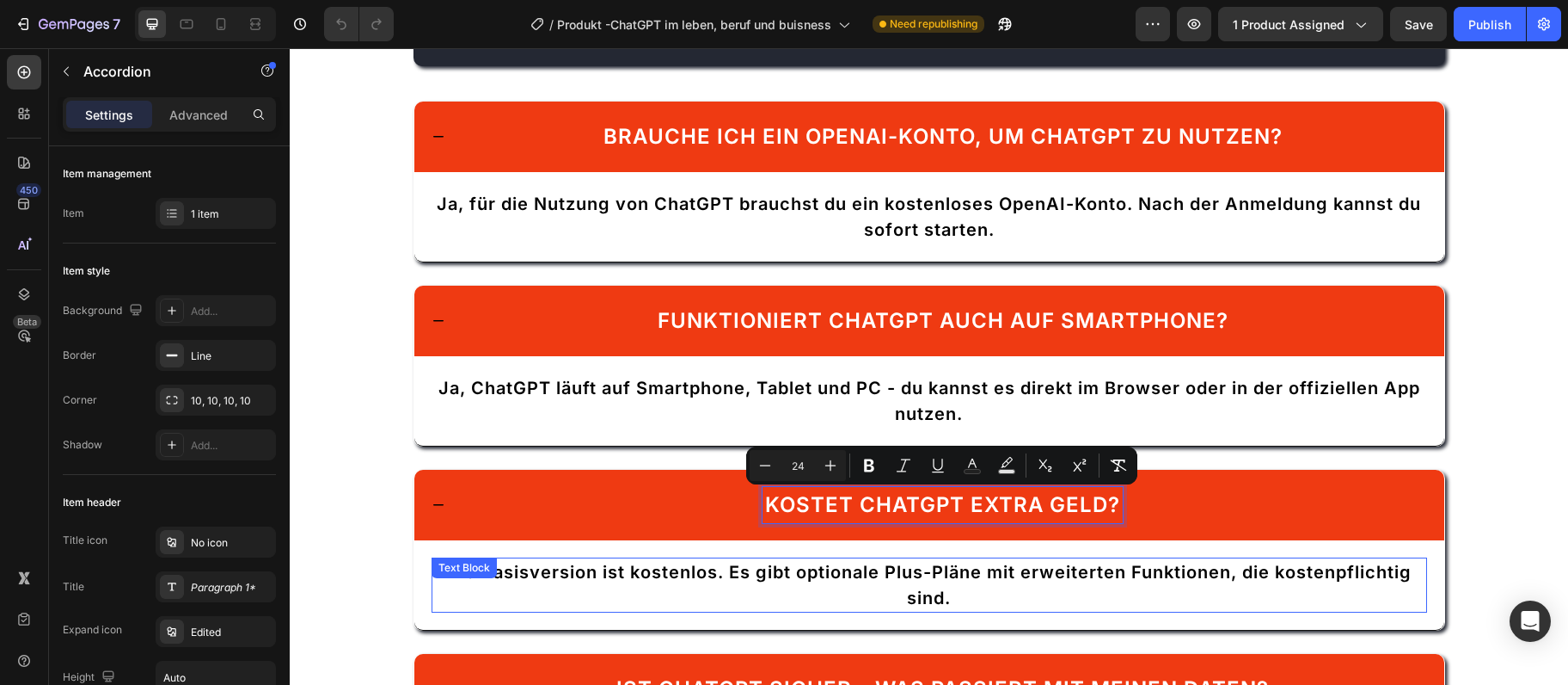
click at [594, 579] on p "Die Basisversion ist kostenlos. Es gibt optionale Plus-Pläne mit erweiterten Fu…" at bounding box center [930, 584] width 992 height 51
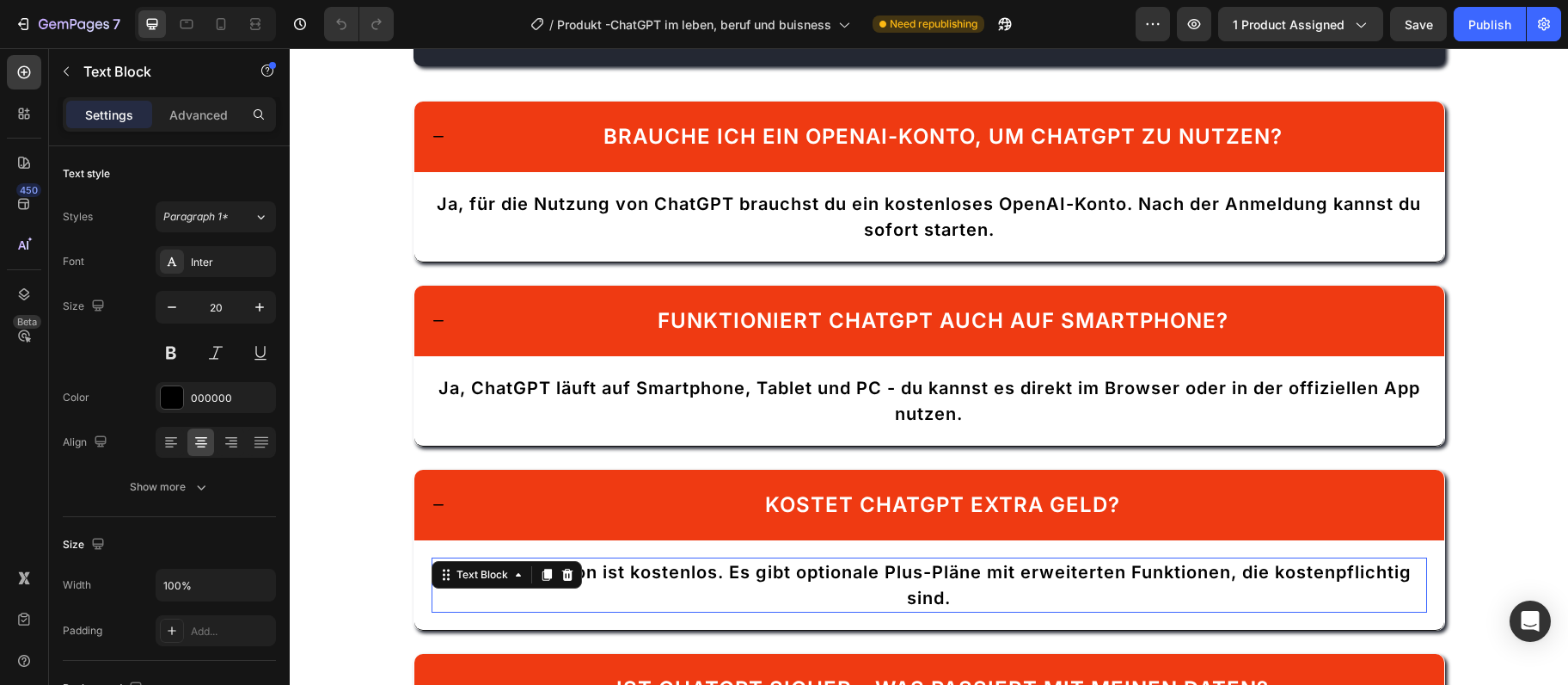
click at [594, 579] on p "Die Basisversion ist kostenlos. Es gibt optionale Plus-Pläne mit erweiterten Fu…" at bounding box center [930, 584] width 992 height 51
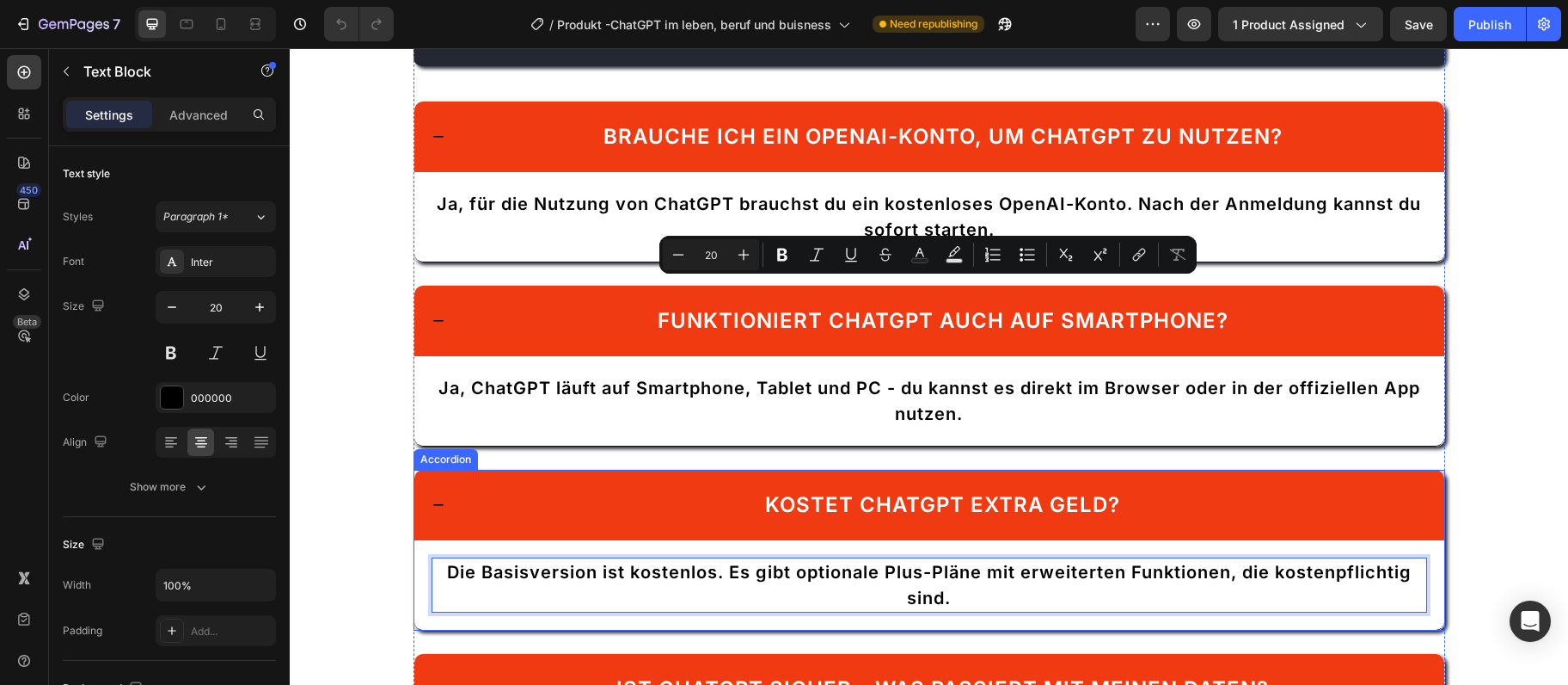
scroll to position [3632, 0]
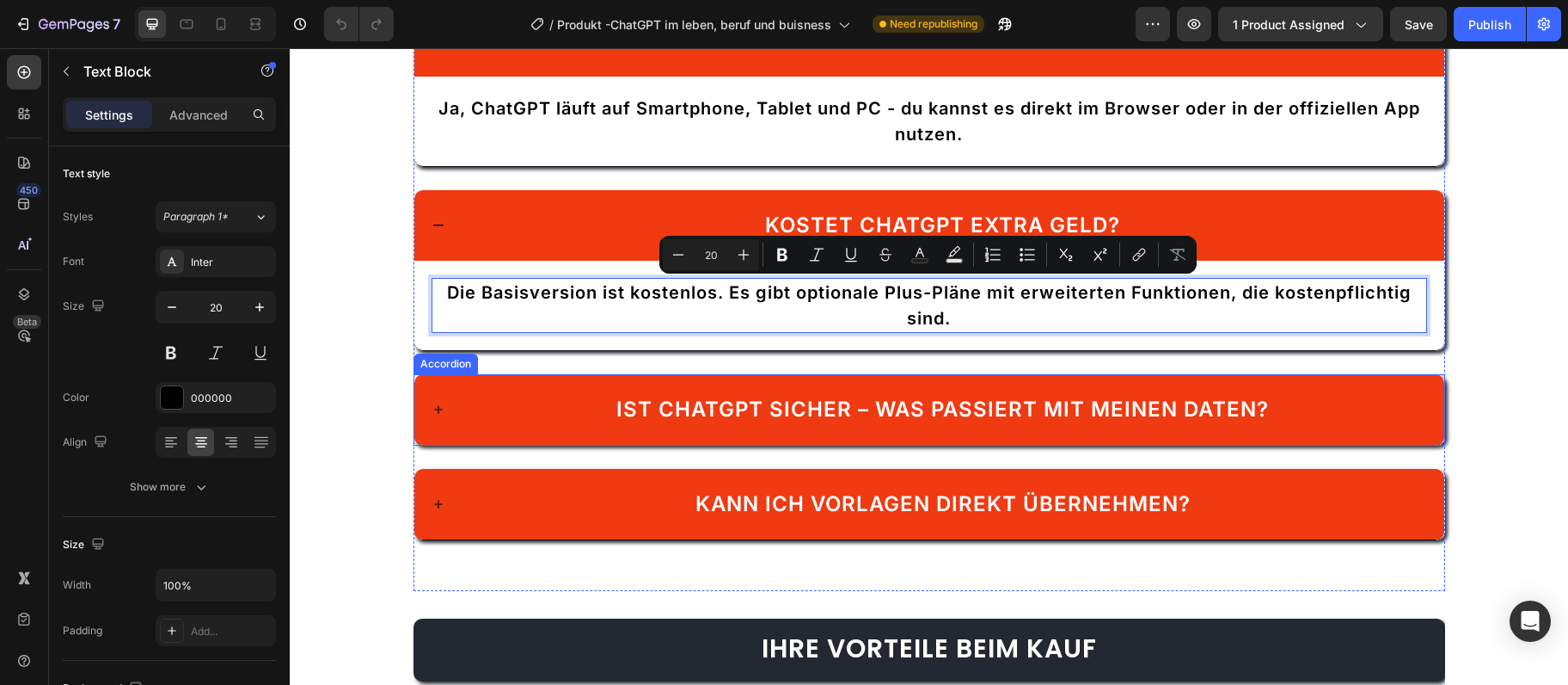
click at [533, 401] on div "Ist ChatGPT sicher – was passiert mit meinen Daten?" at bounding box center [943, 409] width 968 height 36
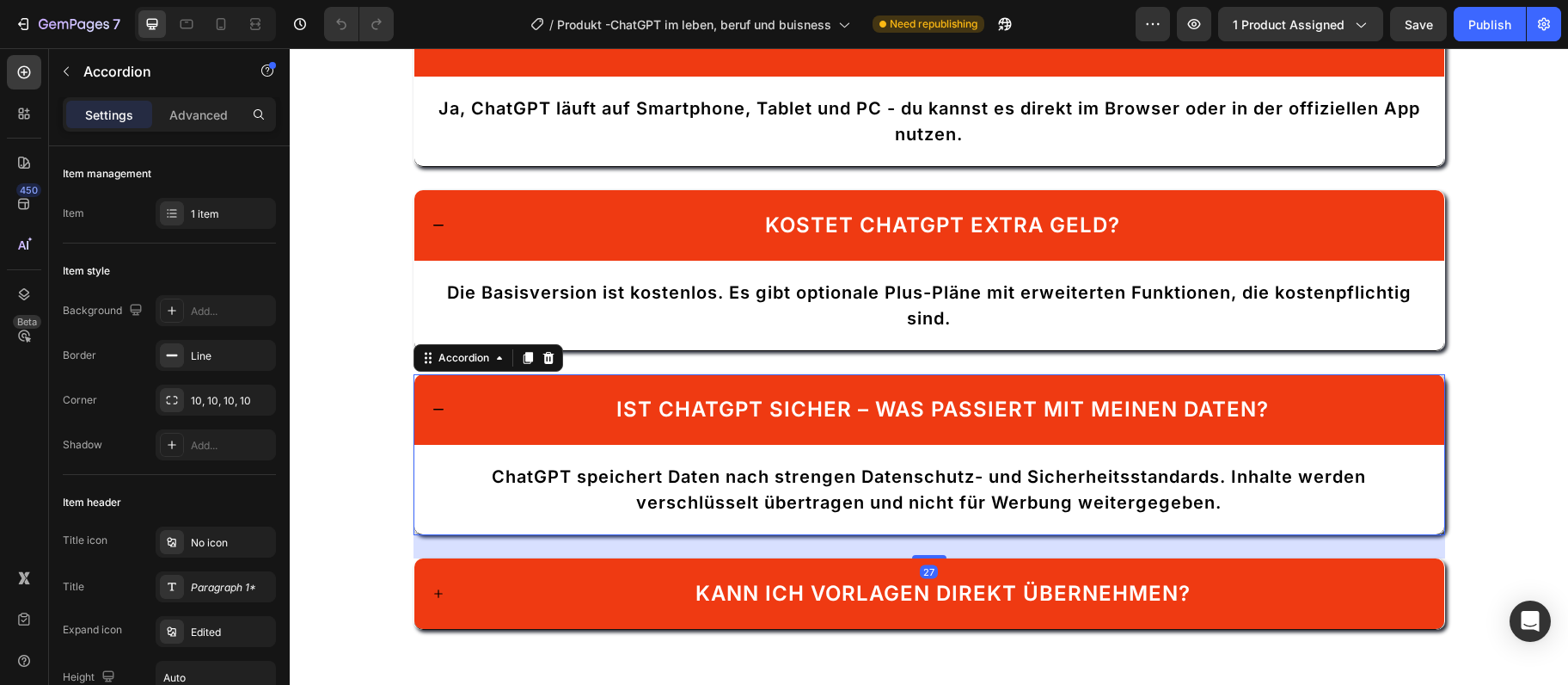
click at [592, 459] on div "ChatGPT speichert Daten nach strengen Datenschutz- und Sicherheitsstandards. In…" at bounding box center [929, 490] width 1030 height 90
click at [681, 403] on span "Ist ChatGPT sicher – was passiert mit meinen Daten?" at bounding box center [943, 409] width 653 height 25
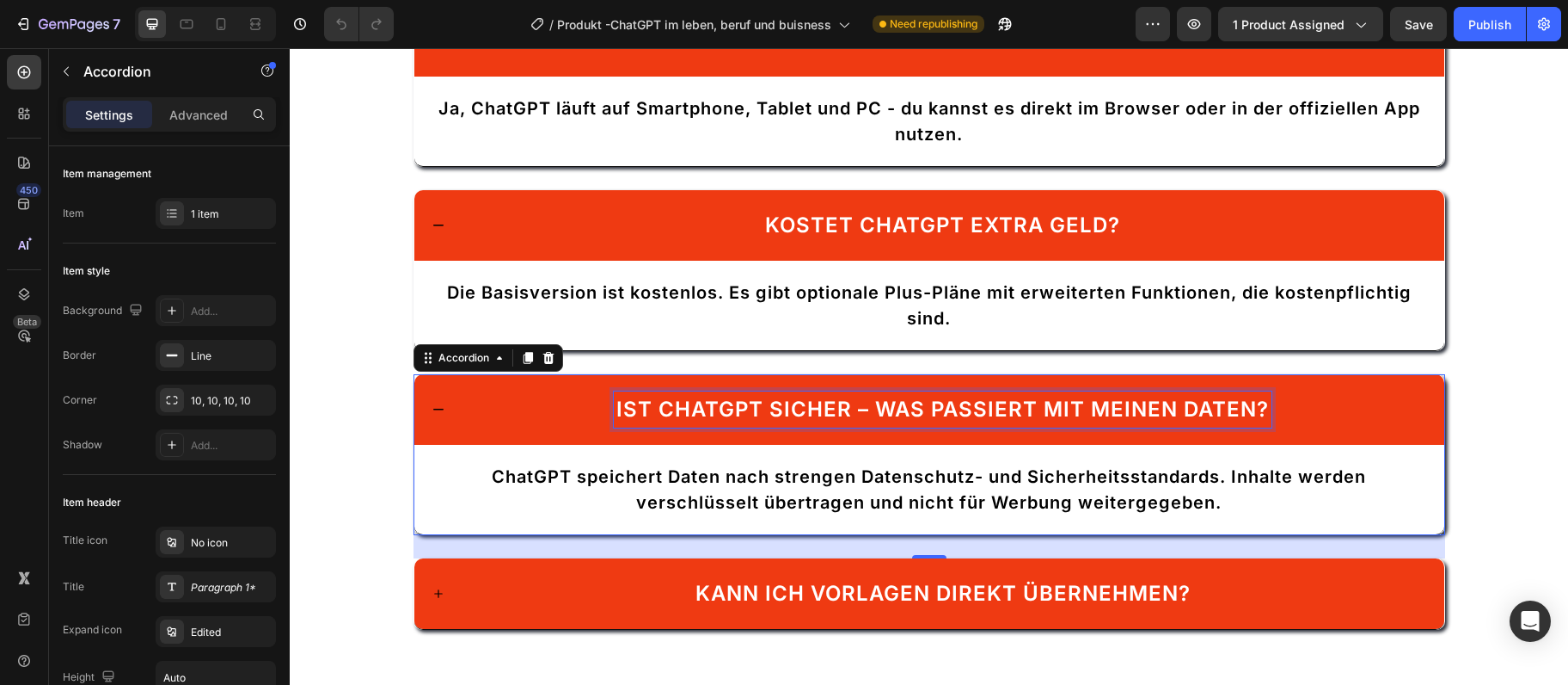
click at [681, 402] on span "Ist ChatGPT sicher – was passiert mit meinen Daten?" at bounding box center [943, 409] width 653 height 25
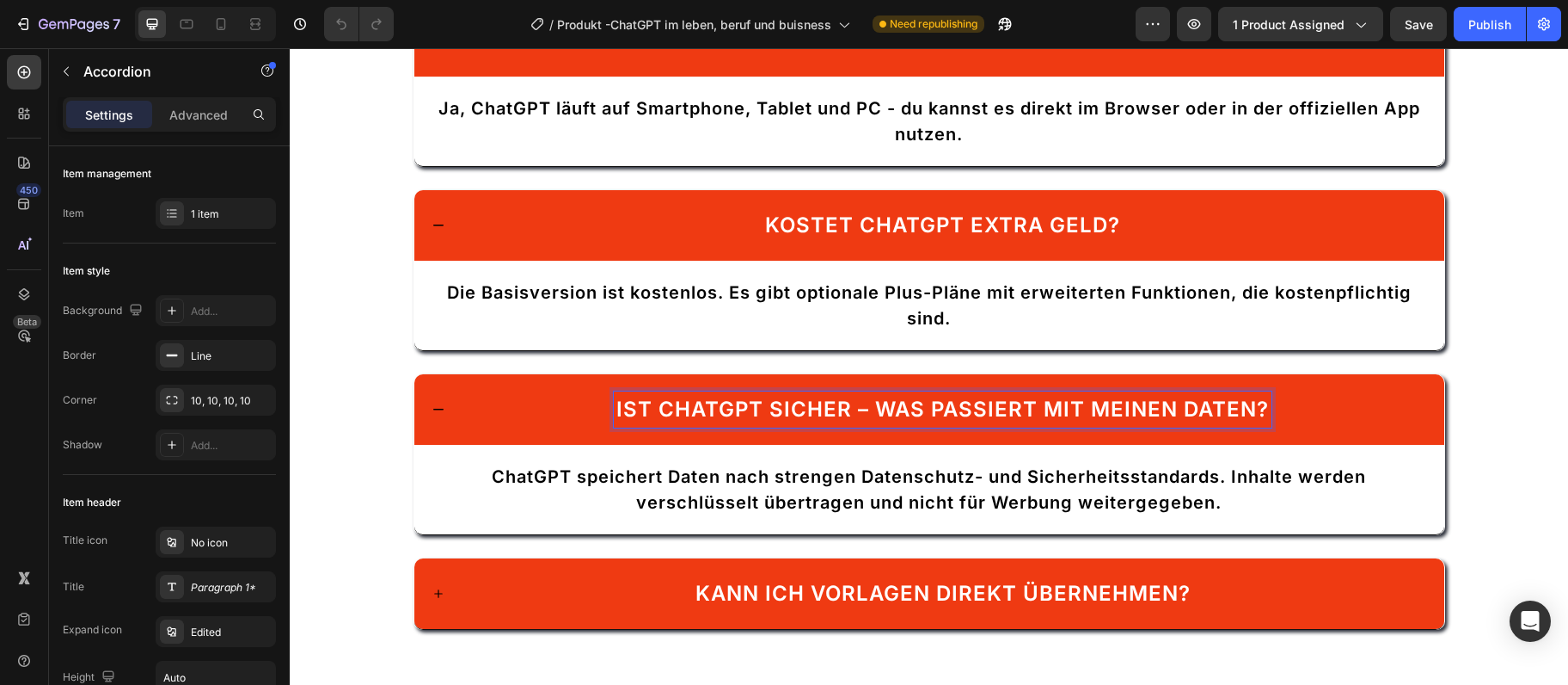
click at [681, 402] on span "Ist ChatGPT sicher – was passiert mit meinen Daten?" at bounding box center [943, 409] width 653 height 25
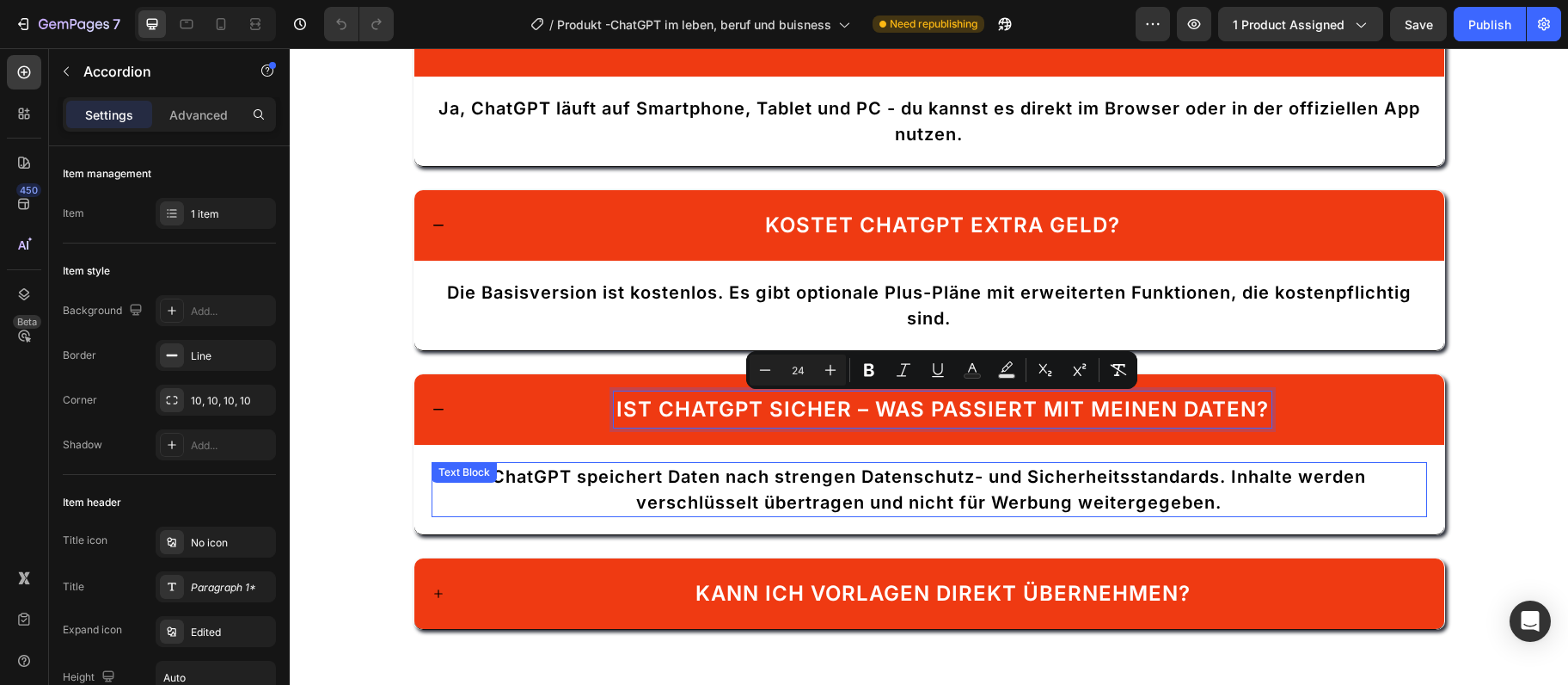
click at [590, 488] on p "ChatGPT speichert Daten nach strengen Datenschutz- und Sicherheitsstandards. In…" at bounding box center [930, 489] width 992 height 51
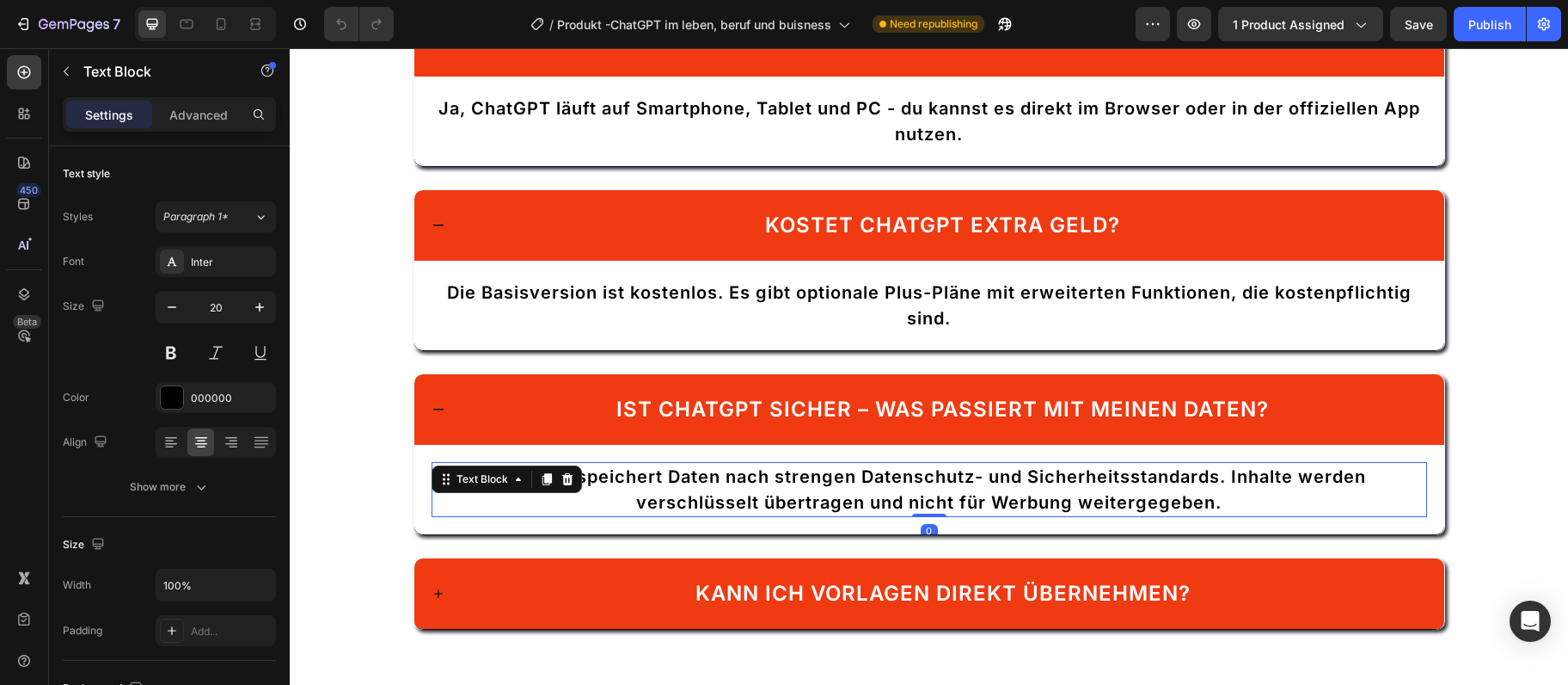
click at [590, 488] on p "ChatGPT speichert Daten nach strengen Datenschutz- und Sicherheitsstandards. In…" at bounding box center [930, 489] width 992 height 51
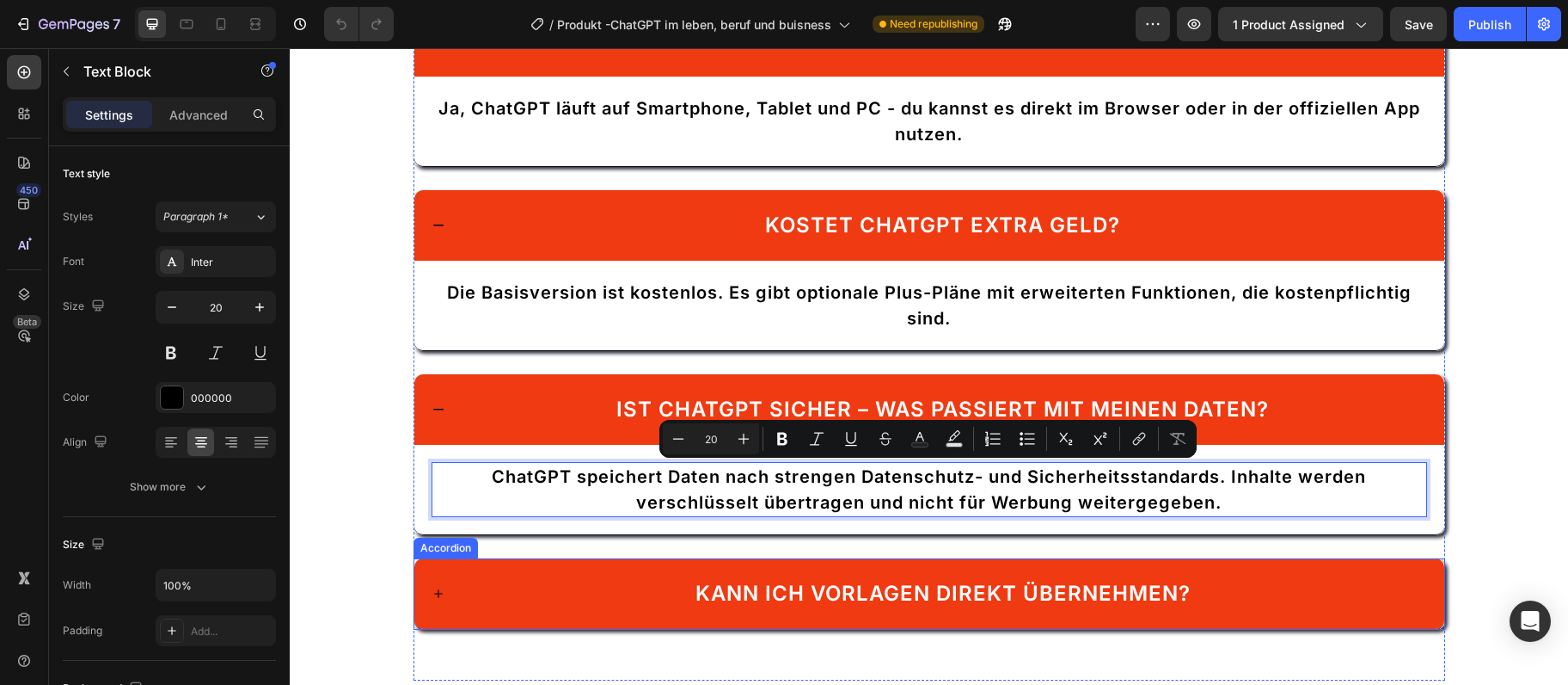
click at [785, 580] on span "Kann ich Vorlagen direkt übernehmen?" at bounding box center [943, 593] width 495 height 25
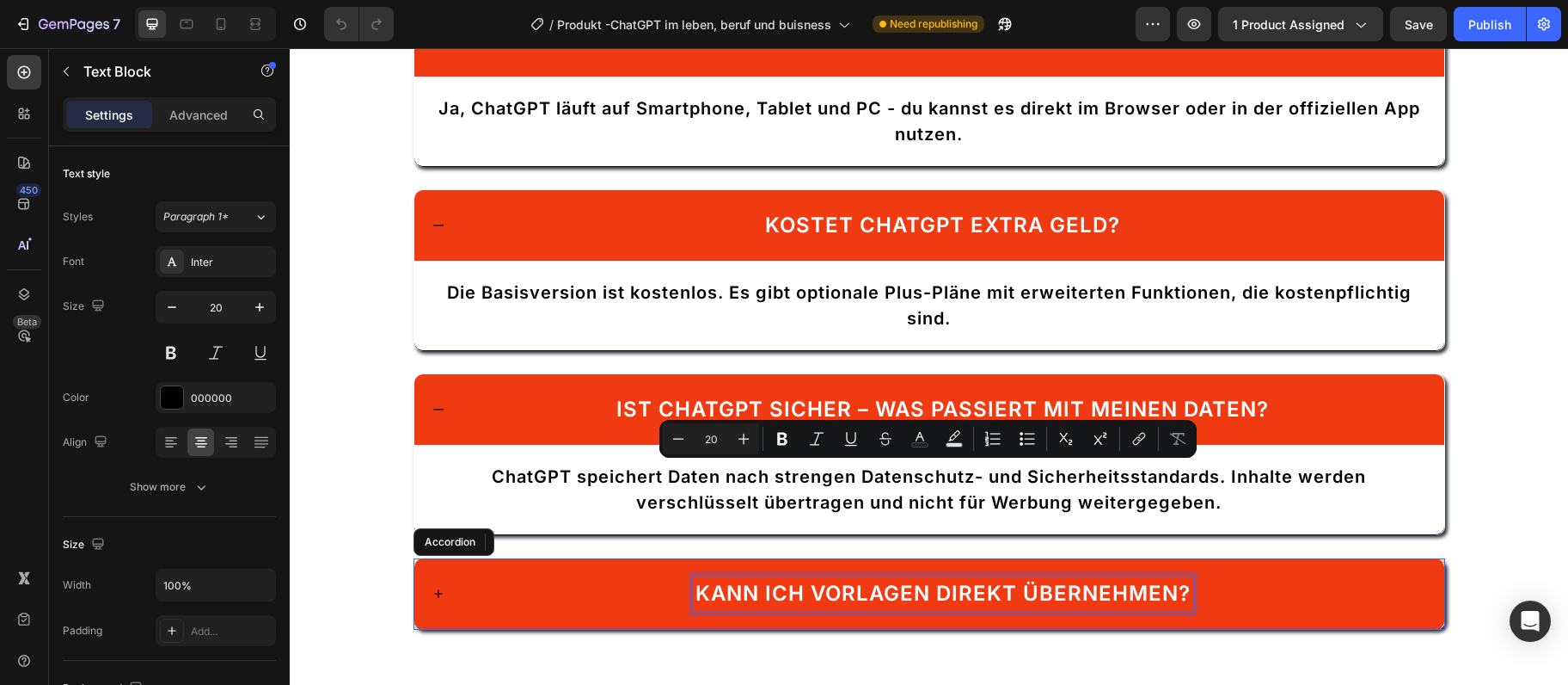
click at [785, 580] on p "Kann ich Vorlagen direkt übernehmen?" at bounding box center [943, 593] width 495 height 31
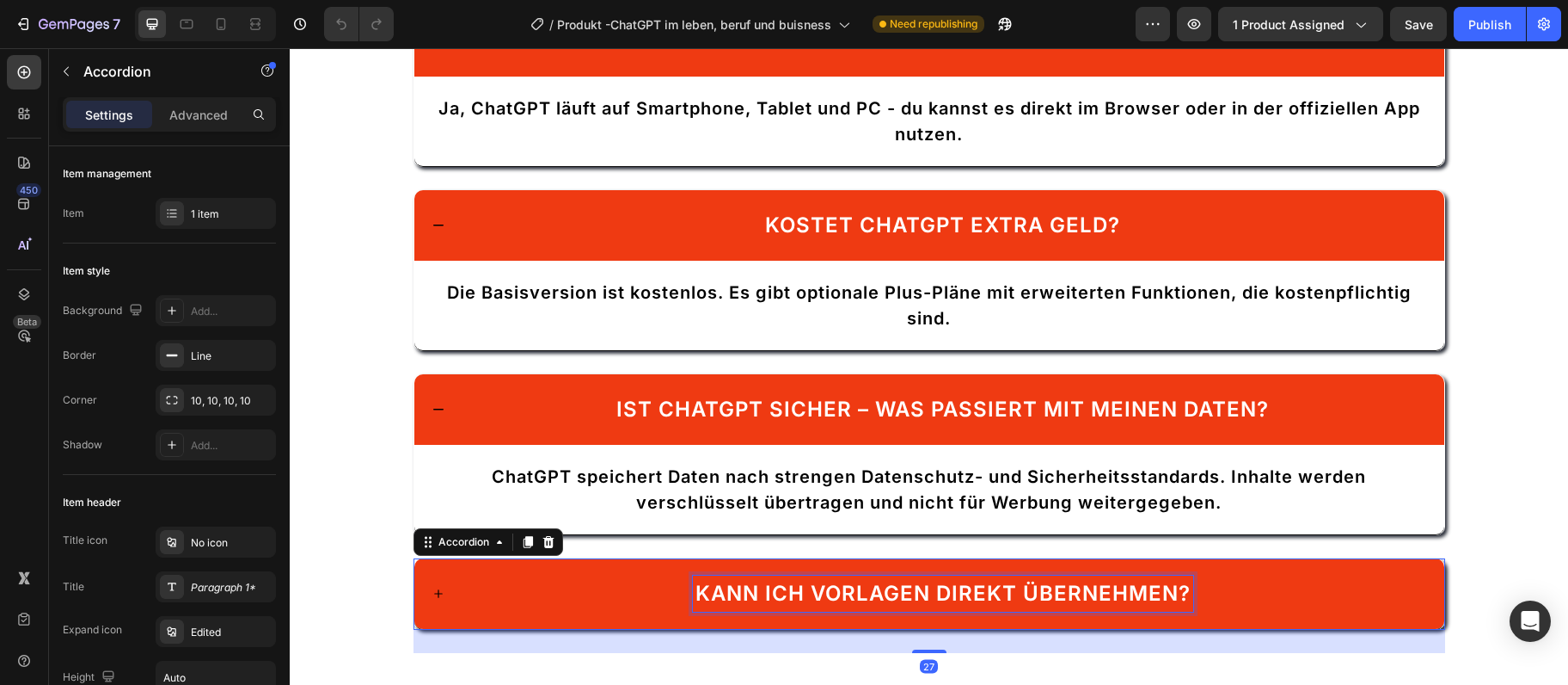
click at [785, 580] on p "Kann ich Vorlagen direkt übernehmen?" at bounding box center [943, 593] width 495 height 31
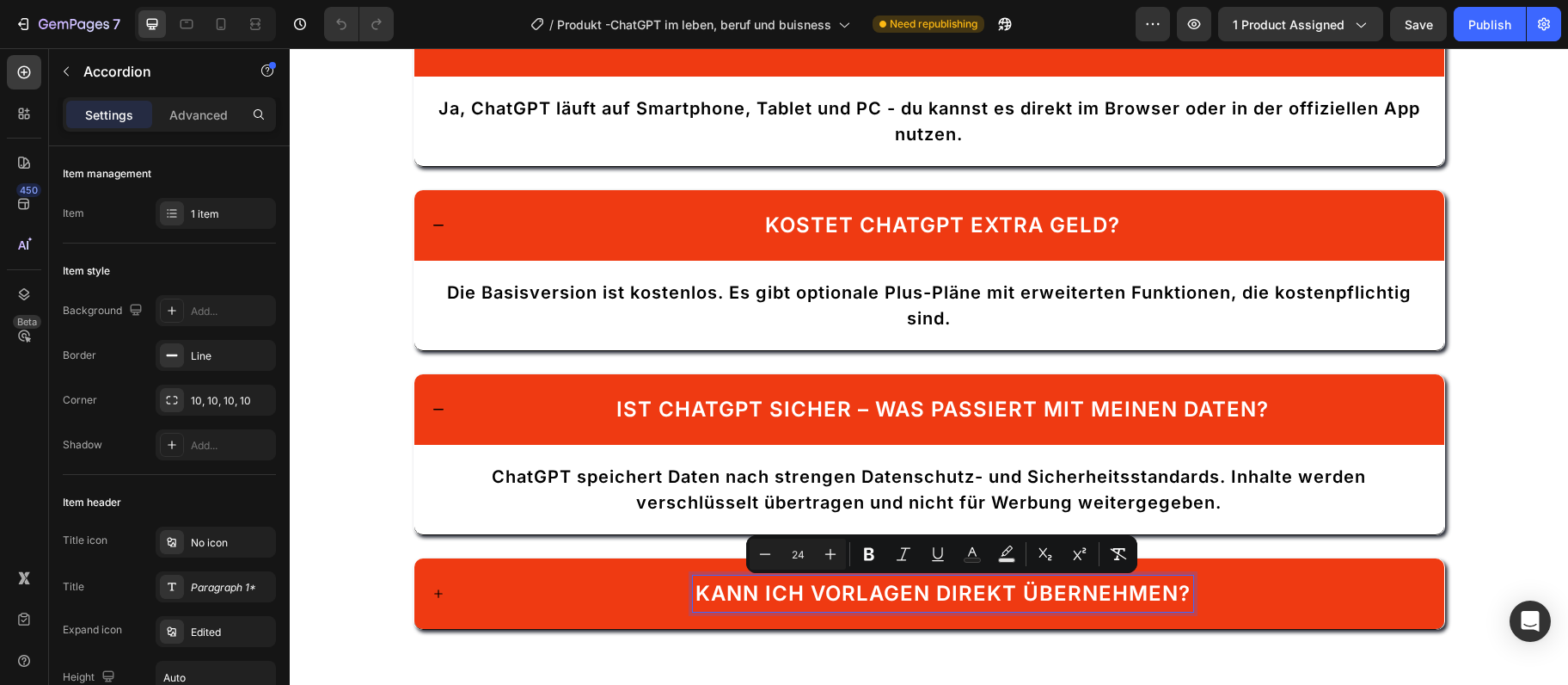
click at [548, 580] on div "Kann ich Vorlagen direkt übernehmen?" at bounding box center [943, 594] width 968 height 36
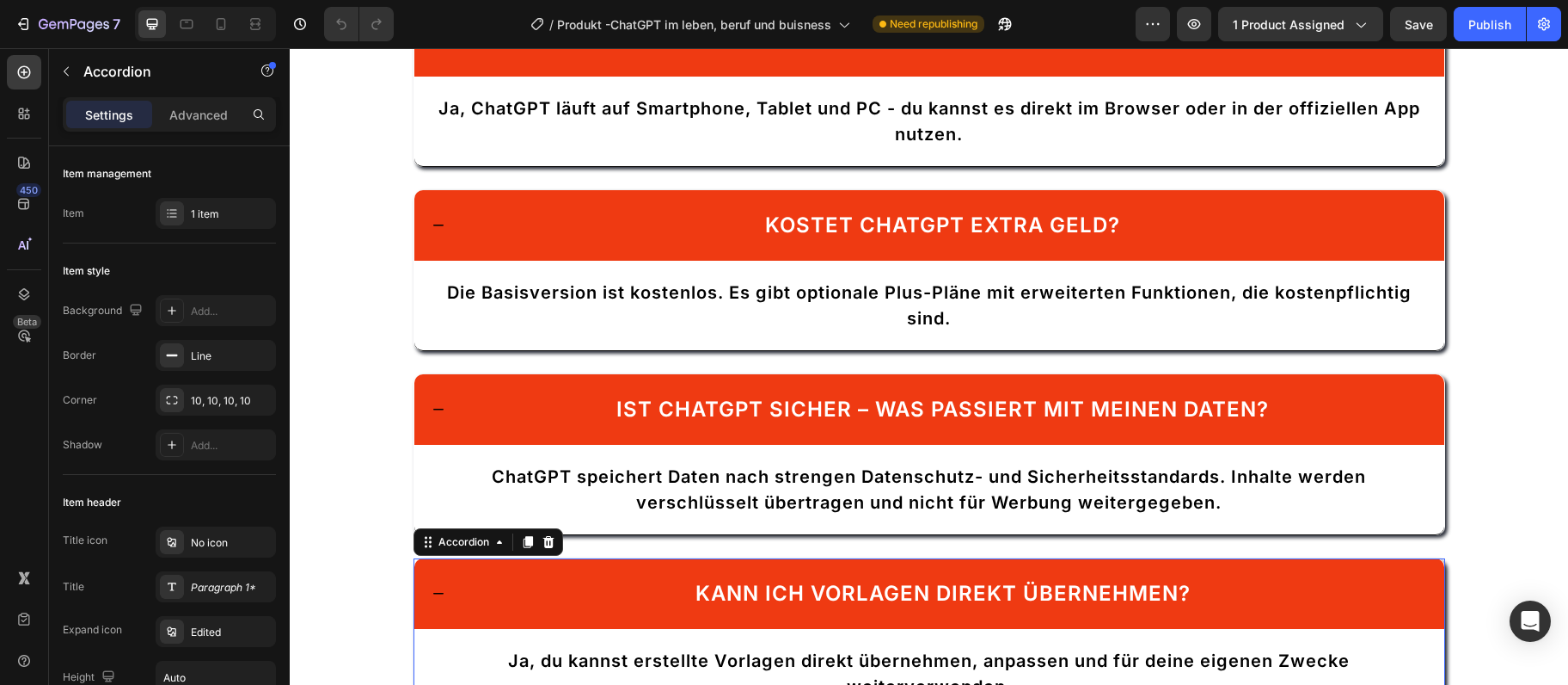
click at [713, 643] on div "Ja, du kannst erstellte Vorlagen direkt übernehmen, anpassen und für deine eige…" at bounding box center [929, 674] width 1030 height 90
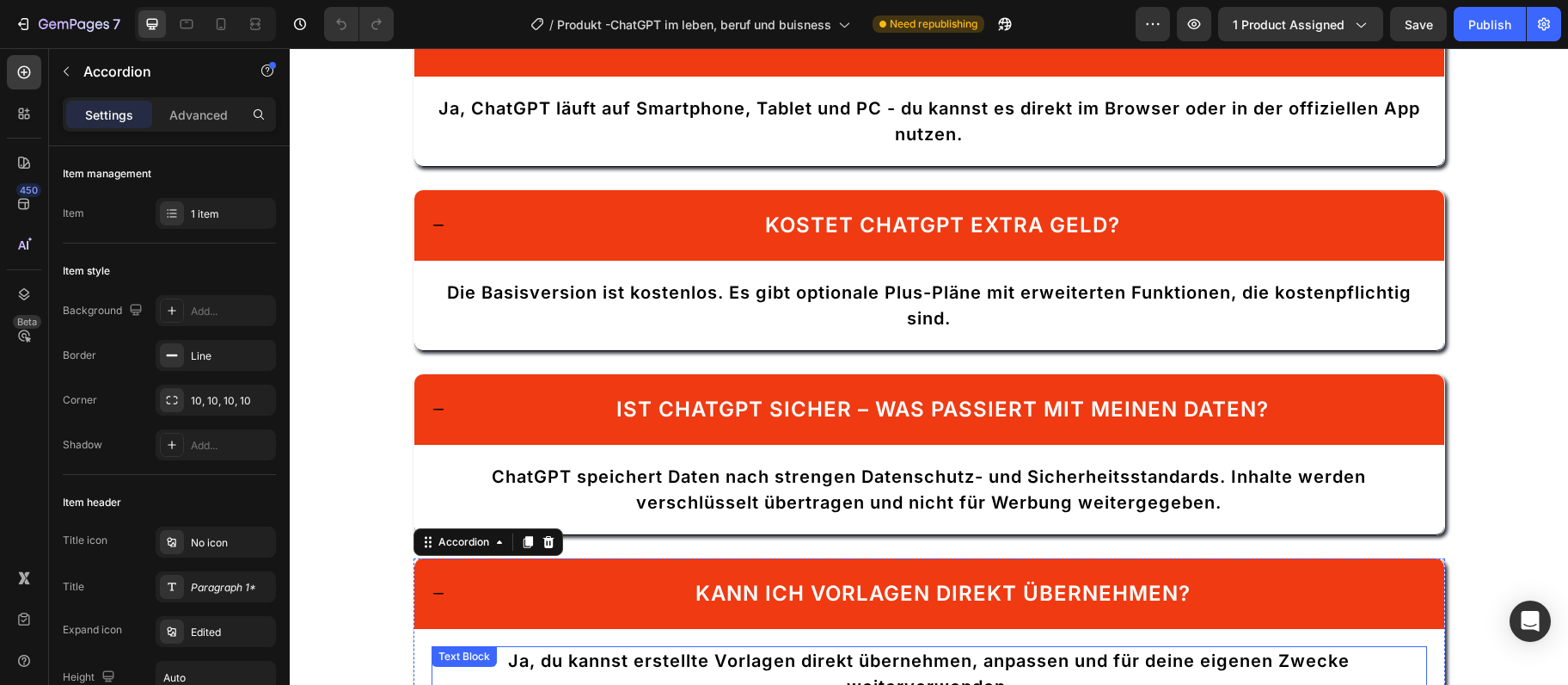
click at [685, 659] on span "Ja, du kannst erstellte Vorlagen direkt übernehmen, anpassen und für deine eige…" at bounding box center [929, 674] width 841 height 47
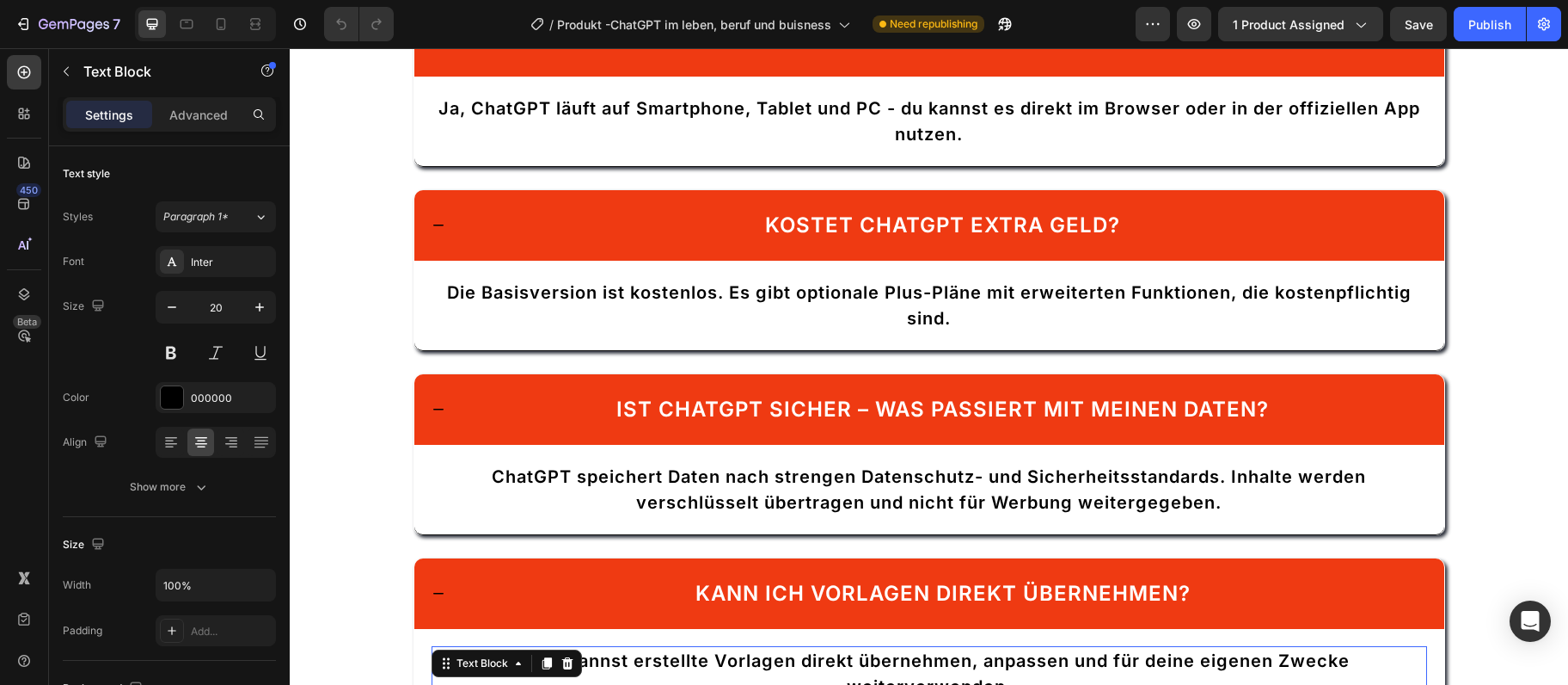
click at [685, 659] on span "Ja, du kannst erstellte Vorlagen direkt übernehmen, anpassen und für deine eige…" at bounding box center [929, 674] width 841 height 47
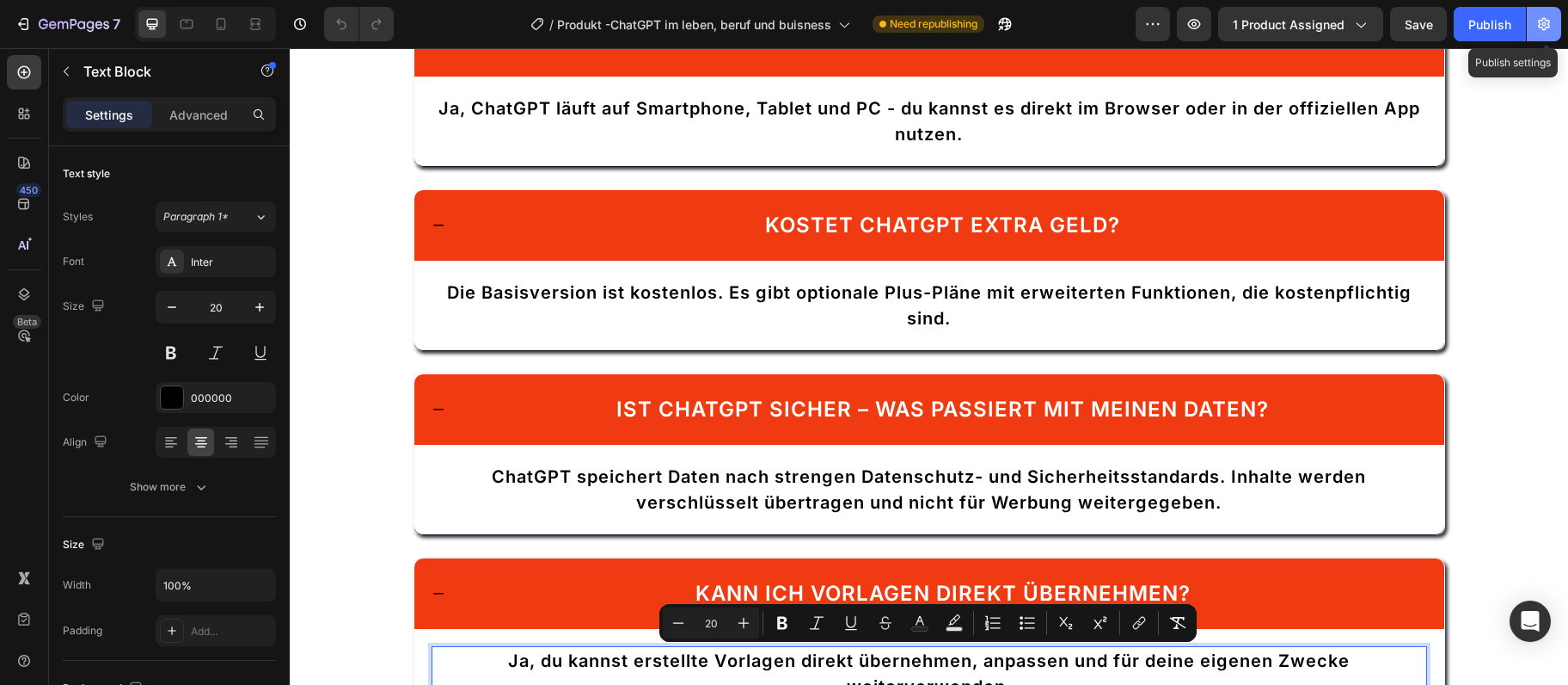
click at [1545, 24] on icon "button" at bounding box center [1545, 24] width 5 height 5
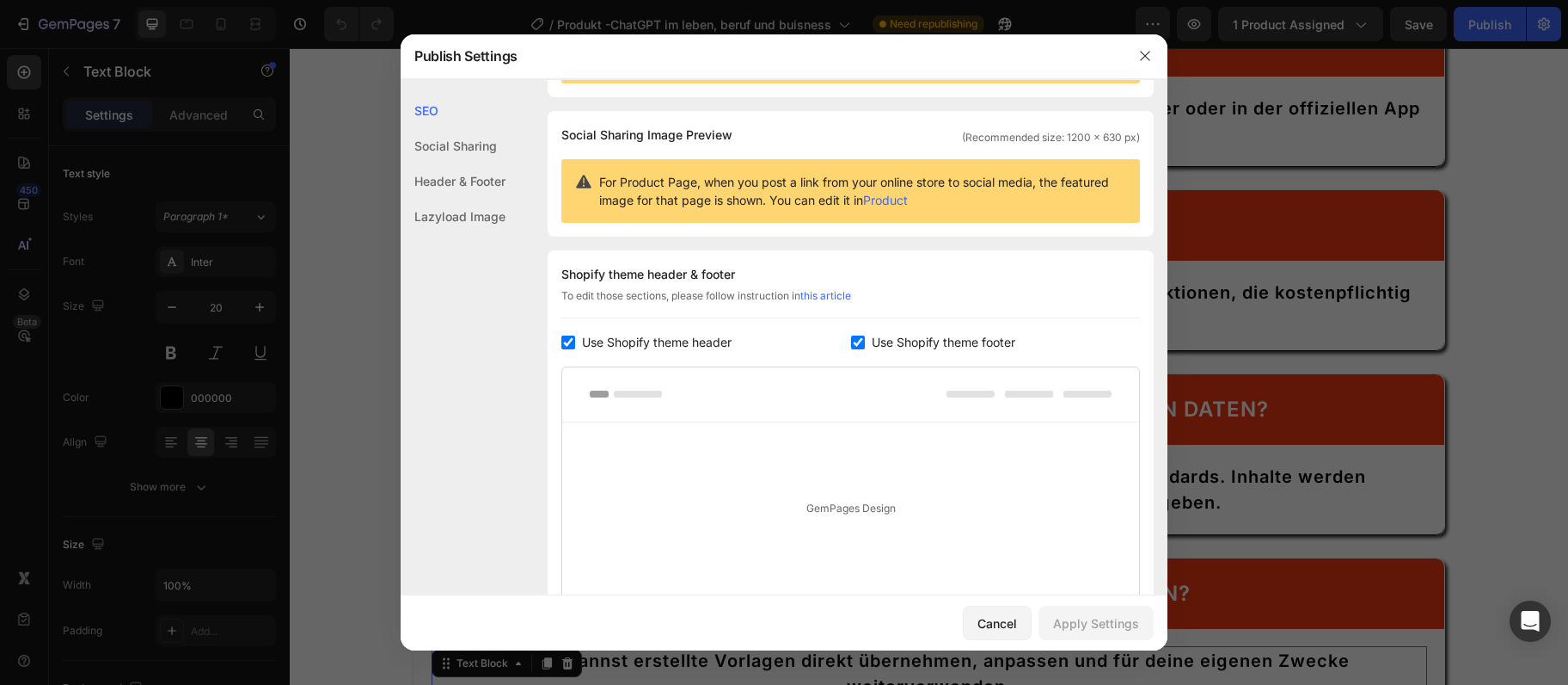
scroll to position [0, 0]
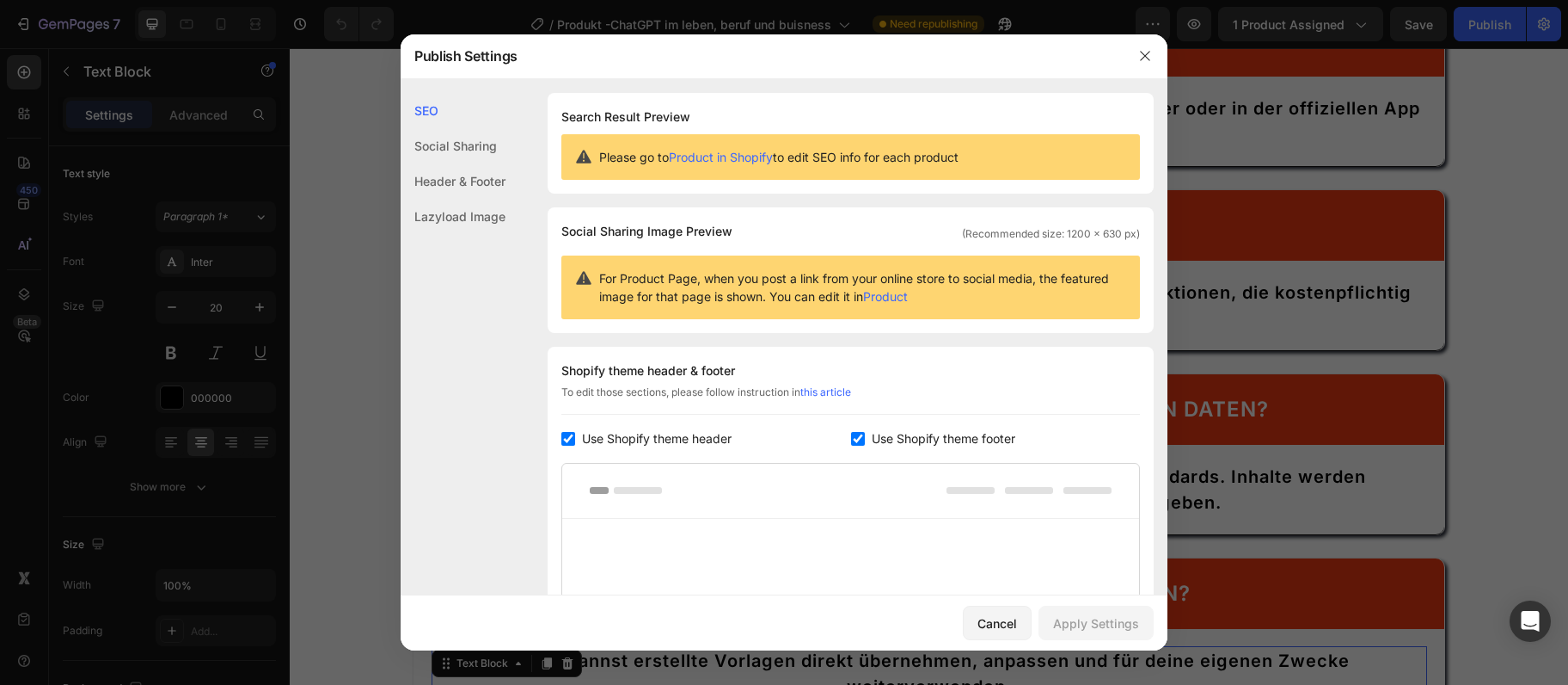
click at [503, 182] on div "Header & Footer" at bounding box center [453, 181] width 104 height 35
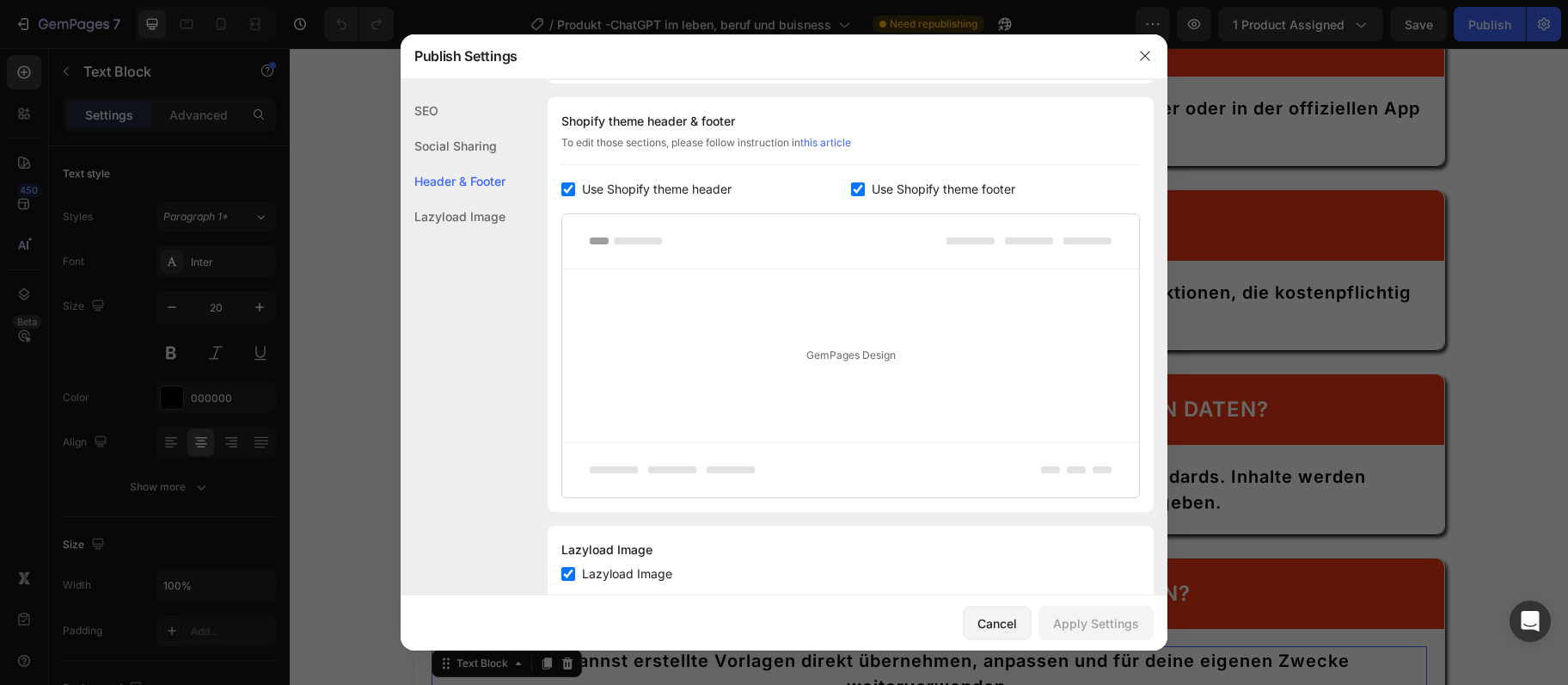
click at [480, 212] on div "Lazyload Image" at bounding box center [453, 217] width 104 height 35
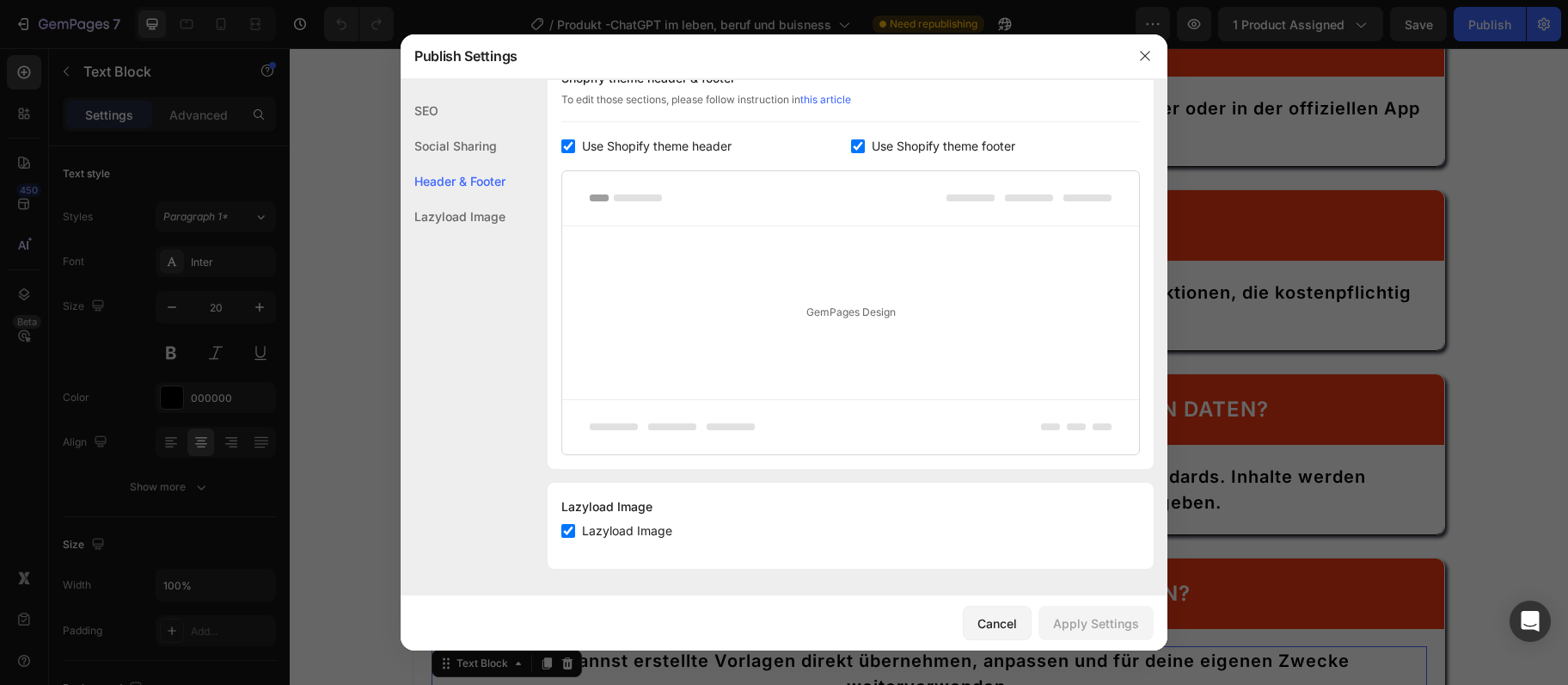
click at [1128, 64] on div at bounding box center [1145, 56] width 45 height 45
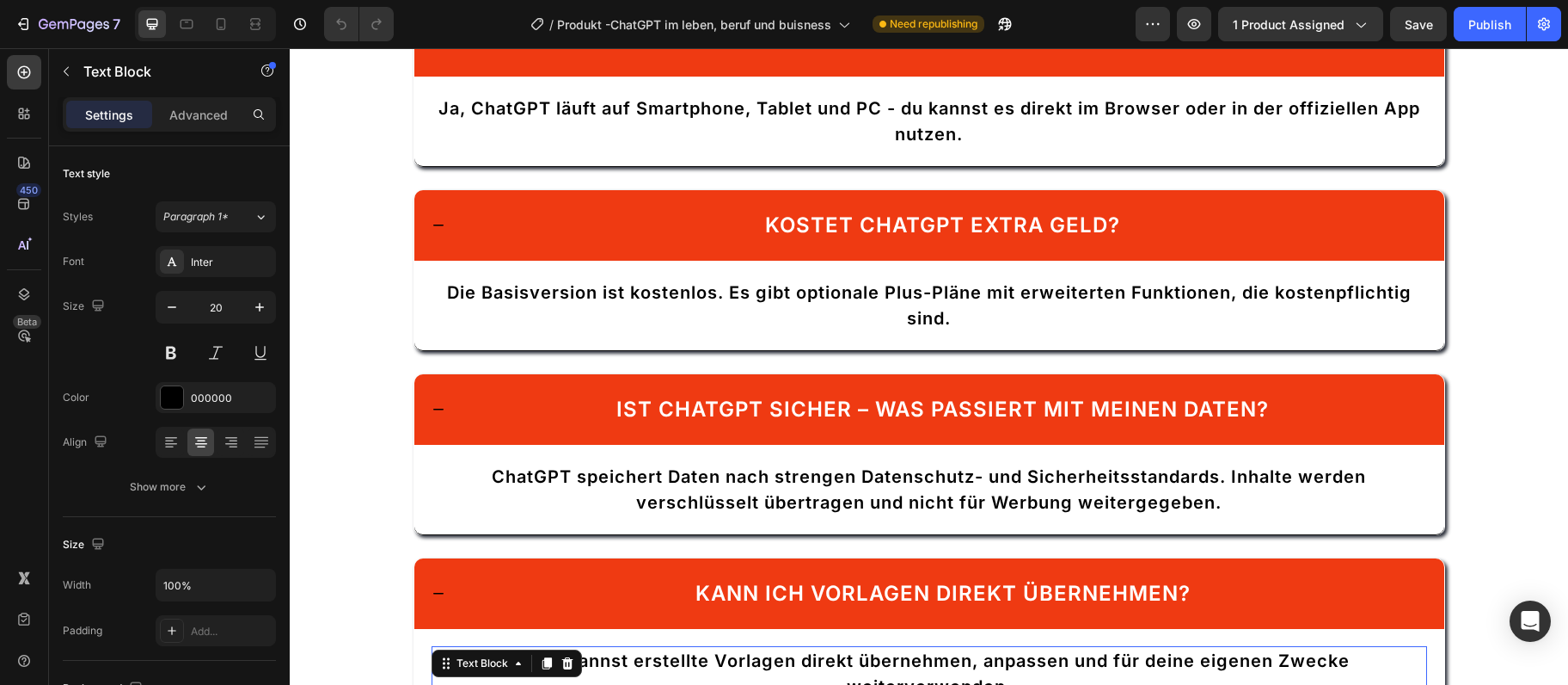
drag, startPoint x: 1133, startPoint y: 1, endPoint x: 1143, endPoint y: 0, distance: 10.0
click at [1136, 0] on div "7 Version history / Produkt -ChatGPT im leben, beruf und buisness Need republis…" at bounding box center [784, 24] width 1568 height 49
click at [1152, 16] on icon "button" at bounding box center [1153, 24] width 17 height 17
